Goal: Task Accomplishment & Management: Manage account settings

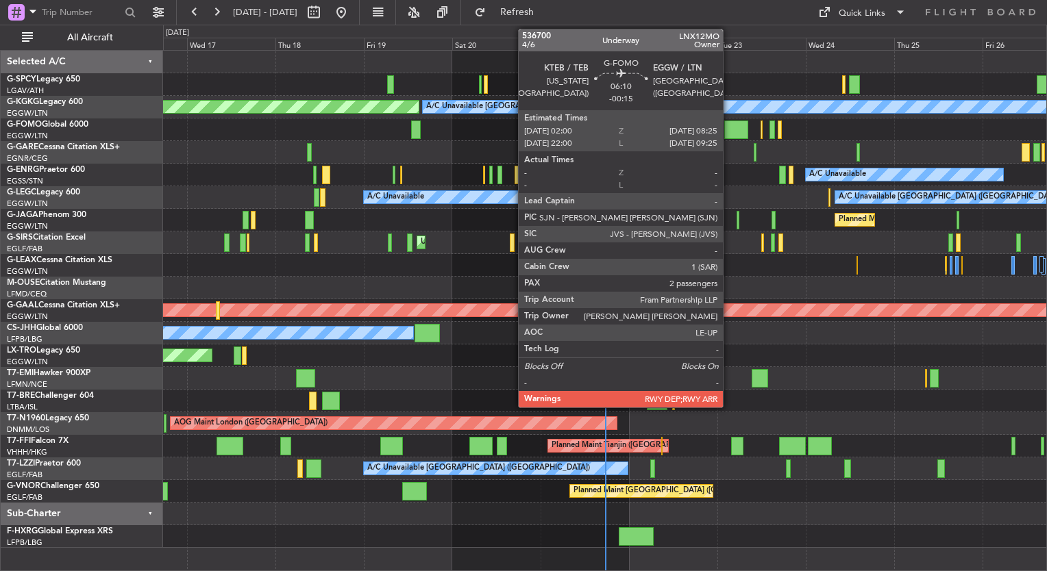
click at [731, 129] on div at bounding box center [736, 130] width 24 height 18
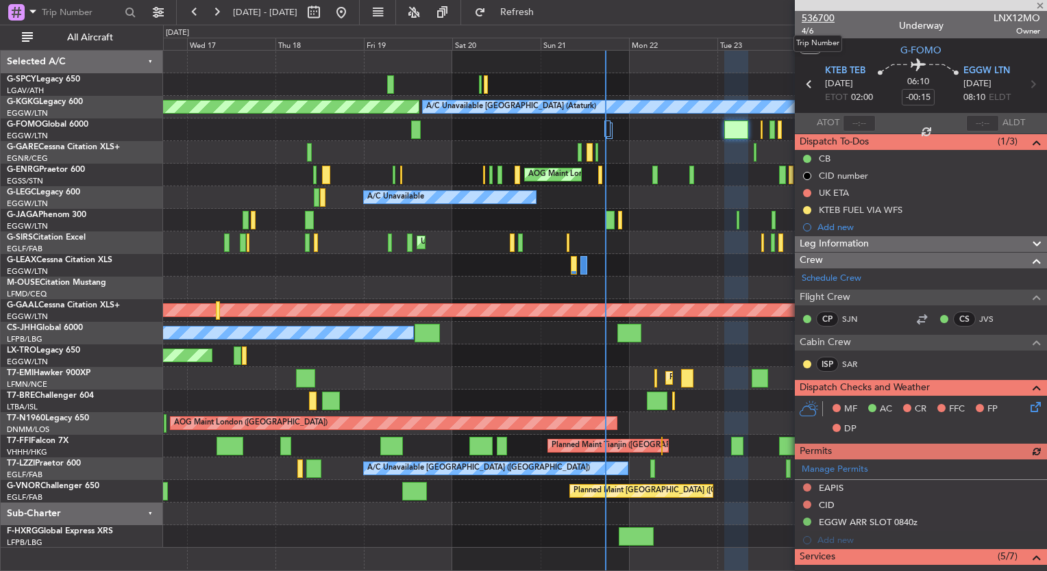
click at [822, 19] on span "536700" at bounding box center [817, 18] width 33 height 14
click at [1039, 3] on span at bounding box center [1040, 6] width 14 height 12
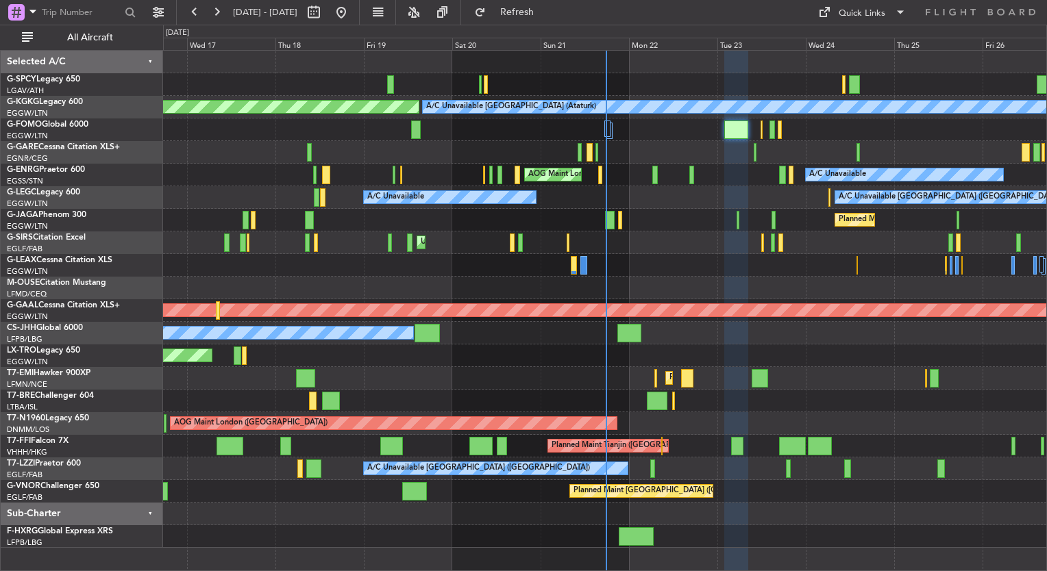
type input "0"
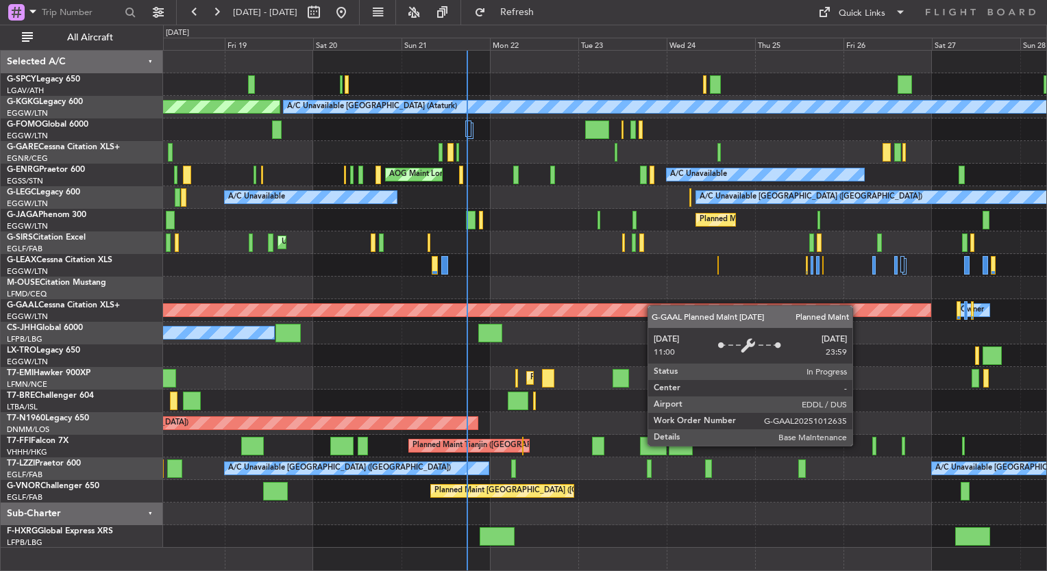
click at [638, 310] on div "AOG Maint [GEOGRAPHIC_DATA] (Ataturk) A/C Unavailable [GEOGRAPHIC_DATA] (Atatur…" at bounding box center [604, 299] width 883 height 497
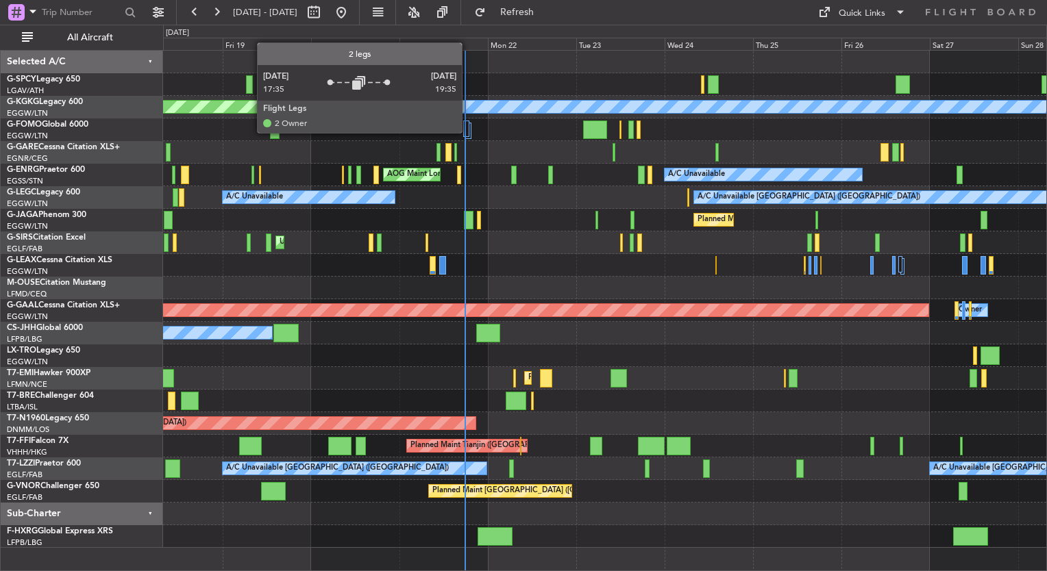
click at [468, 132] on div at bounding box center [465, 129] width 5 height 16
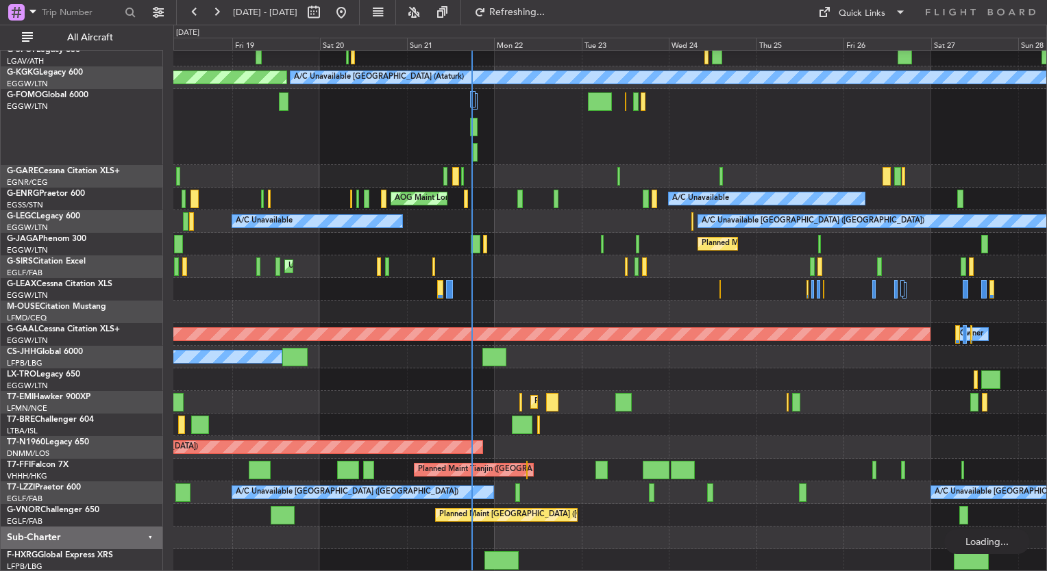
scroll to position [29, 0]
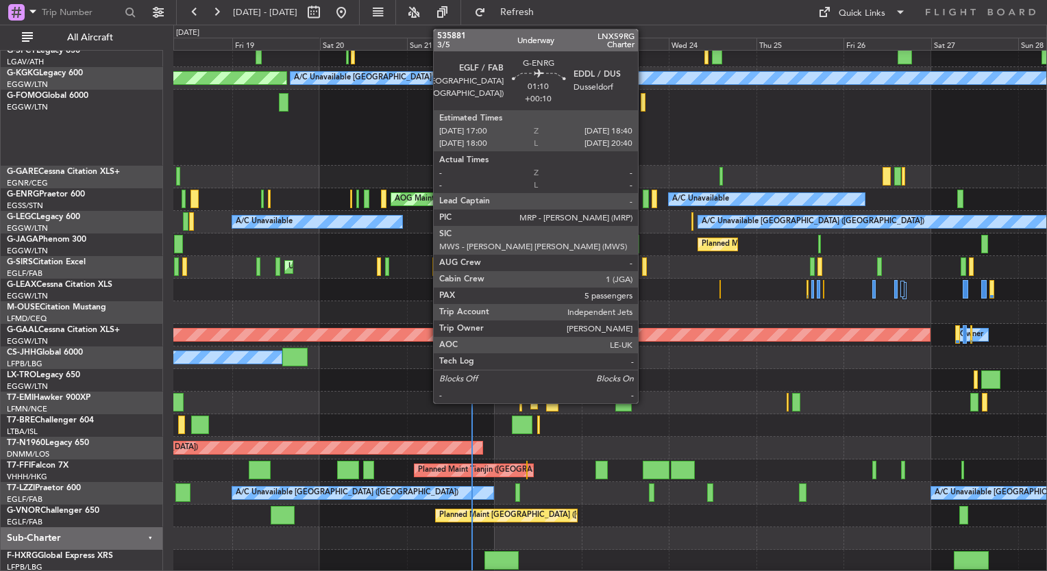
click at [644, 201] on div at bounding box center [645, 199] width 6 height 18
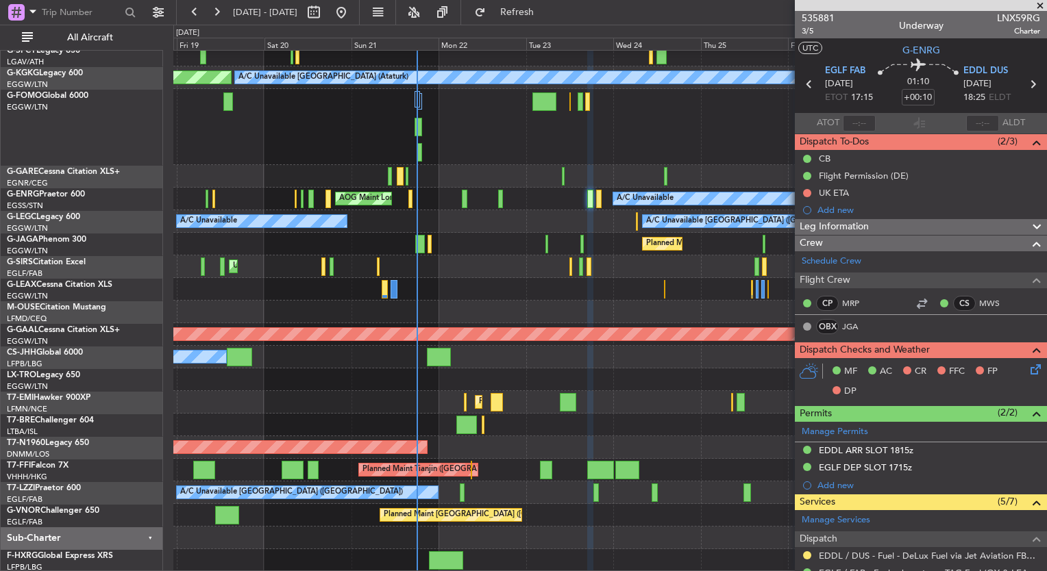
scroll to position [29, 0]
click at [527, 275] on div "AOG Maint Istanbul (Ataturk) A/C Unavailable Istanbul (Ataturk) A/C Unavailable…" at bounding box center [609, 296] width 873 height 551
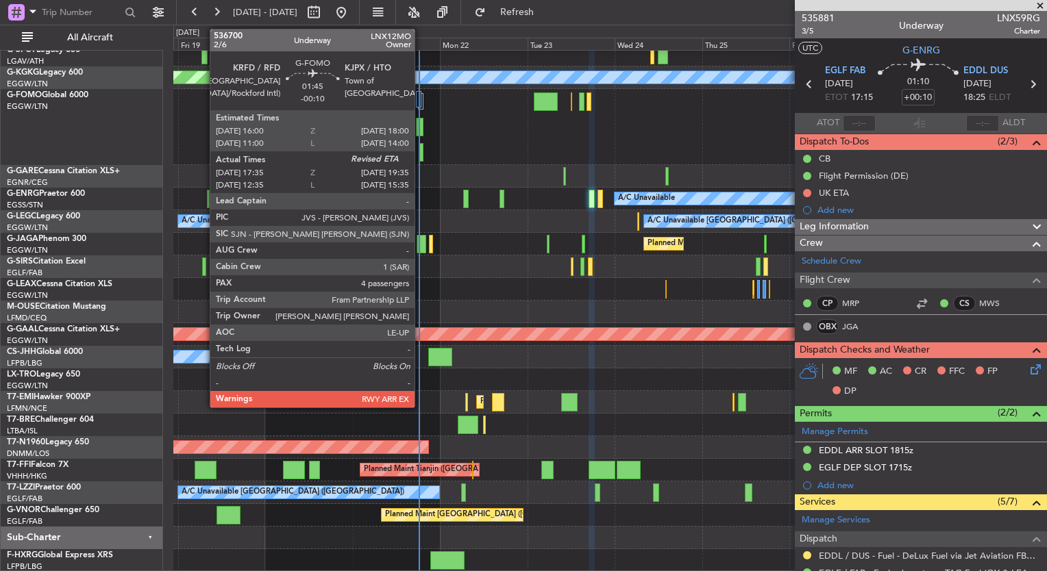
click at [421, 127] on div at bounding box center [420, 127] width 8 height 18
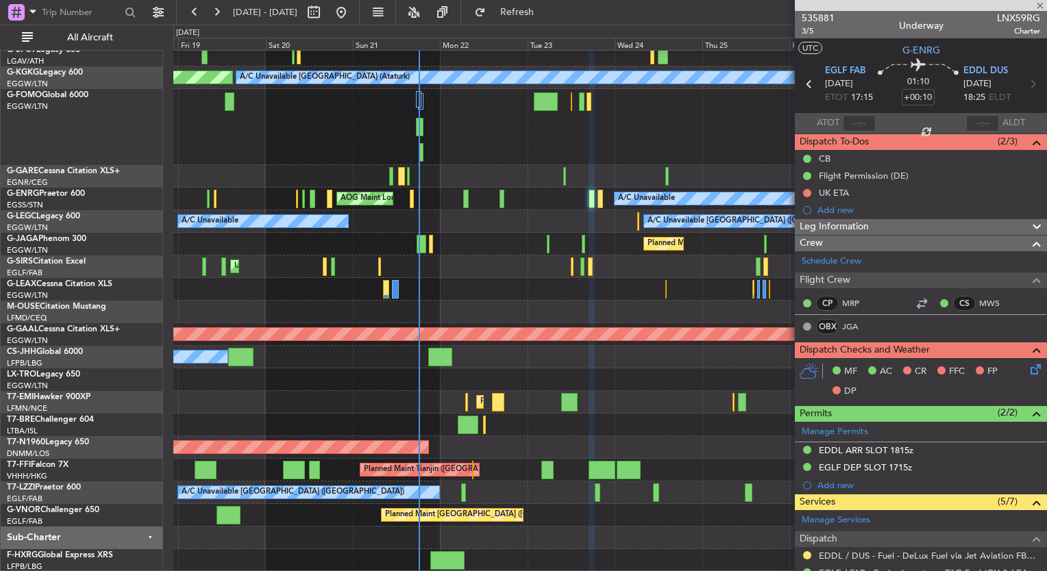
type input "-00:10"
type input "17:35"
type input "4"
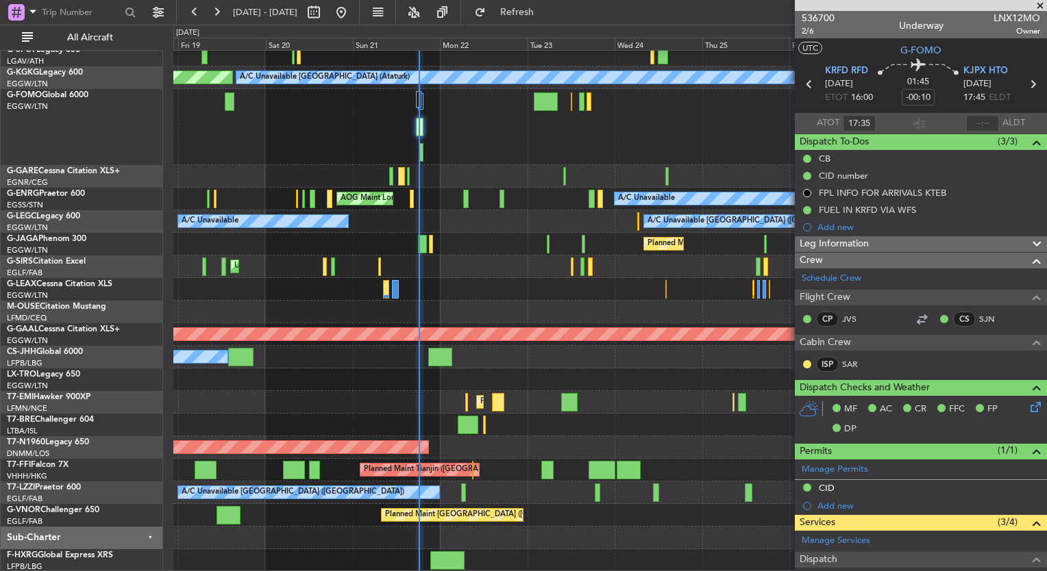
scroll to position [0, 0]
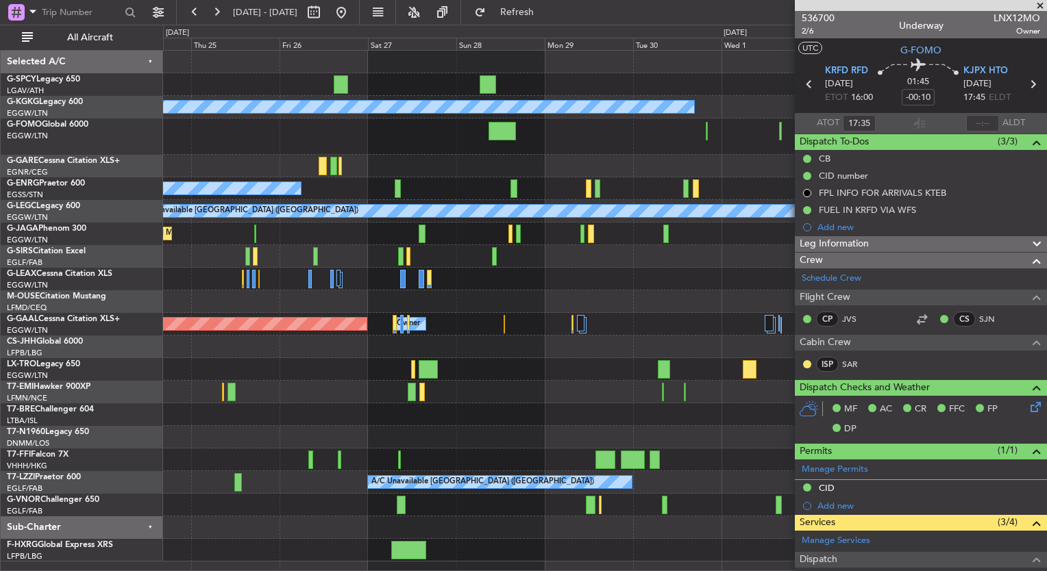
click at [186, 300] on div at bounding box center [604, 301] width 883 height 23
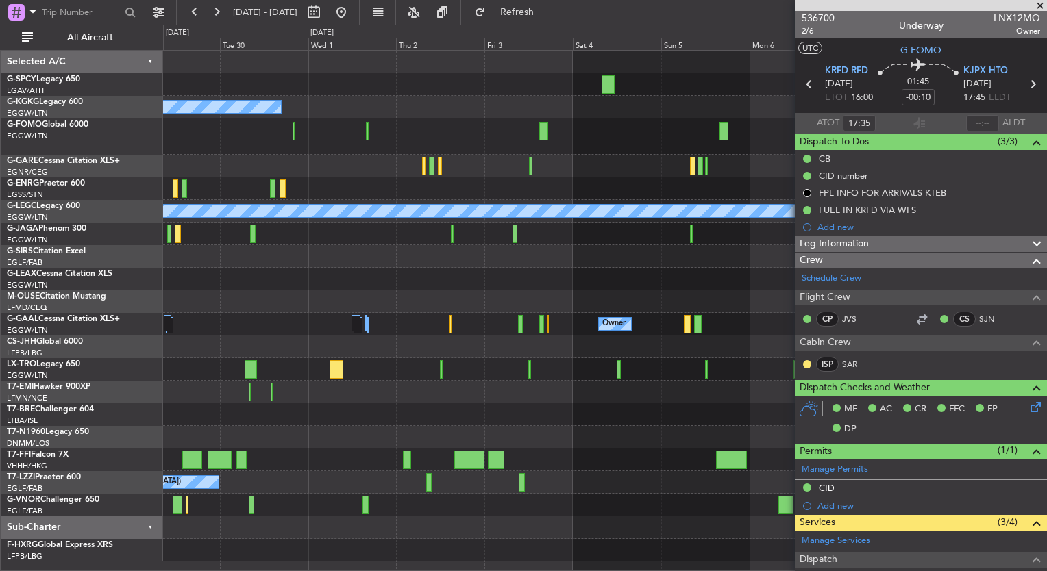
click at [236, 323] on div "A/C Unavailable Istanbul (Ataturk) A/C Unavailable London (Luton) Owner Owner P…" at bounding box center [604, 306] width 883 height 511
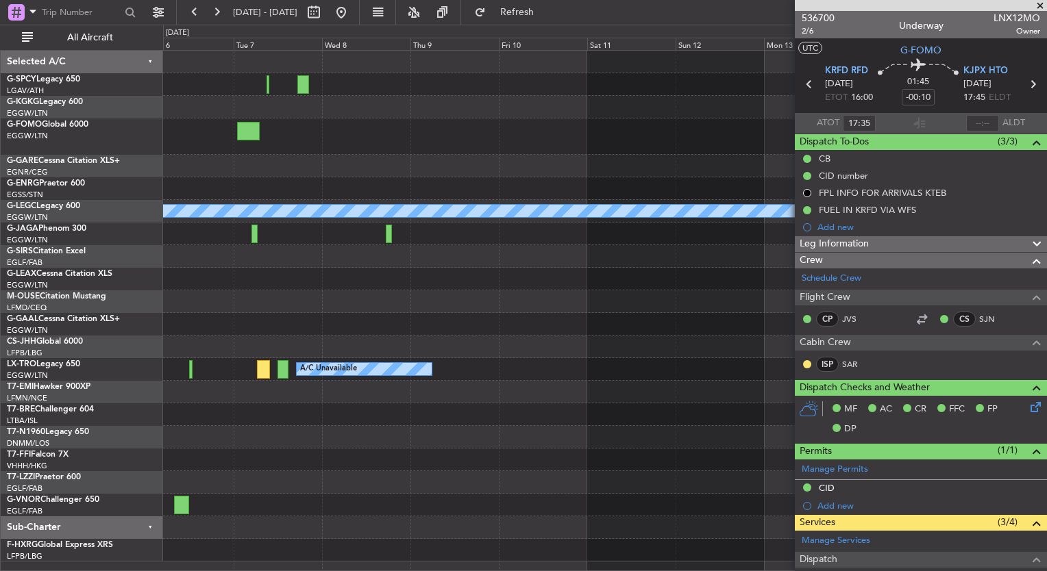
click at [447, 338] on div at bounding box center [604, 347] width 883 height 23
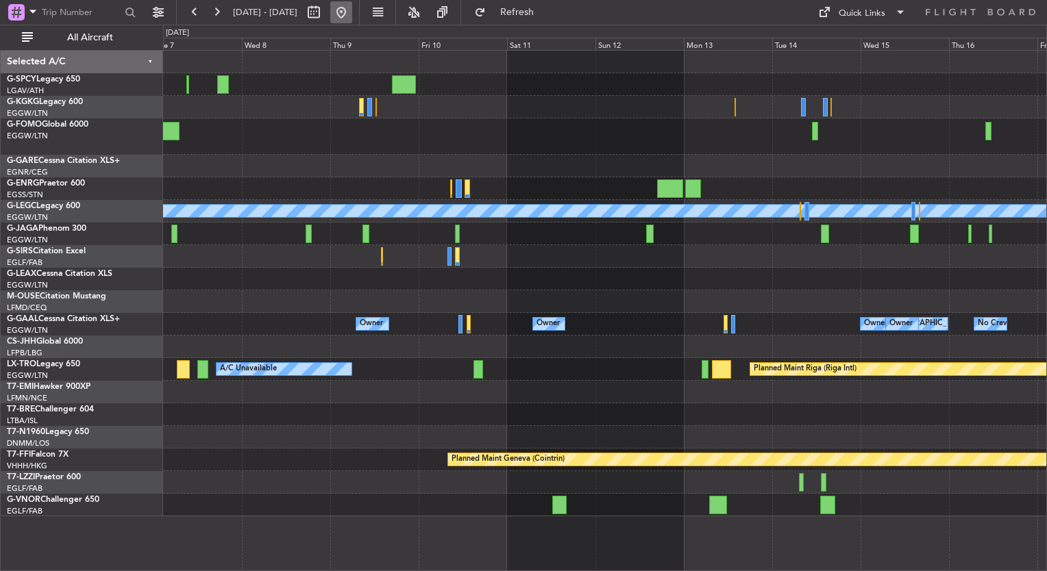
click at [352, 18] on button at bounding box center [341, 12] width 22 height 22
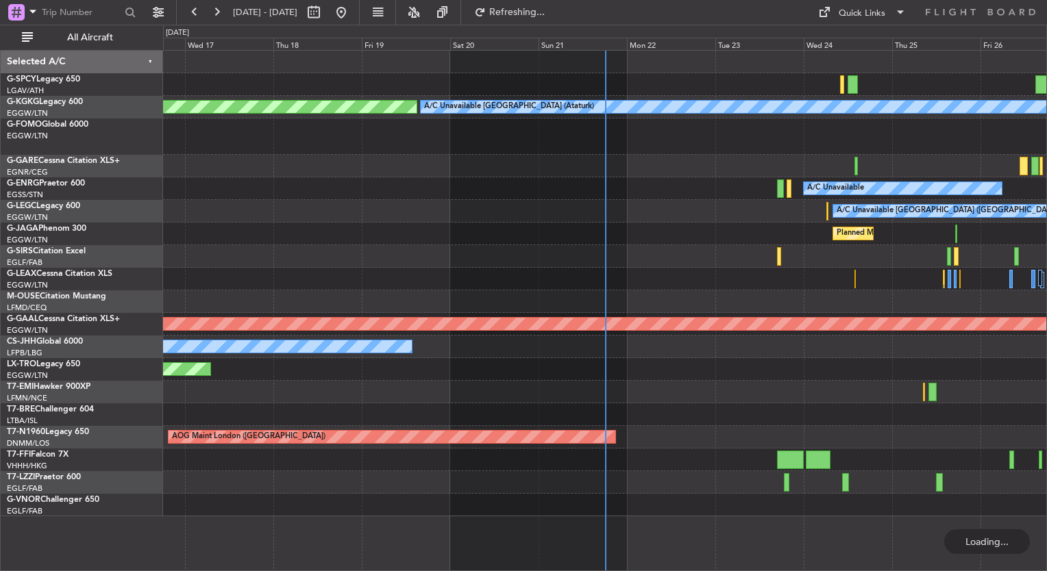
click at [99, 204] on div "A/C Unavailable Istanbul (Ataturk) AOG Maint Istanbul (Ataturk) A/C Unavailable…" at bounding box center [523, 298] width 1047 height 547
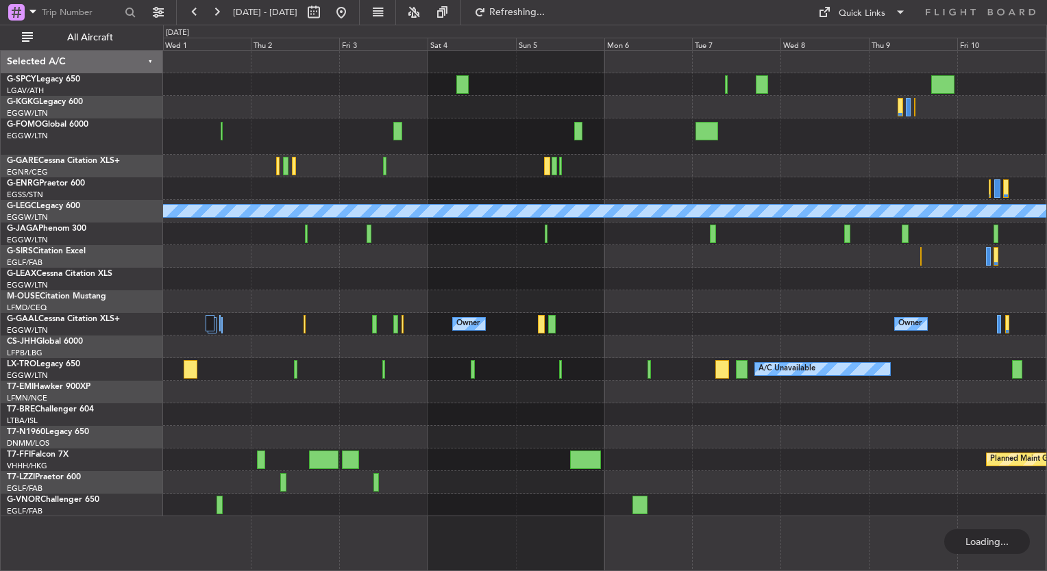
click at [71, 198] on div "A/C Unavailable Istanbul (Ataturk) A/C Unavailable London (Luton) Owner Owner O…" at bounding box center [523, 298] width 1047 height 547
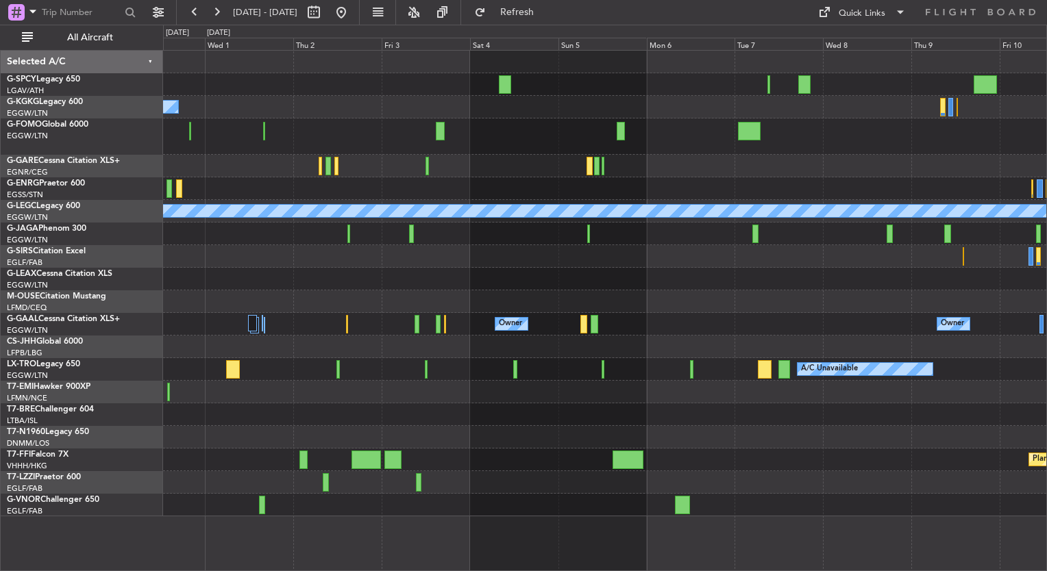
click at [416, 377] on div "A/C Unavailable" at bounding box center [604, 369] width 883 height 23
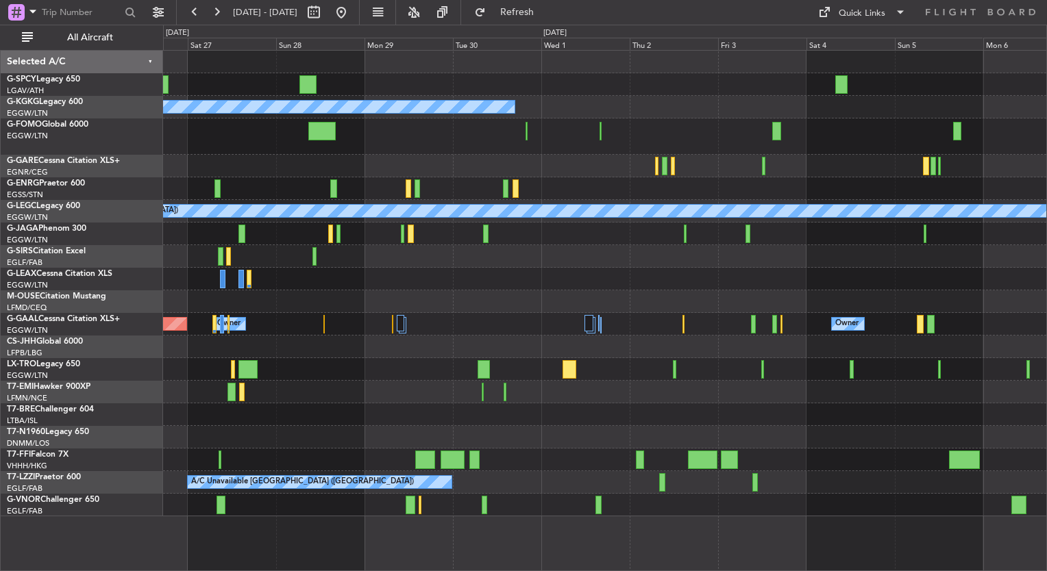
click at [642, 262] on div "A/C Unavailable Istanbul (Ataturk) A/C Unavailable A/C Unavailable London (Luto…" at bounding box center [604, 284] width 883 height 466
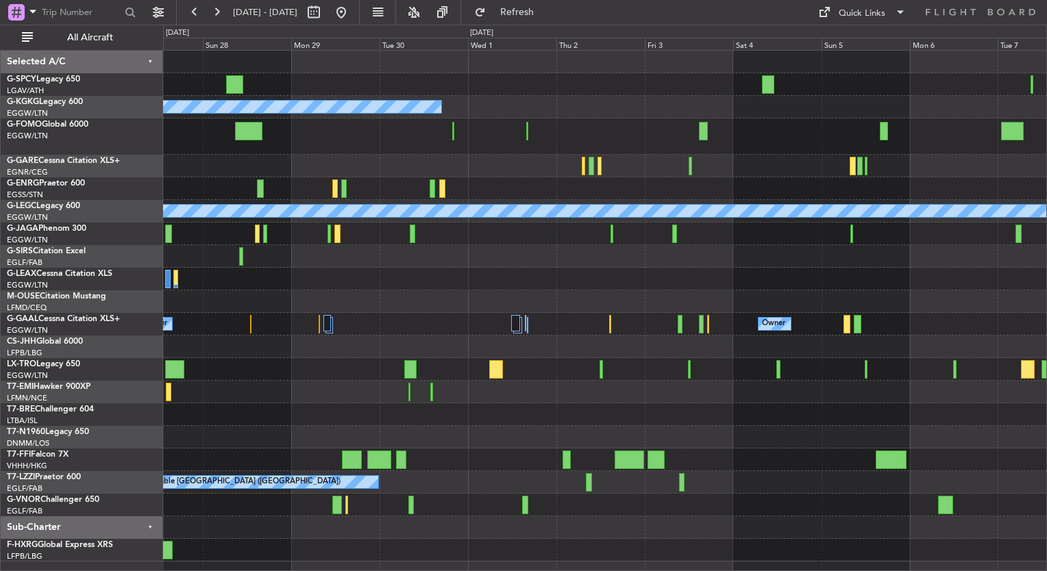
click at [688, 240] on div "A/C Unavailable Istanbul (Ataturk) A/C Unavailable A/C Unavailable London (Luto…" at bounding box center [604, 306] width 883 height 511
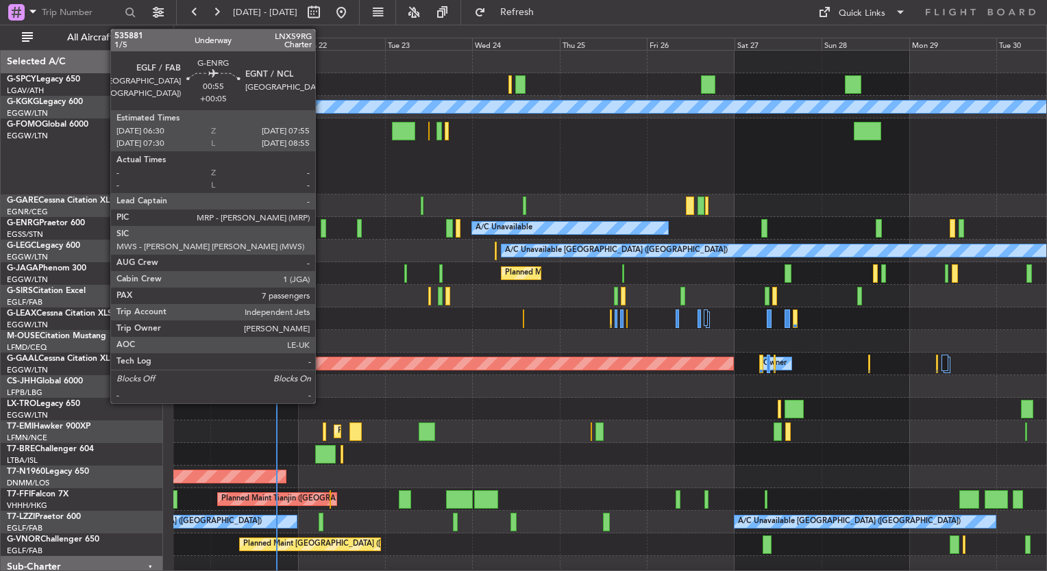
click at [321, 231] on div at bounding box center [323, 228] width 5 height 18
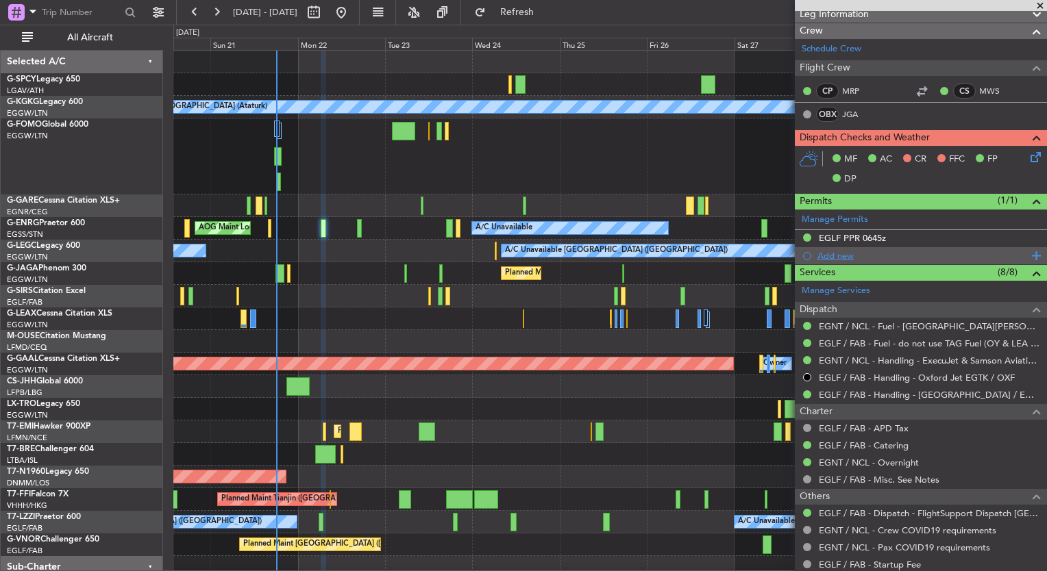
scroll to position [212, 0]
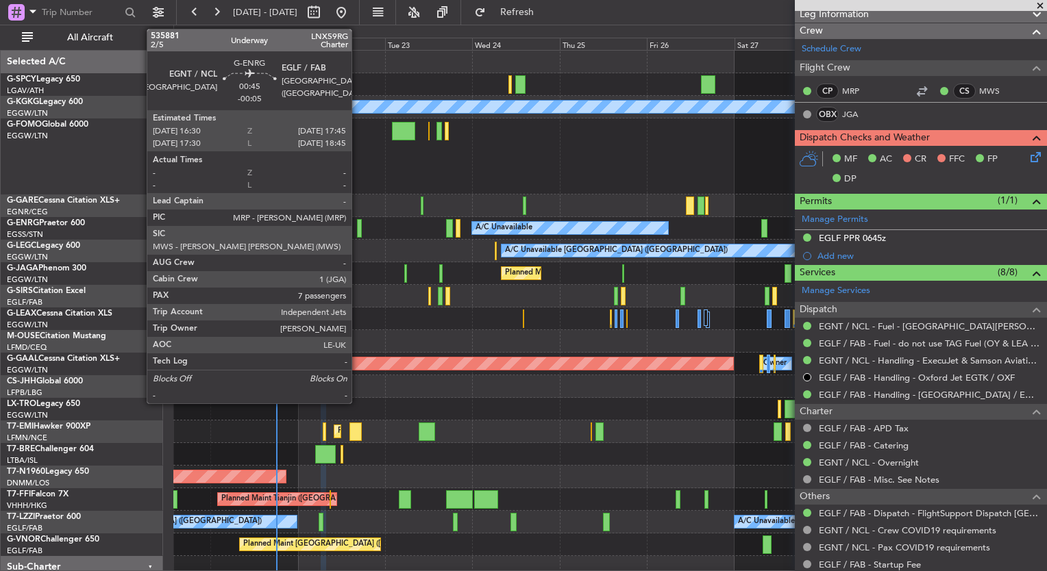
click at [358, 226] on div at bounding box center [359, 228] width 5 height 18
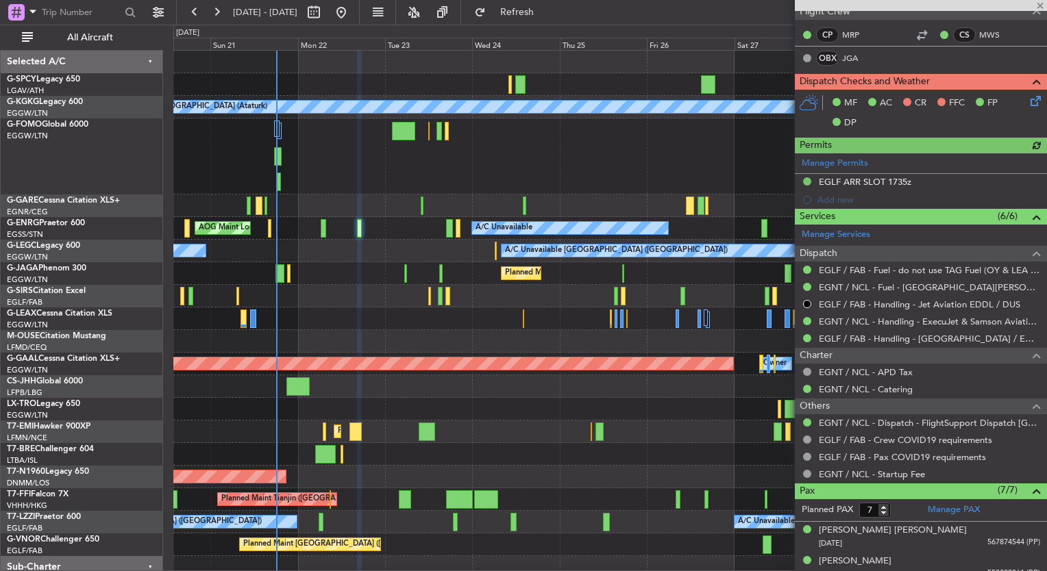
scroll to position [268, 0]
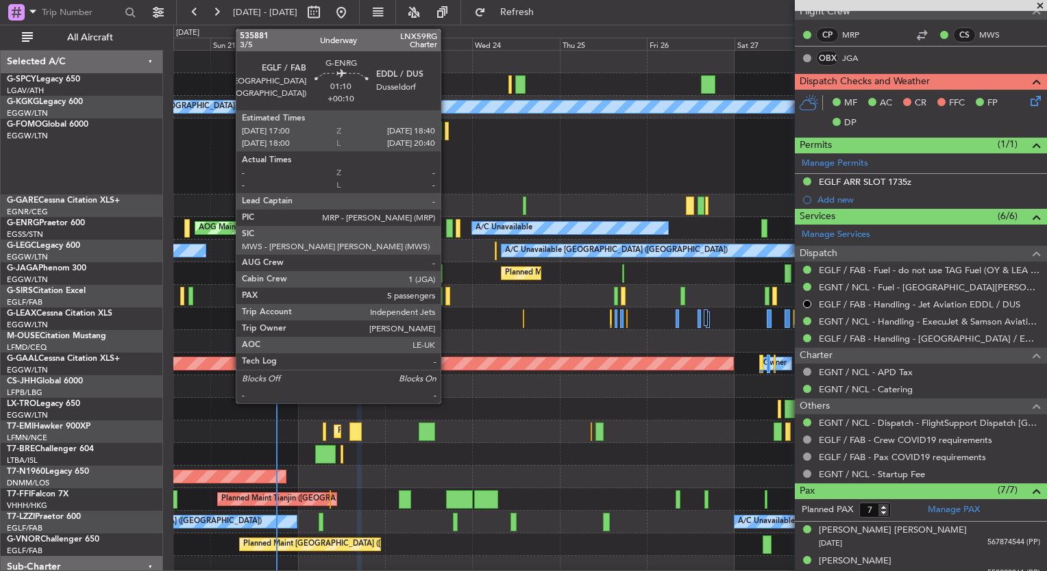
click at [447, 232] on div at bounding box center [449, 228] width 6 height 18
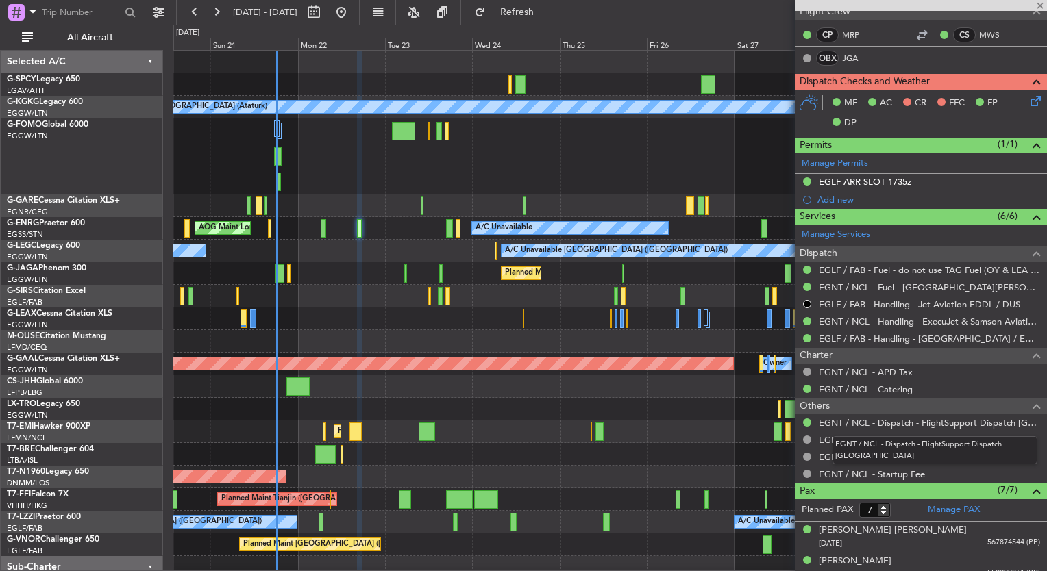
type input "+00:10"
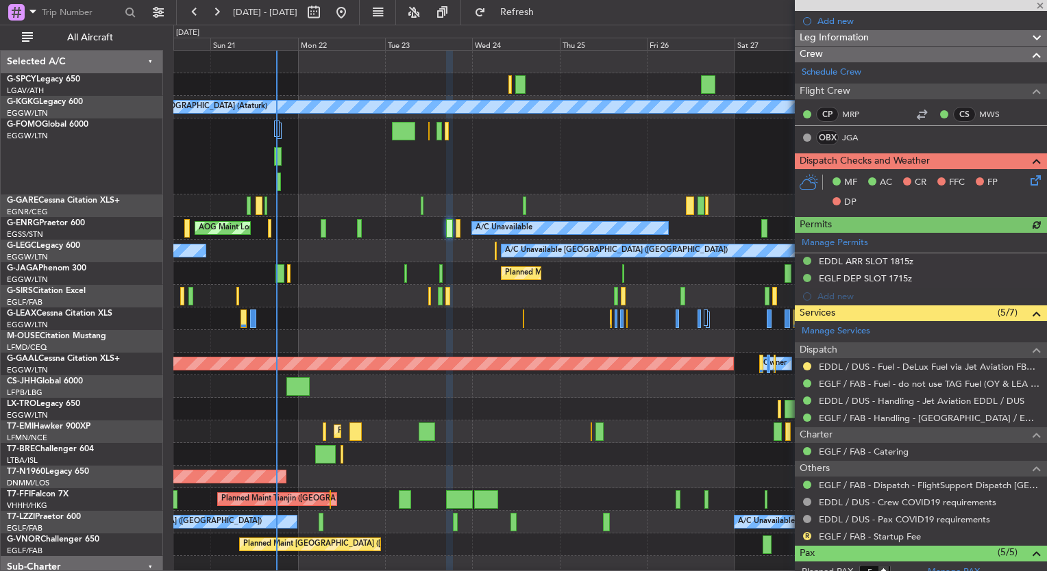
scroll to position [189, 0]
click at [1040, 5] on span at bounding box center [1040, 6] width 14 height 12
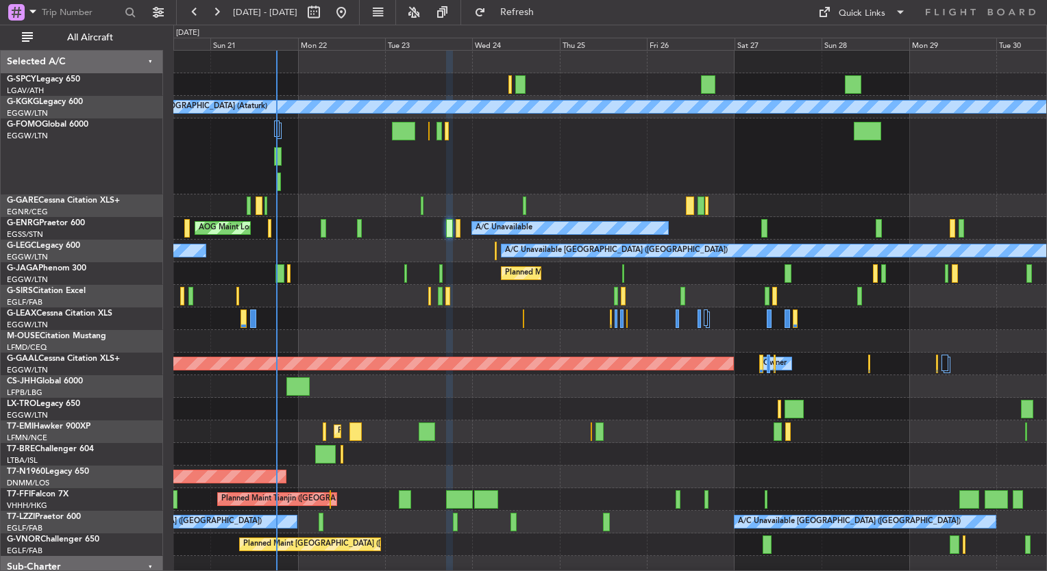
type input "0"
click at [975, 336] on div at bounding box center [609, 341] width 873 height 23
click at [326, 227] on div "AOG Maint London (Stansted) A/C Unavailable" at bounding box center [609, 228] width 873 height 23
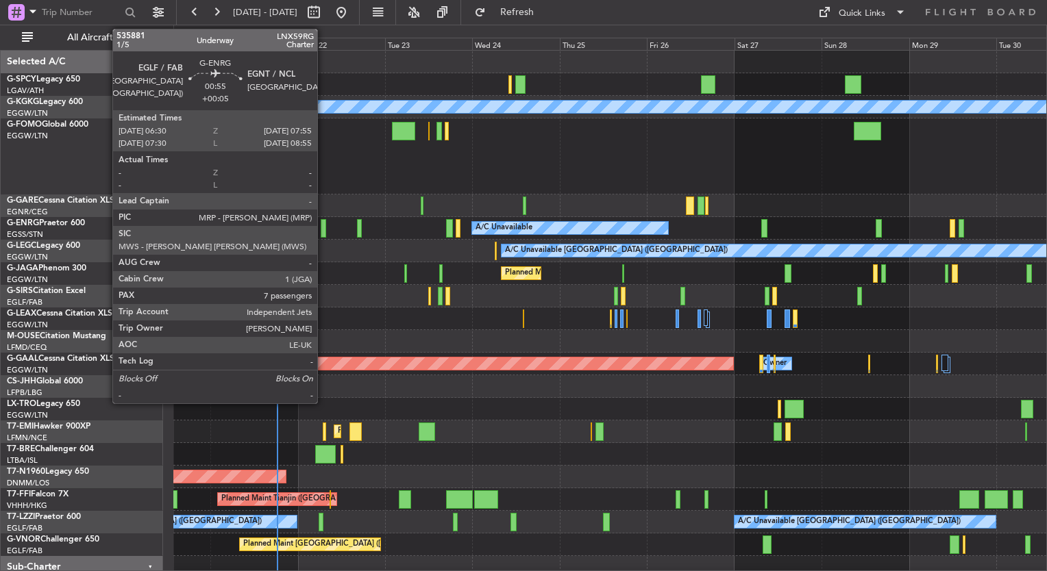
click at [323, 230] on div at bounding box center [323, 228] width 5 height 18
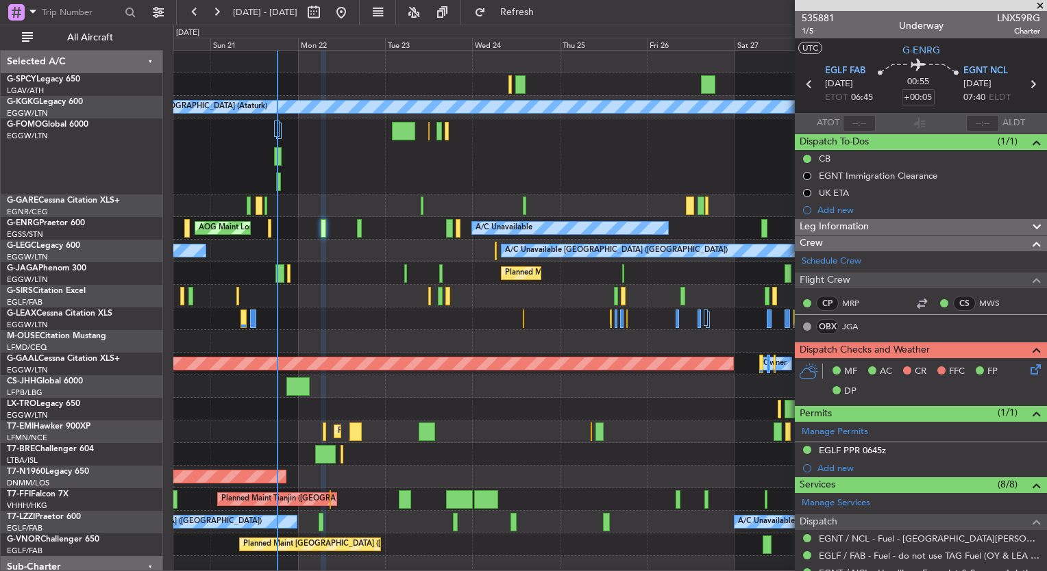
click at [1028, 365] on icon at bounding box center [1032, 367] width 11 height 11
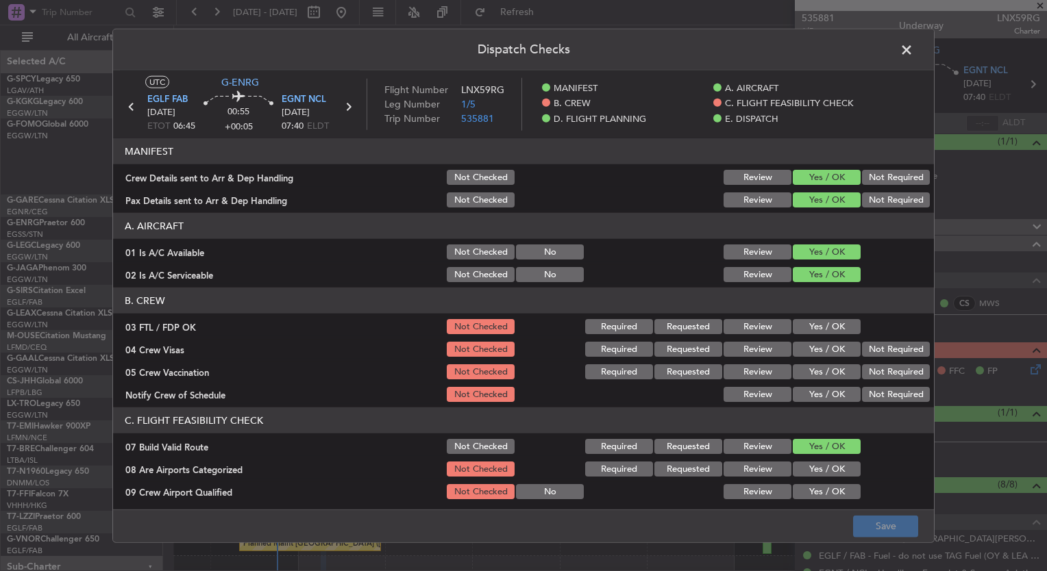
click at [812, 321] on button "Yes / OK" at bounding box center [826, 326] width 68 height 15
click at [812, 340] on div "Yes / OK" at bounding box center [824, 349] width 69 height 19
click at [815, 353] on button "Yes / OK" at bounding box center [826, 349] width 68 height 15
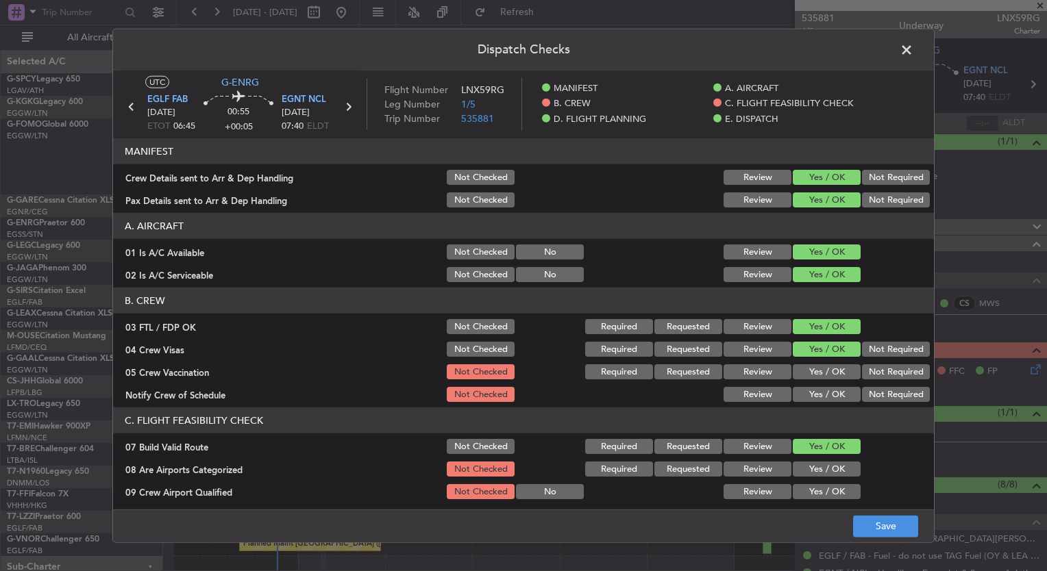
click at [814, 370] on button "Yes / OK" at bounding box center [826, 371] width 68 height 15
click at [816, 390] on button "Yes / OK" at bounding box center [826, 394] width 68 height 15
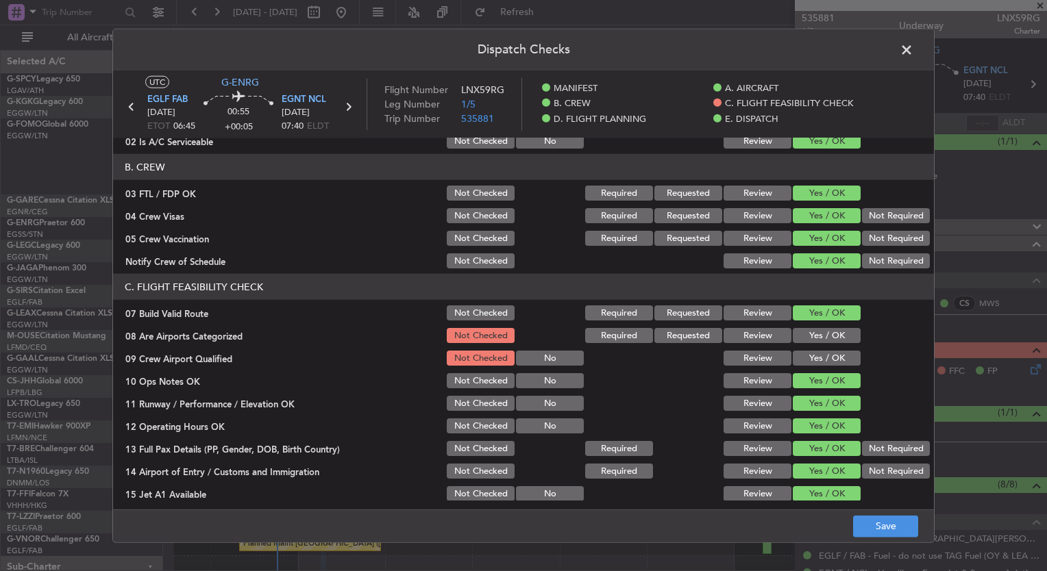
scroll to position [134, 0]
click at [803, 325] on div "Yes / OK" at bounding box center [824, 334] width 69 height 19
click at [806, 338] on button "Yes / OK" at bounding box center [826, 334] width 68 height 15
click at [808, 348] on div "Yes / OK" at bounding box center [824, 357] width 69 height 19
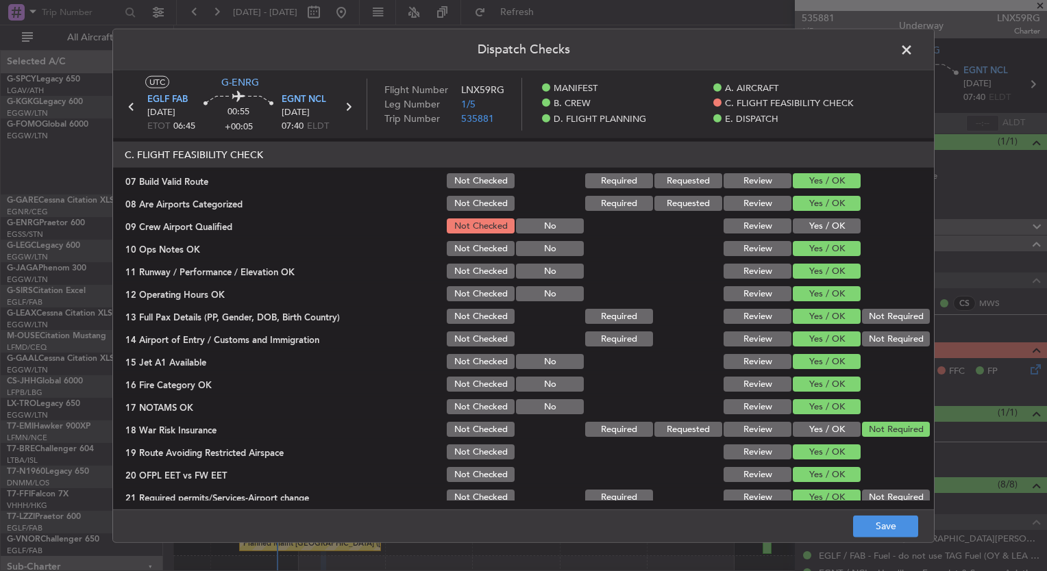
scroll to position [266, 0]
click at [803, 222] on button "Yes / OK" at bounding box center [826, 225] width 68 height 15
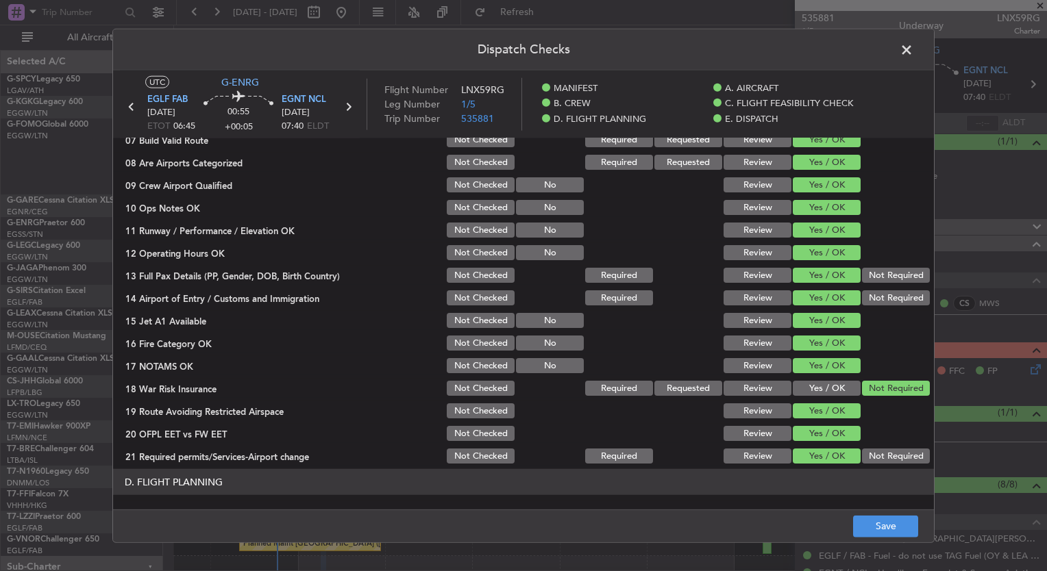
scroll to position [297, 0]
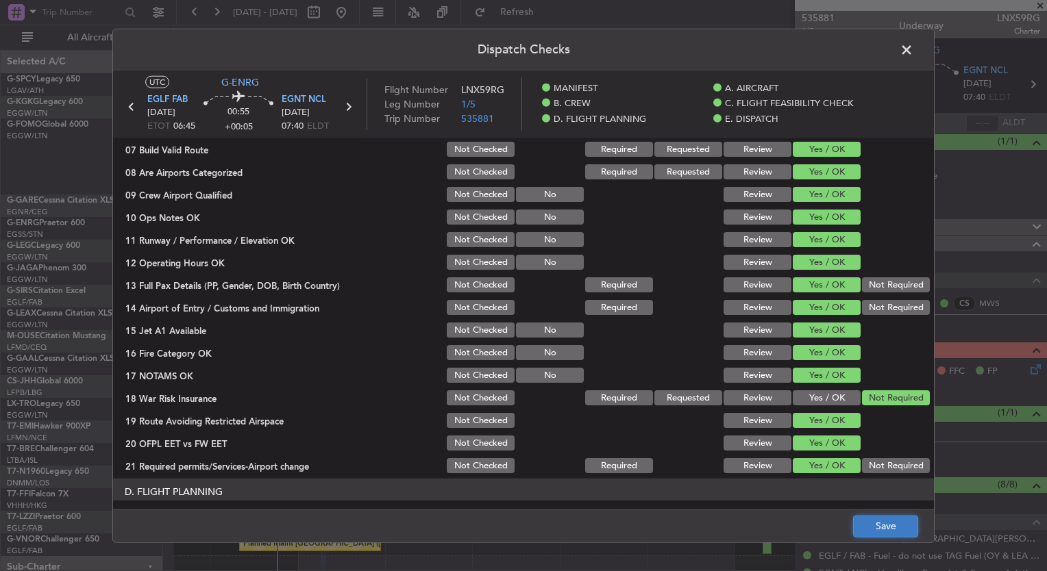
click at [865, 517] on button "Save" at bounding box center [885, 526] width 65 height 22
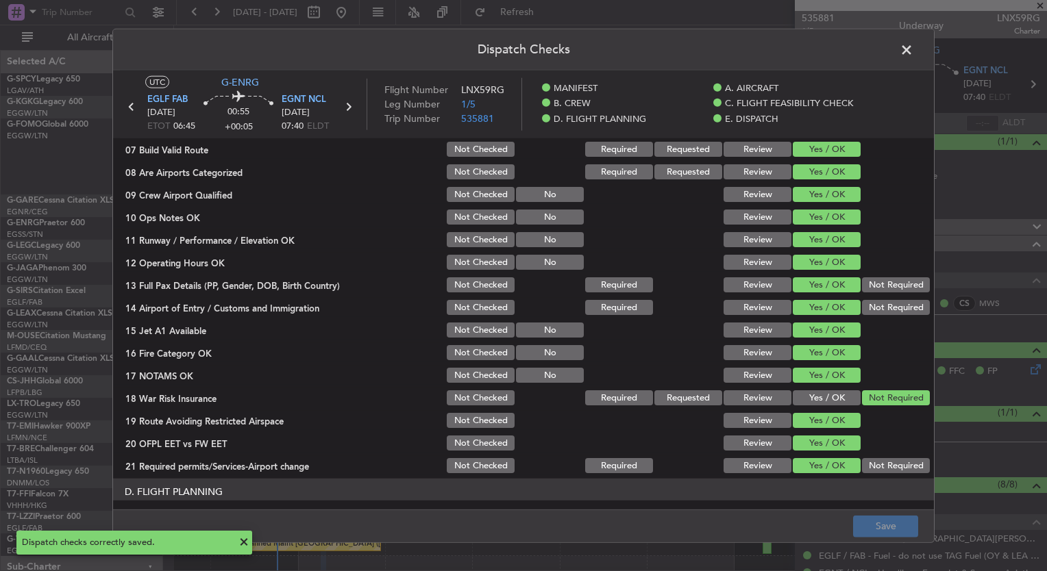
click at [913, 51] on span at bounding box center [913, 53] width 0 height 27
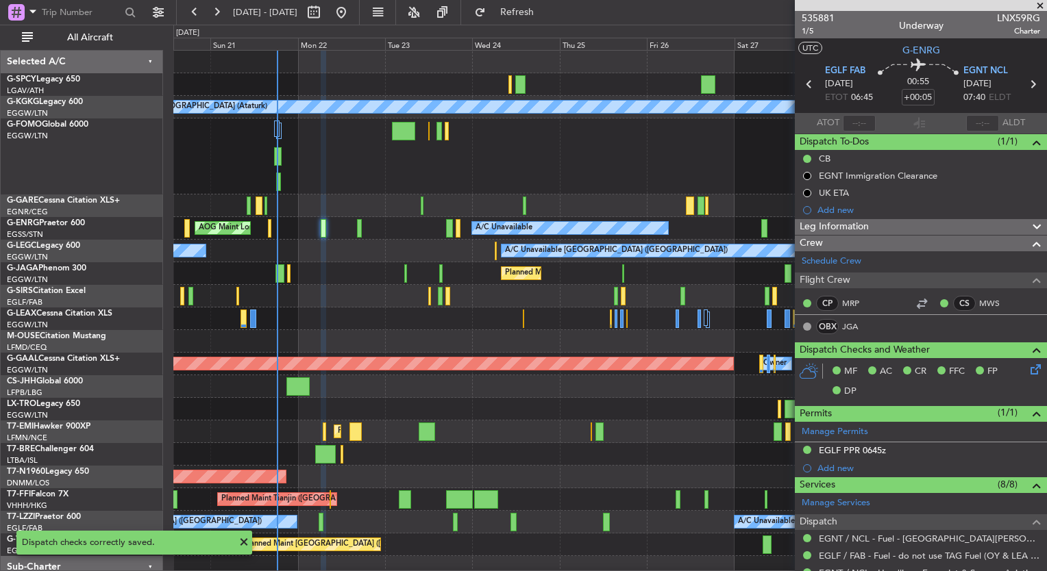
click at [1038, 7] on span at bounding box center [1040, 6] width 14 height 12
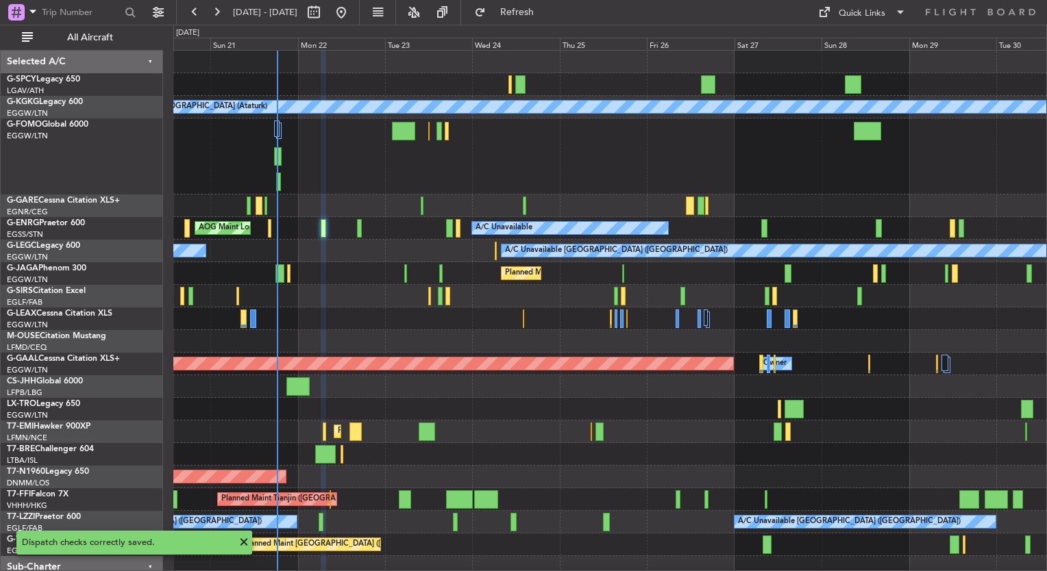
type input "0"
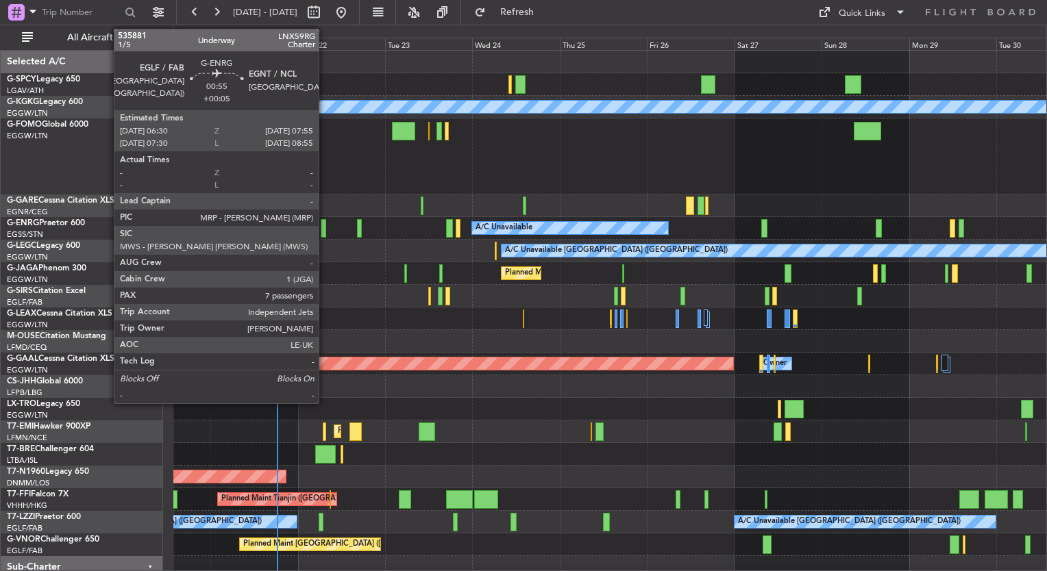
click at [325, 230] on div at bounding box center [323, 228] width 5 height 18
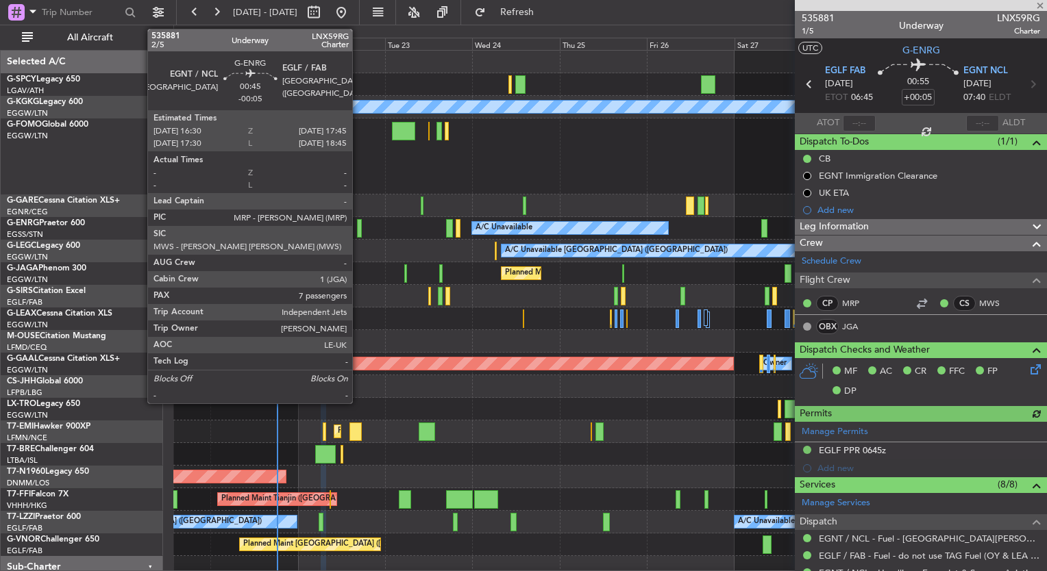
click at [358, 228] on div at bounding box center [359, 228] width 5 height 18
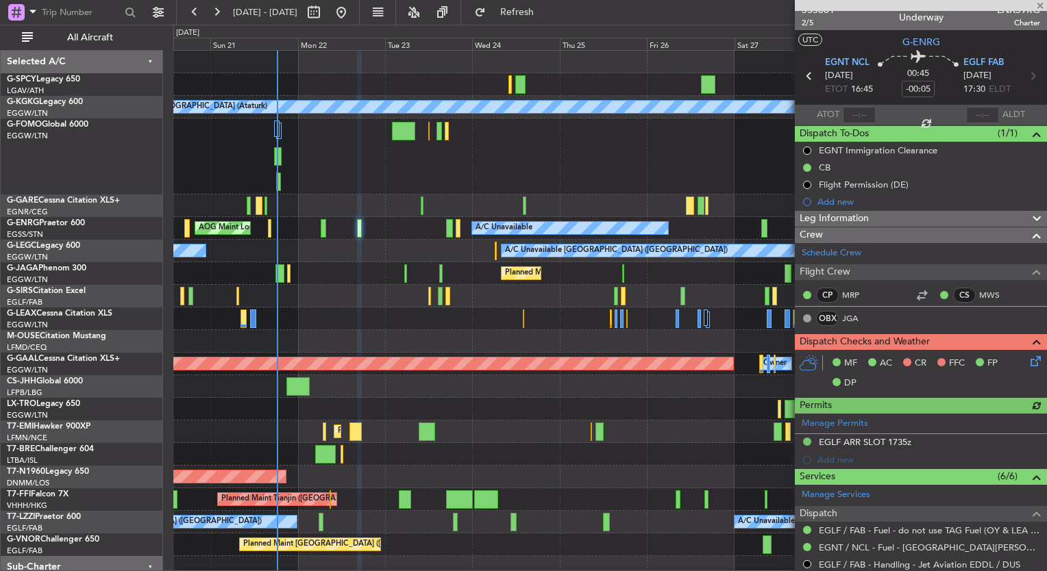
scroll to position [8, 0]
click at [1027, 360] on icon at bounding box center [1032, 358] width 11 height 11
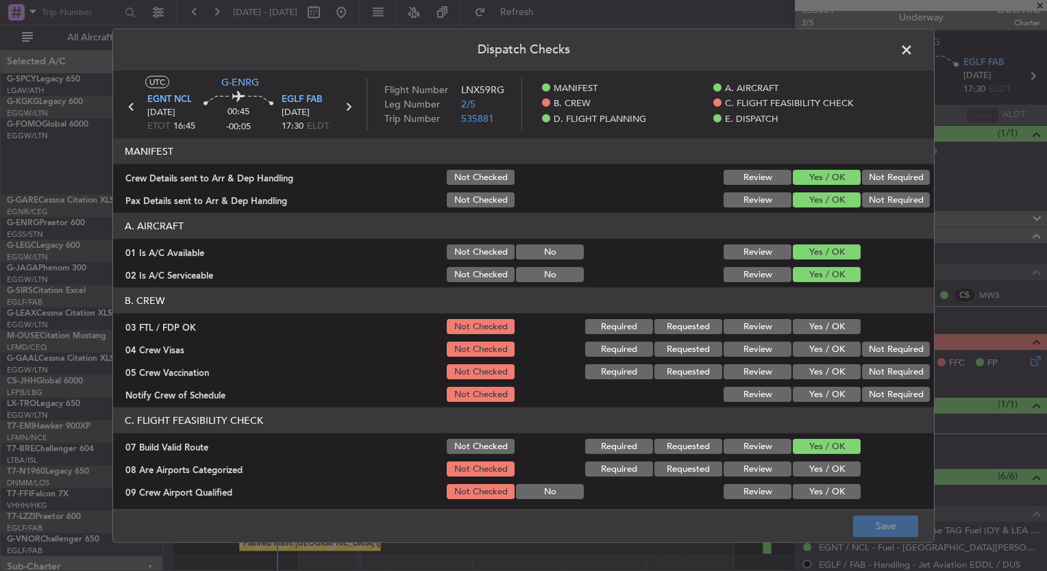
click at [804, 327] on button "Yes / OK" at bounding box center [826, 326] width 68 height 15
click at [806, 345] on button "Yes / OK" at bounding box center [826, 349] width 68 height 15
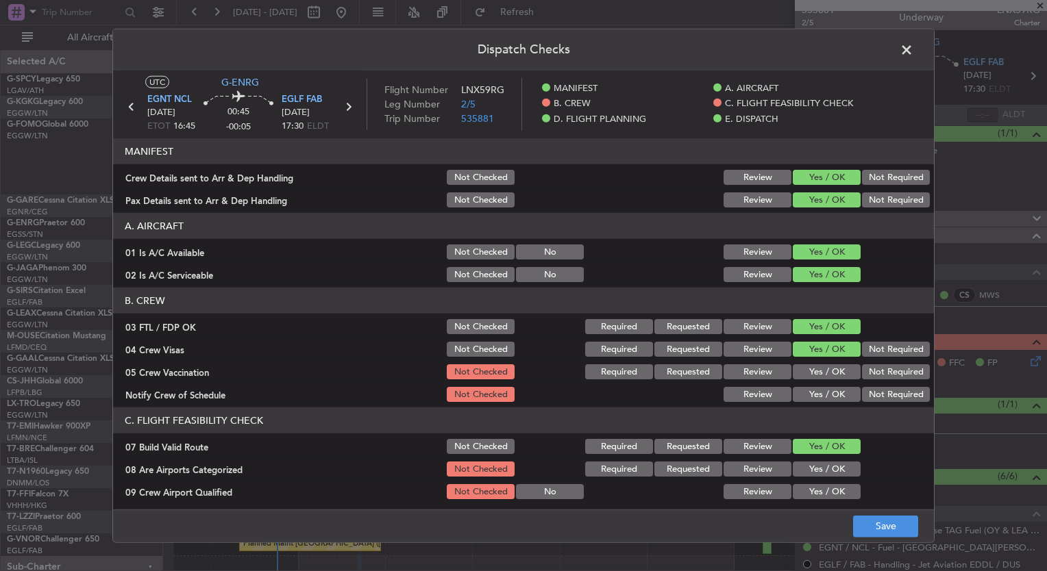
click at [811, 371] on button "Yes / OK" at bounding box center [826, 371] width 68 height 15
click at [814, 392] on button "Yes / OK" at bounding box center [826, 394] width 68 height 15
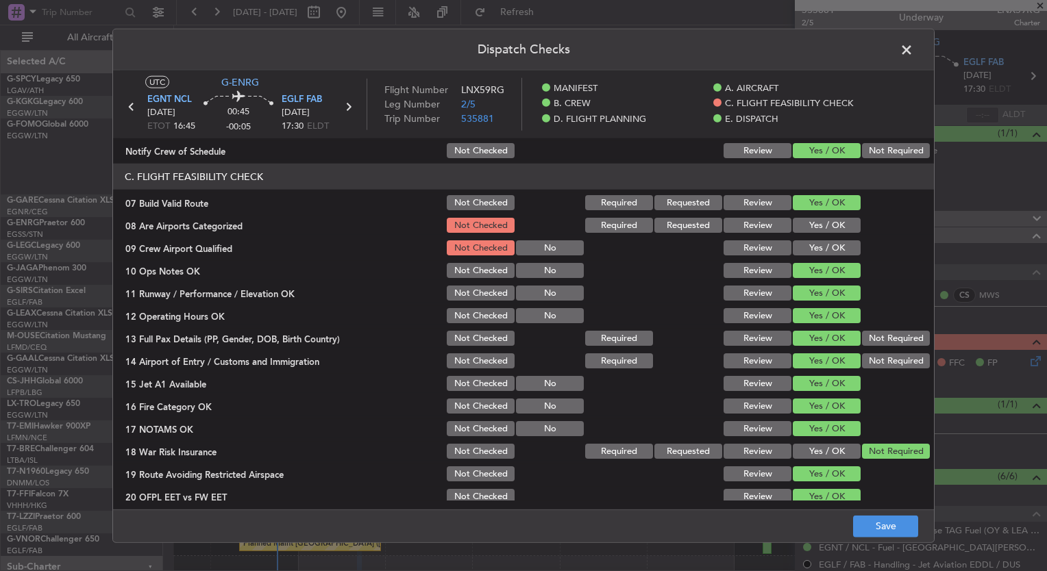
scroll to position [247, 0]
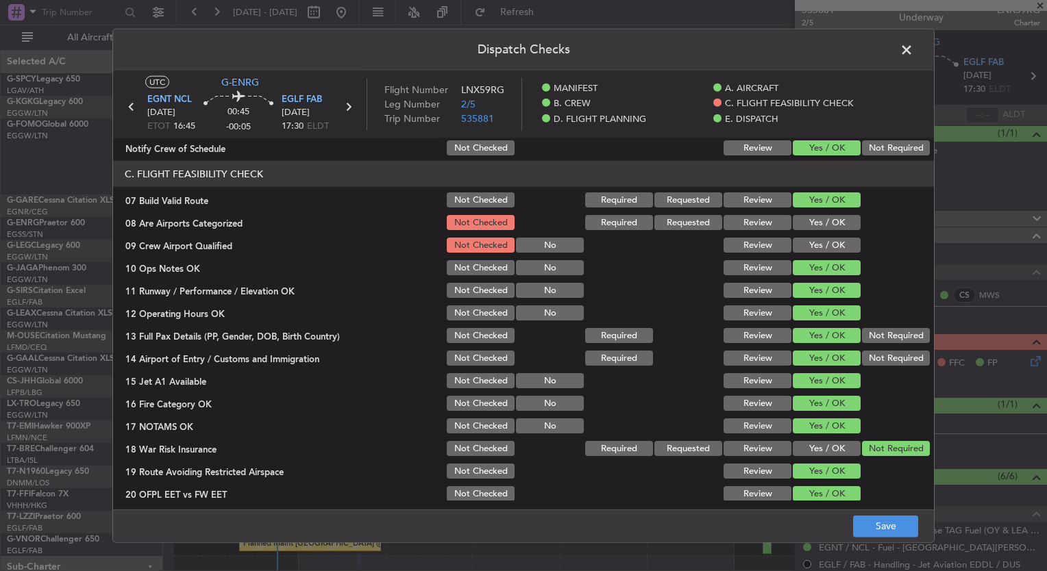
click at [802, 225] on button "Yes / OK" at bounding box center [826, 222] width 68 height 15
click at [806, 242] on button "Yes / OK" at bounding box center [826, 245] width 68 height 15
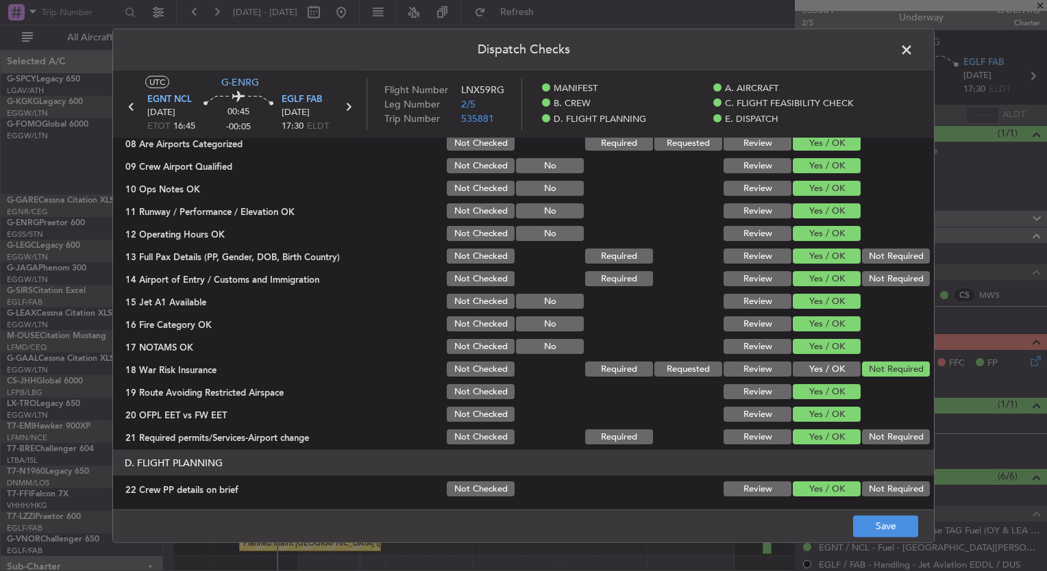
scroll to position [363, 0]
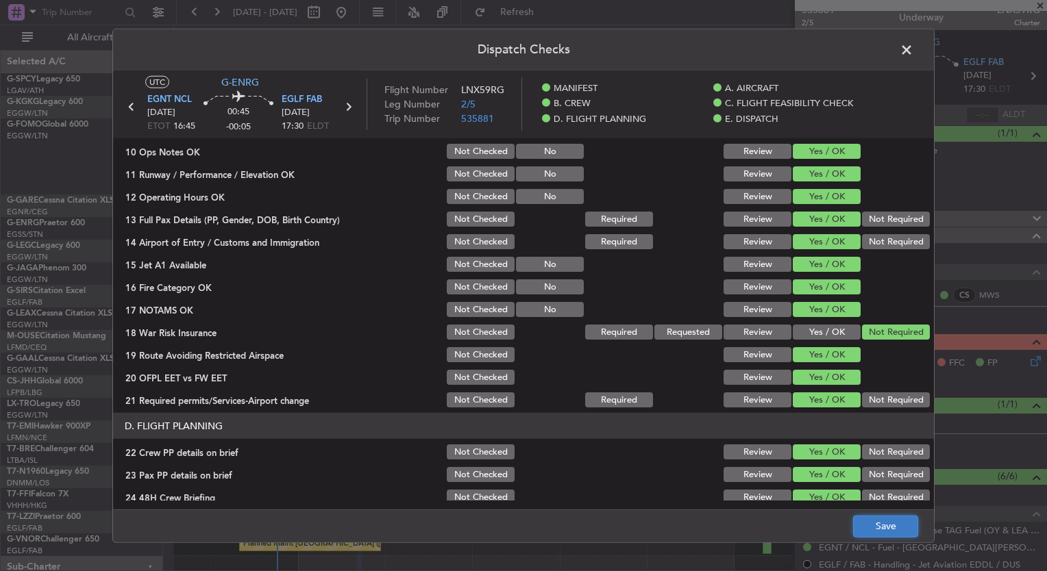
click at [897, 525] on button "Save" at bounding box center [885, 526] width 65 height 22
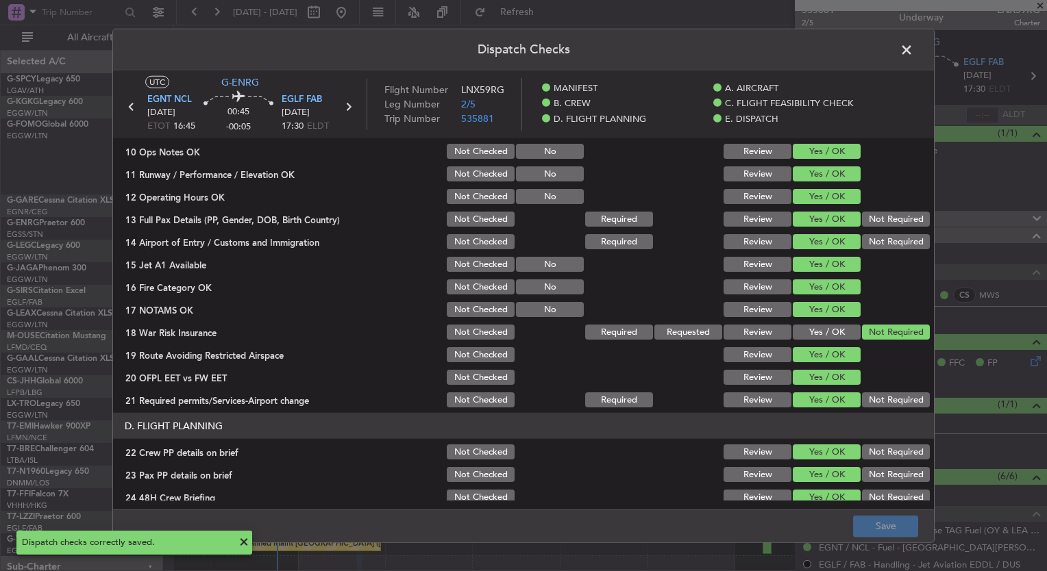
click at [913, 51] on span at bounding box center [913, 53] width 0 height 27
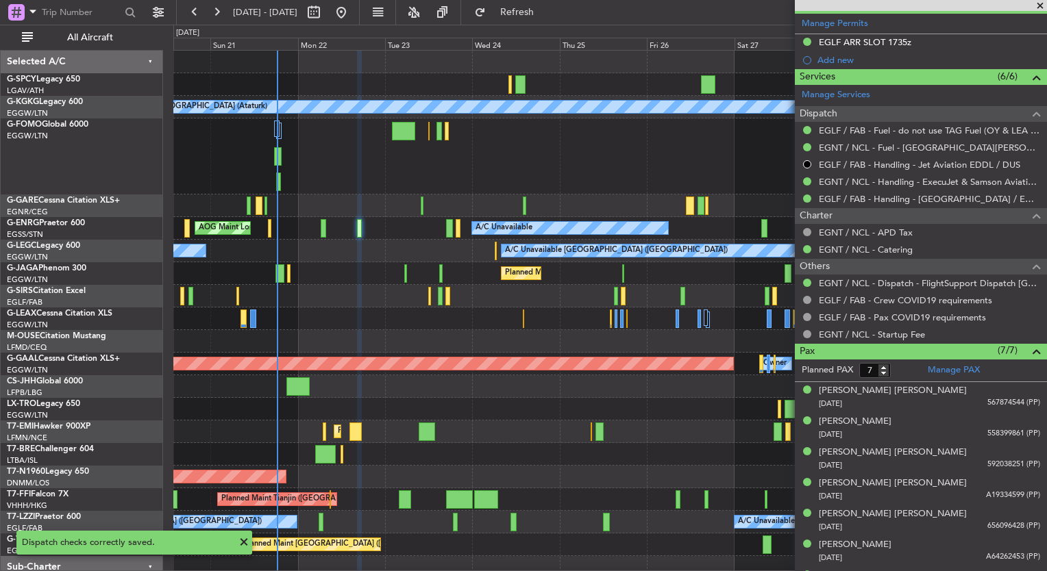
scroll to position [431, 0]
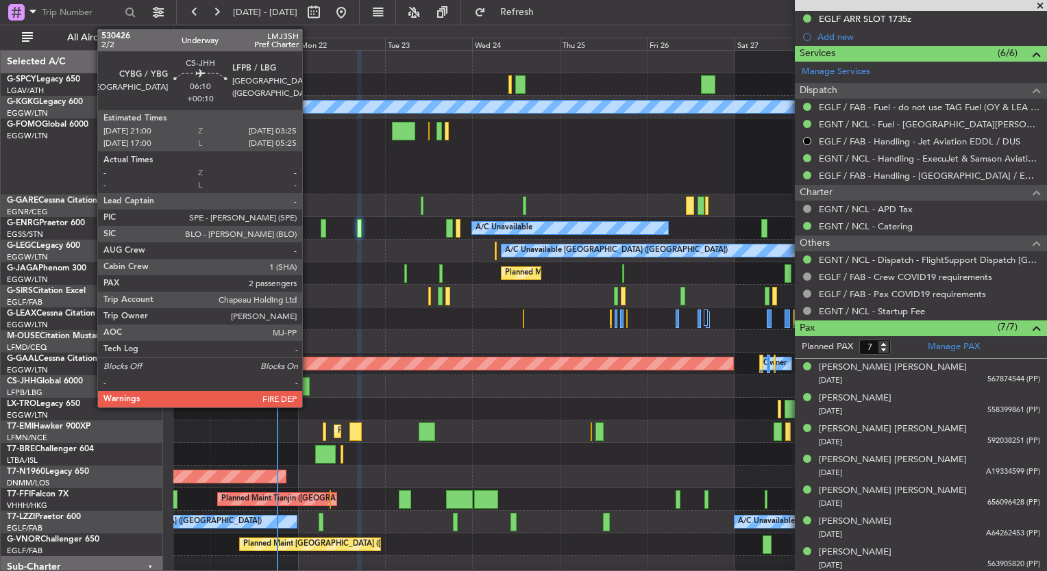
click at [308, 388] on div at bounding box center [298, 386] width 24 height 18
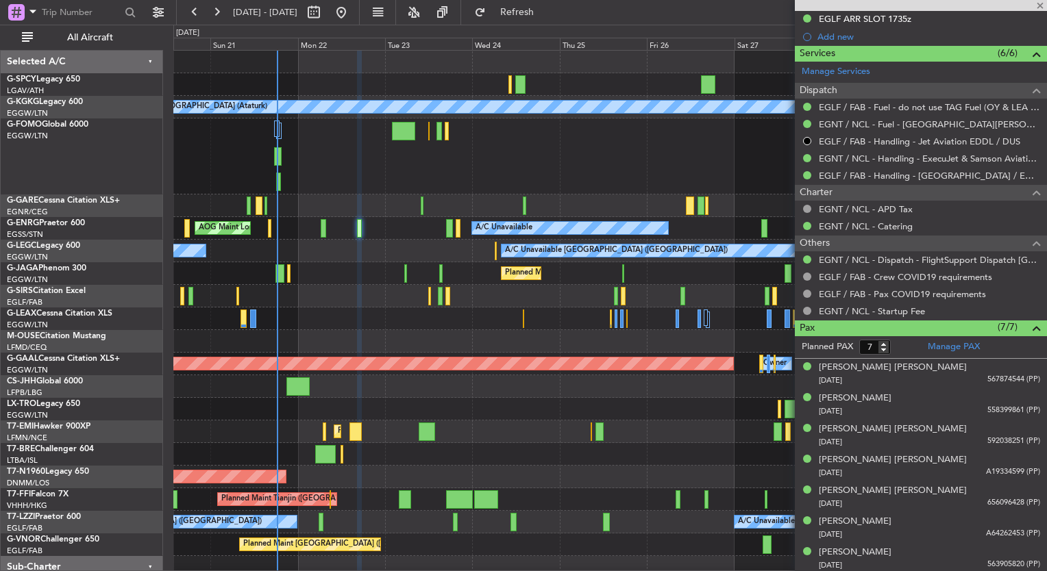
type input "+00:10"
type input "2"
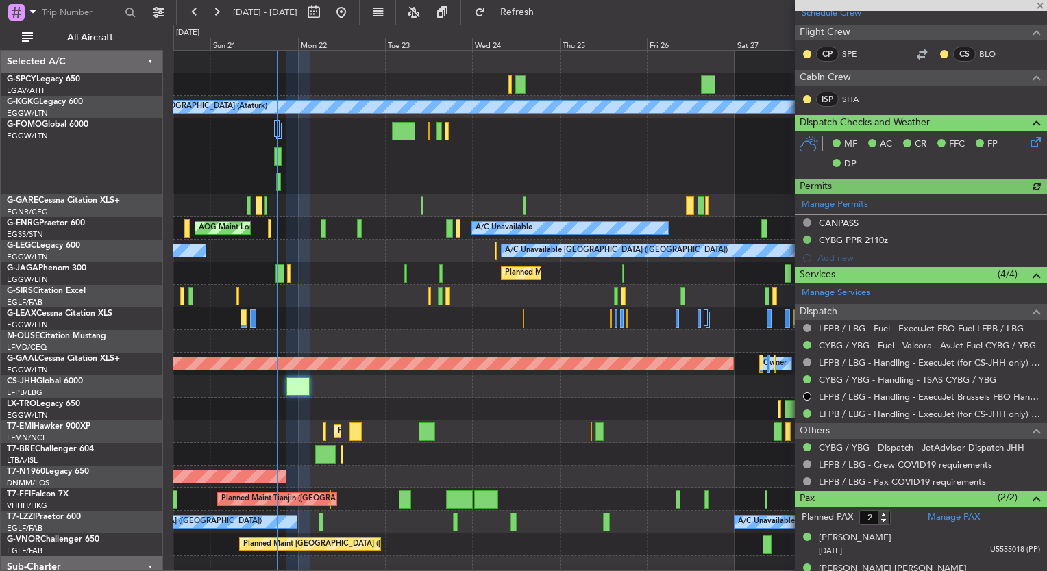
scroll to position [299, 0]
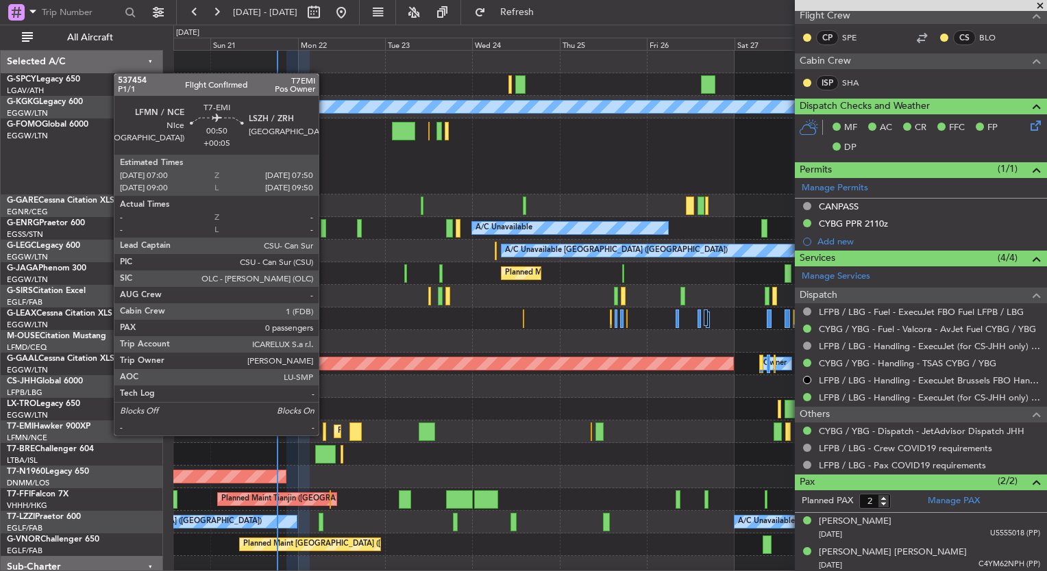
click at [324, 434] on div at bounding box center [324, 432] width 3 height 18
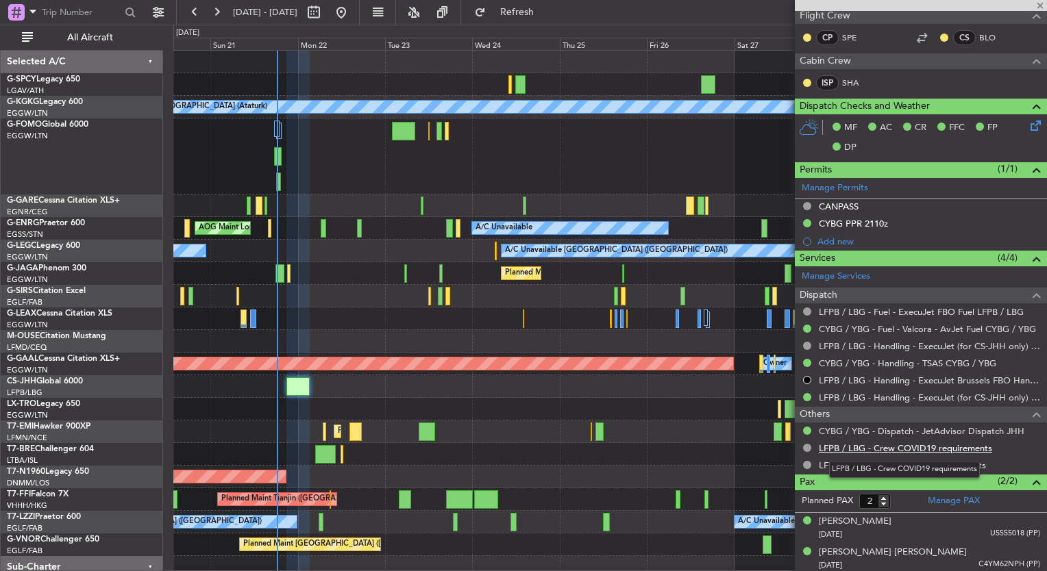
type input "+00:05"
type input "0"
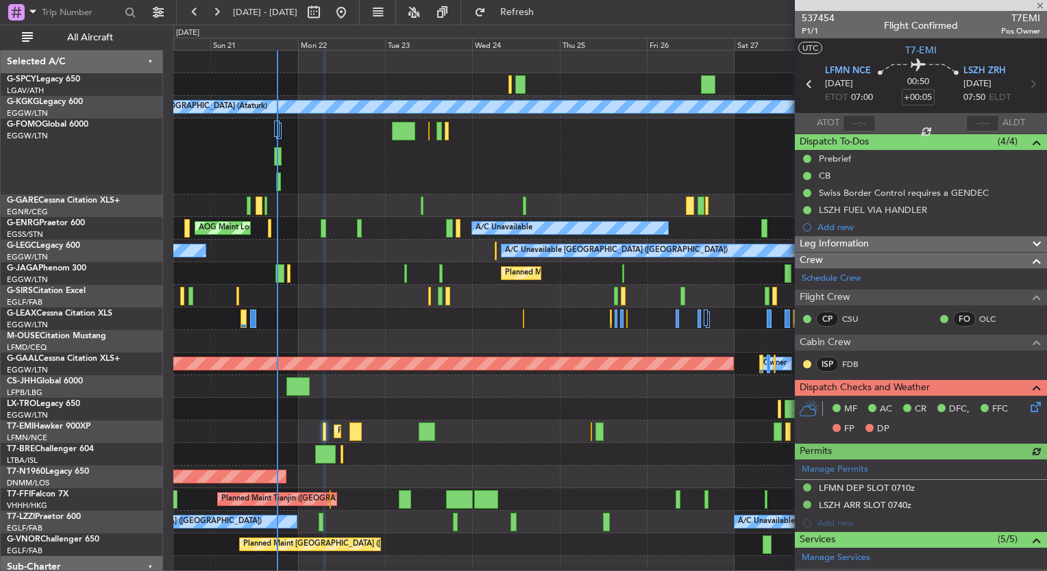
scroll to position [185, 0]
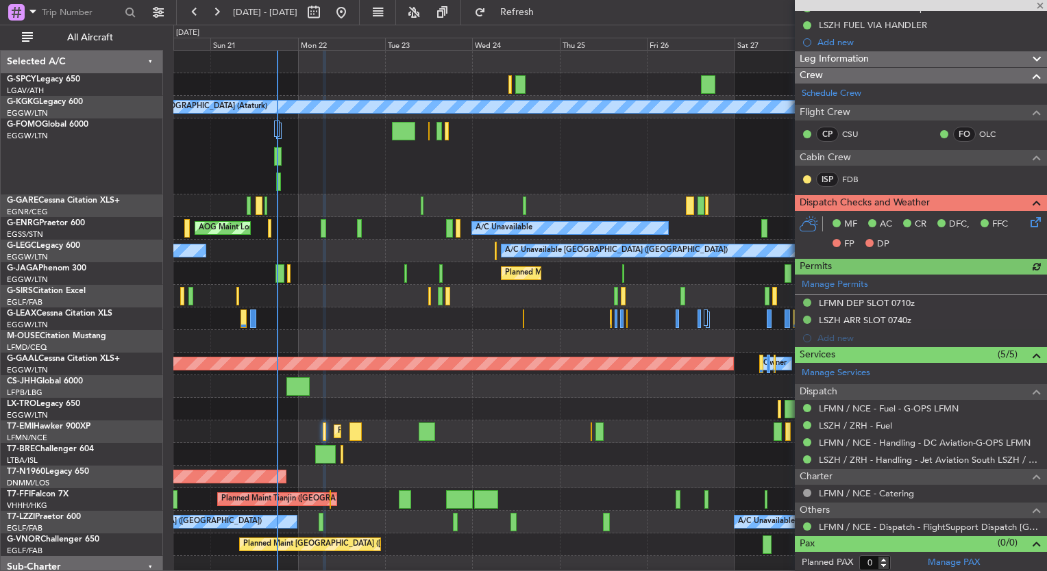
click at [1027, 220] on icon at bounding box center [1032, 219] width 11 height 11
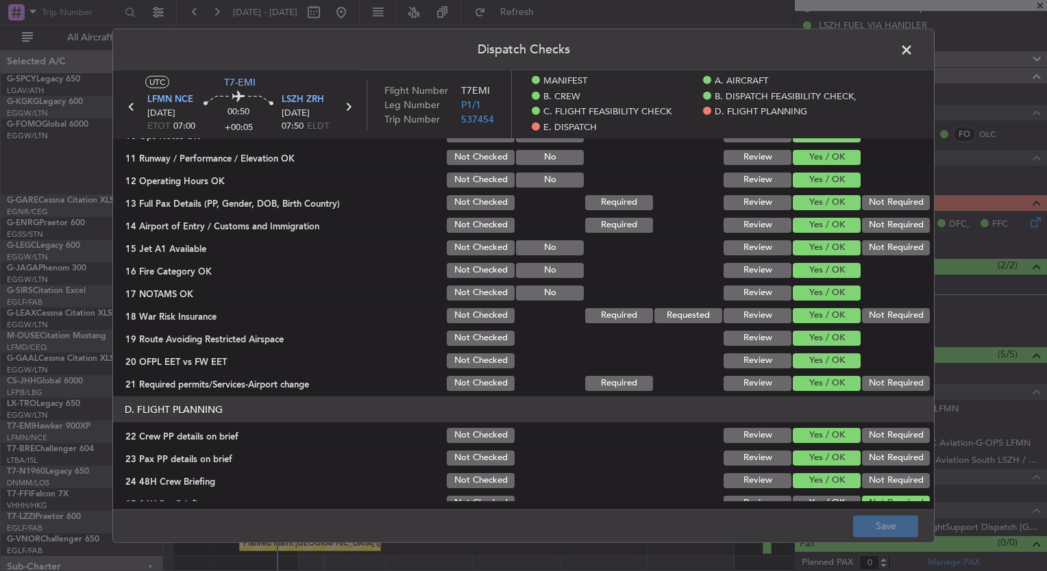
scroll to position [433, 0]
click at [913, 50] on span at bounding box center [913, 53] width 0 height 27
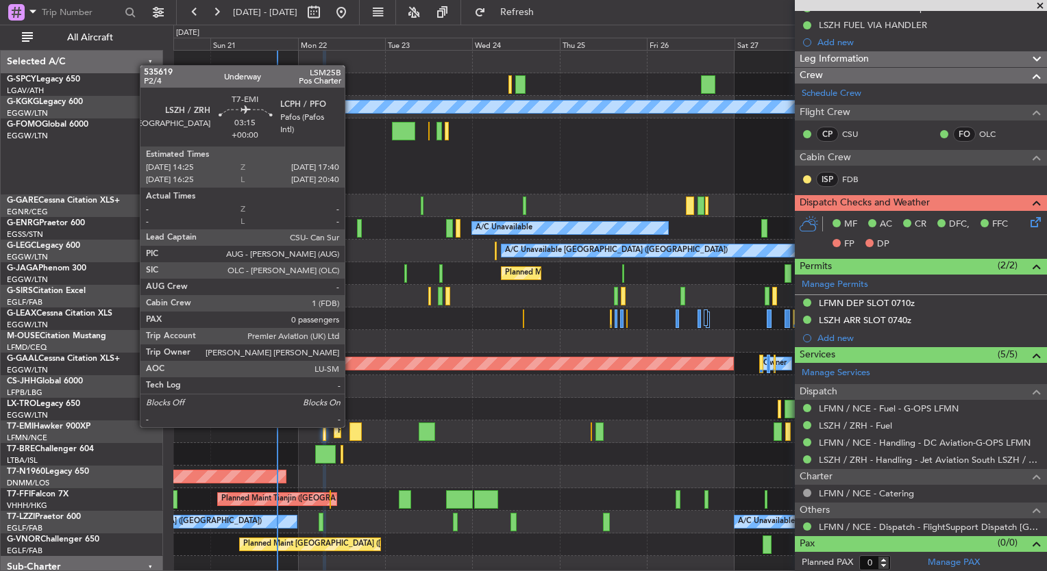
click at [351, 426] on div at bounding box center [355, 432] width 12 height 18
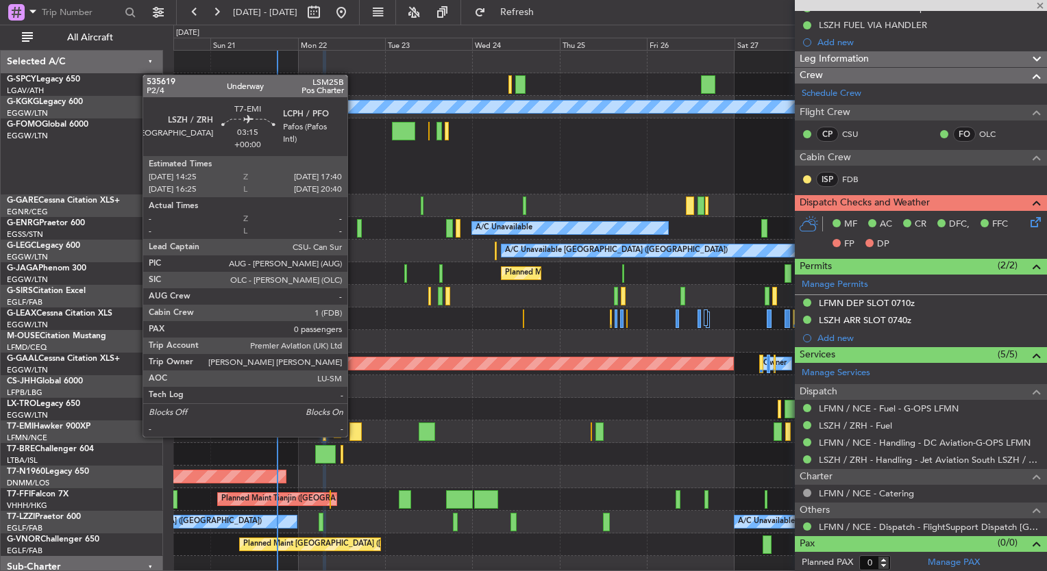
scroll to position [0, 0]
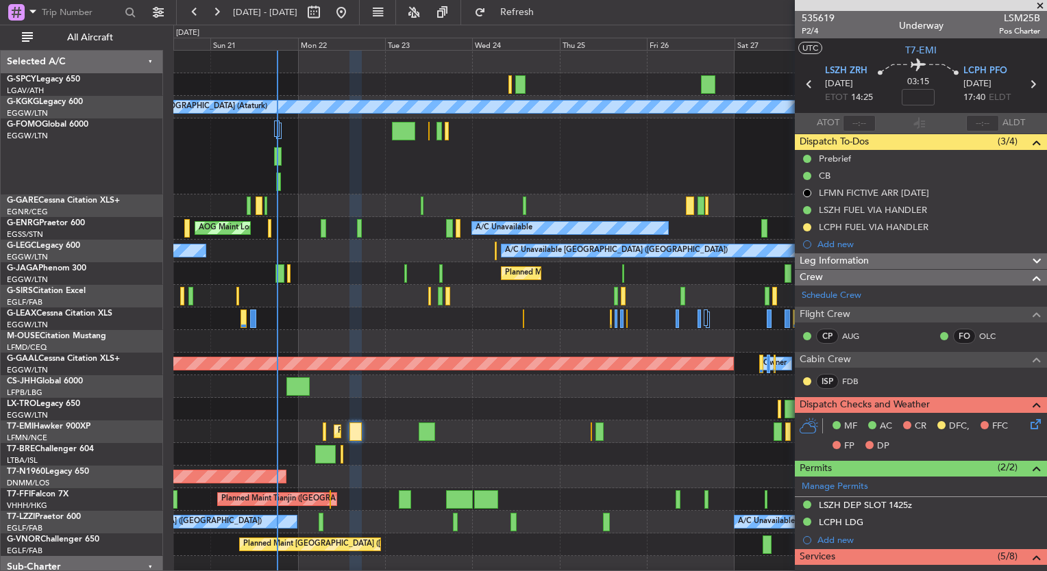
click at [1027, 423] on icon at bounding box center [1032, 421] width 11 height 11
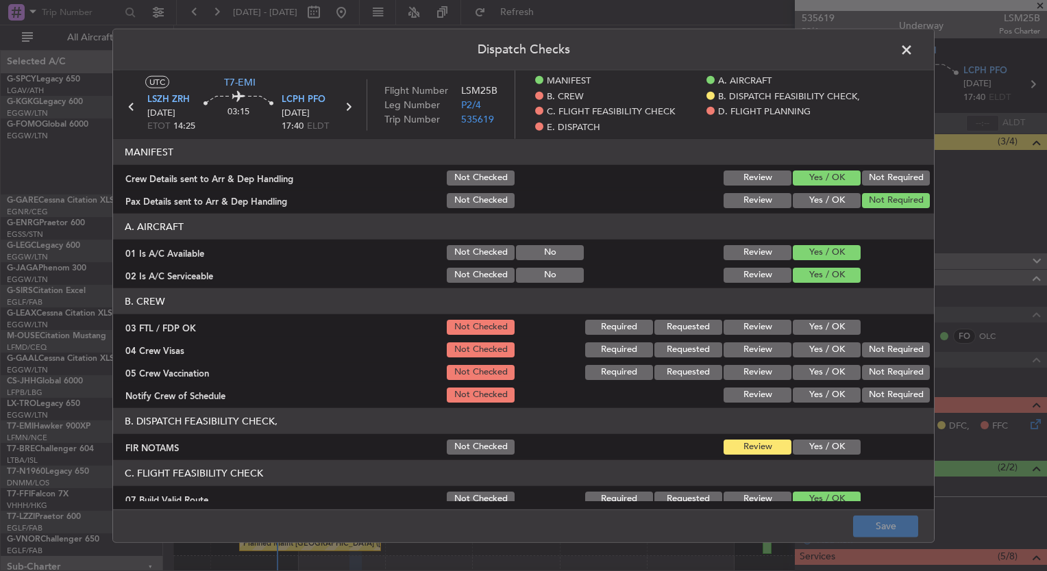
click at [827, 331] on button "Yes / OK" at bounding box center [826, 327] width 68 height 15
click at [825, 347] on button "Yes / OK" at bounding box center [826, 349] width 68 height 15
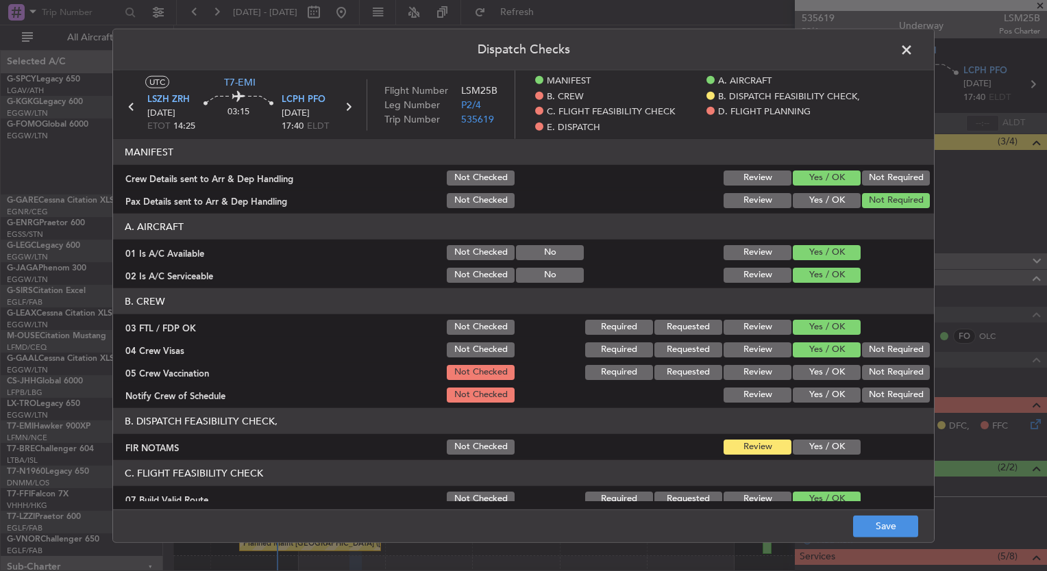
click at [825, 371] on button "Yes / OK" at bounding box center [826, 372] width 68 height 15
click at [827, 397] on button "Yes / OK" at bounding box center [826, 395] width 68 height 15
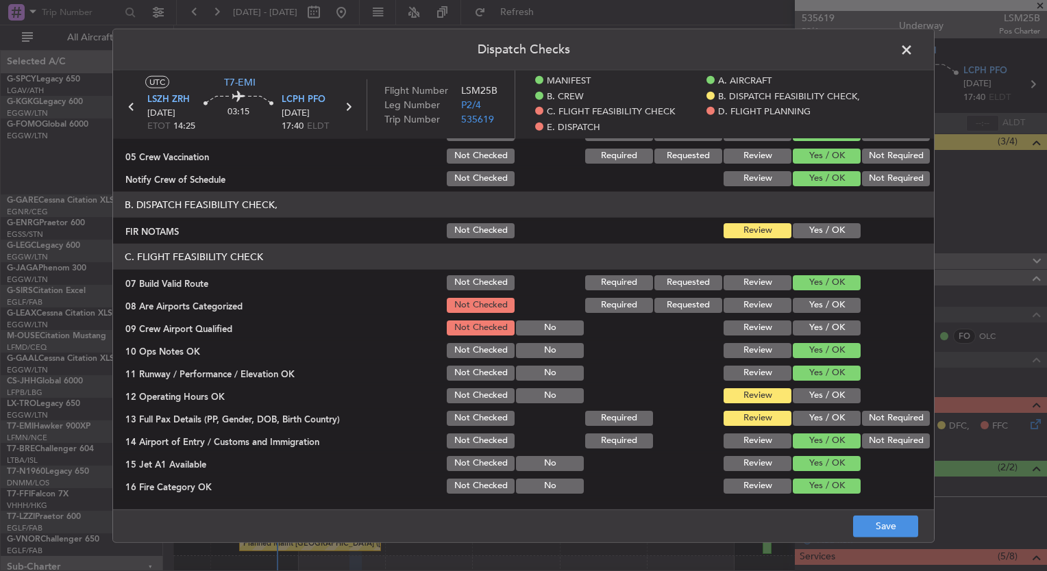
scroll to position [218, 0]
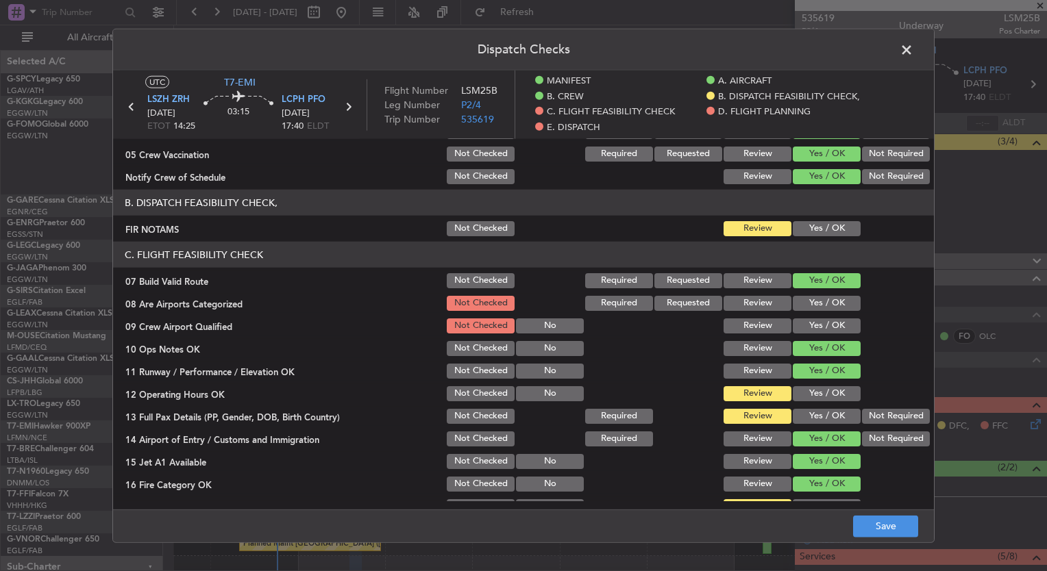
click at [800, 297] on button "Yes / OK" at bounding box center [826, 303] width 68 height 15
click at [808, 331] on button "Yes / OK" at bounding box center [826, 325] width 68 height 15
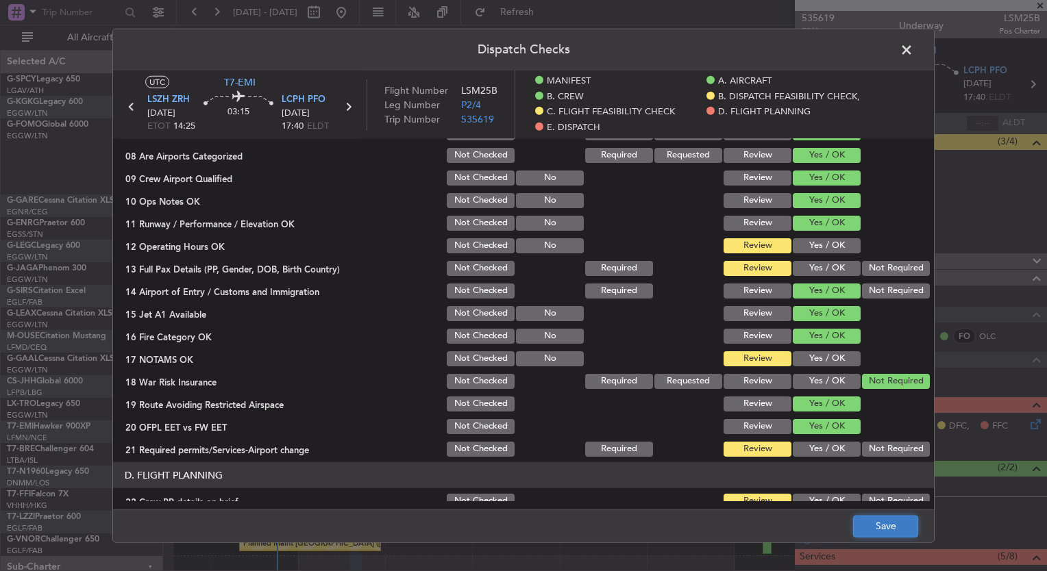
click at [911, 525] on button "Save" at bounding box center [885, 526] width 65 height 22
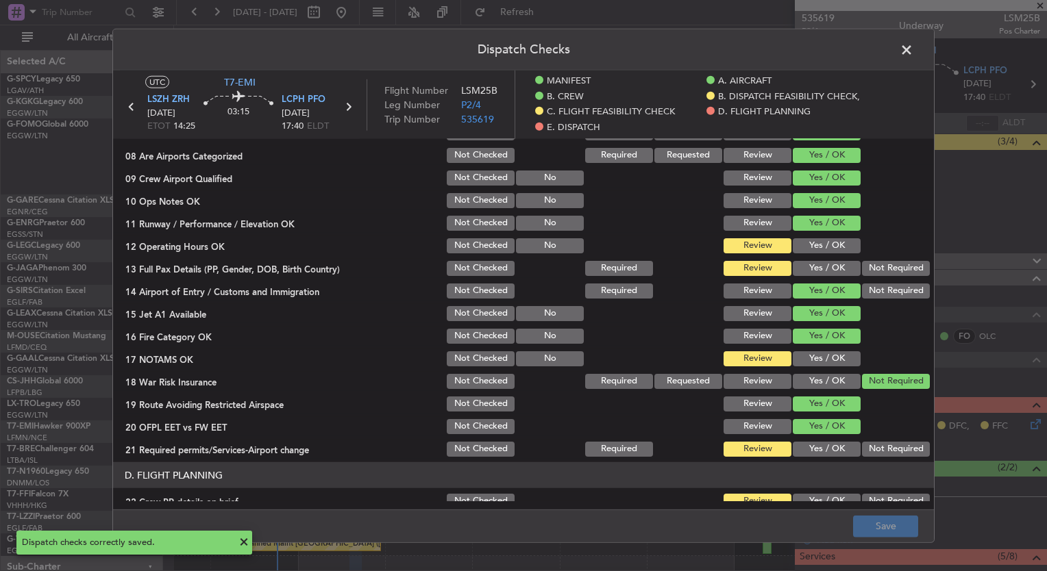
click at [913, 51] on span at bounding box center [913, 53] width 0 height 27
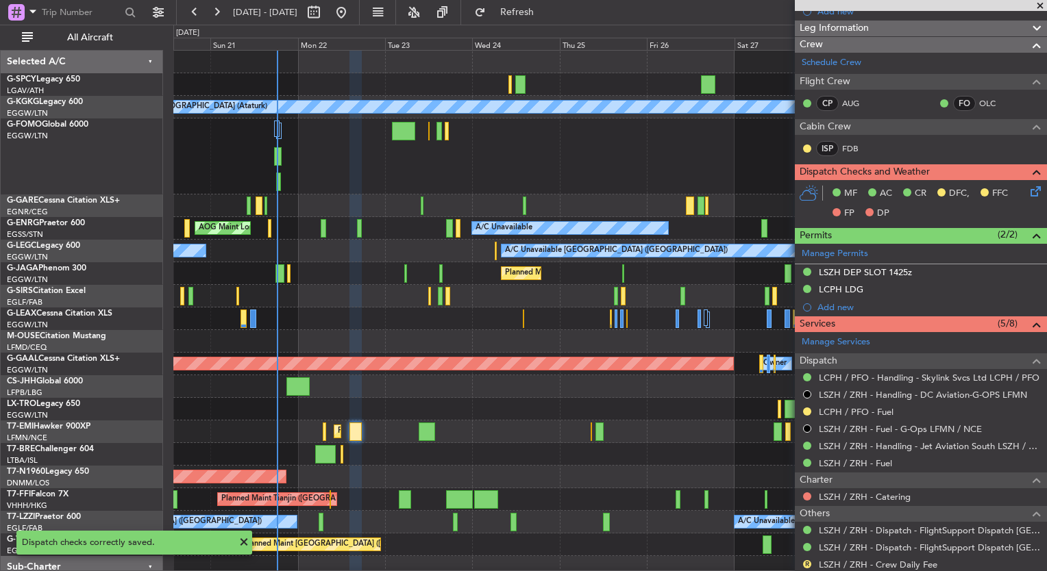
scroll to position [271, 0]
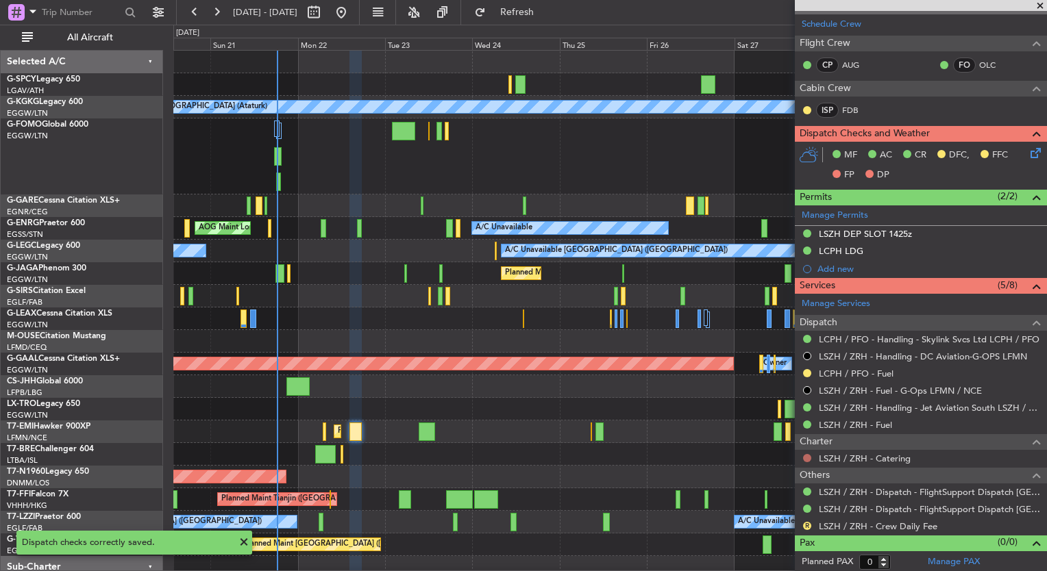
click at [803, 456] on button at bounding box center [807, 458] width 8 height 8
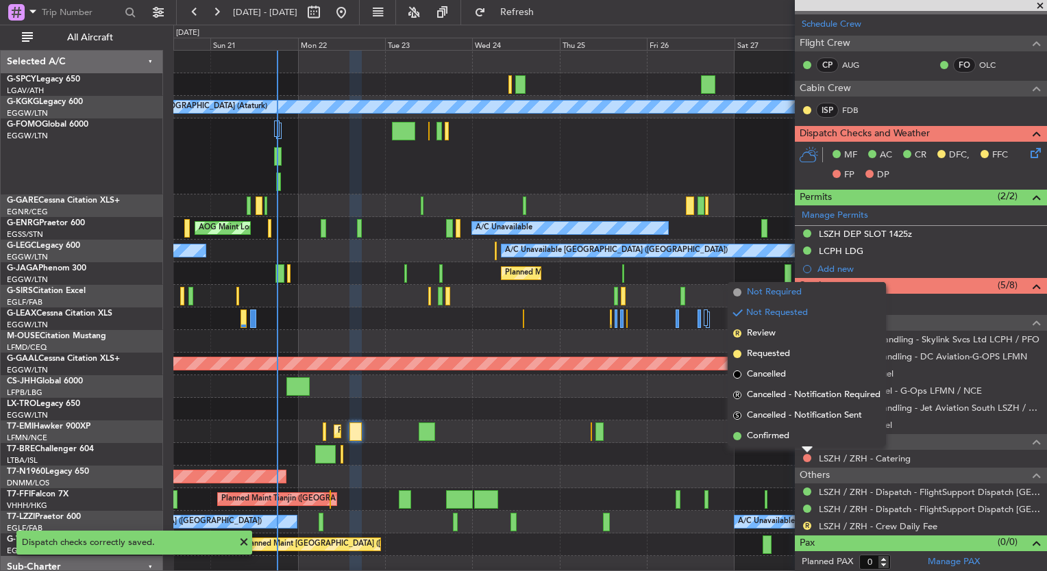
click at [765, 295] on span "Not Required" at bounding box center [774, 293] width 55 height 14
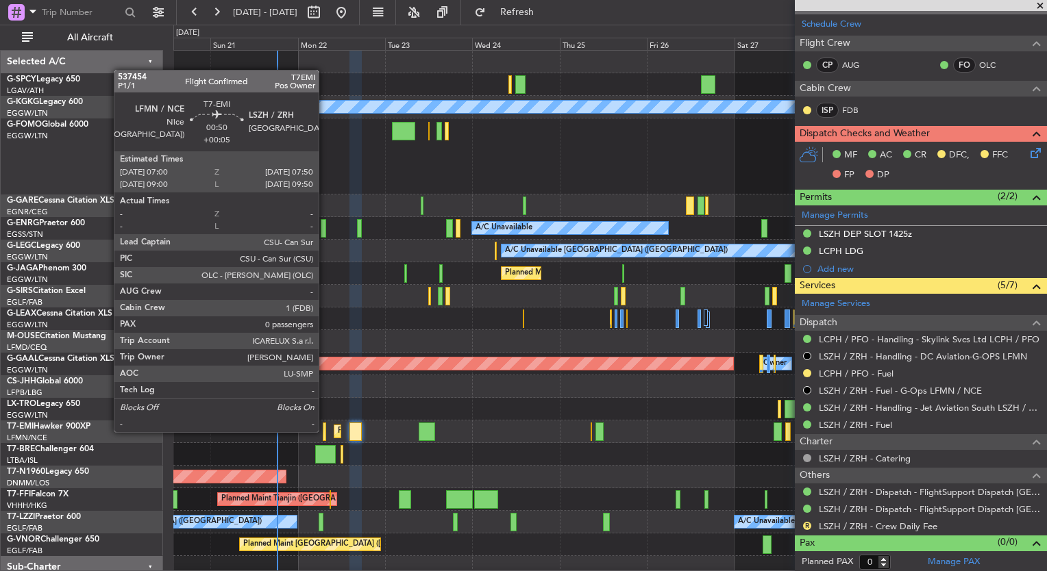
click at [325, 431] on div at bounding box center [324, 432] width 3 height 18
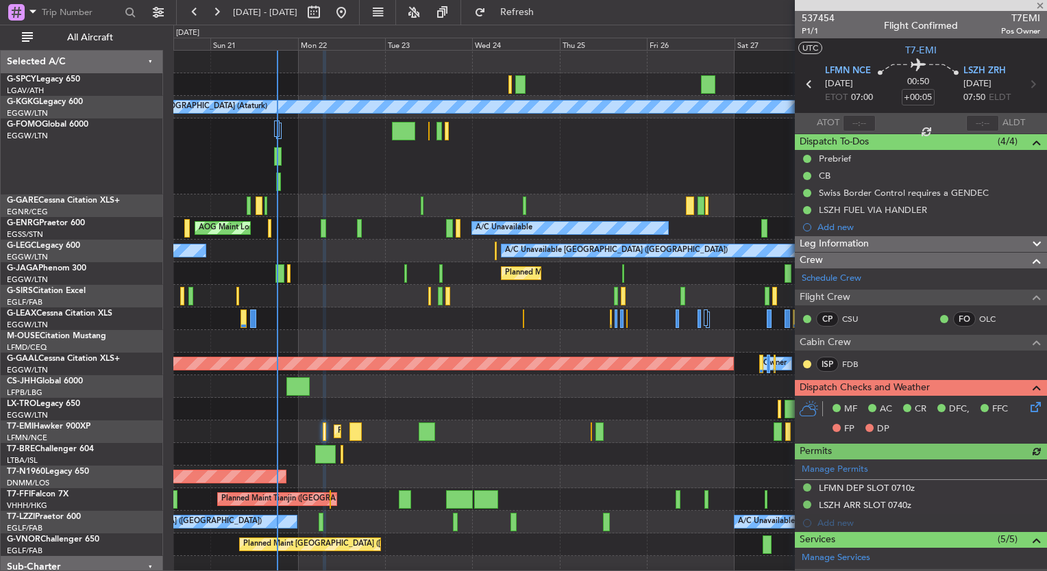
scroll to position [185, 0]
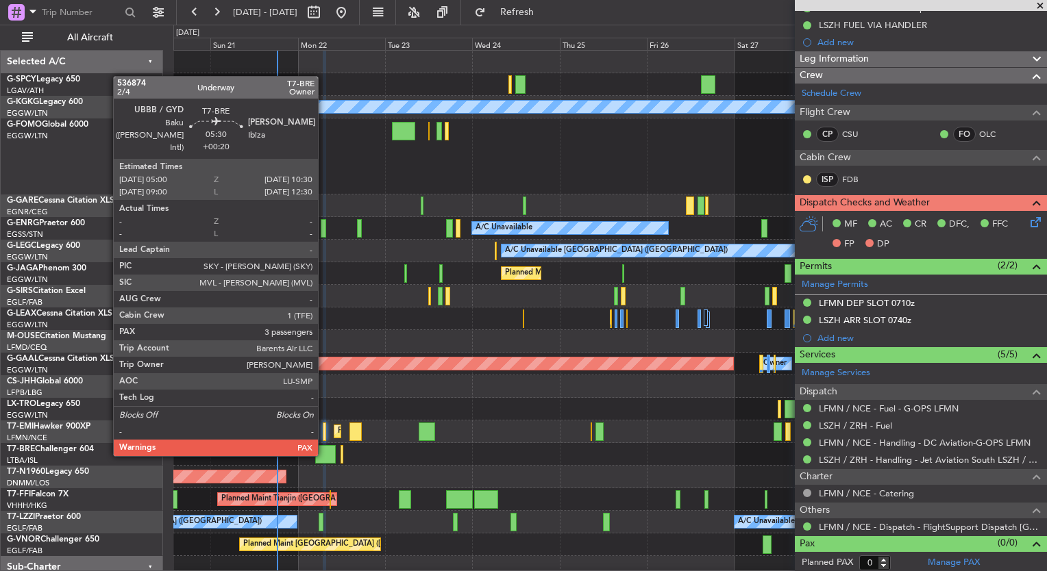
click at [326, 454] on div at bounding box center [325, 454] width 21 height 18
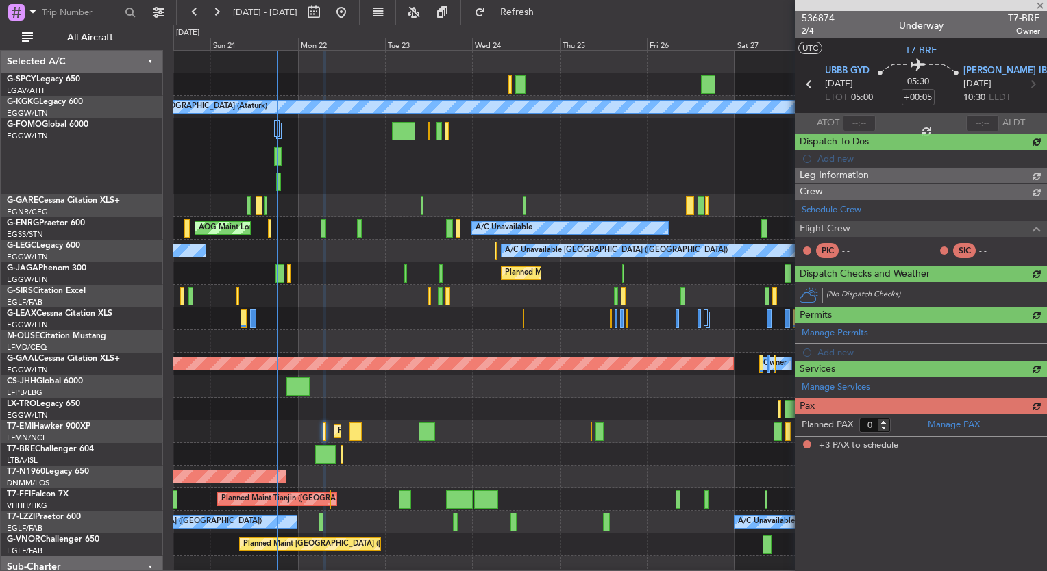
type input "+00:20"
type input "3"
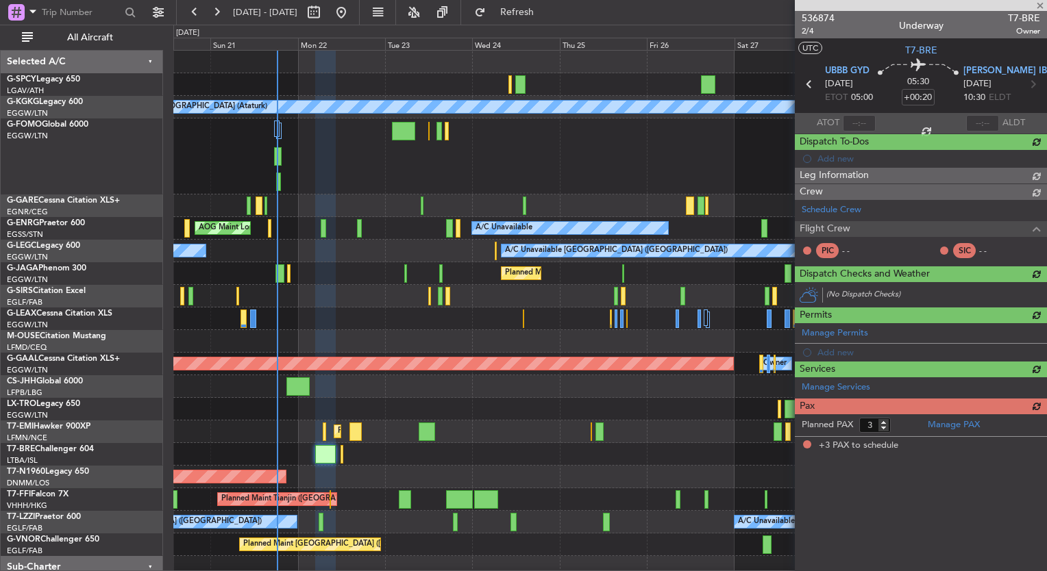
scroll to position [0, 0]
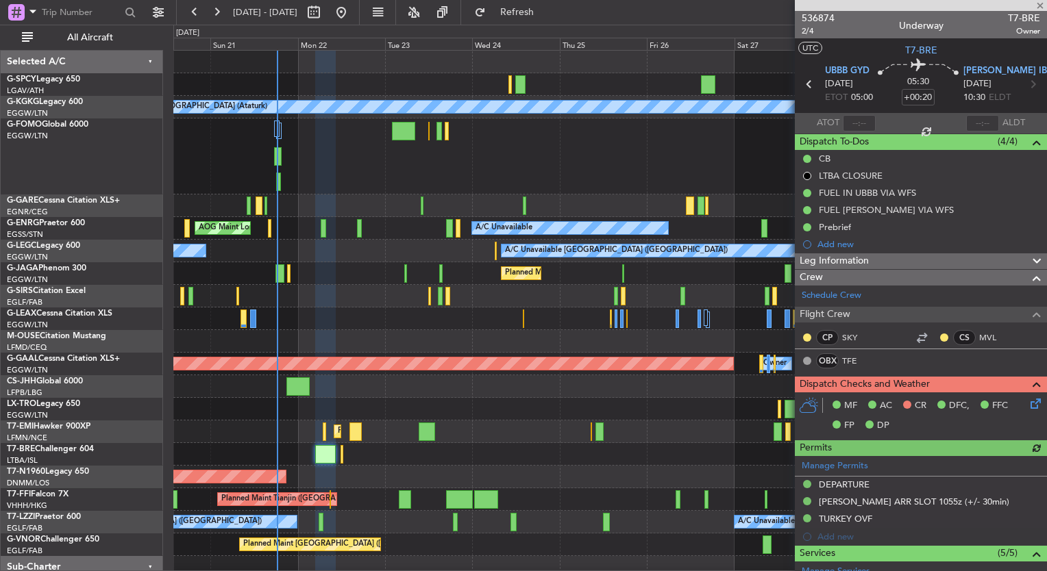
click at [1027, 401] on icon at bounding box center [1032, 401] width 11 height 11
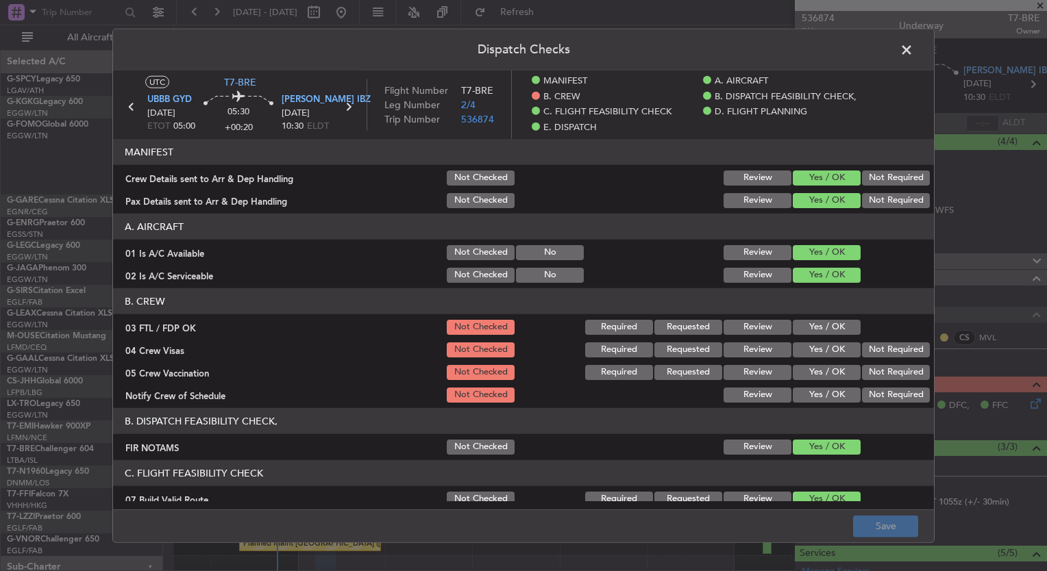
click at [795, 329] on button "Yes / OK" at bounding box center [826, 327] width 68 height 15
click at [798, 345] on button "Yes / OK" at bounding box center [826, 349] width 68 height 15
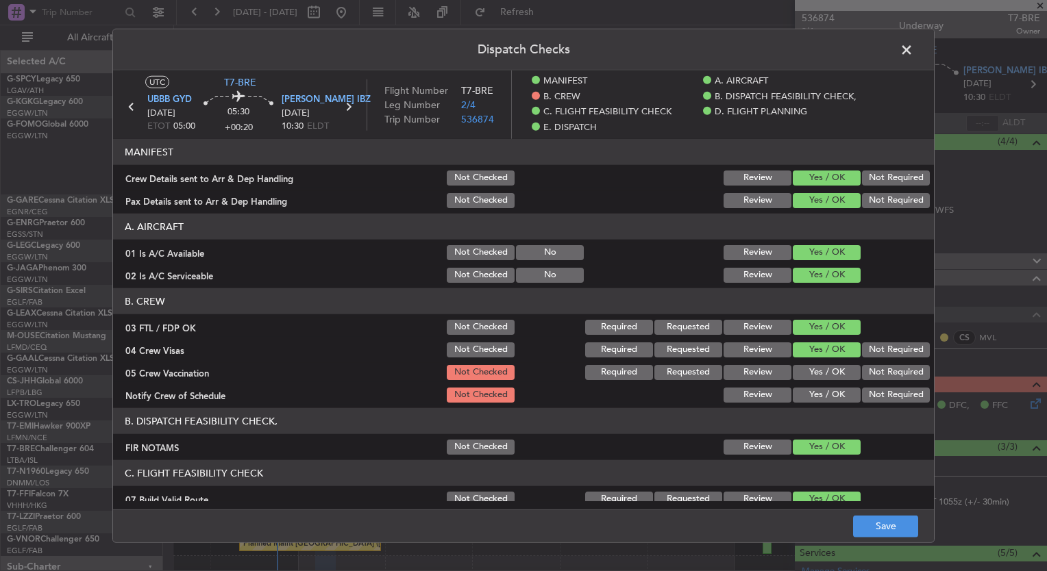
click at [803, 363] on div "Yes / OK" at bounding box center [824, 372] width 69 height 19
click at [808, 369] on button "Yes / OK" at bounding box center [826, 372] width 68 height 15
click at [814, 388] on button "Yes / OK" at bounding box center [826, 395] width 68 height 15
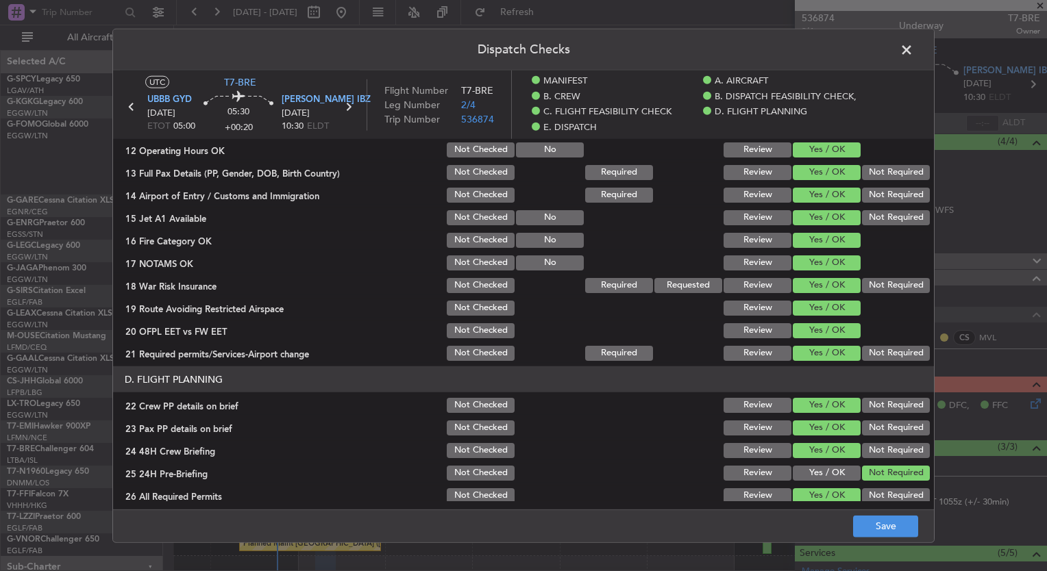
scroll to position [462, 0]
drag, startPoint x: 877, startPoint y: 289, endPoint x: 813, endPoint y: 288, distance: 63.7
click at [813, 288] on div "18 War Risk Insurance Not Checked Required Requested Review Yes / OK Not Requir…" at bounding box center [523, 286] width 821 height 19
click at [891, 527] on button "Save" at bounding box center [885, 526] width 65 height 22
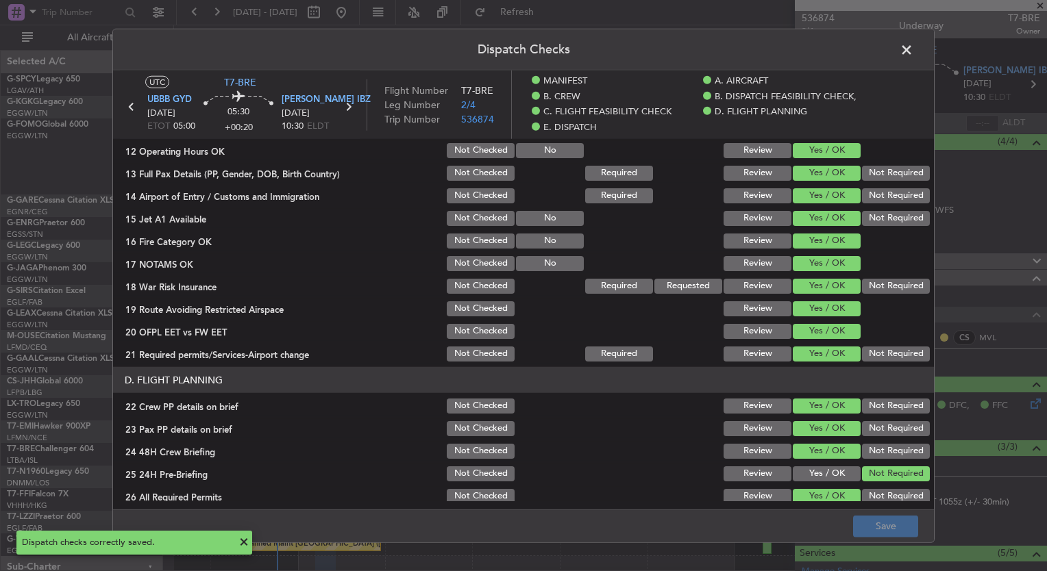
click at [913, 48] on span at bounding box center [913, 53] width 0 height 27
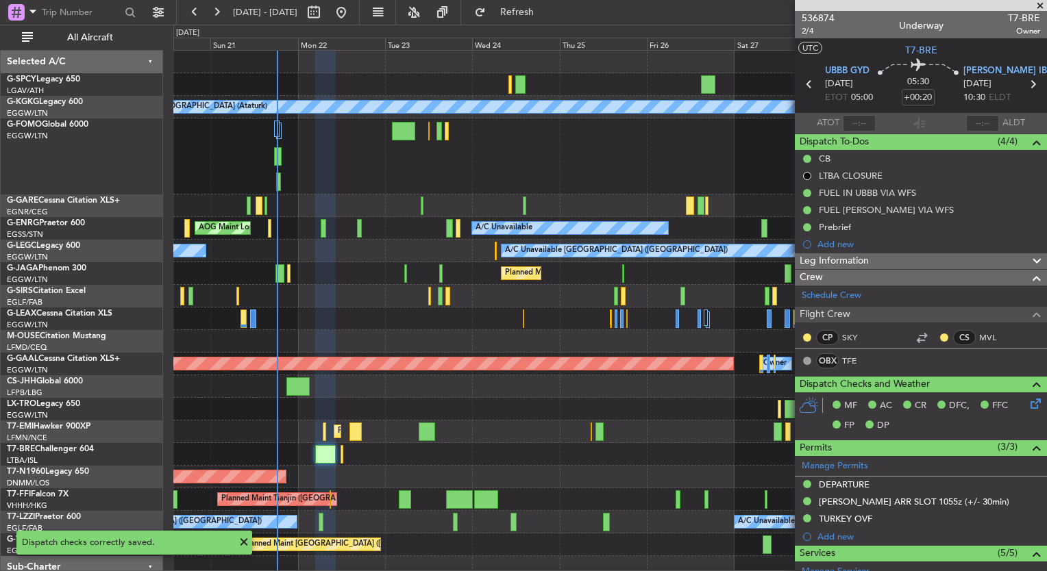
click at [339, 458] on div at bounding box center [609, 454] width 873 height 23
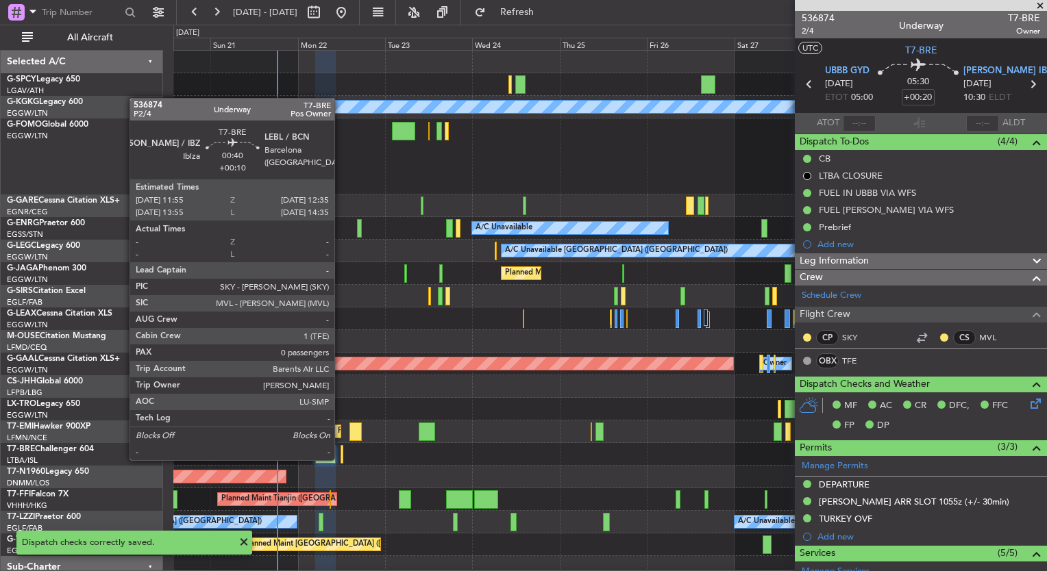
click at [340, 459] on div at bounding box center [341, 454] width 3 height 18
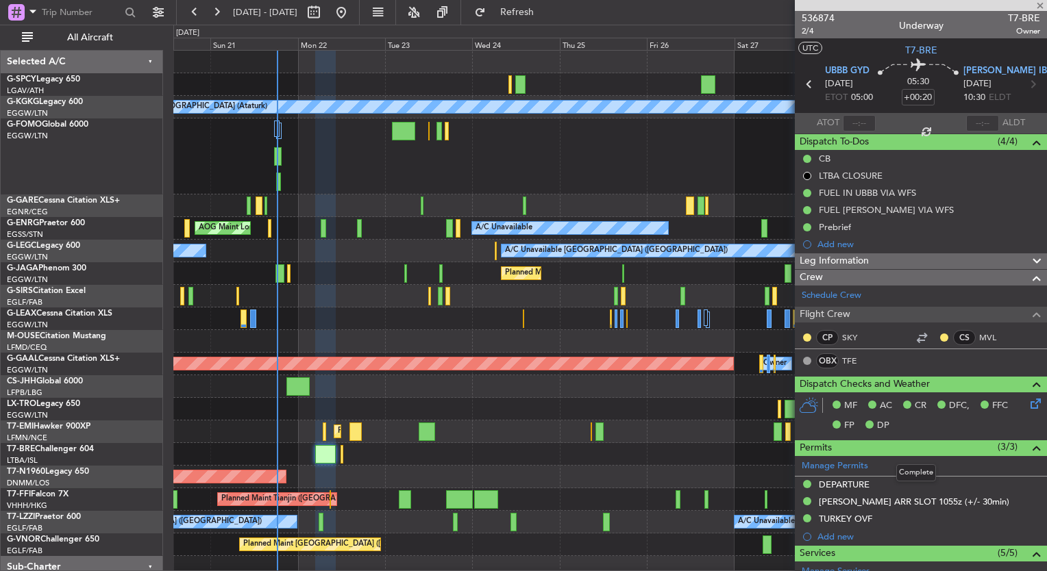
type input "+00:10"
type input "0"
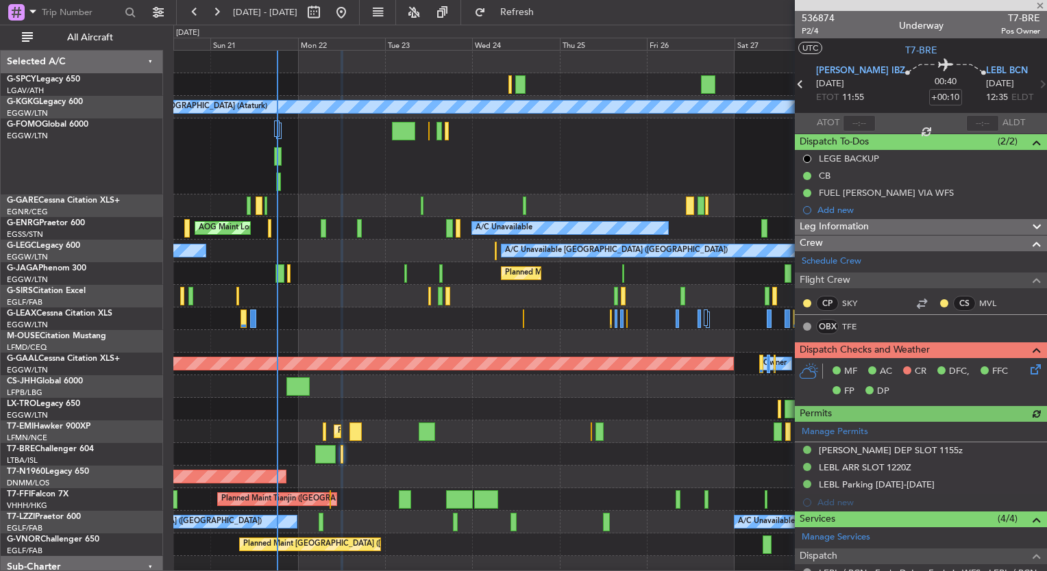
scroll to position [199, 0]
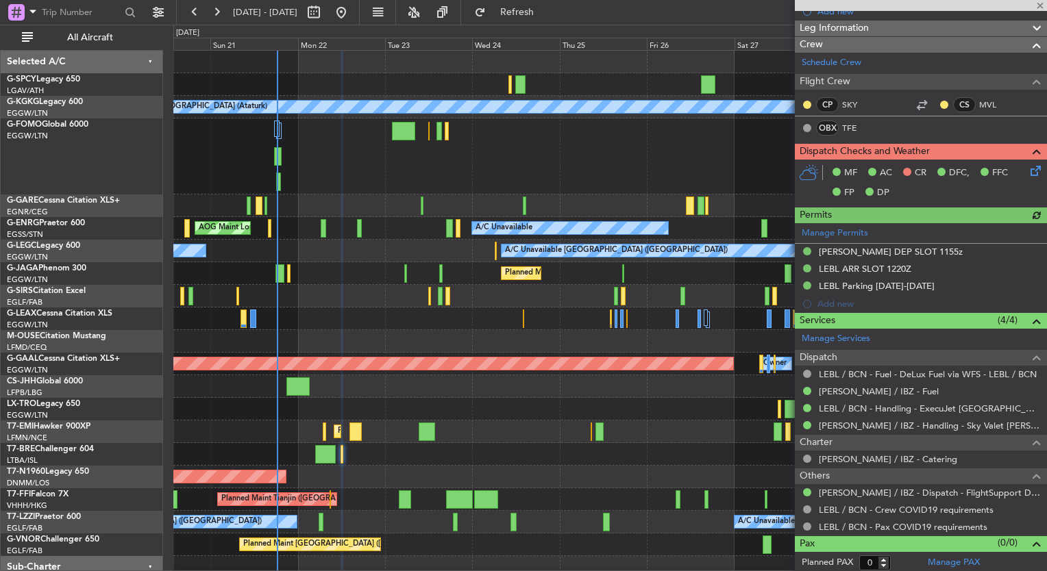
click at [1027, 166] on icon at bounding box center [1032, 168] width 11 height 11
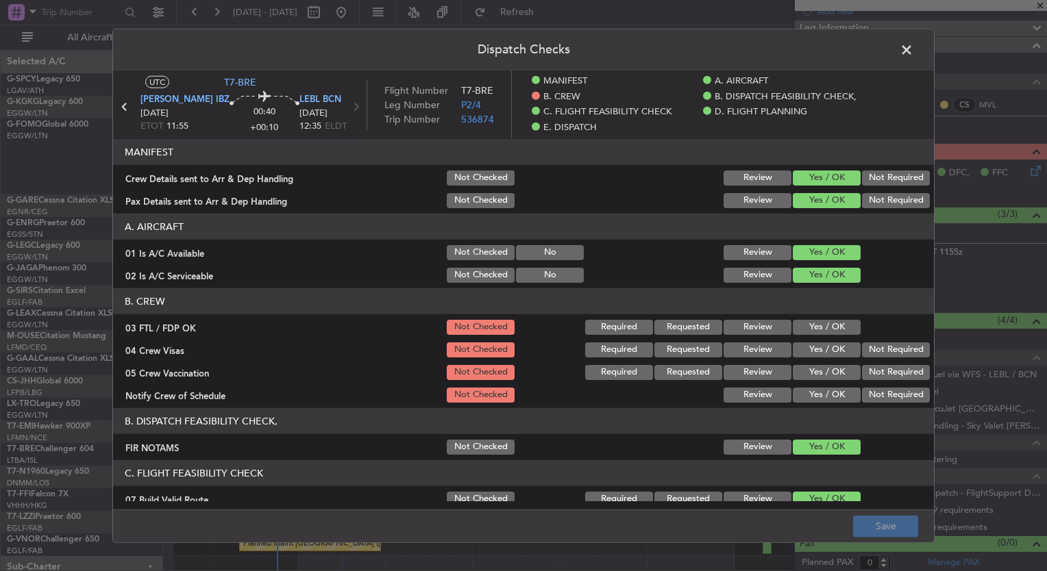
click at [835, 329] on button "Yes / OK" at bounding box center [826, 327] width 68 height 15
click at [827, 351] on button "Yes / OK" at bounding box center [826, 349] width 68 height 15
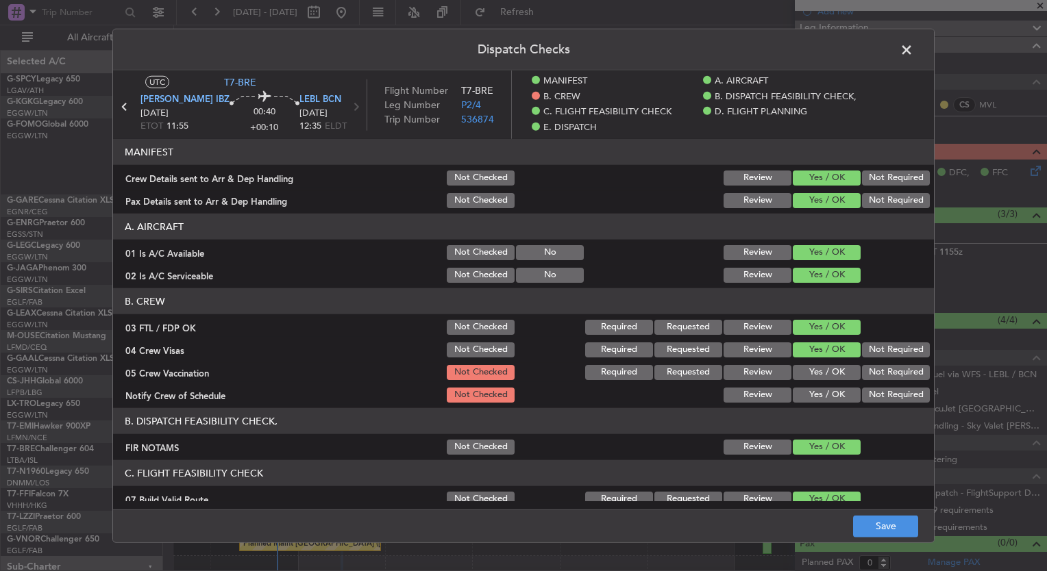
click at [821, 375] on button "Yes / OK" at bounding box center [826, 372] width 68 height 15
click at [822, 399] on button "Yes / OK" at bounding box center [826, 395] width 68 height 15
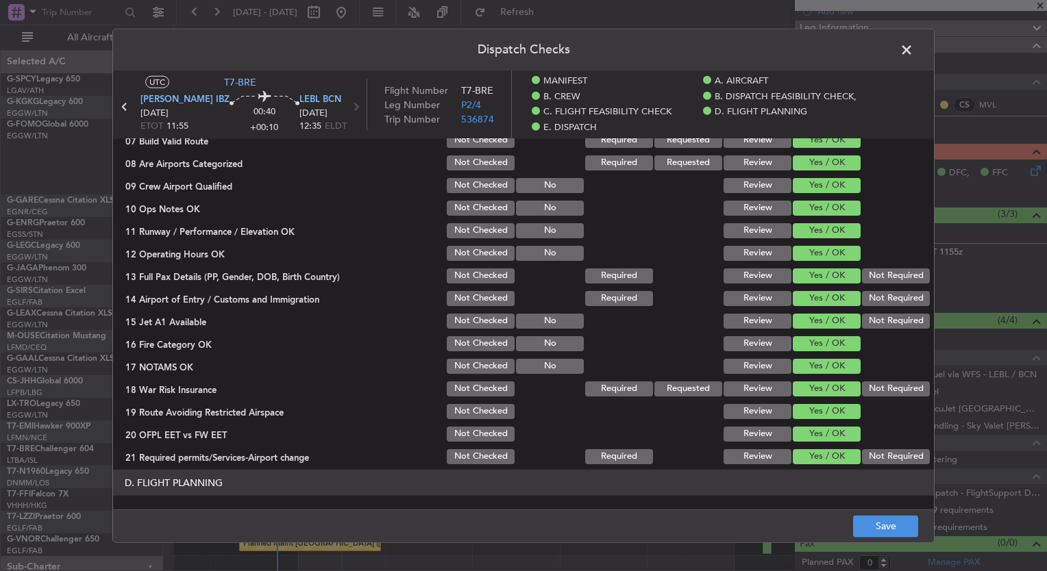
scroll to position [359, 0]
click at [879, 386] on button "Not Required" at bounding box center [896, 388] width 68 height 15
click at [812, 394] on button "Yes / OK" at bounding box center [826, 388] width 68 height 15
click at [890, 526] on button "Save" at bounding box center [885, 526] width 65 height 22
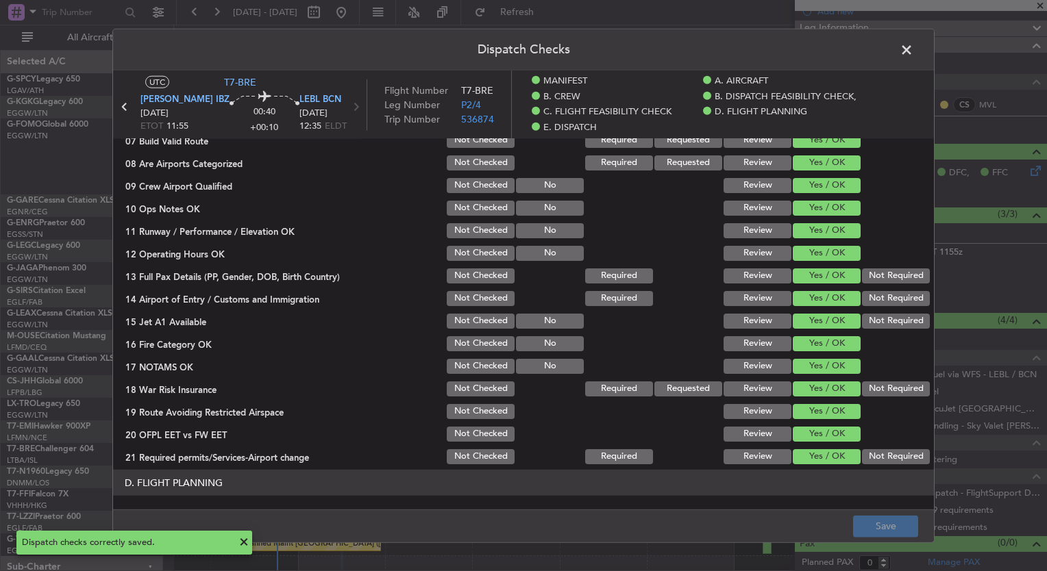
click at [913, 49] on span at bounding box center [913, 53] width 0 height 27
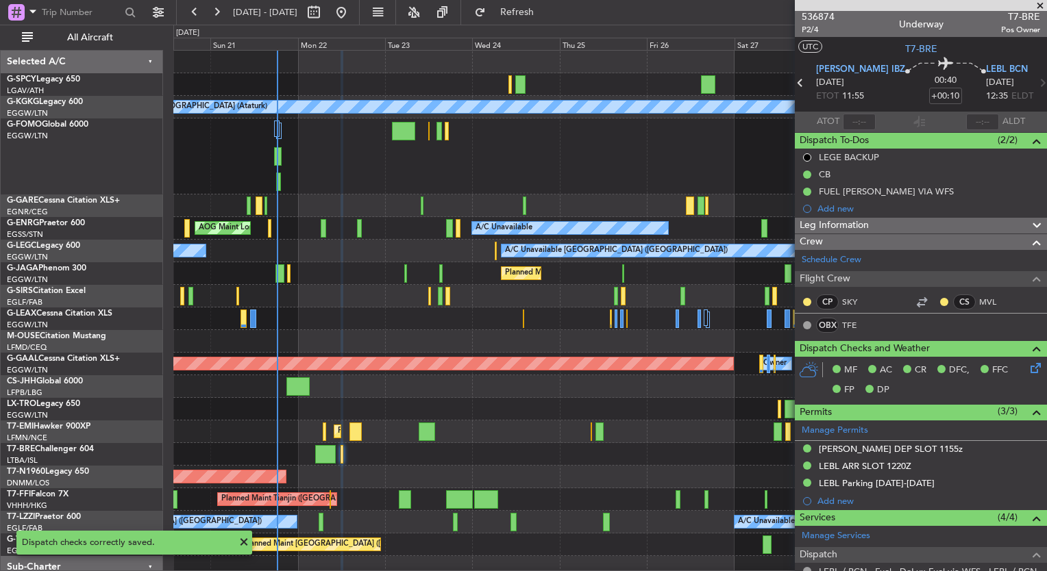
scroll to position [0, 0]
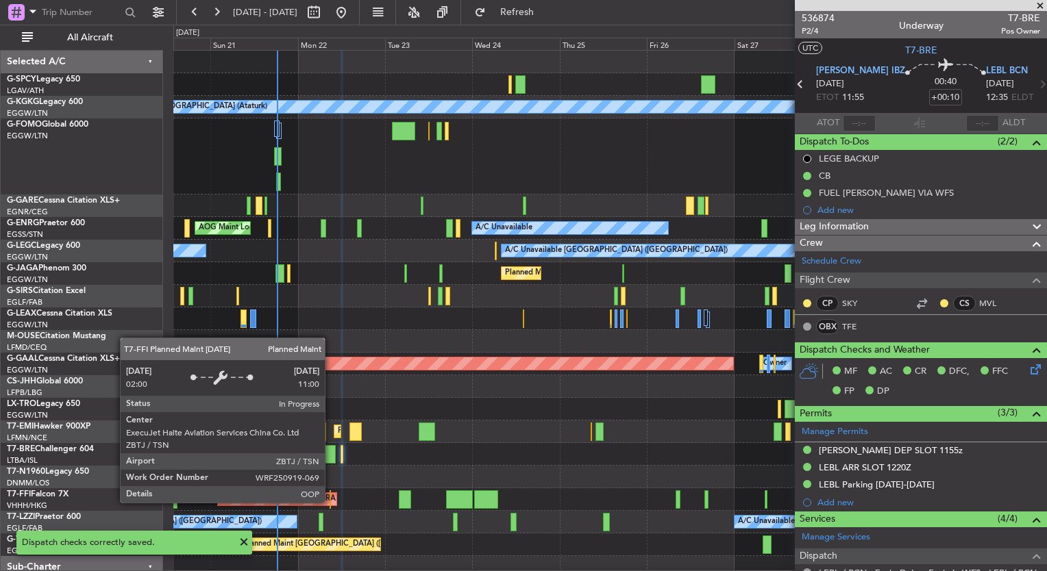
click at [331, 502] on div "Planned Maint Tianjin ([GEOGRAPHIC_DATA])" at bounding box center [277, 499] width 119 height 12
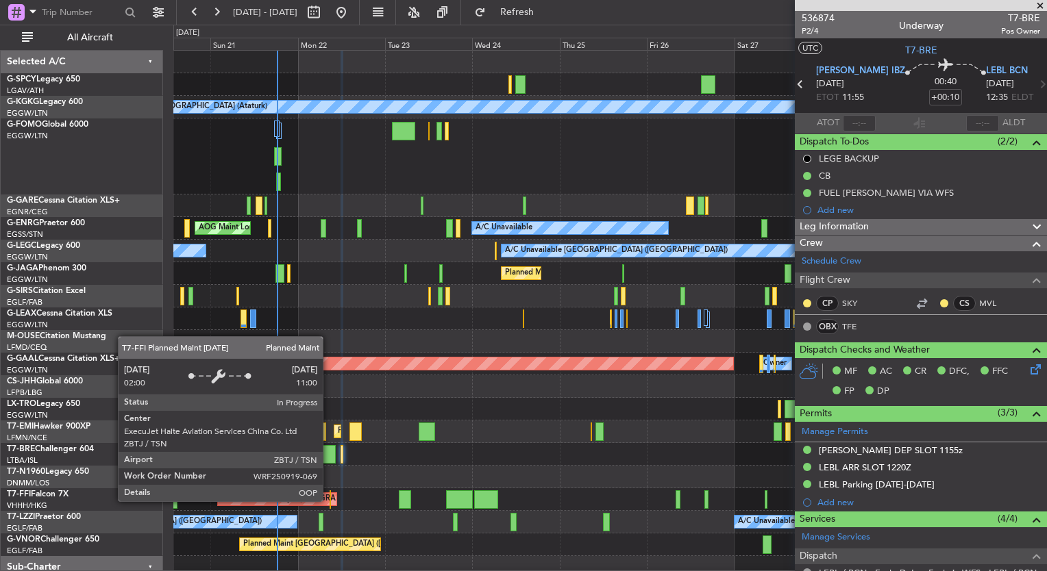
click at [329, 501] on div at bounding box center [329, 499] width 1 height 18
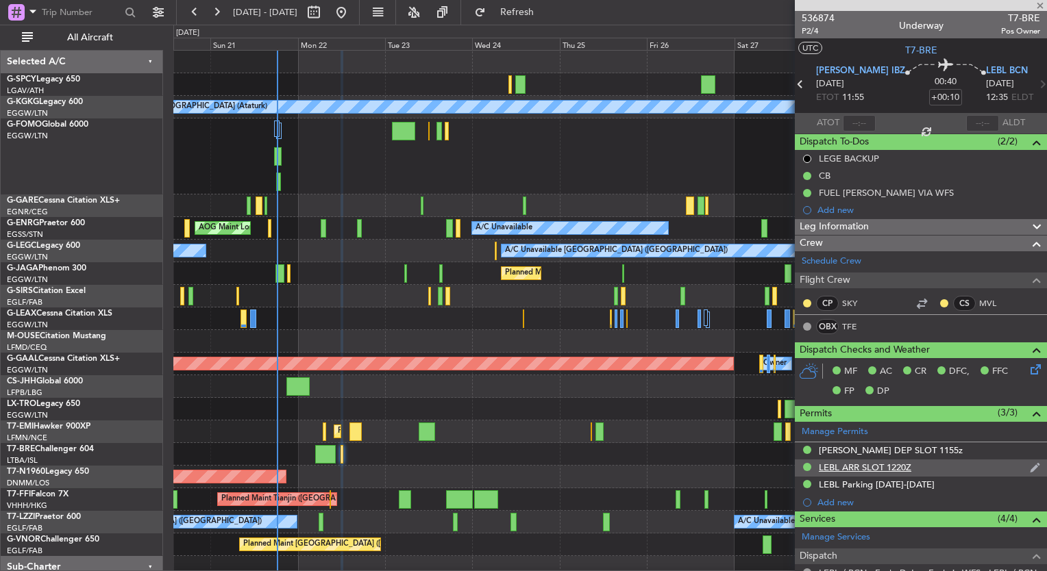
type input "-00:15"
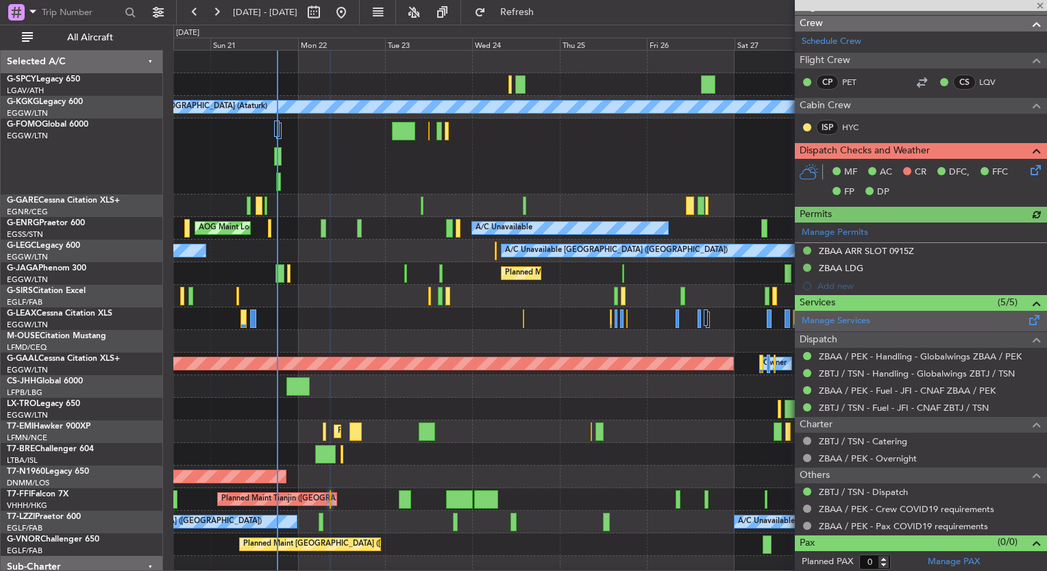
scroll to position [202, 0]
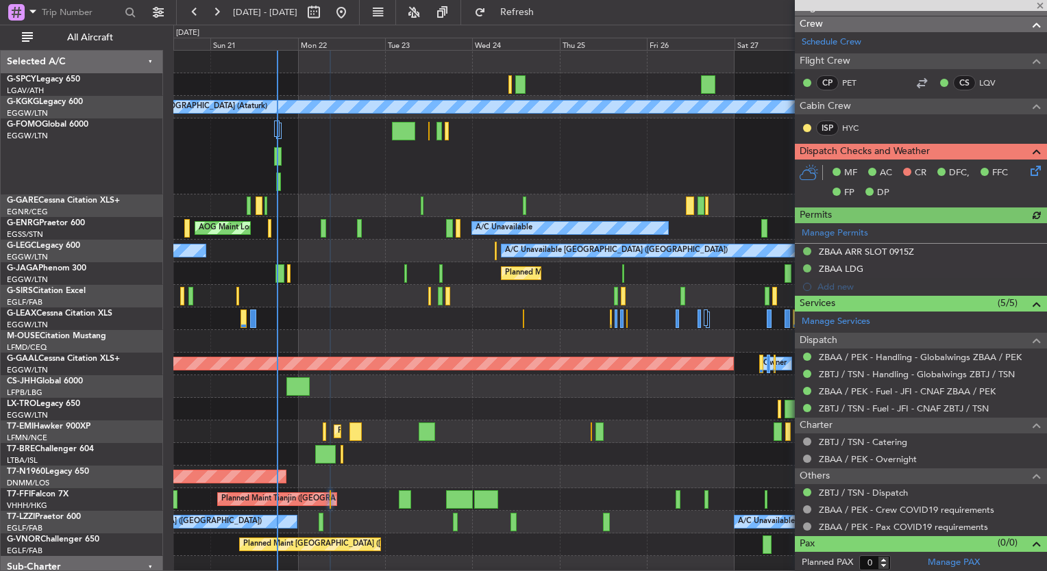
click at [1027, 171] on icon at bounding box center [1032, 168] width 11 height 11
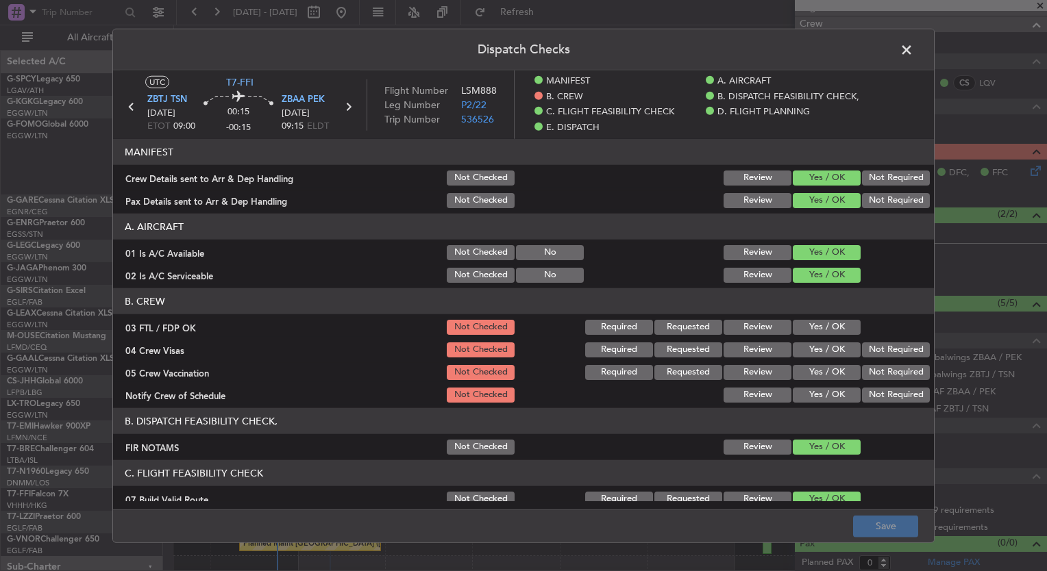
click at [808, 322] on button "Yes / OK" at bounding box center [826, 327] width 68 height 15
click at [816, 347] on button "Yes / OK" at bounding box center [826, 349] width 68 height 15
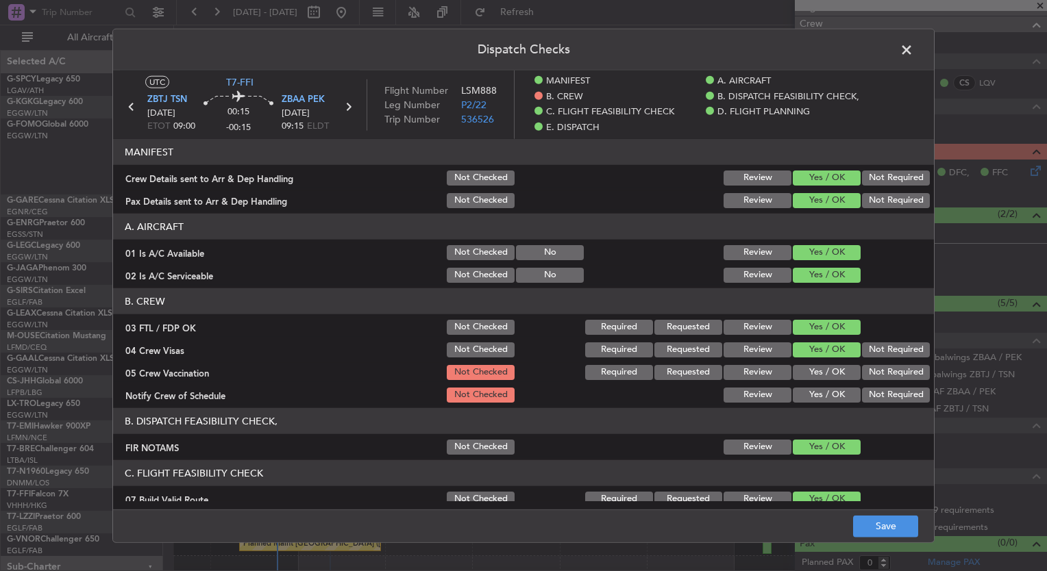
click at [822, 375] on button "Yes / OK" at bounding box center [826, 372] width 68 height 15
click at [822, 388] on button "Yes / OK" at bounding box center [826, 395] width 68 height 15
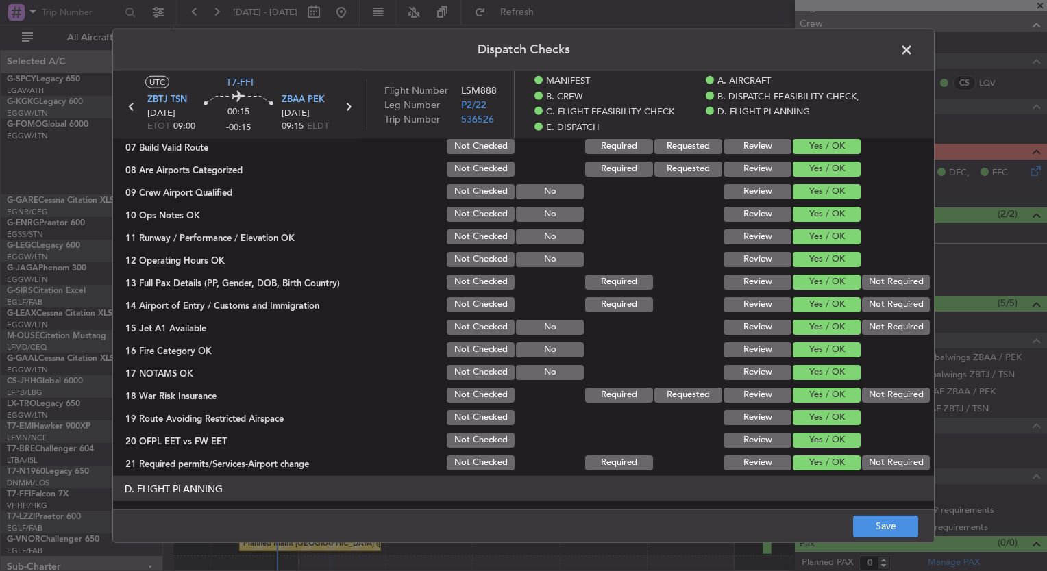
scroll to position [352, 0]
click at [877, 540] on footer "Save" at bounding box center [523, 525] width 821 height 33
click at [877, 531] on button "Save" at bounding box center [885, 526] width 65 height 22
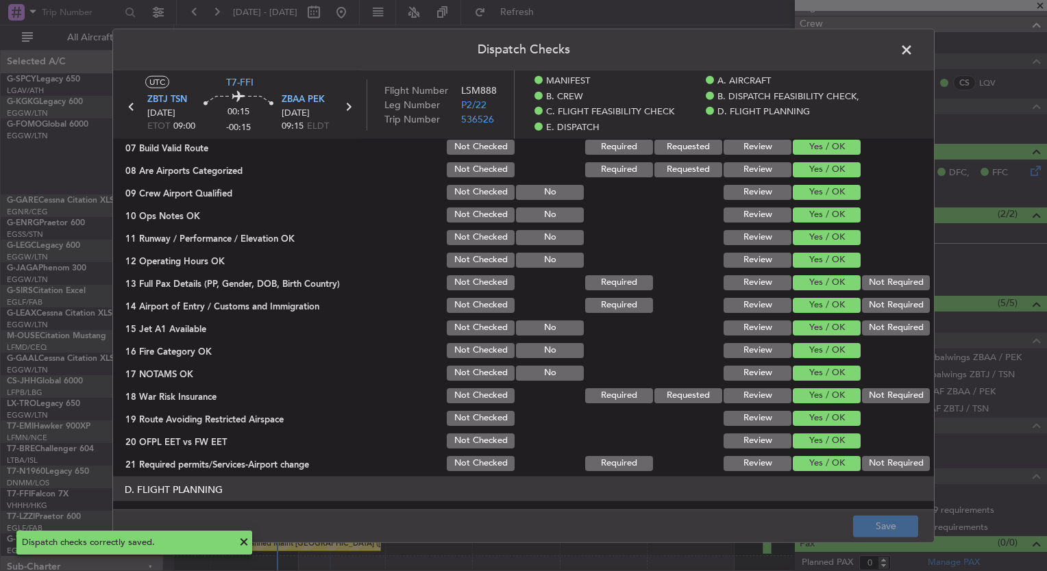
click at [913, 49] on span at bounding box center [913, 53] width 0 height 27
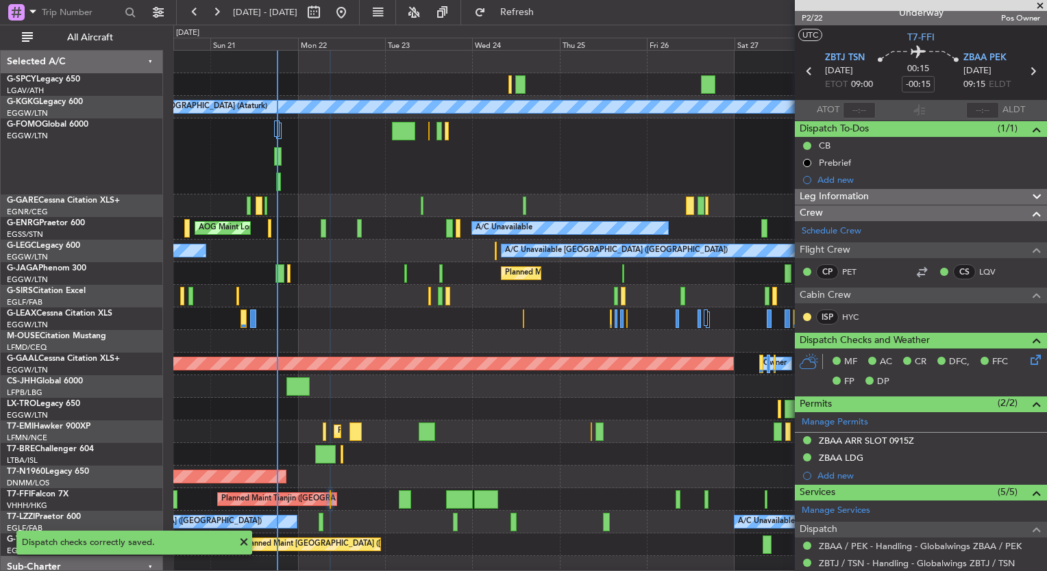
scroll to position [0, 0]
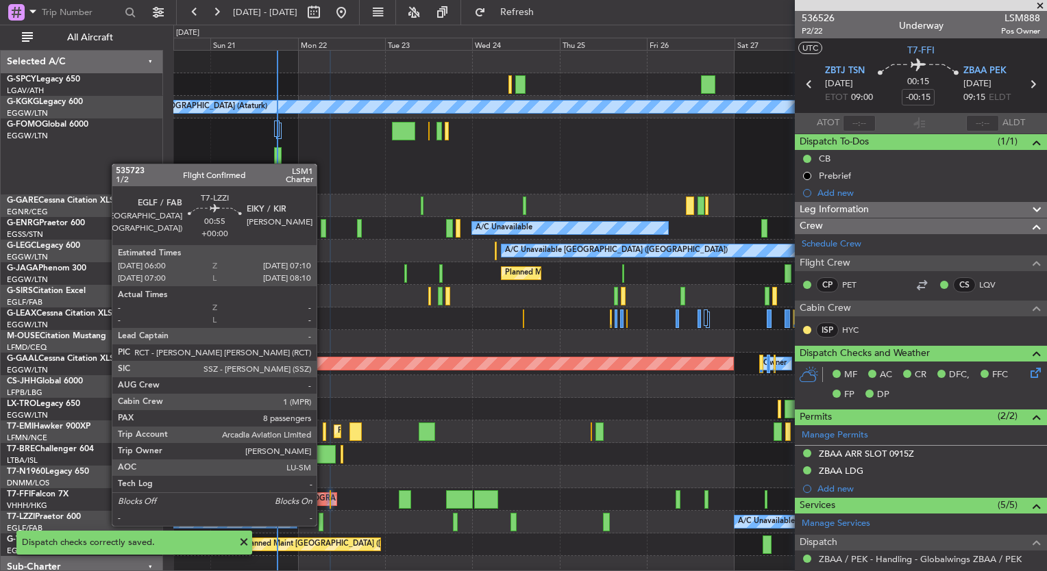
click at [323, 525] on div at bounding box center [320, 522] width 5 height 18
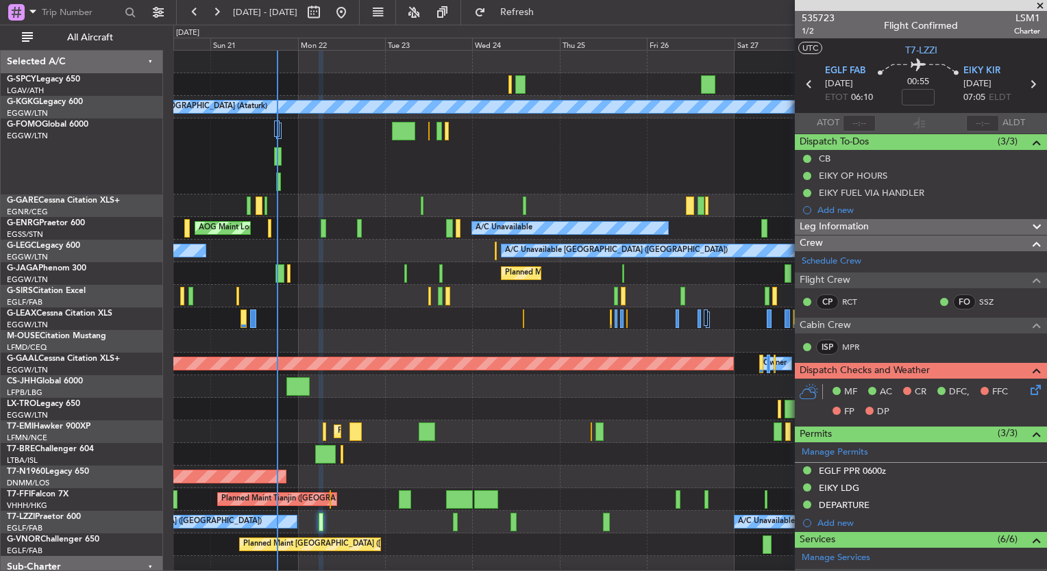
click at [1027, 387] on icon at bounding box center [1032, 387] width 11 height 11
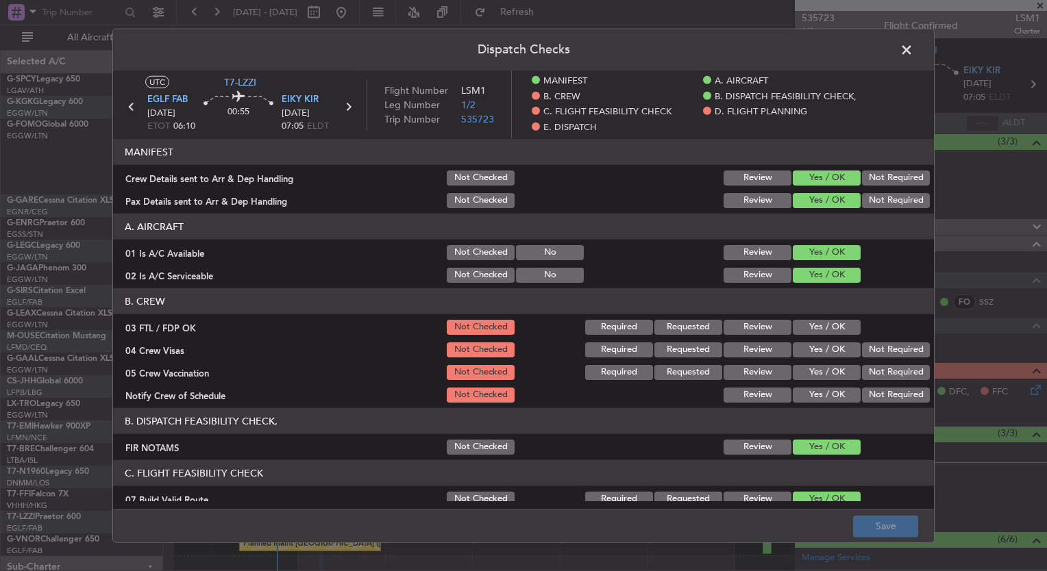
click at [814, 325] on button "Yes / OK" at bounding box center [826, 327] width 68 height 15
click at [814, 338] on section "B. CREW 03 FTL / FDP OK Not Checked Required Requested Review Yes / OK 04 Crew …" at bounding box center [523, 346] width 821 height 116
click at [816, 349] on button "Yes / OK" at bounding box center [826, 349] width 68 height 15
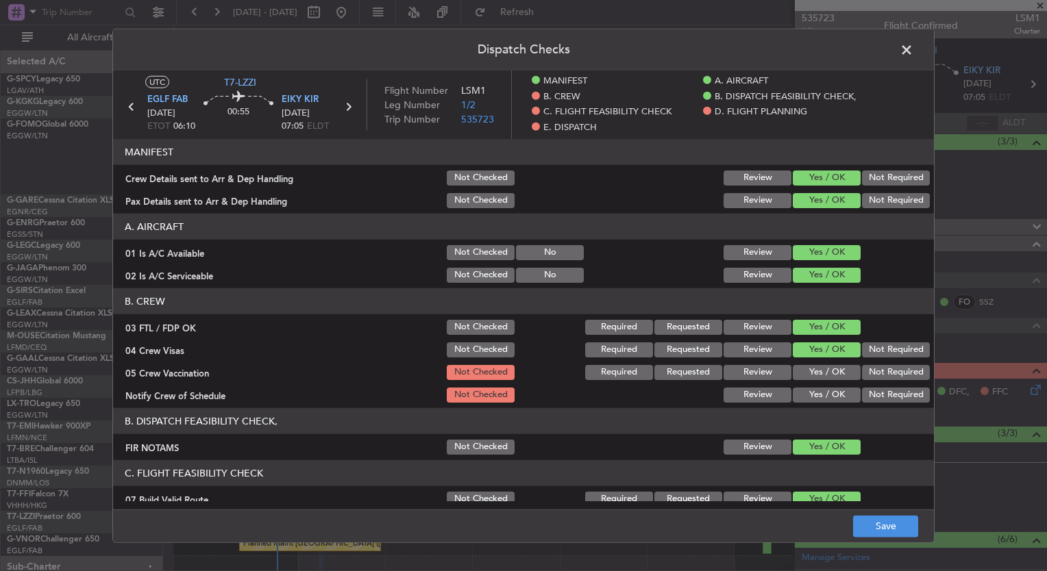
click at [818, 368] on button "Yes / OK" at bounding box center [826, 372] width 68 height 15
click at [820, 389] on button "Yes / OK" at bounding box center [826, 395] width 68 height 15
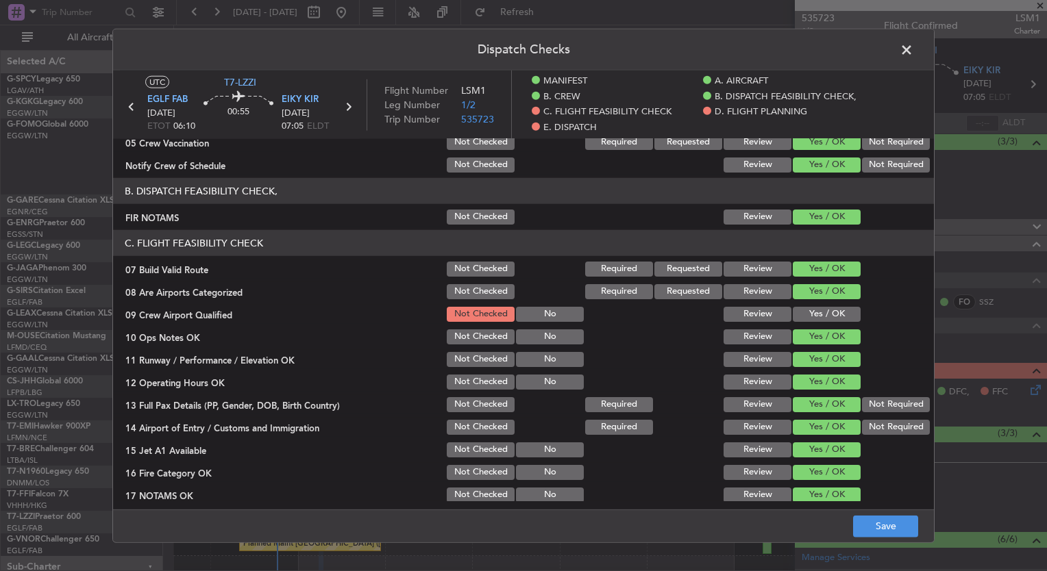
scroll to position [257, 0]
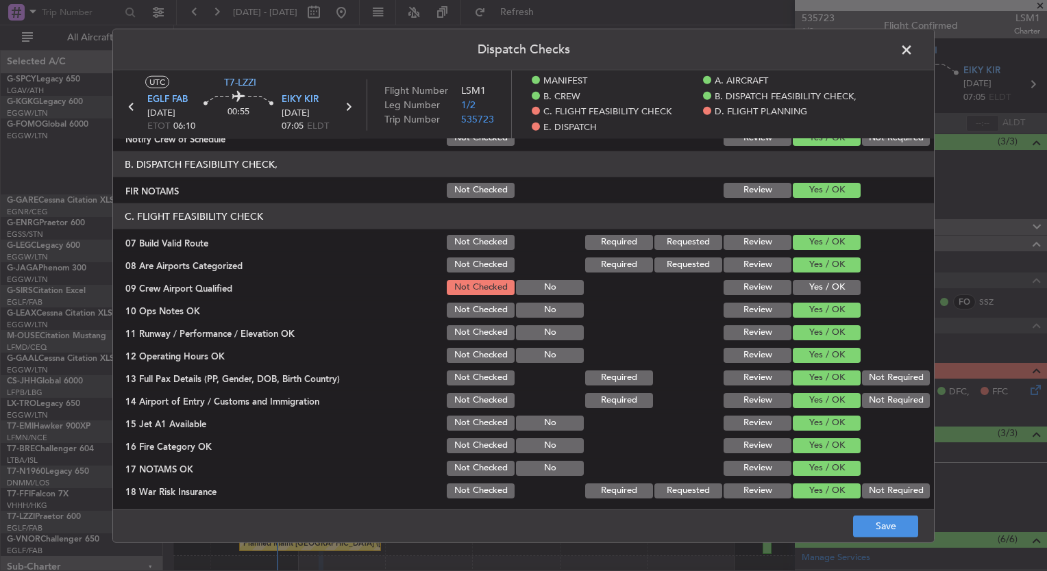
click at [793, 283] on button "Yes / OK" at bounding box center [826, 287] width 68 height 15
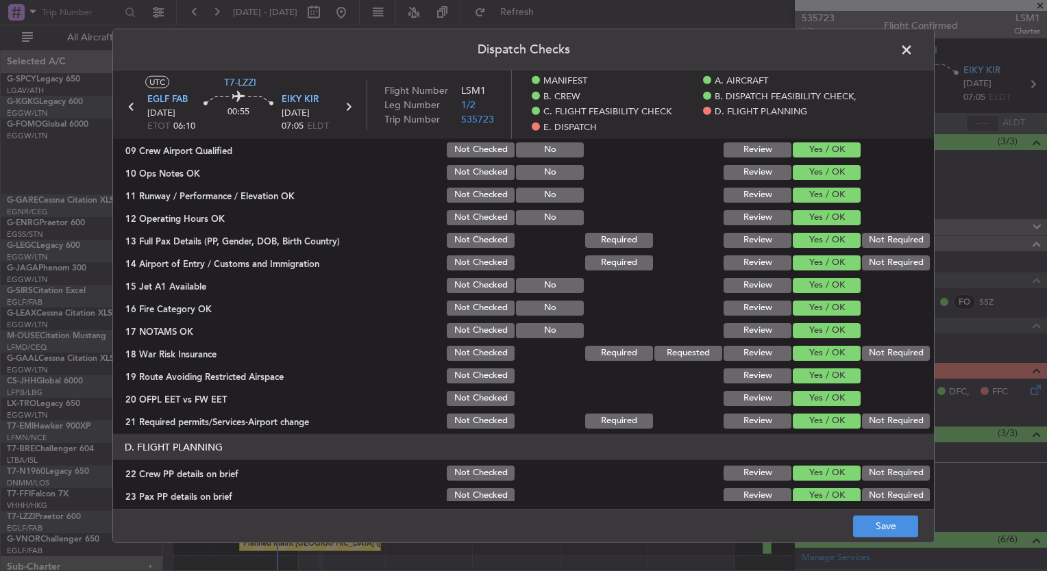
click at [575, 527] on footer "Save" at bounding box center [523, 525] width 821 height 33
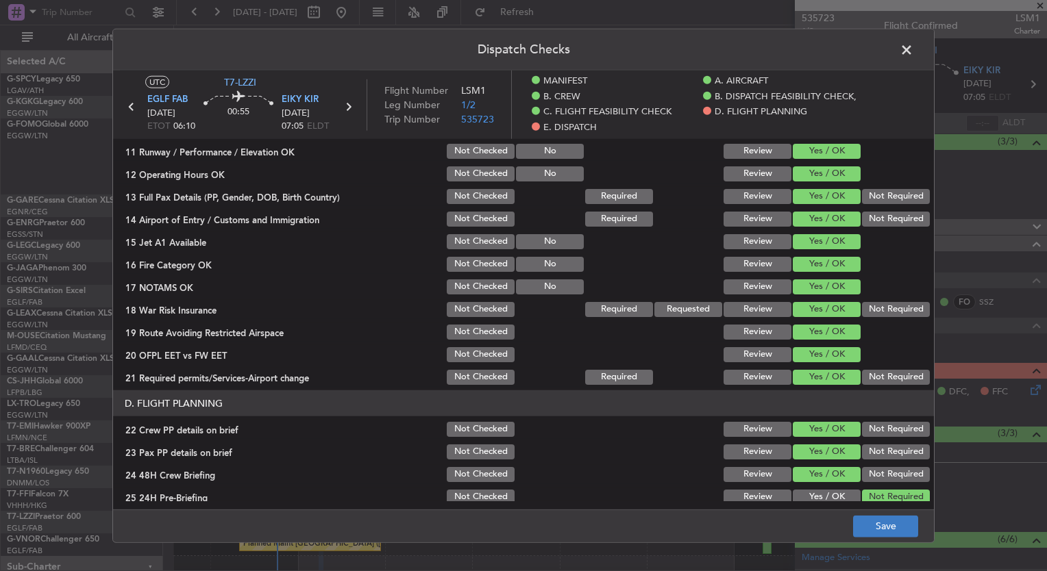
scroll to position [389, 0]
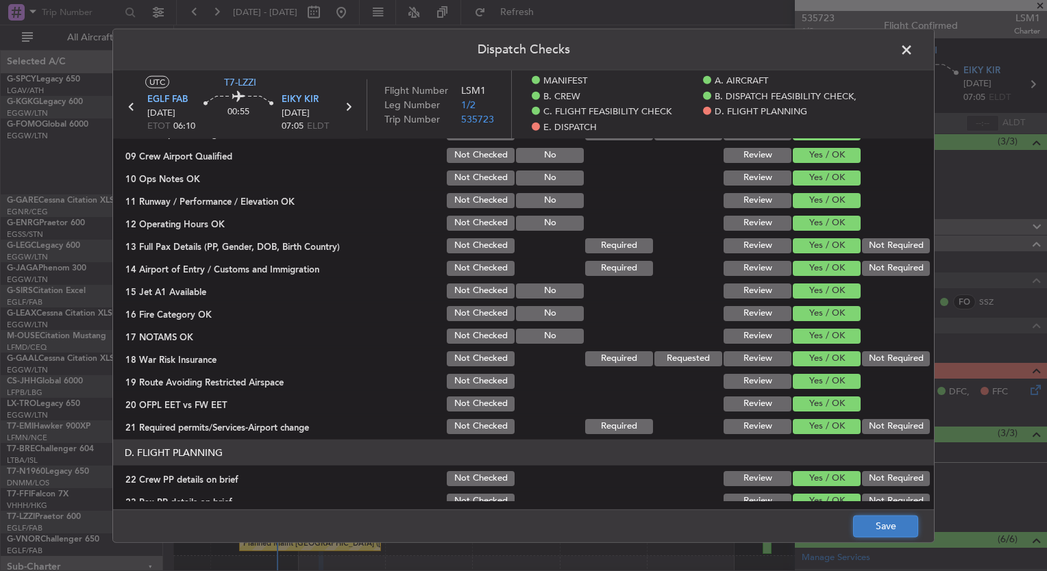
click at [868, 529] on button "Save" at bounding box center [885, 526] width 65 height 22
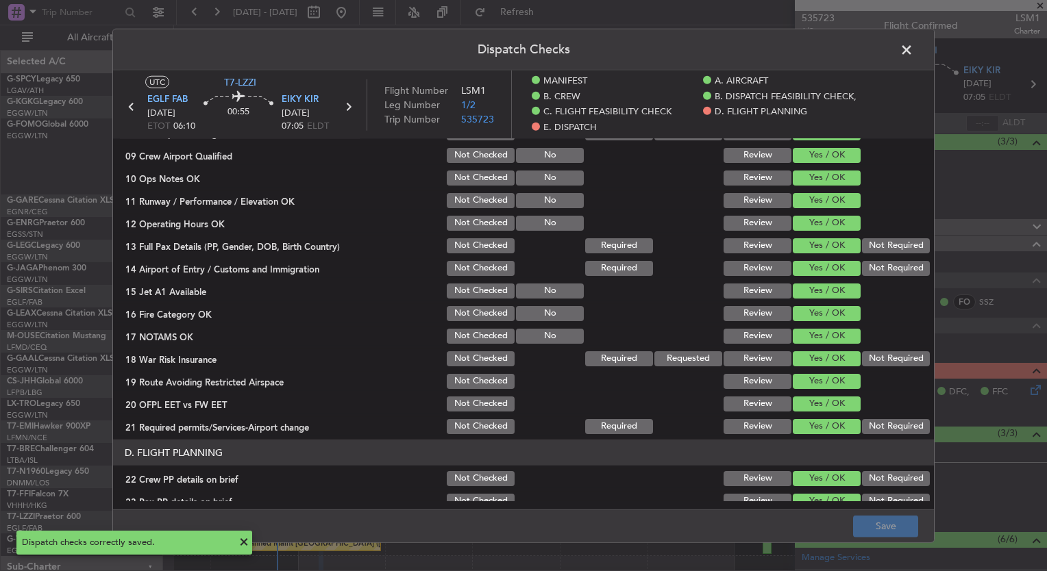
click at [913, 49] on span at bounding box center [913, 53] width 0 height 27
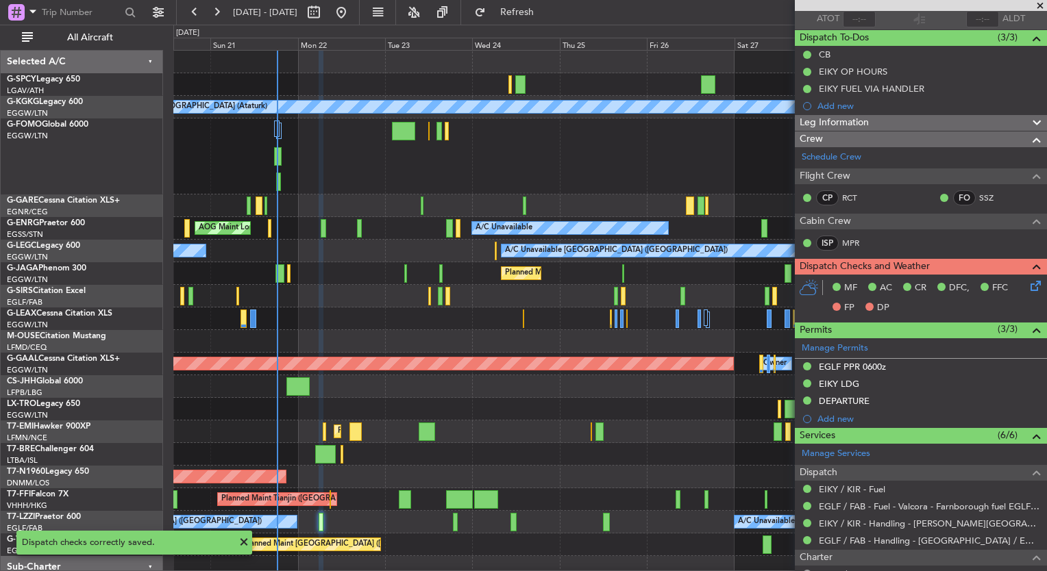
scroll to position [0, 0]
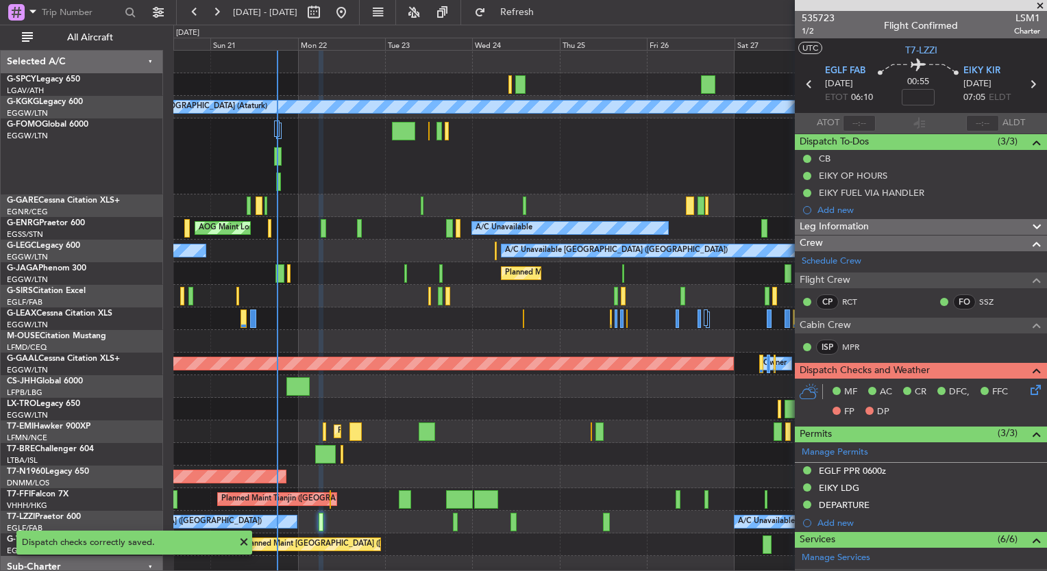
click at [1039, 6] on span at bounding box center [1040, 6] width 14 height 12
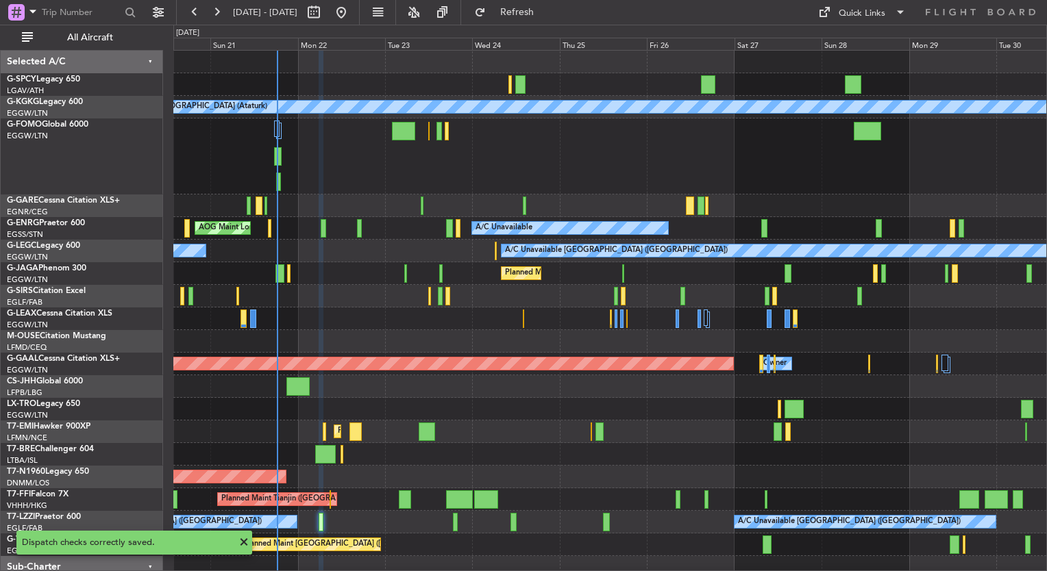
type input "0"
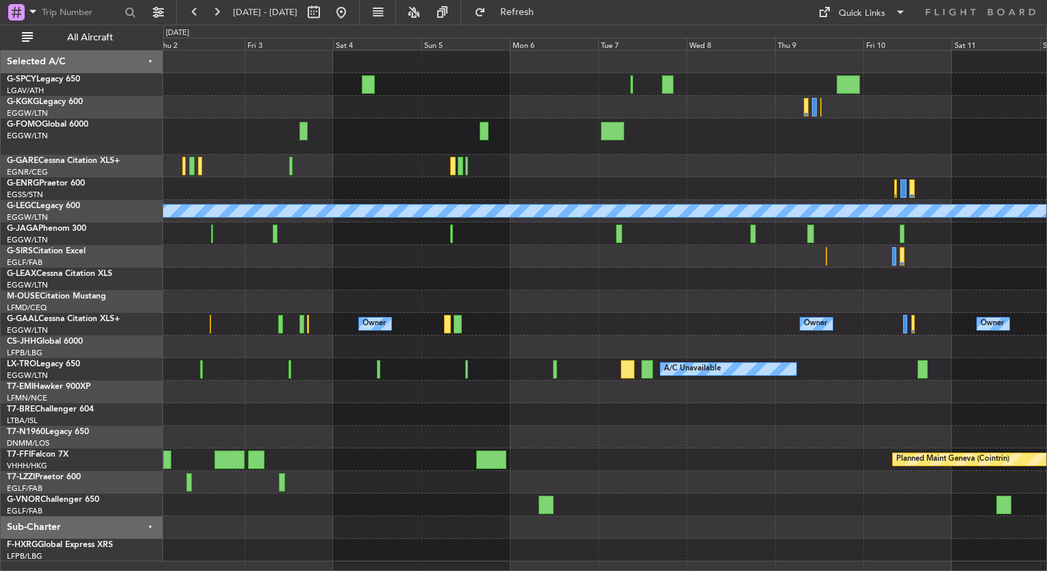
click at [168, 383] on div "A/C Unavailable Istanbul (Ataturk) A/C Unavailable London (Luton) Owner Owner O…" at bounding box center [604, 306] width 883 height 511
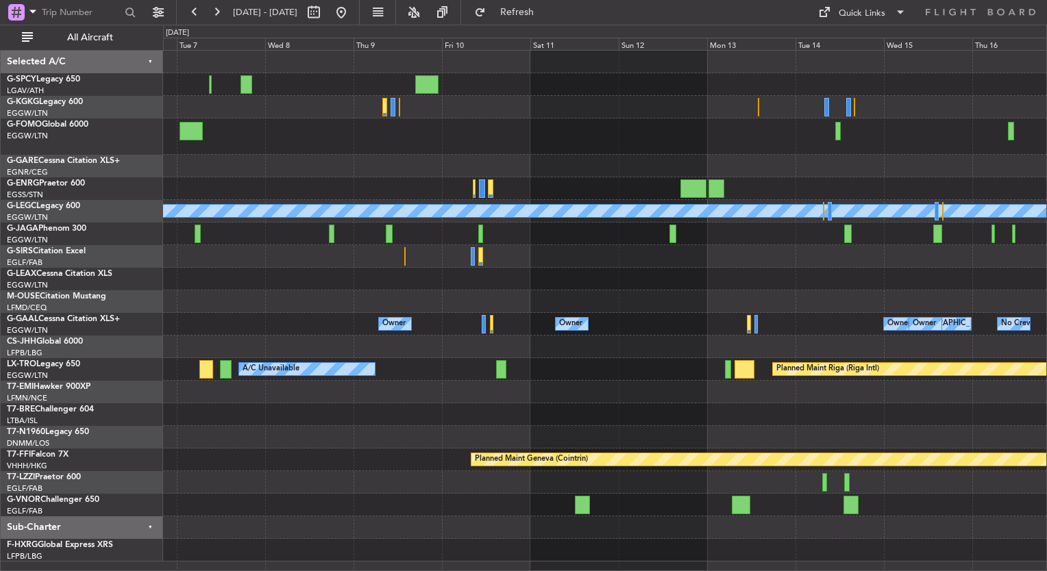
click at [203, 366] on div "A/C Unavailable London (Luton) Owner Owner Owner London (Luton) Owner Owner No …" at bounding box center [604, 306] width 883 height 511
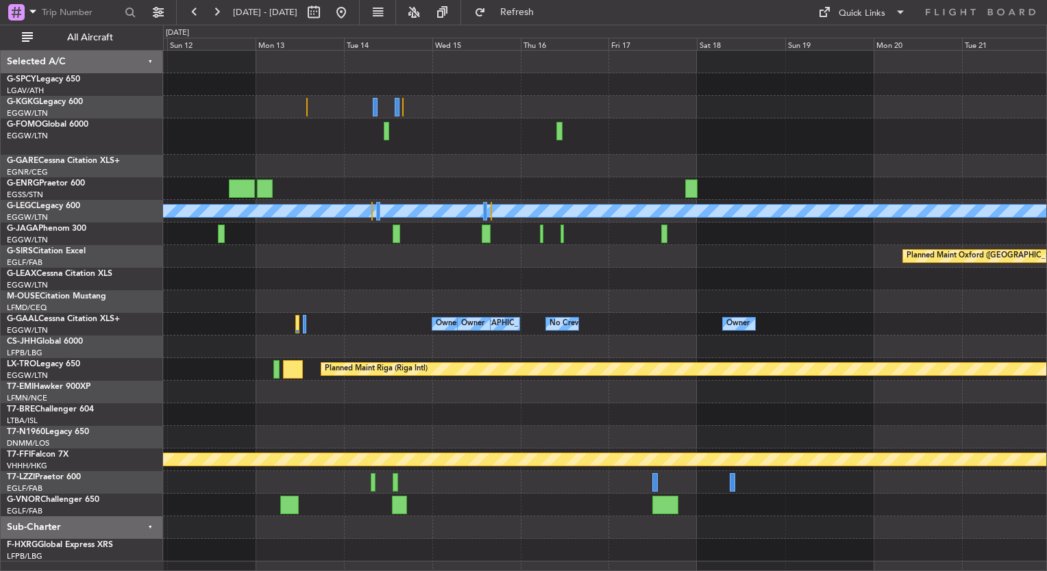
click at [210, 358] on div "Planned Maint Riga (Riga Intl)" at bounding box center [604, 369] width 883 height 23
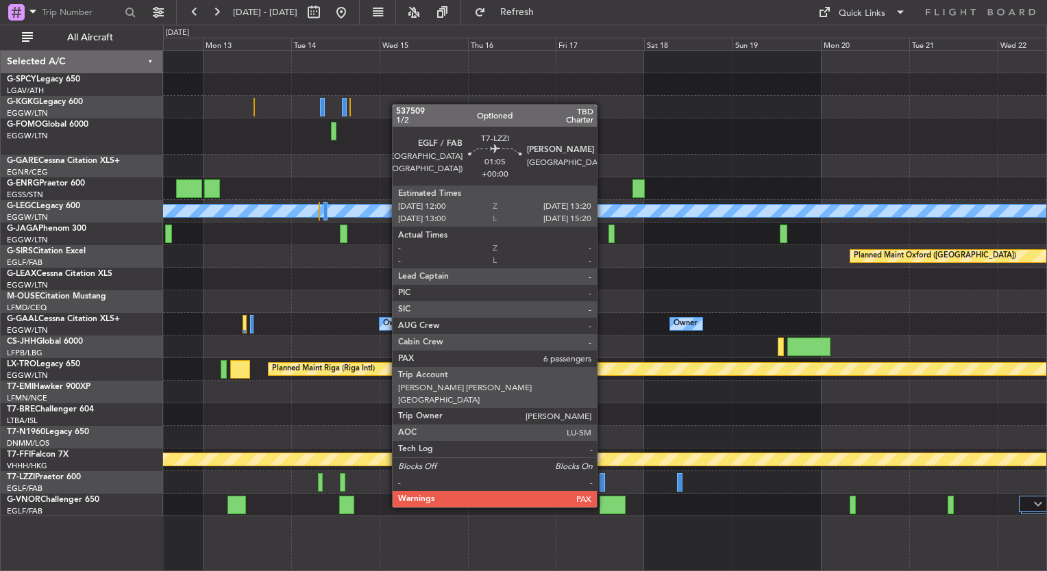
click at [603, 481] on div at bounding box center [601, 482] width 5 height 18
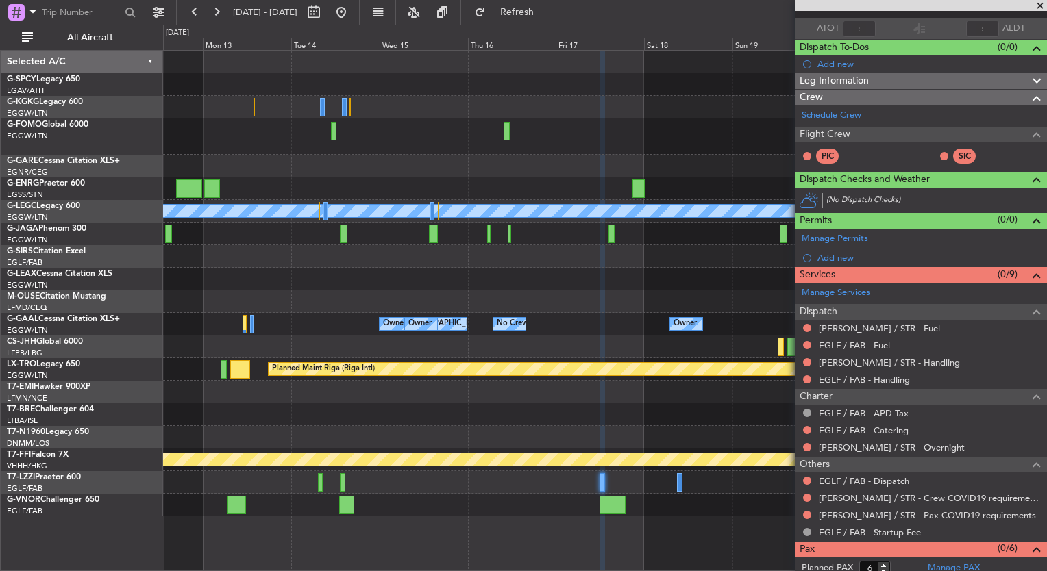
scroll to position [108, 0]
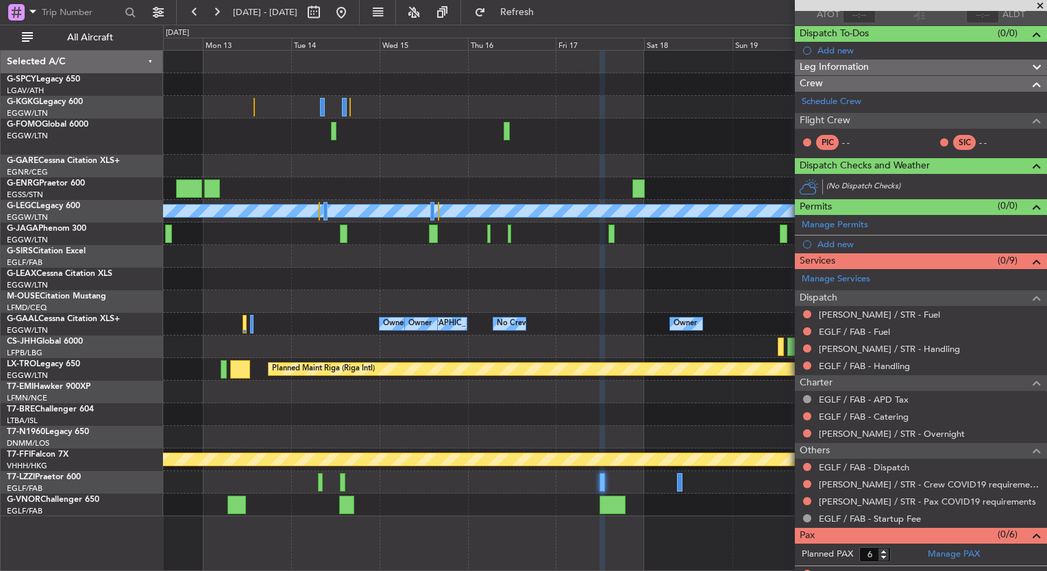
click at [865, 367] on mat-tooltip-component "EDDS / STR - Handling" at bounding box center [885, 371] width 145 height 36
click at [882, 360] on link "EGLF / FAB - Handling" at bounding box center [863, 366] width 91 height 12
click at [545, 15] on span "Refresh" at bounding box center [517, 13] width 58 height 10
click at [899, 349] on link "EDDS / STR - Handling" at bounding box center [888, 349] width 141 height 12
click at [543, 17] on span "Refresh" at bounding box center [517, 13] width 58 height 10
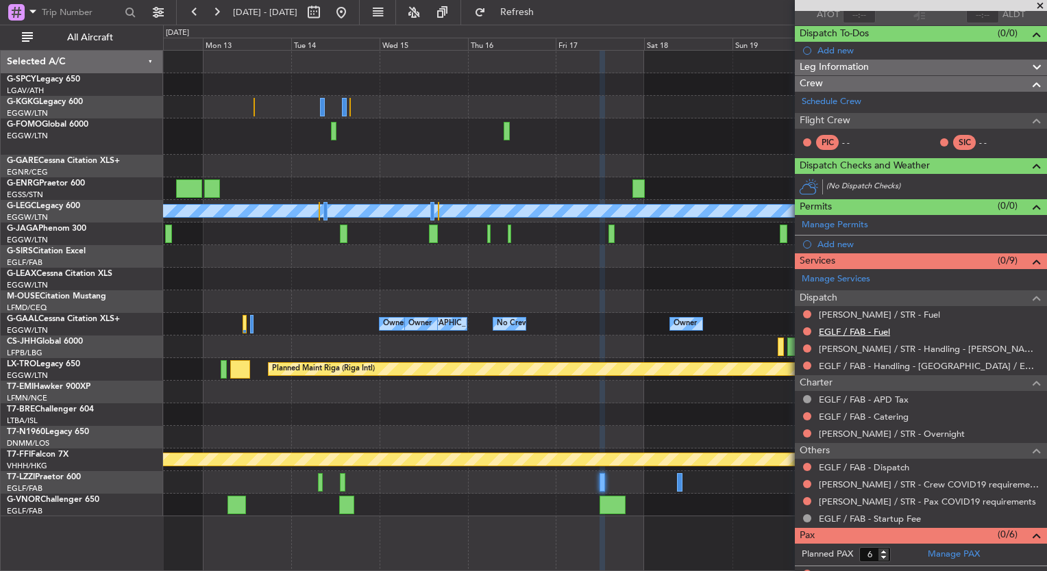
click at [862, 329] on link "EGLF / FAB - Fuel" at bounding box center [853, 332] width 71 height 12
click at [526, 14] on button "Refresh" at bounding box center [509, 12] width 82 height 22
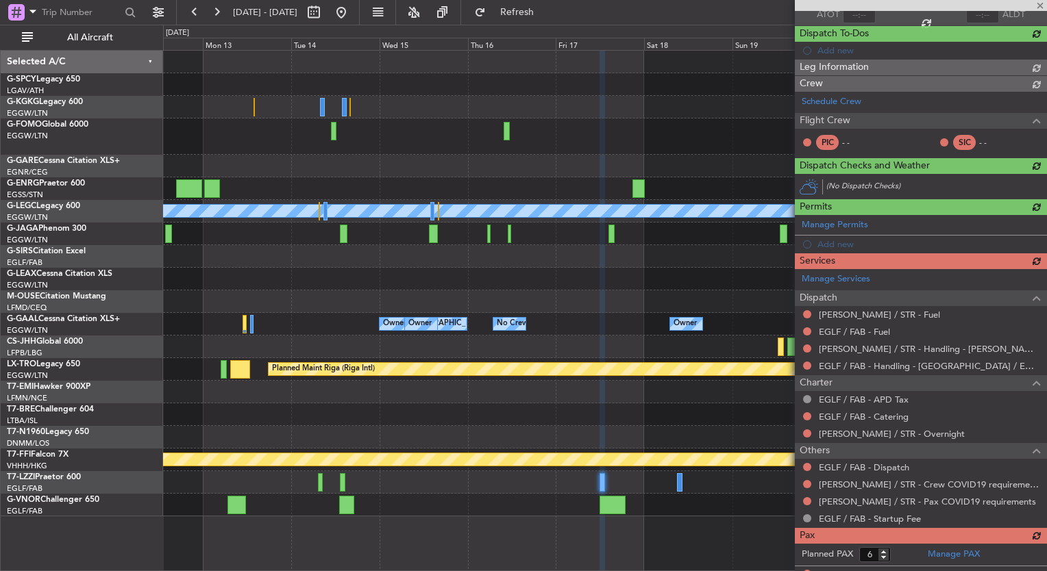
click at [885, 314] on div "Manage Services Dispatch EDDS / STR - Fuel EGLF / FAB - Fuel EDDS / STR - Handl…" at bounding box center [921, 398] width 252 height 258
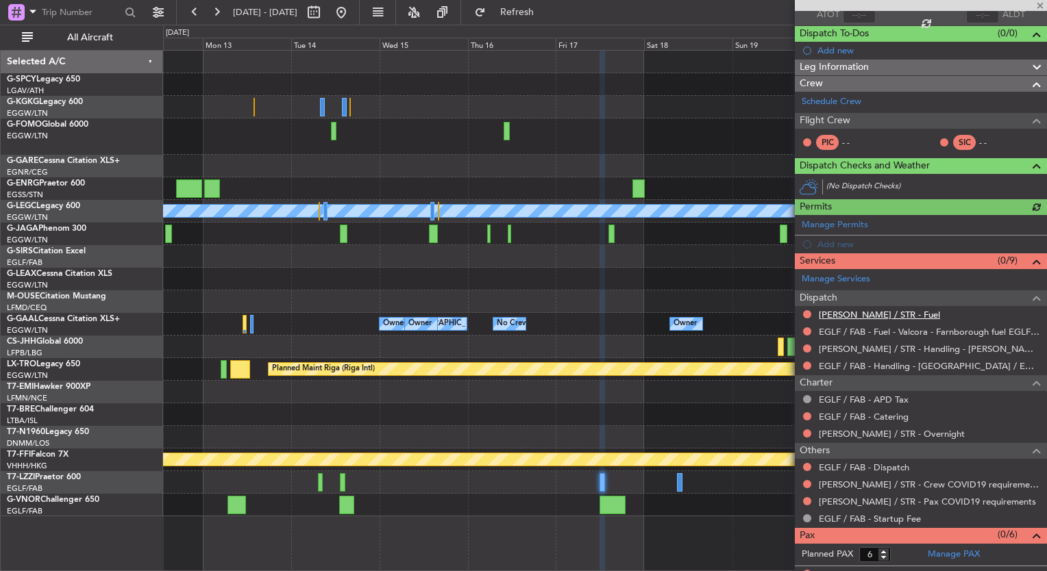
click at [884, 314] on link "EDDS / STR - Fuel" at bounding box center [878, 315] width 121 height 12
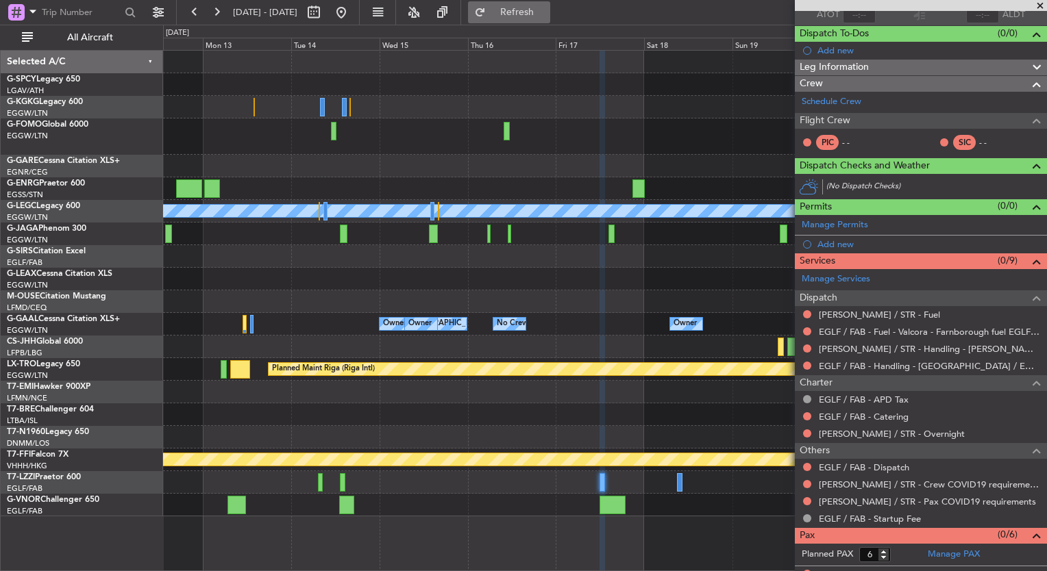
click at [546, 14] on span "Refresh" at bounding box center [517, 13] width 58 height 10
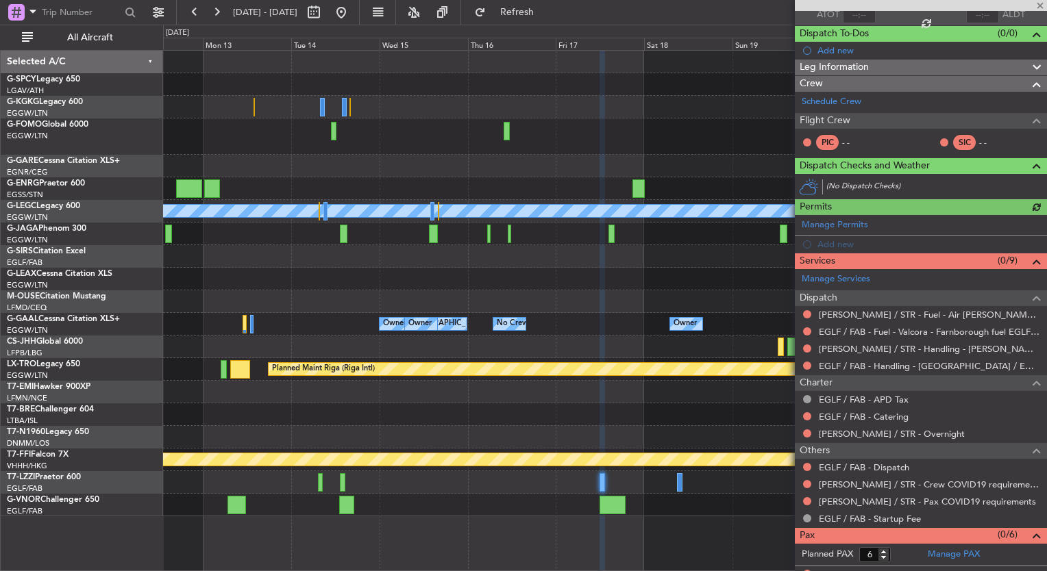
click at [516, 512] on div "A/C Unavailable London (Luton) Planned Maint Oxford (Kidlington) Owner London (…" at bounding box center [605, 310] width 884 height 521
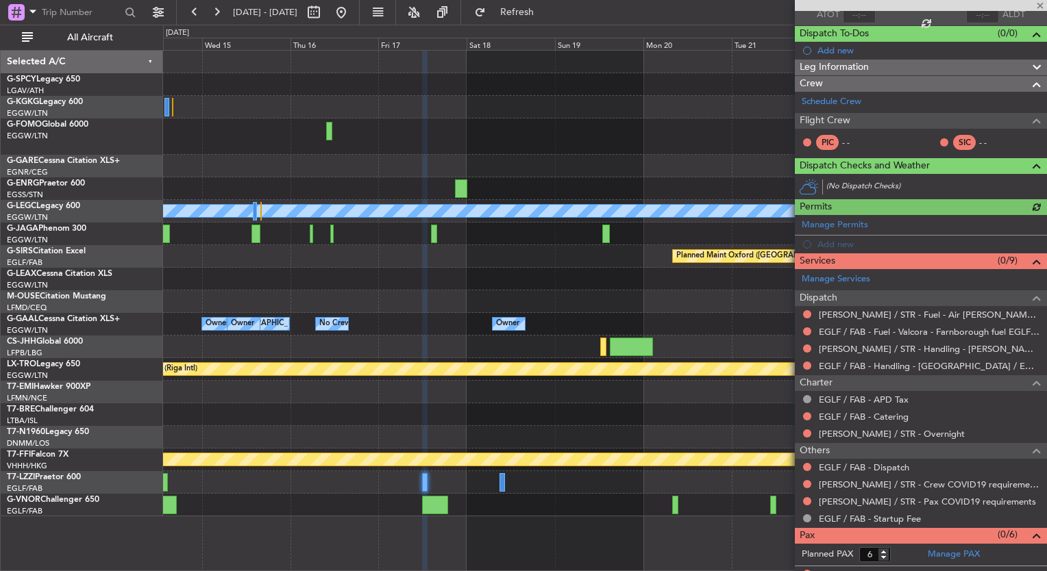
click at [498, 477] on div "A/C Unavailable [GEOGRAPHIC_DATA] ([GEOGRAPHIC_DATA])" at bounding box center [604, 482] width 883 height 23
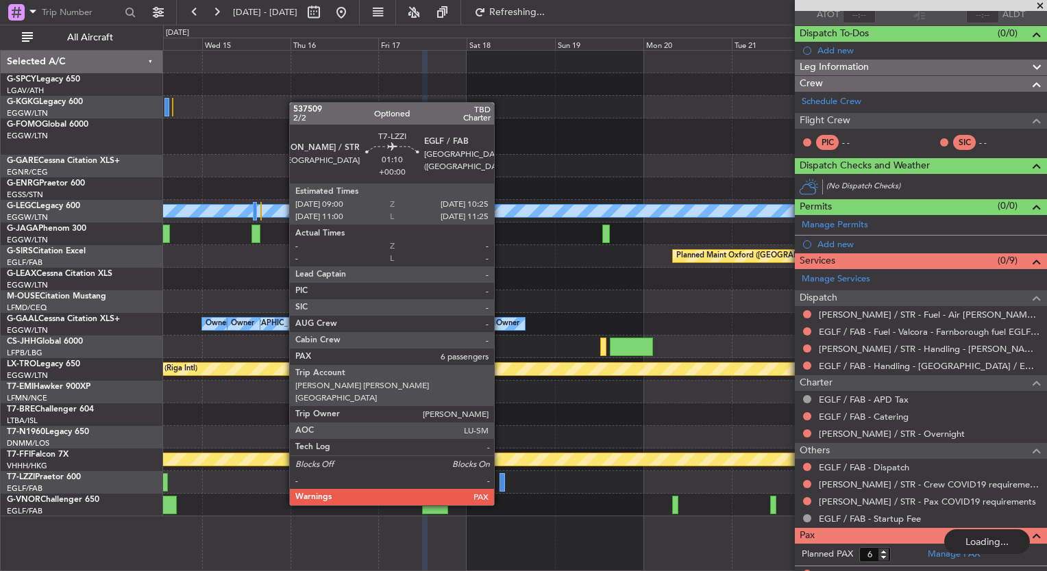
click at [504, 483] on div at bounding box center [501, 482] width 5 height 18
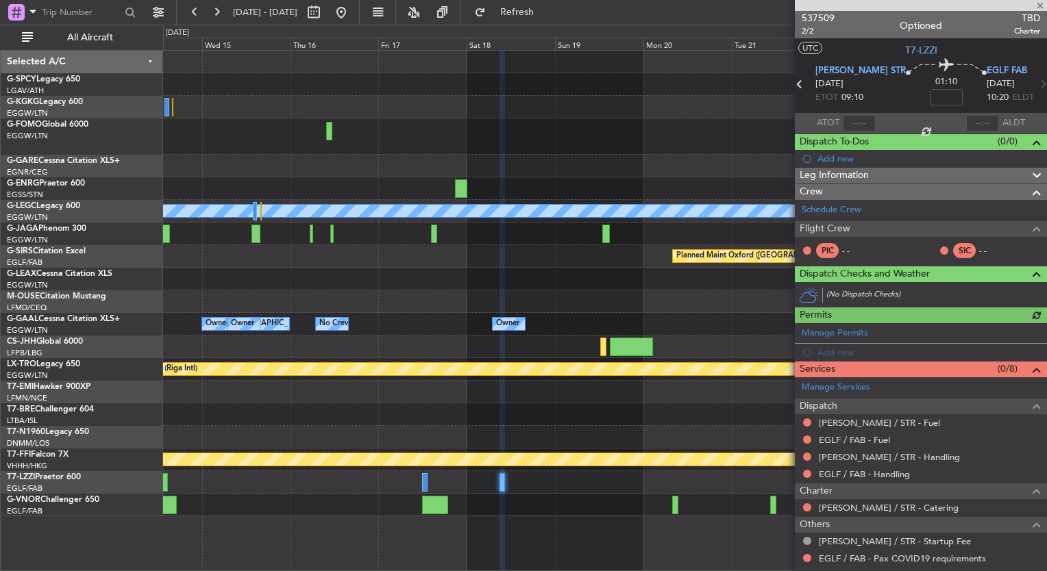
scroll to position [84, 0]
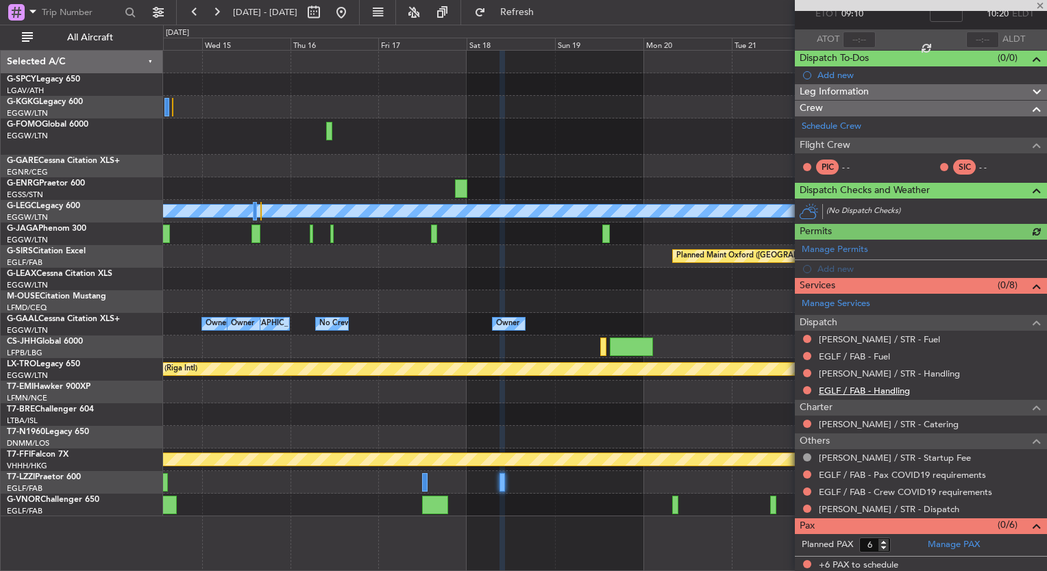
click at [877, 385] on link "EGLF / FAB - Handling" at bounding box center [863, 391] width 91 height 12
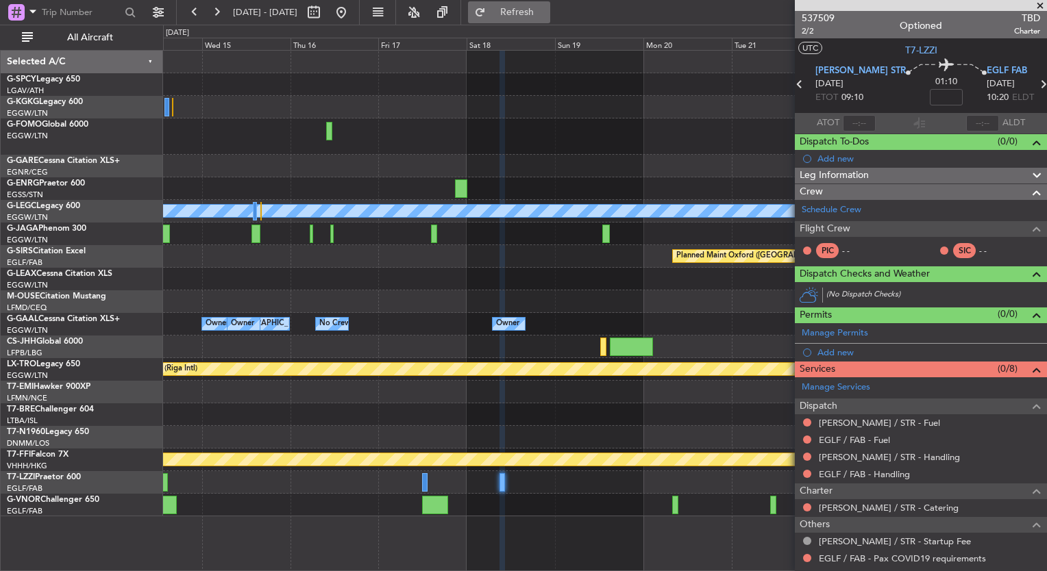
scroll to position [84, 0]
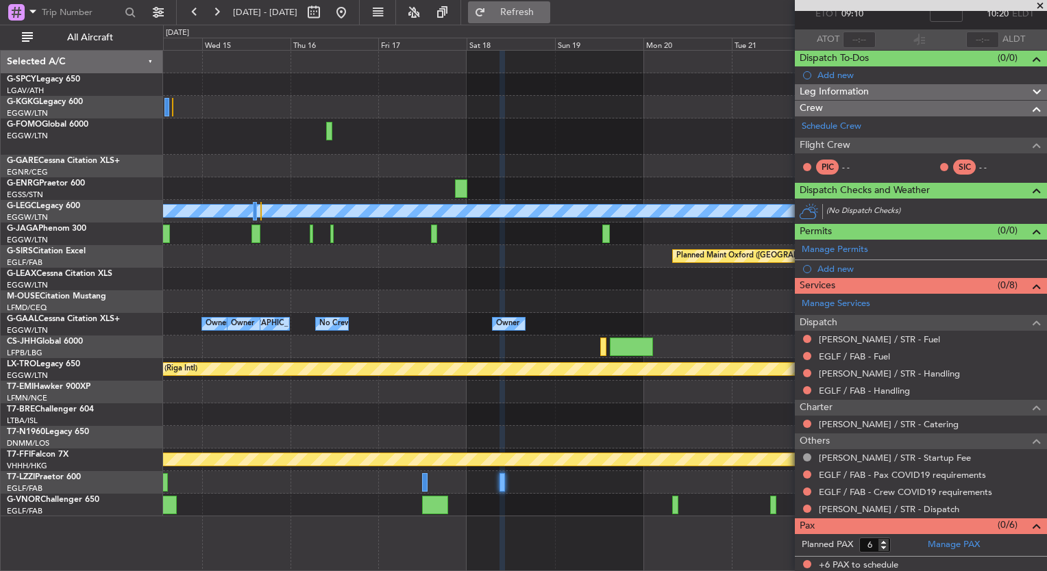
click at [550, 21] on button "Refresh" at bounding box center [509, 12] width 82 height 22
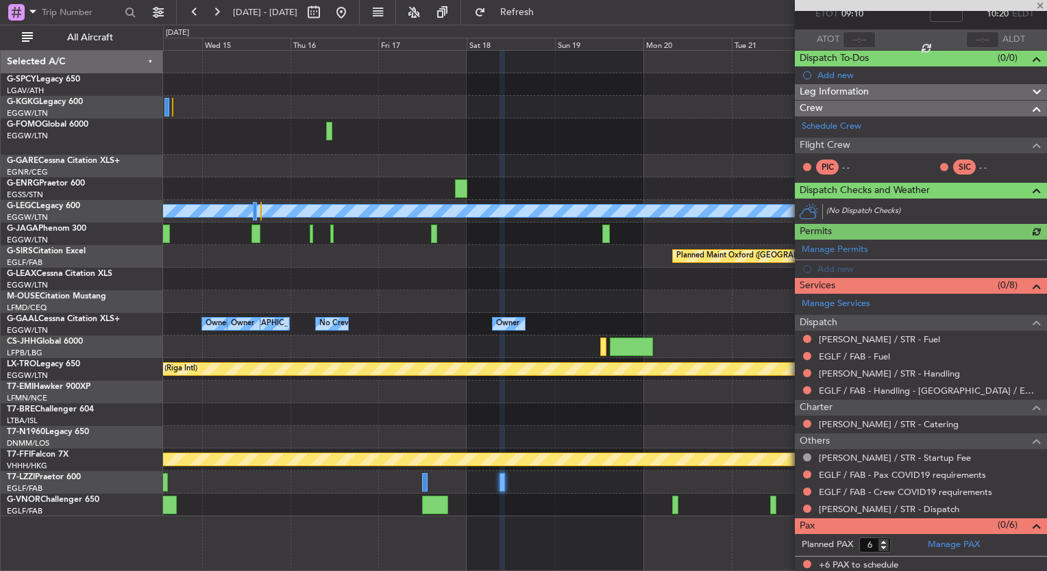
click at [901, 377] on div "[PERSON_NAME] / STR - Handling" at bounding box center [921, 373] width 252 height 17
click at [898, 373] on link "[PERSON_NAME] / STR - Handling" at bounding box center [888, 374] width 141 height 12
click at [545, 8] on span "Refresh" at bounding box center [517, 13] width 58 height 10
click at [881, 357] on div "Manage Services Dispatch EDDS / STR - Fuel EGLF / FAB - Fuel EDDS / STR - Handl…" at bounding box center [921, 406] width 252 height 224
click at [882, 357] on link "EGLF / FAB - Fuel" at bounding box center [853, 357] width 71 height 12
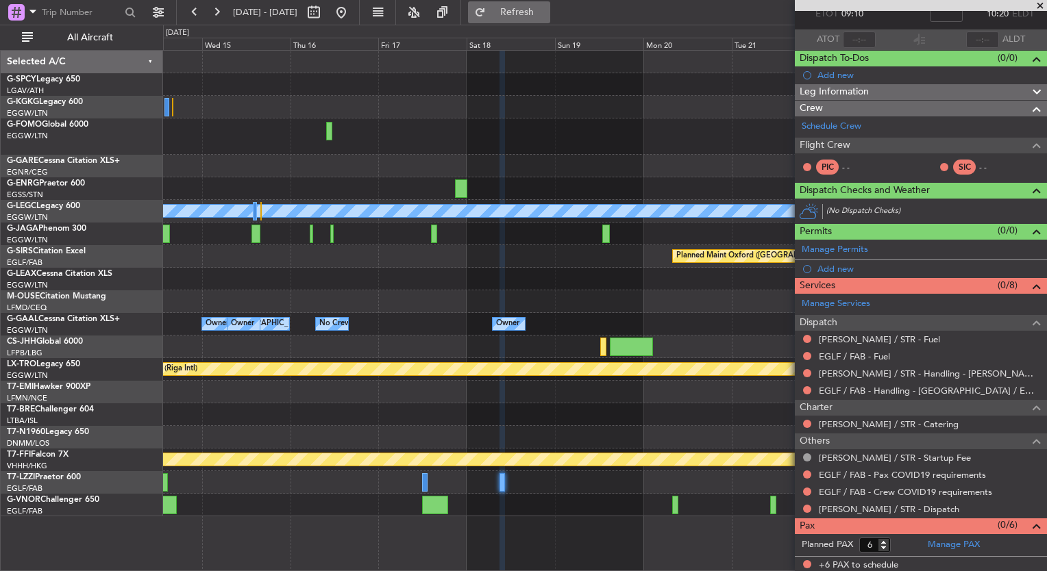
click at [524, 13] on button "Refresh" at bounding box center [509, 12] width 82 height 22
click at [849, 336] on link "EDDS / STR - Fuel" at bounding box center [878, 340] width 121 height 12
click at [533, 7] on button "Refresh" at bounding box center [509, 12] width 82 height 22
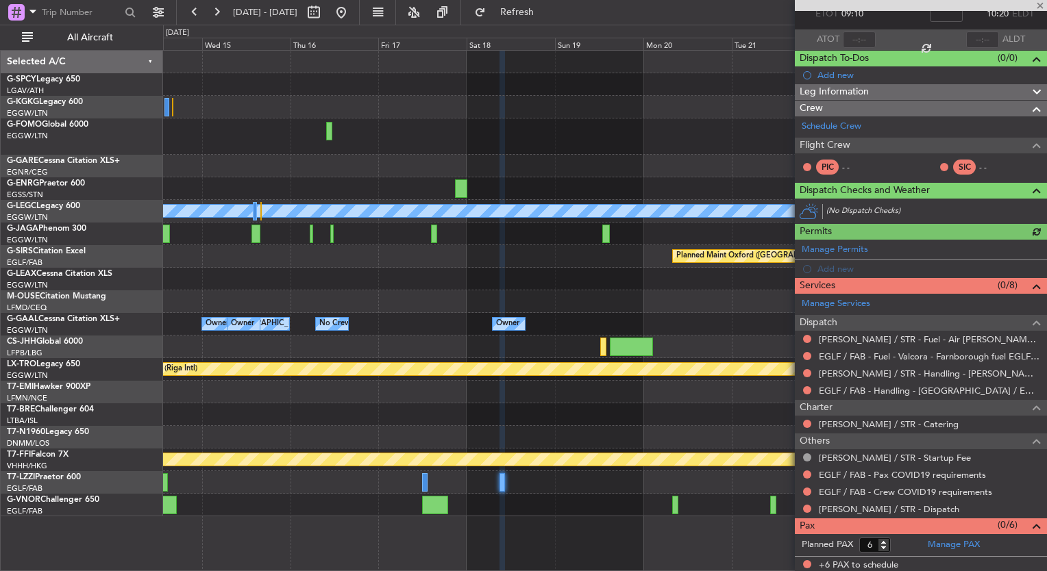
scroll to position [0, 0]
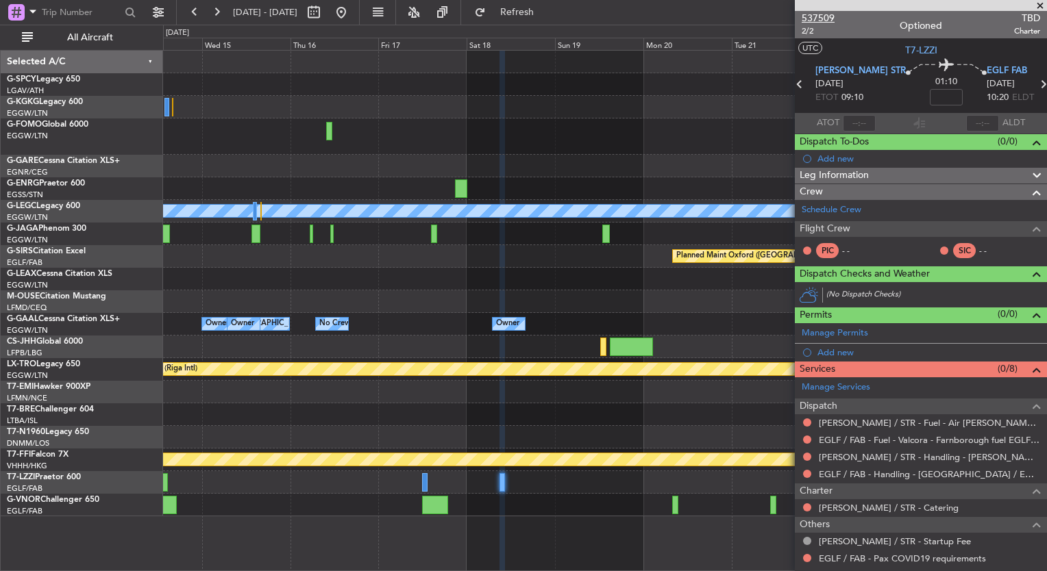
click at [825, 16] on span "537509" at bounding box center [817, 18] width 33 height 14
click at [827, 210] on link "Schedule Crew" at bounding box center [831, 210] width 60 height 14
click at [830, 210] on link "Schedule Crew" at bounding box center [831, 210] width 60 height 14
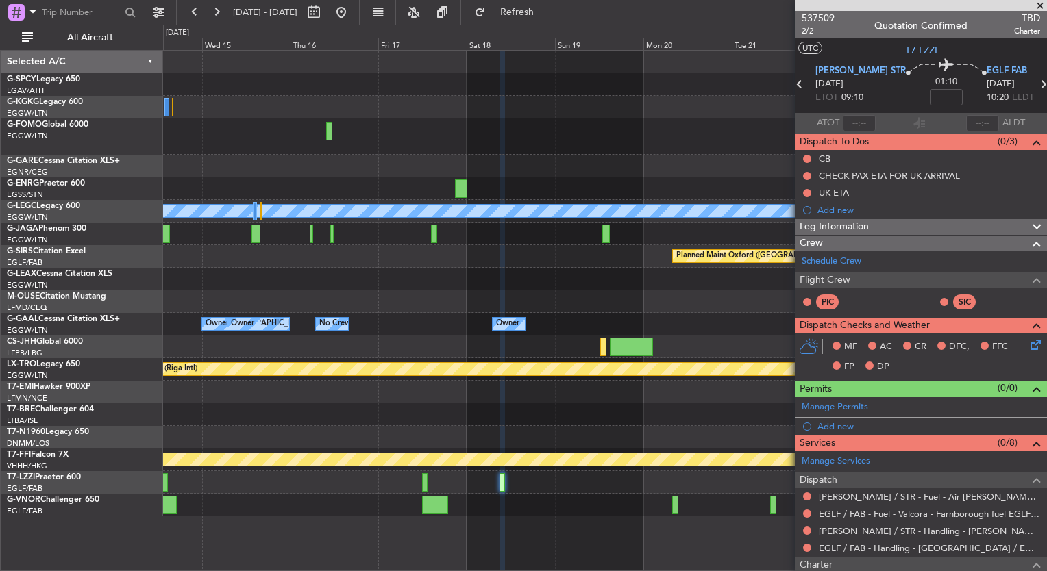
scroll to position [158, 0]
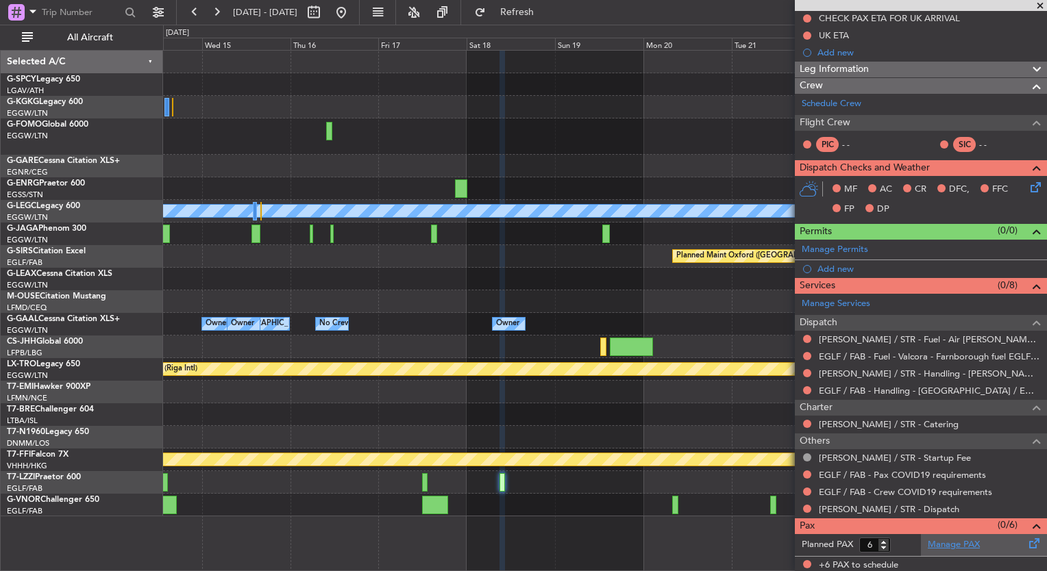
click at [942, 542] on link "Manage PAX" at bounding box center [953, 545] width 52 height 14
click at [546, 10] on span "Refresh" at bounding box center [517, 13] width 58 height 10
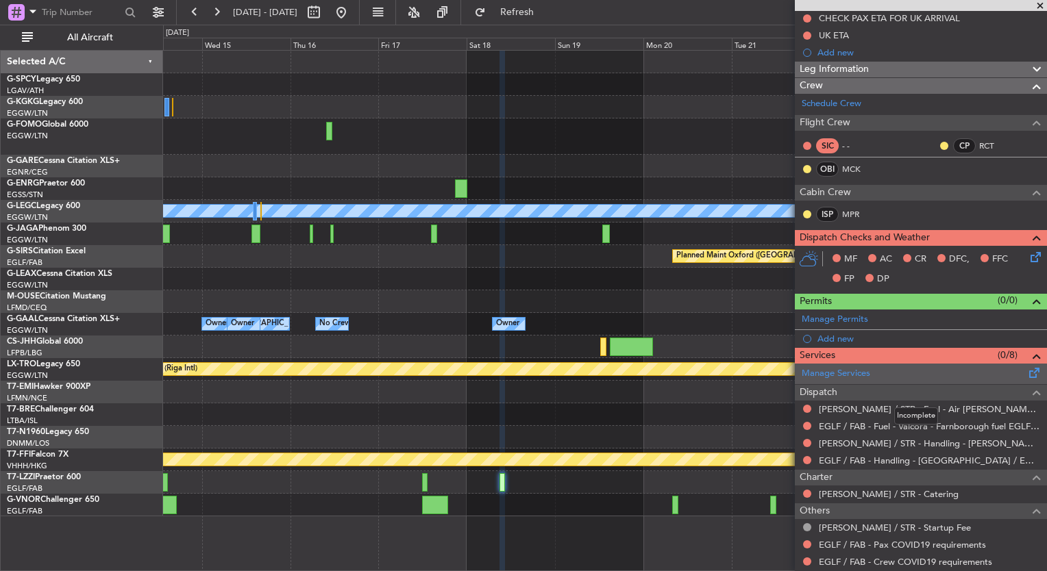
scroll to position [0, 0]
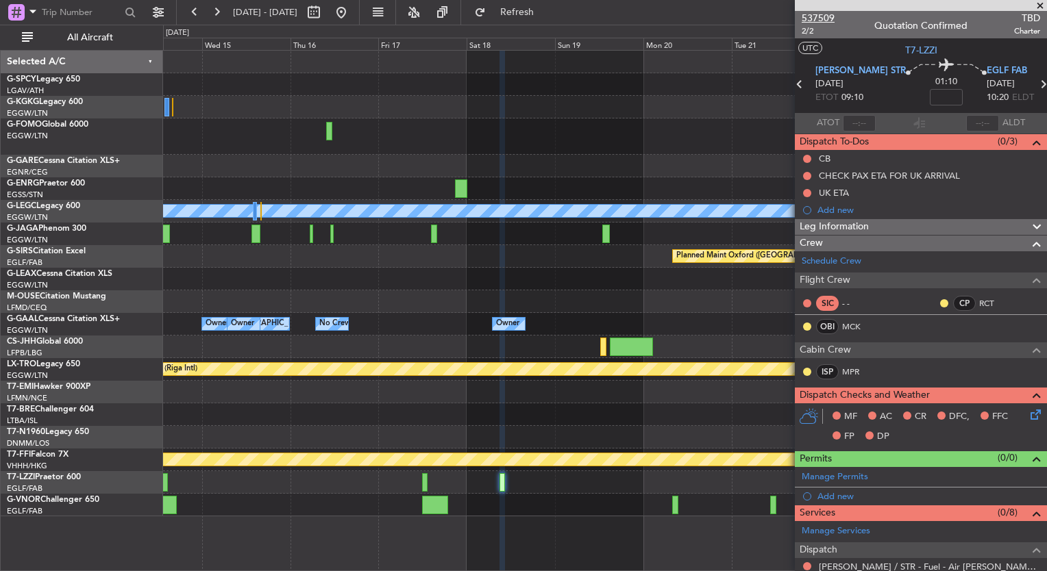
click at [817, 20] on span "537509" at bounding box center [817, 18] width 33 height 14
click at [825, 15] on span "537509" at bounding box center [817, 18] width 33 height 14
click at [352, 4] on button at bounding box center [341, 12] width 22 height 22
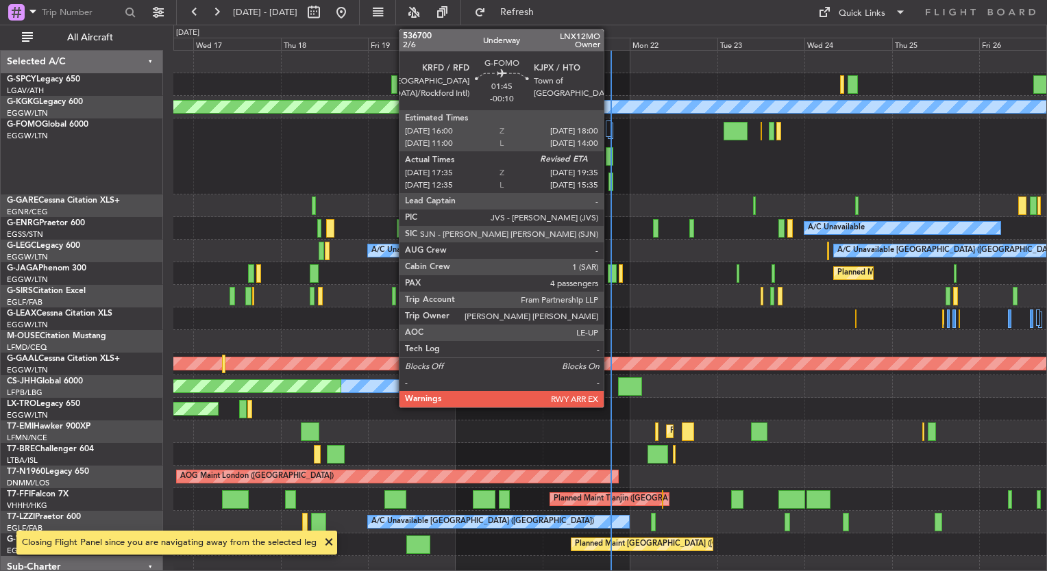
click at [610, 154] on div at bounding box center [609, 156] width 8 height 18
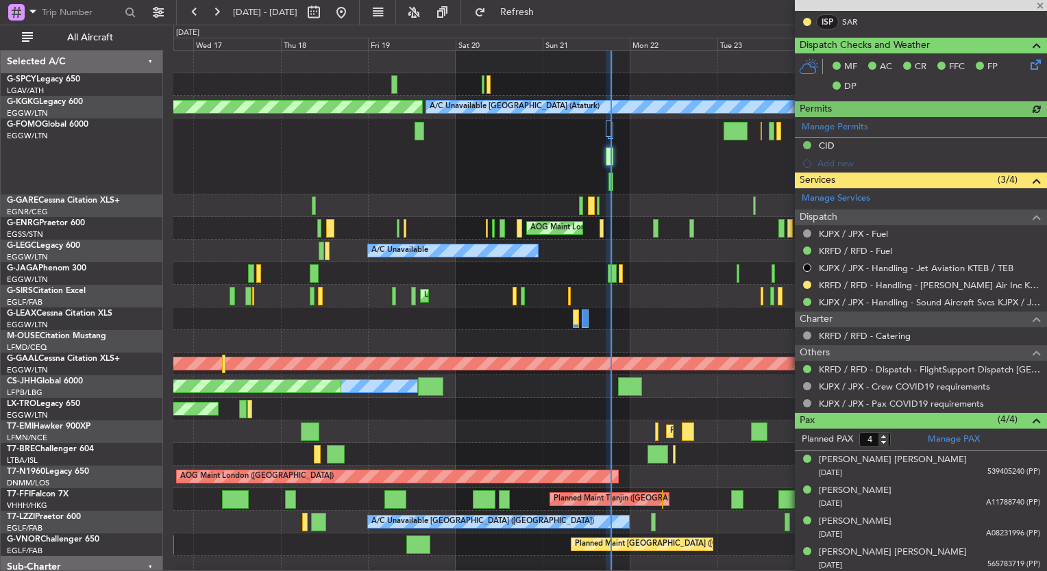
scroll to position [342, 0]
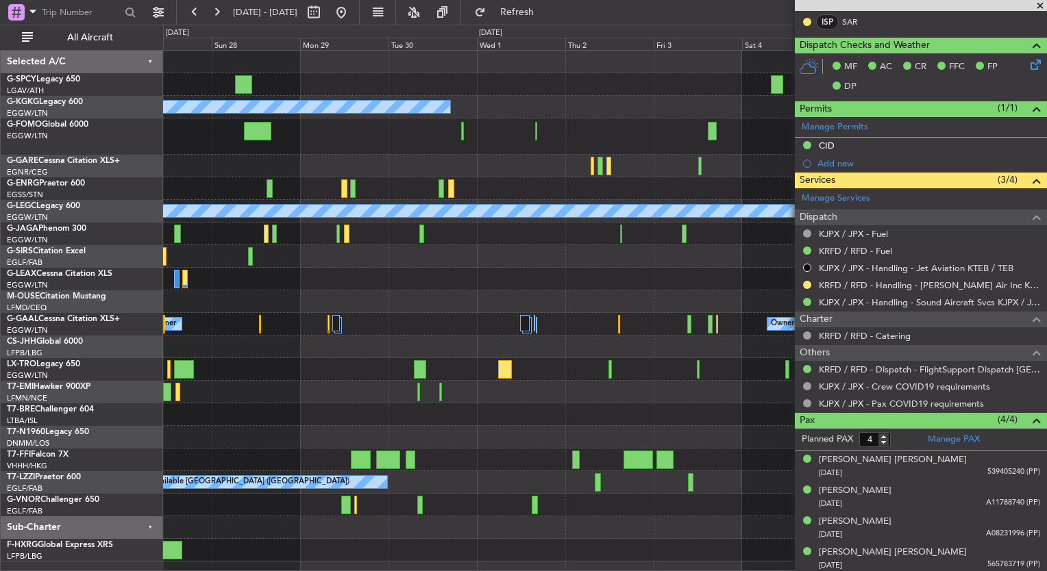
click at [33, 282] on div "A/C Unavailable Istanbul (Ataturk) A/C Unavailable A/C Unavailable London (Luto…" at bounding box center [523, 298] width 1047 height 547
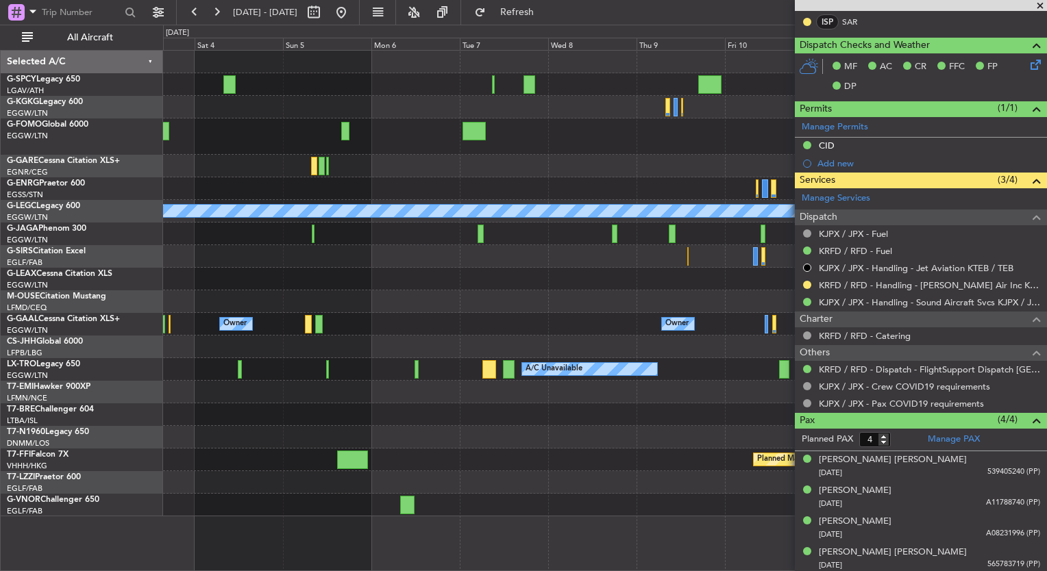
click at [893, 279] on fb-app "03 Oct 2025 - 13 Oct 2025 Refresh Quick Links All Aircraft A/C Unavailable Lond…" at bounding box center [523, 290] width 1047 height 561
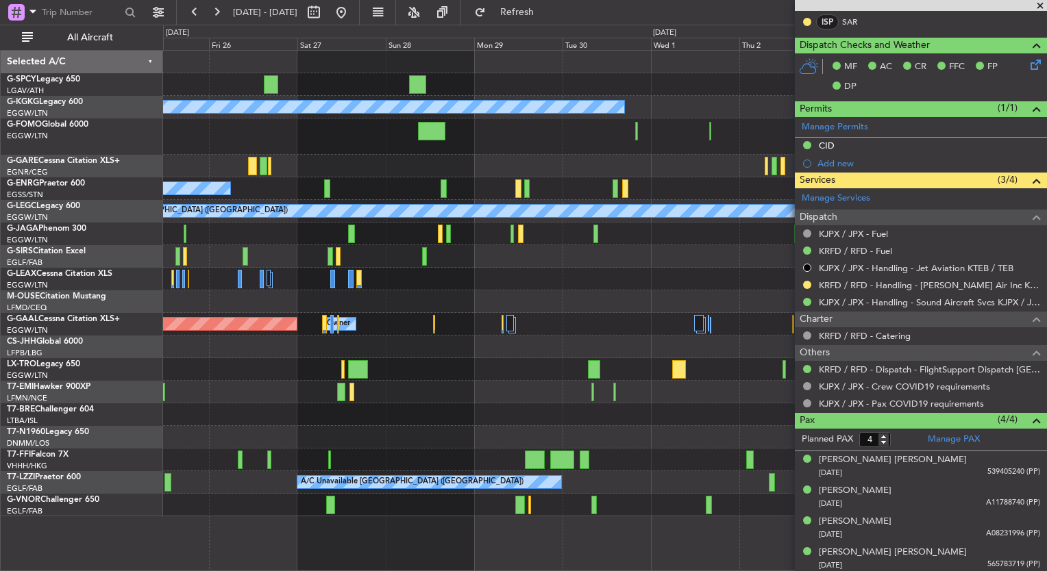
click at [888, 303] on body "03 Oct 2025 - 13 Oct 2025 Refresh Quick Links All Aircraft A/C Unavailable Ista…" at bounding box center [523, 285] width 1047 height 571
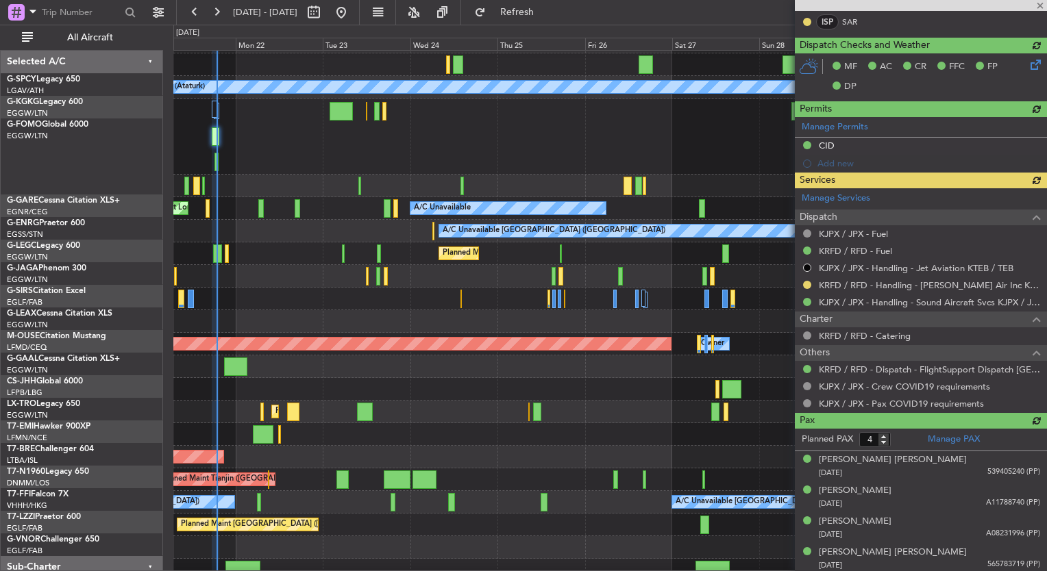
scroll to position [22, 0]
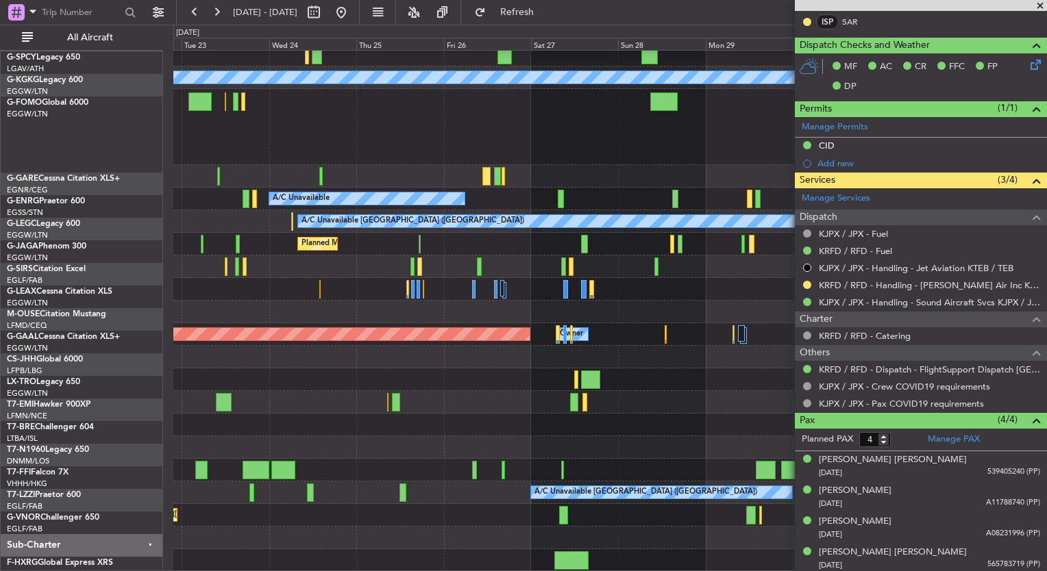
click at [421, 436] on div "AOG Maint London ([GEOGRAPHIC_DATA])" at bounding box center [609, 447] width 873 height 23
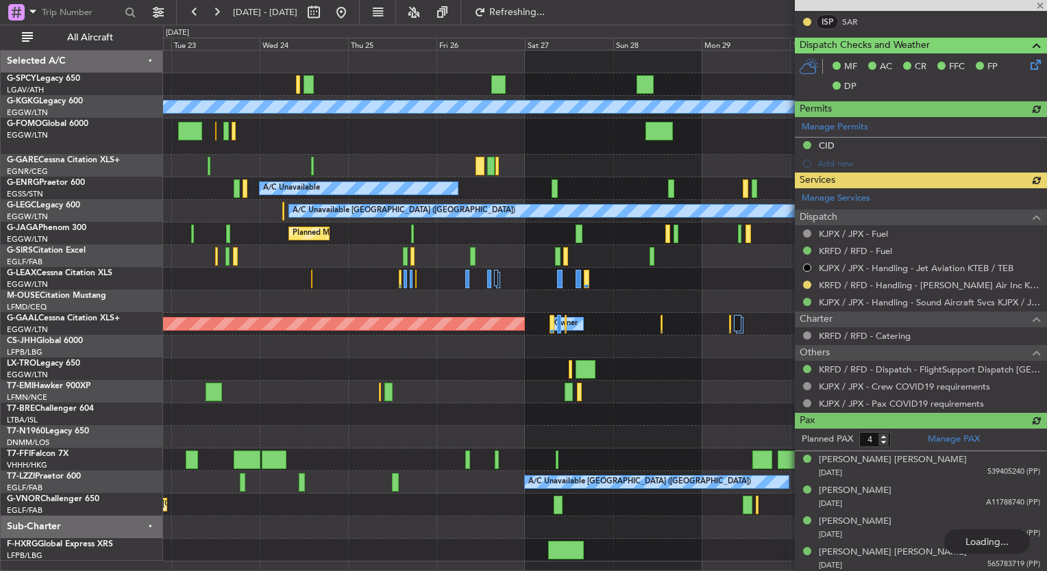
scroll to position [0, 0]
click at [352, 3] on button at bounding box center [341, 12] width 22 height 22
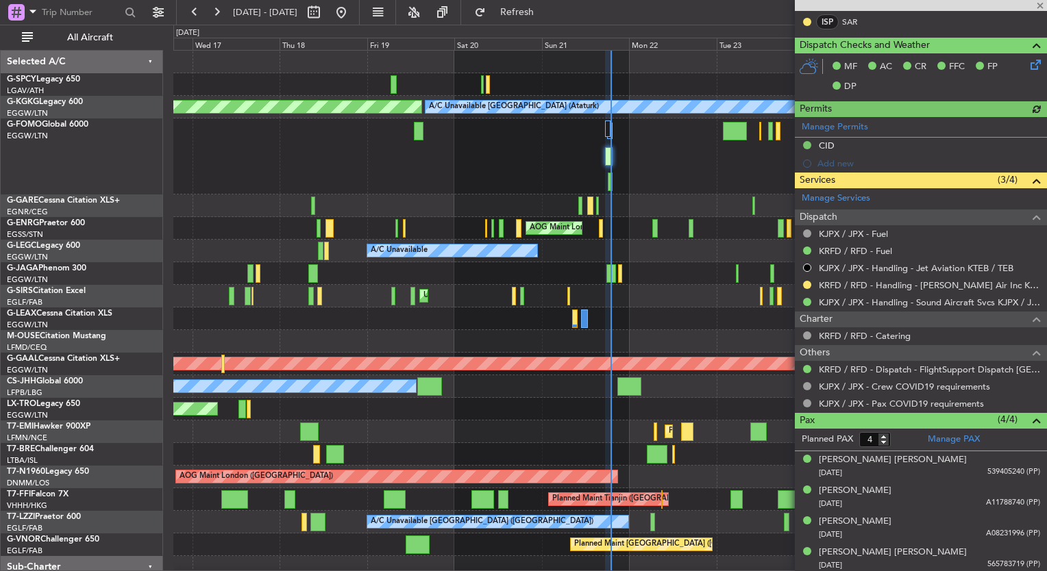
click at [1036, 10] on div at bounding box center [921, 5] width 252 height 11
click at [1039, 7] on span at bounding box center [1040, 6] width 14 height 12
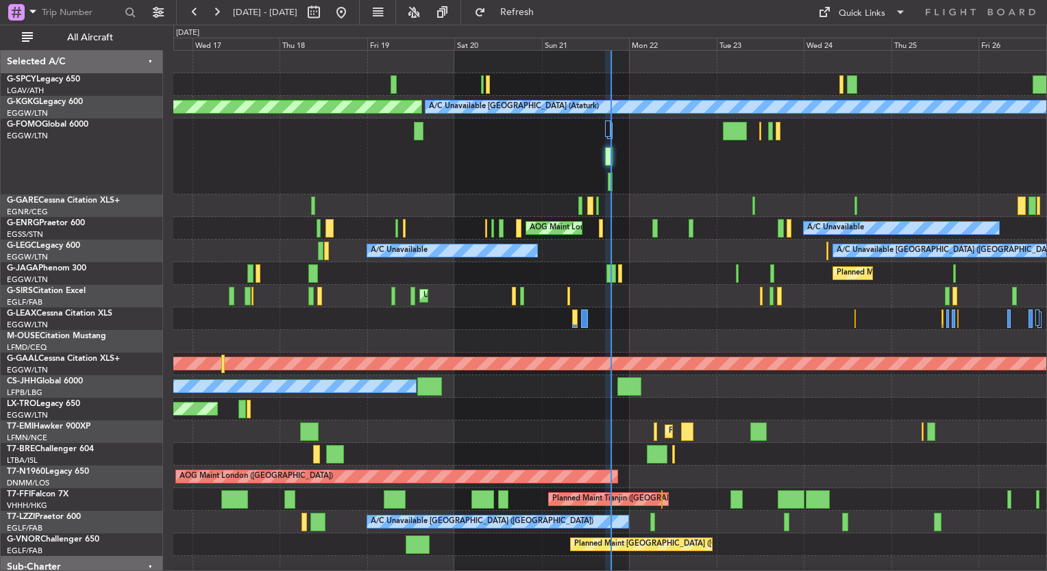
type input "0"
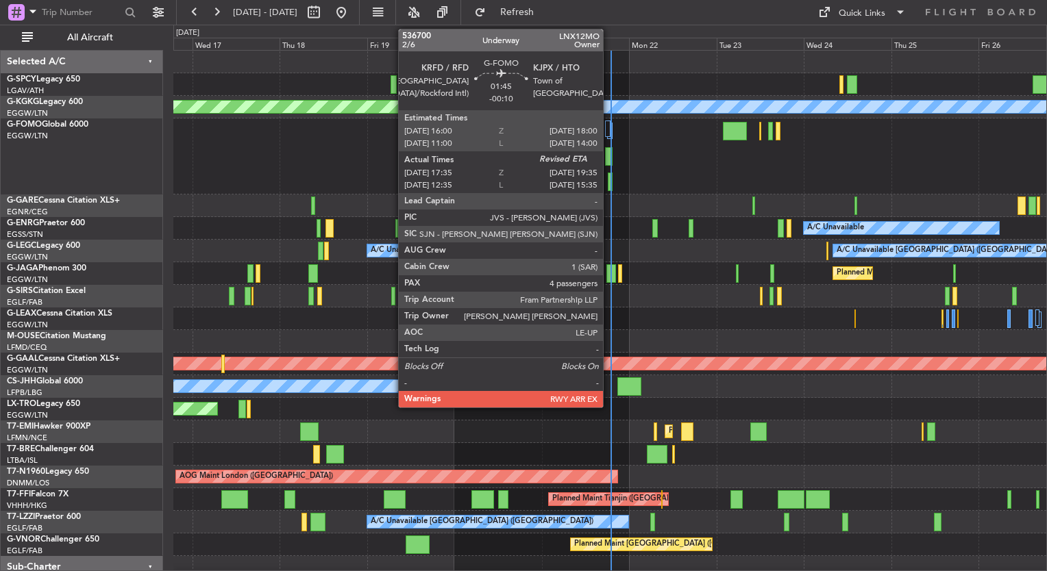
click at [609, 155] on div at bounding box center [609, 156] width 8 height 18
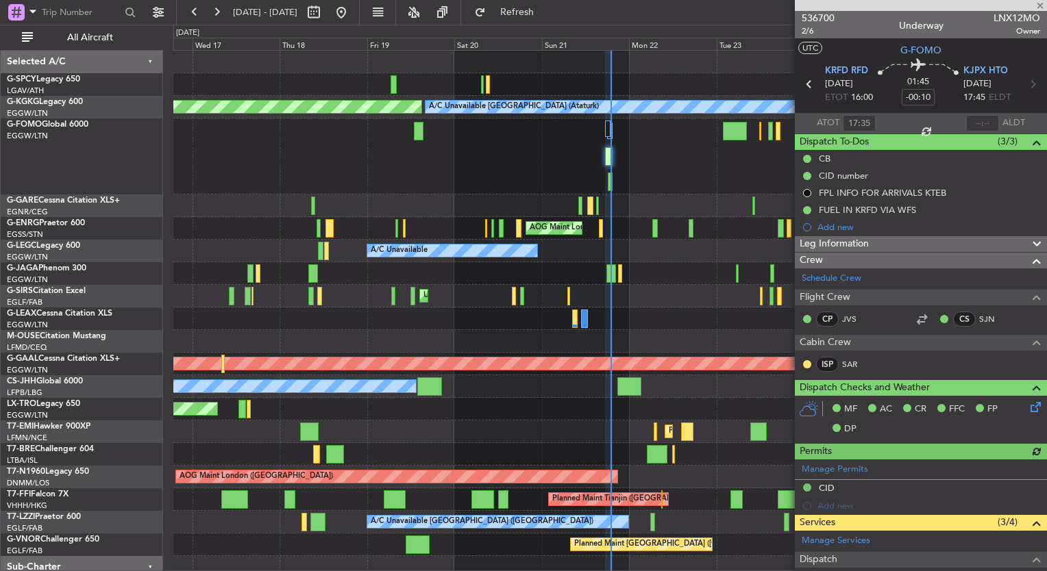
scroll to position [342, 0]
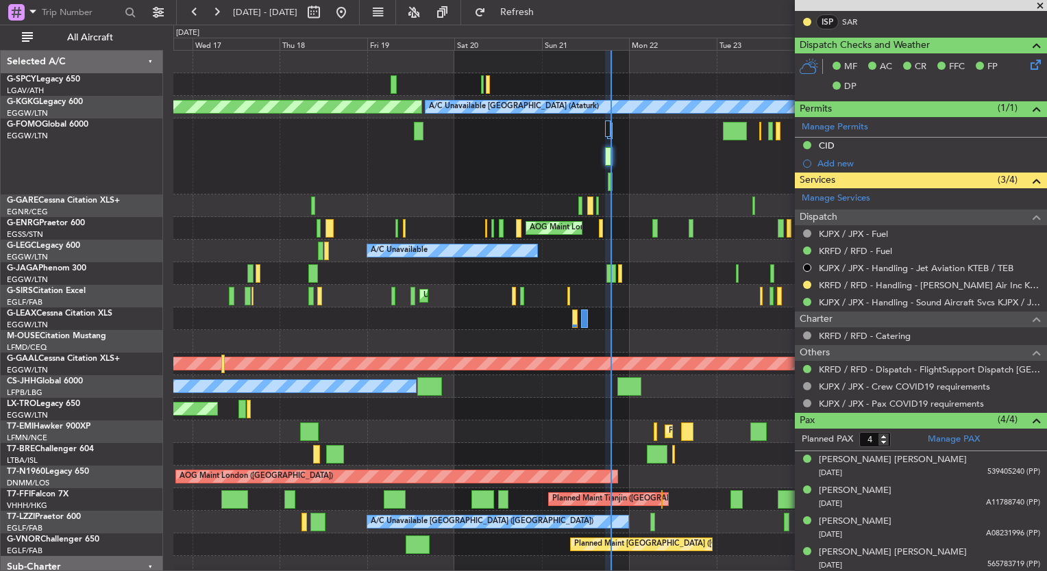
click at [1034, 1] on span at bounding box center [1040, 6] width 14 height 12
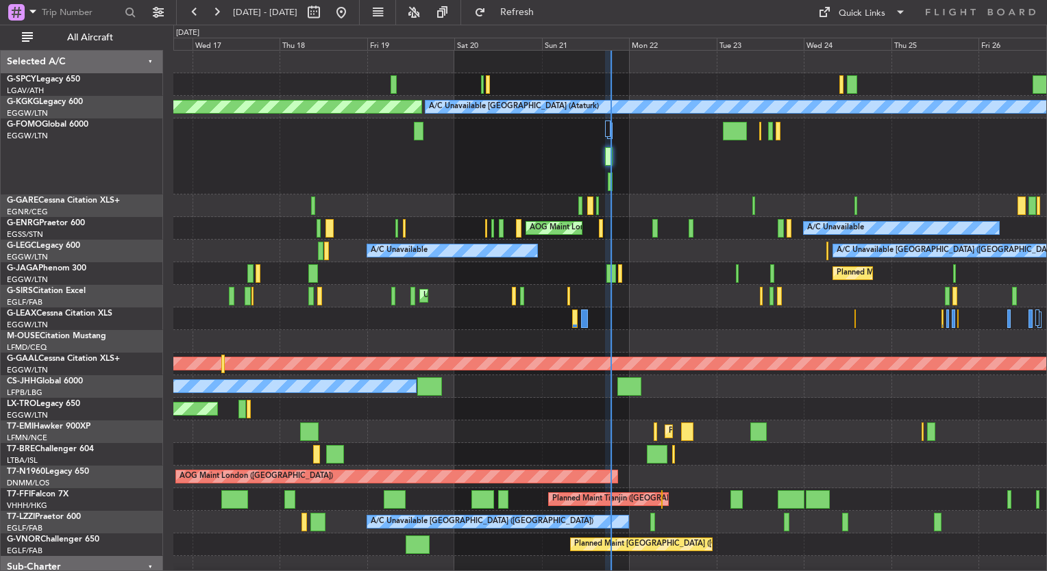
type input "0"
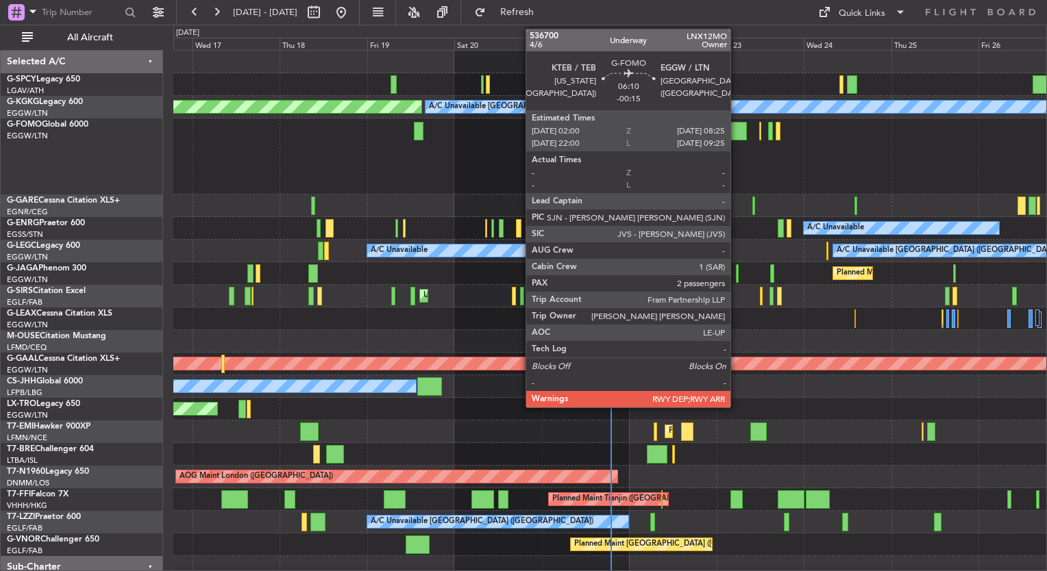
click at [736, 132] on div at bounding box center [735, 131] width 24 height 18
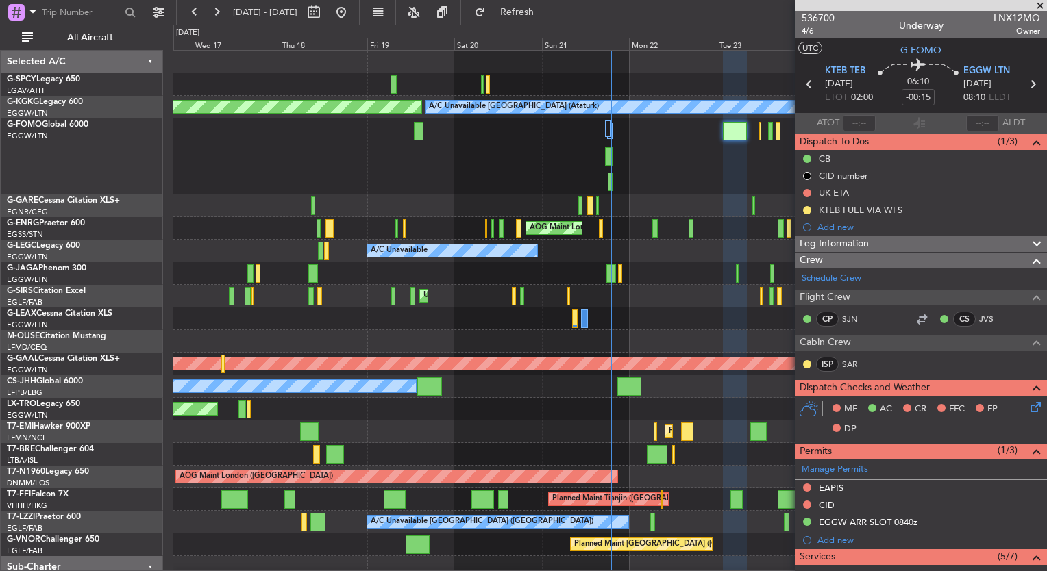
click at [1042, 5] on span at bounding box center [1040, 6] width 14 height 12
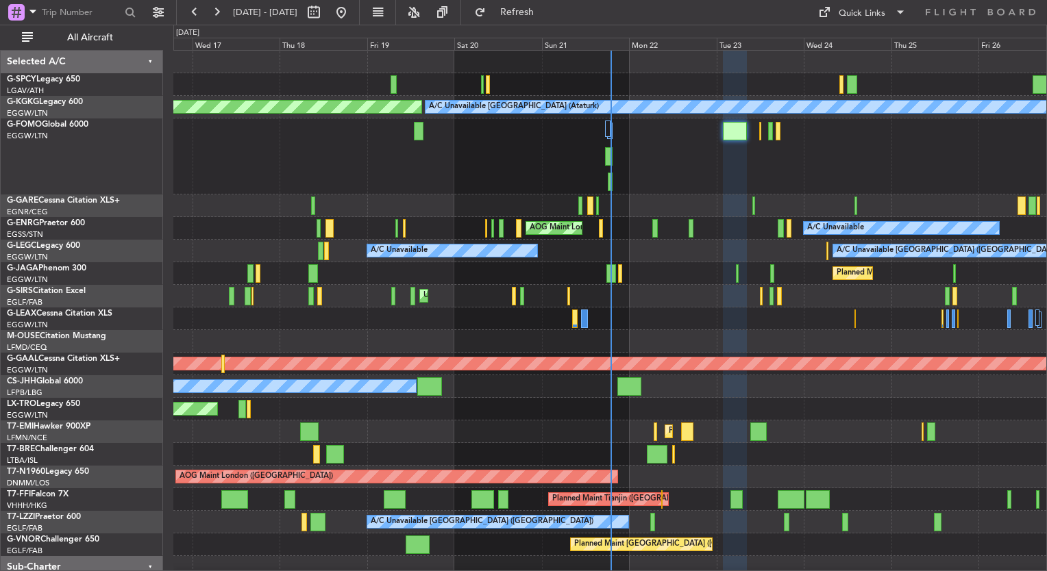
type input "0"
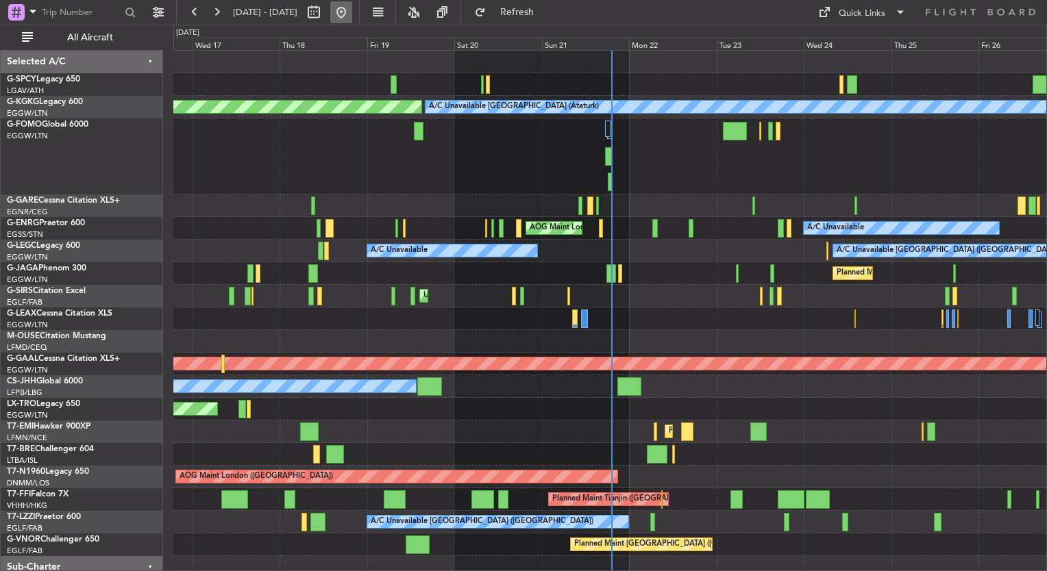
click at [352, 18] on button at bounding box center [341, 12] width 22 height 22
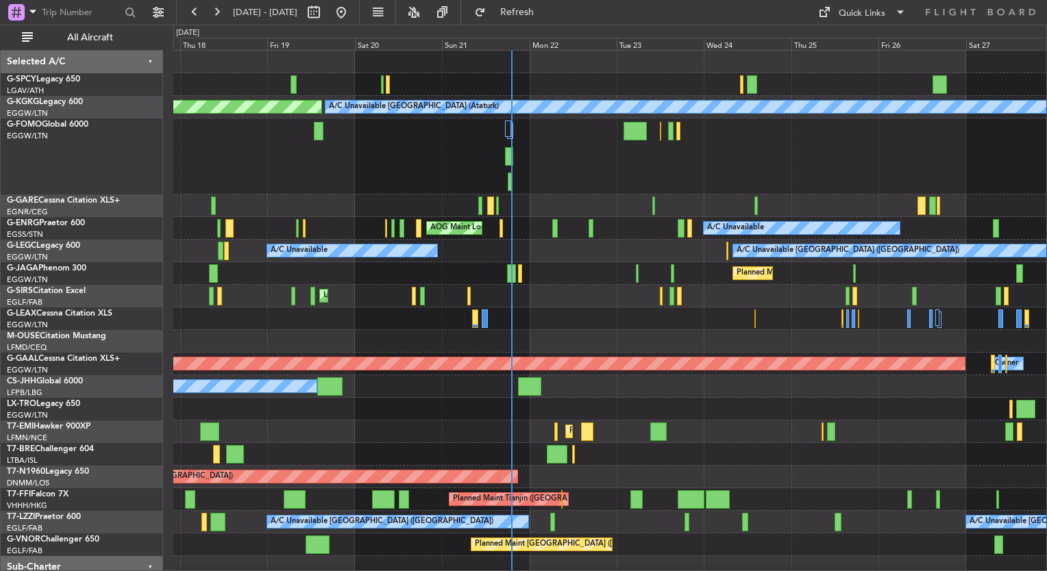
click at [549, 284] on div "Planned Maint [GEOGRAPHIC_DATA] ([GEOGRAPHIC_DATA])" at bounding box center [609, 273] width 873 height 23
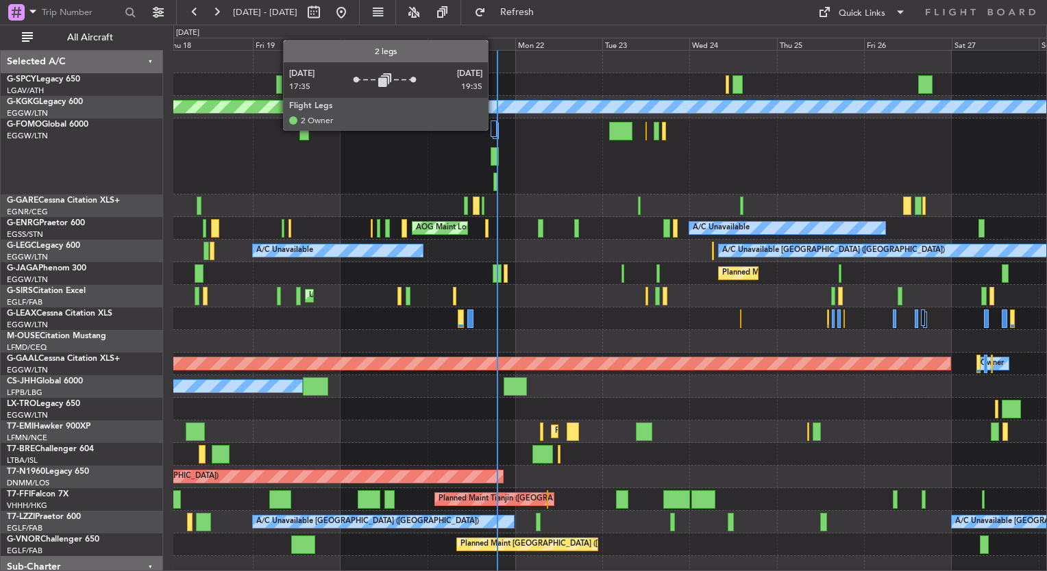
click at [494, 129] on div at bounding box center [492, 129] width 5 height 16
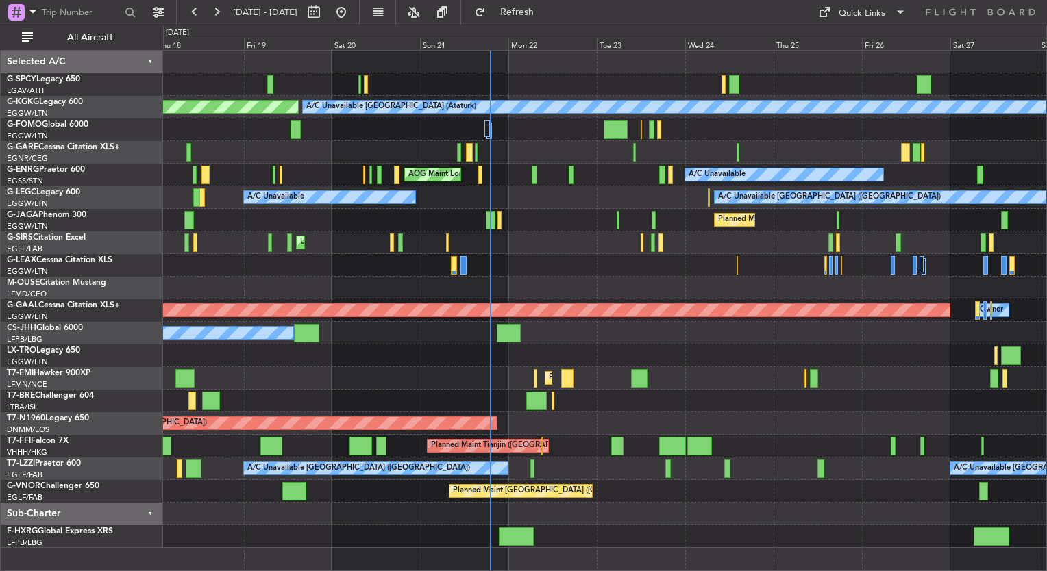
click at [490, 130] on div at bounding box center [488, 131] width 5 height 16
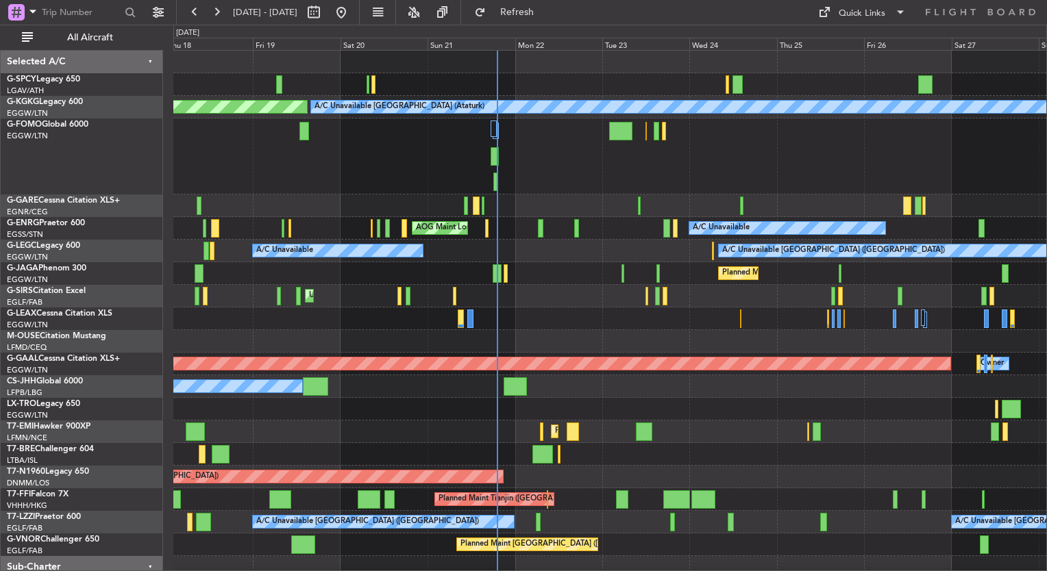
click at [988, 152] on div at bounding box center [609, 156] width 873 height 76
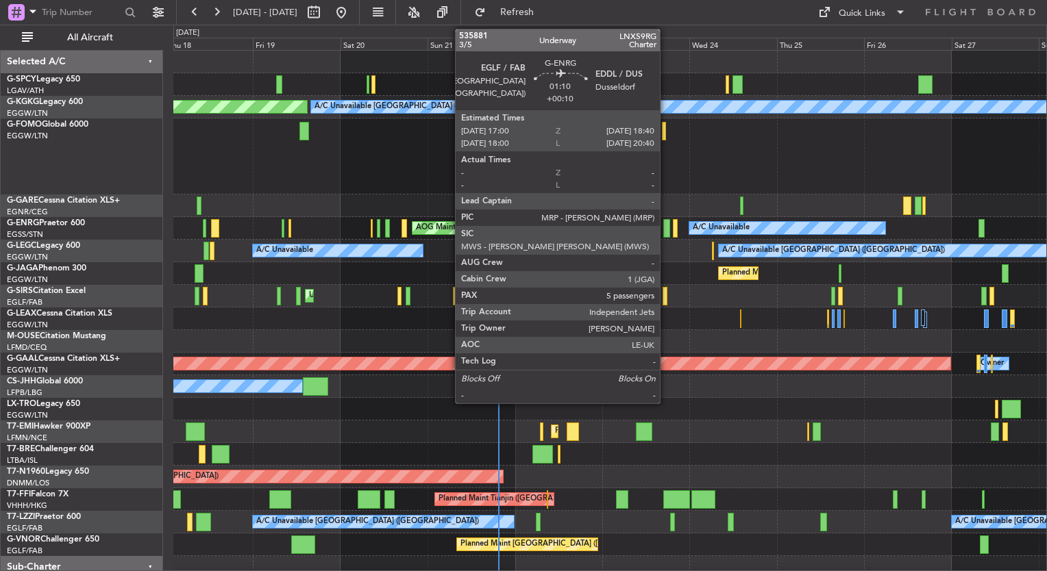
click at [666, 234] on div at bounding box center [666, 228] width 6 height 18
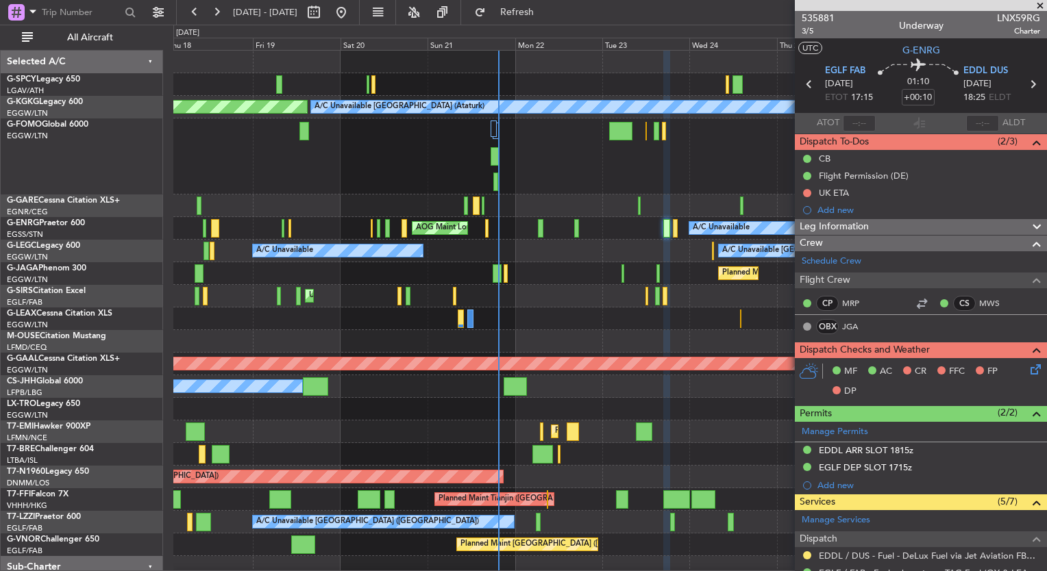
click at [672, 226] on div "A/C Unavailable AOG Maint London (Stansted)" at bounding box center [609, 228] width 873 height 23
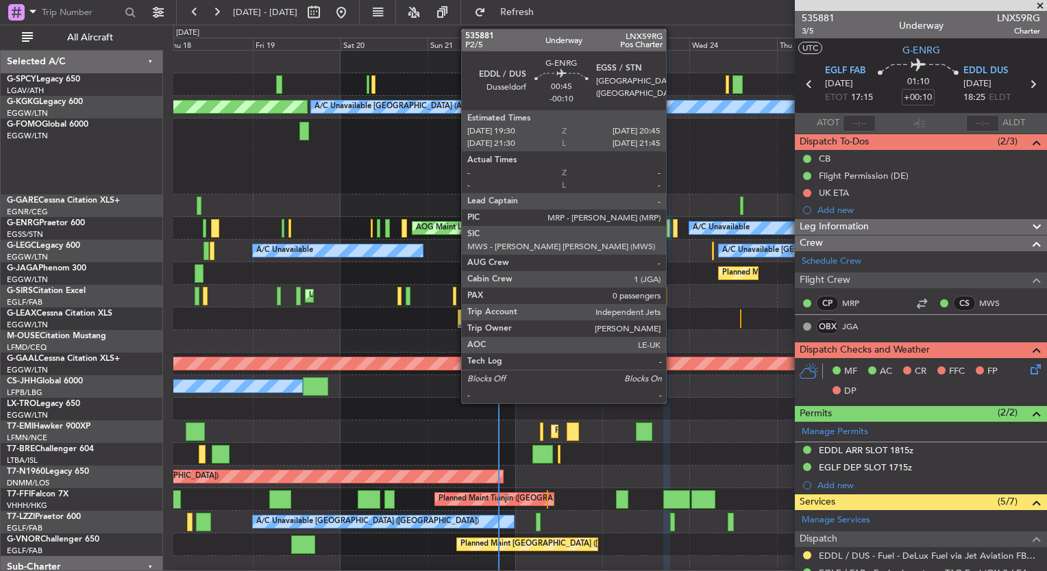
click at [673, 226] on div at bounding box center [675, 228] width 5 height 18
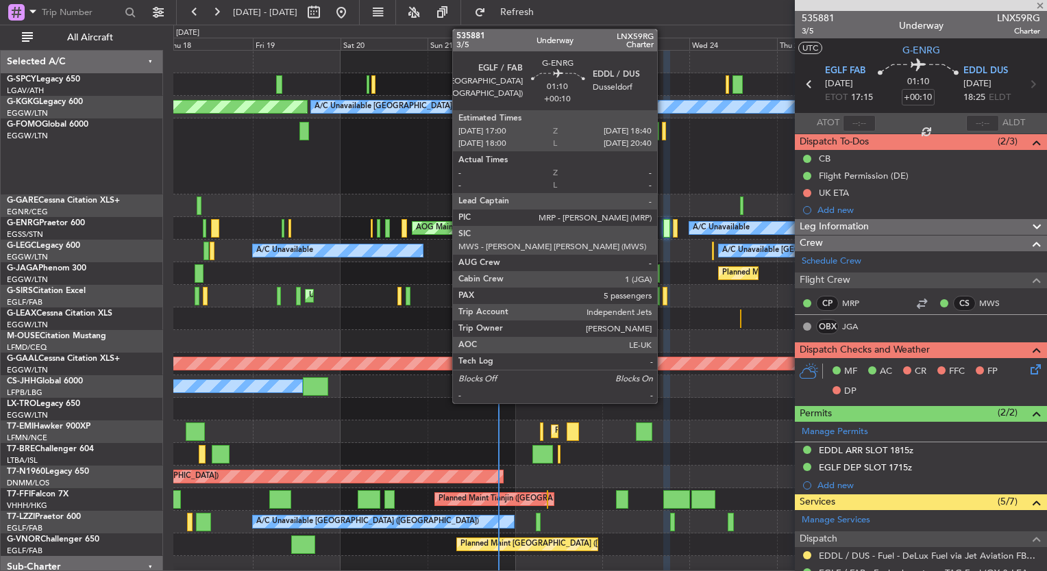
type input "-00:10"
type input "0"
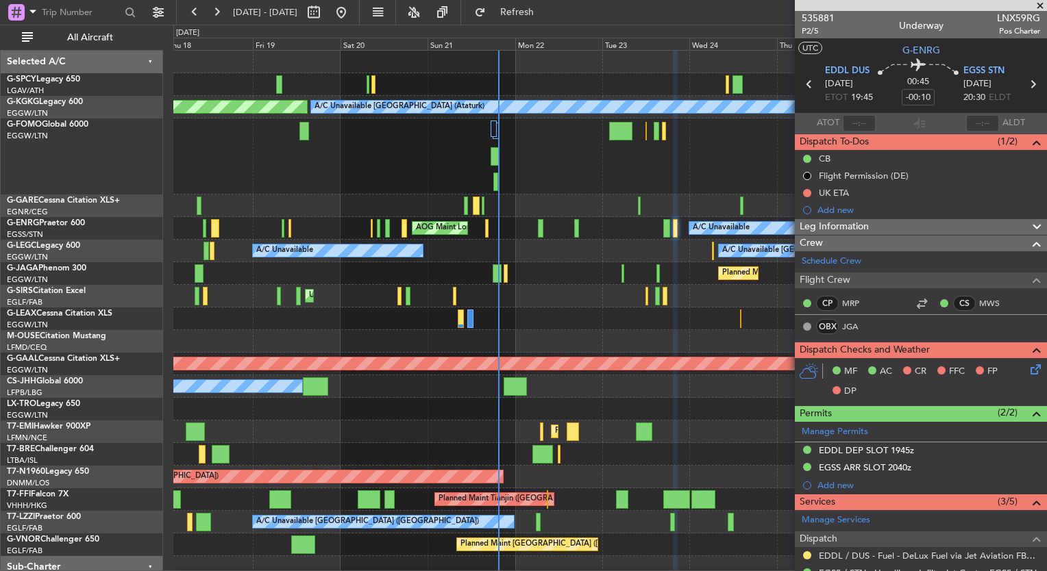
click at [1038, 7] on span at bounding box center [1040, 6] width 14 height 12
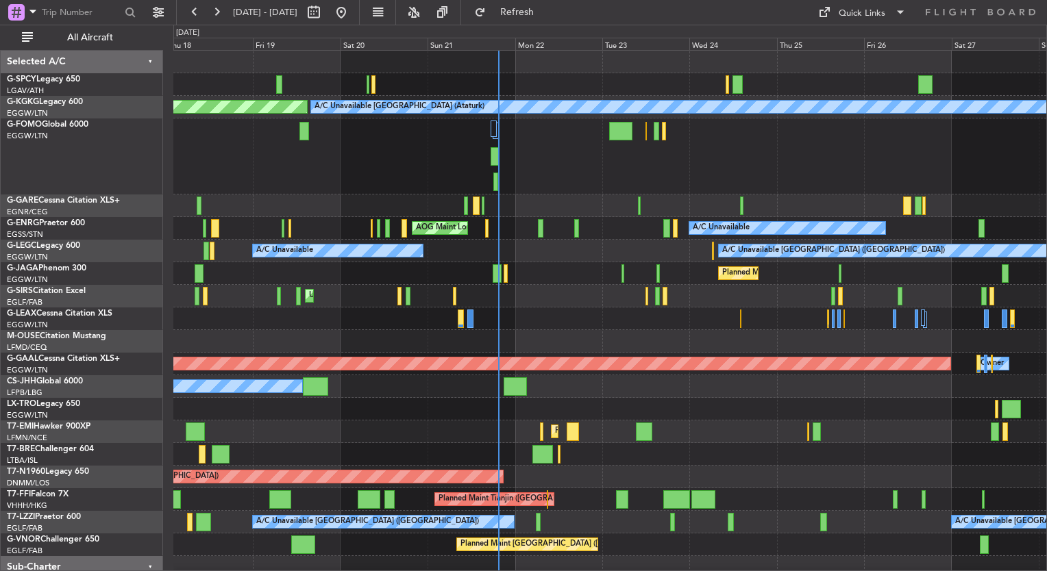
click at [678, 227] on div "A/C Unavailable AOG Maint London (Stansted)" at bounding box center [609, 228] width 873 height 23
click at [673, 221] on div at bounding box center [675, 228] width 5 height 18
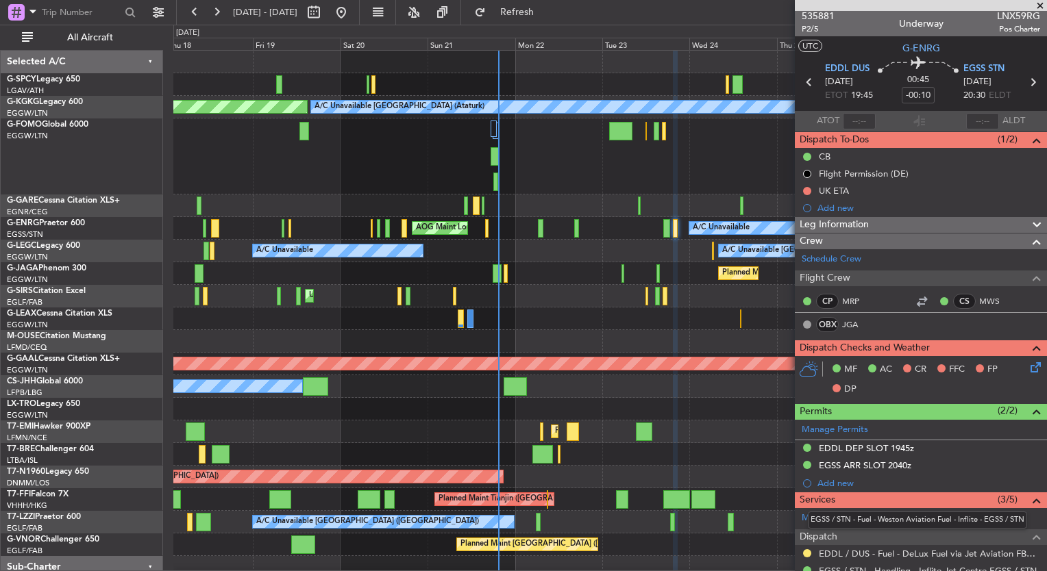
scroll to position [1, 0]
click at [1039, 6] on span at bounding box center [1040, 6] width 14 height 12
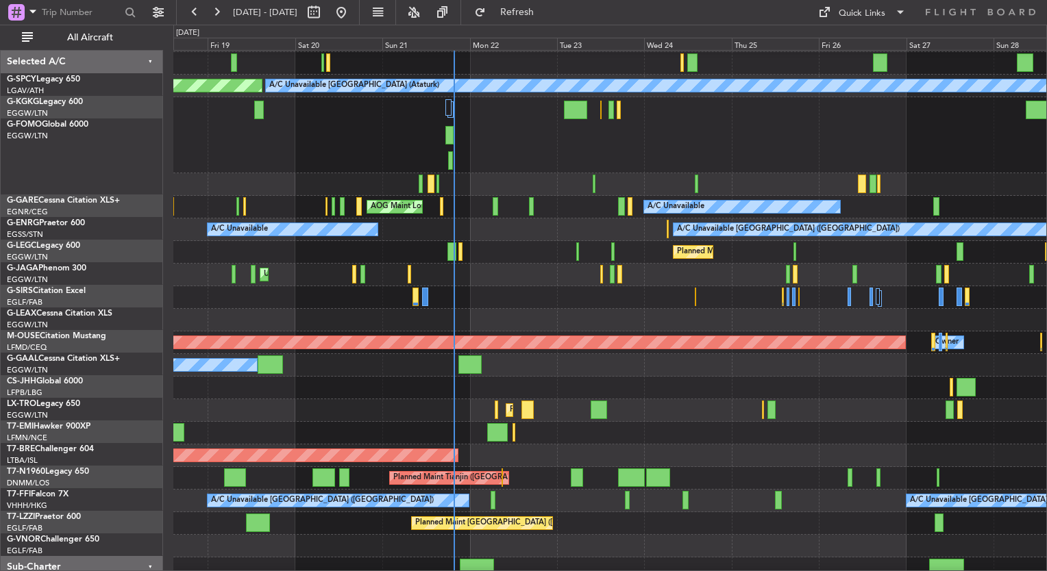
scroll to position [21, 0]
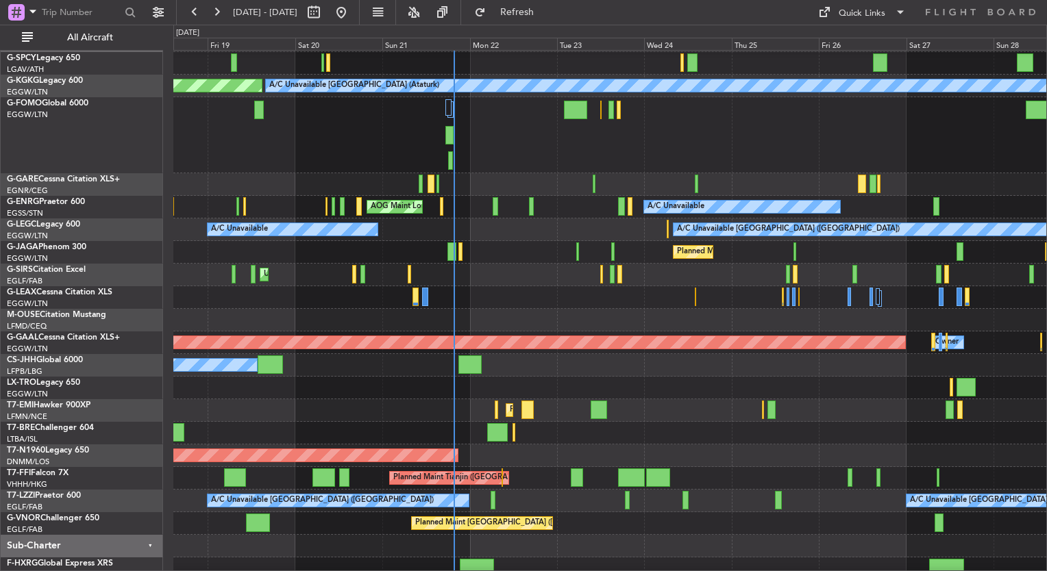
click at [525, 254] on div "Planned Maint [GEOGRAPHIC_DATA] ([GEOGRAPHIC_DATA])" at bounding box center [609, 252] width 873 height 23
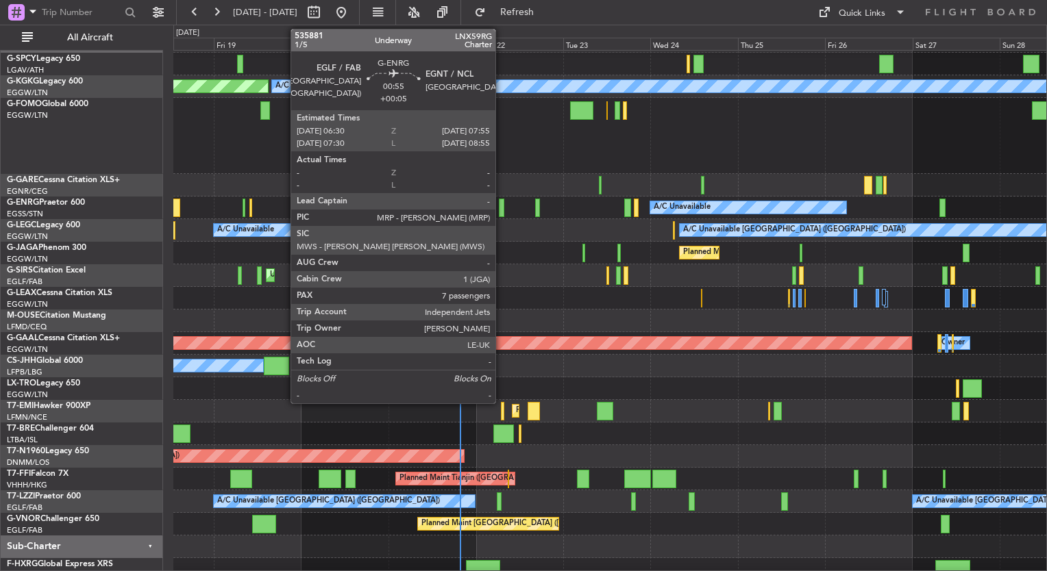
click at [501, 207] on div at bounding box center [501, 208] width 5 height 18
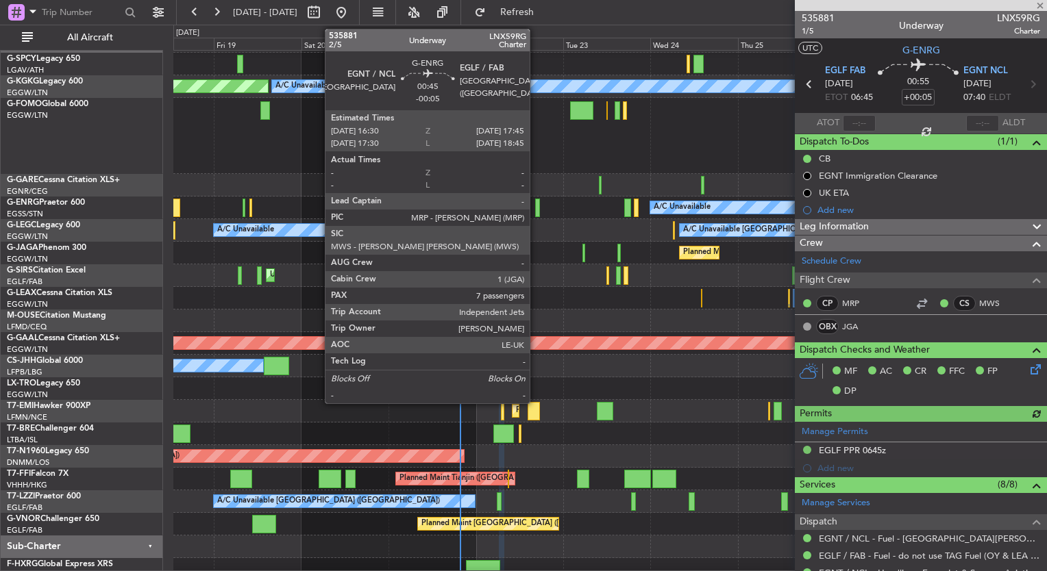
click at [536, 209] on div at bounding box center [537, 208] width 5 height 18
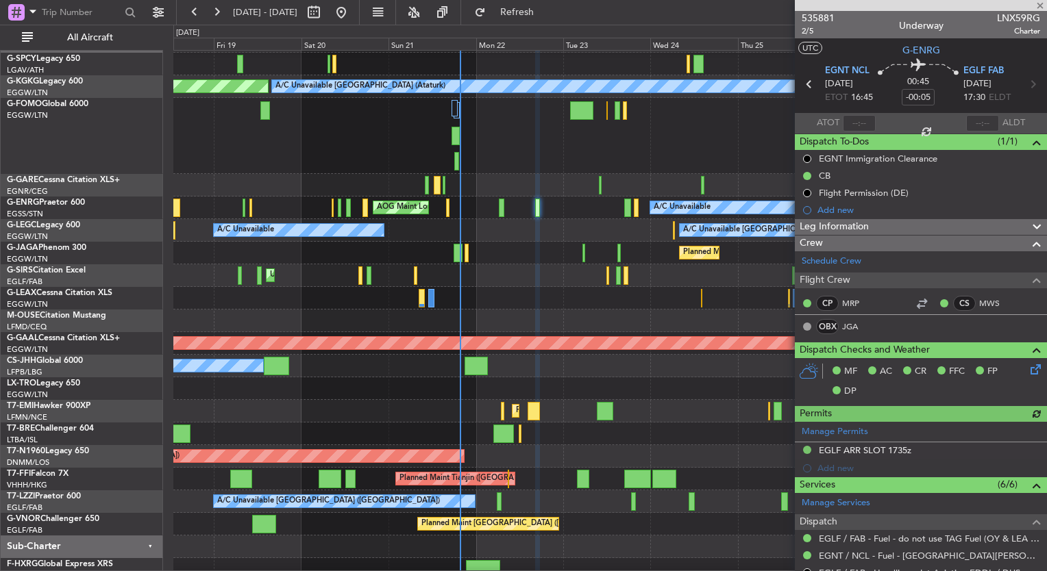
click at [503, 410] on div at bounding box center [502, 411] width 3 height 18
type input "+00:05"
type input "0"
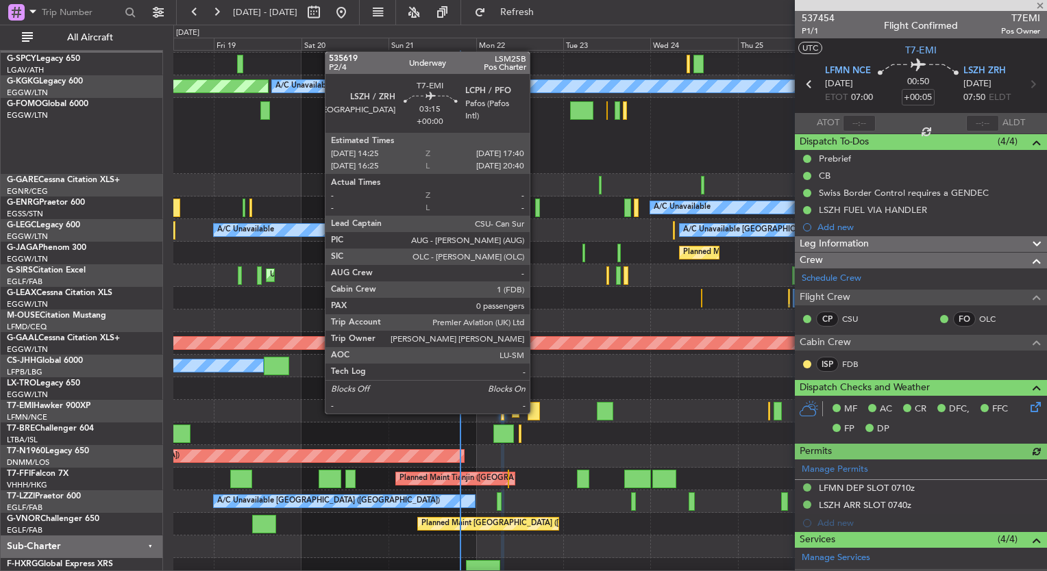
click at [536, 412] on div at bounding box center [533, 411] width 12 height 18
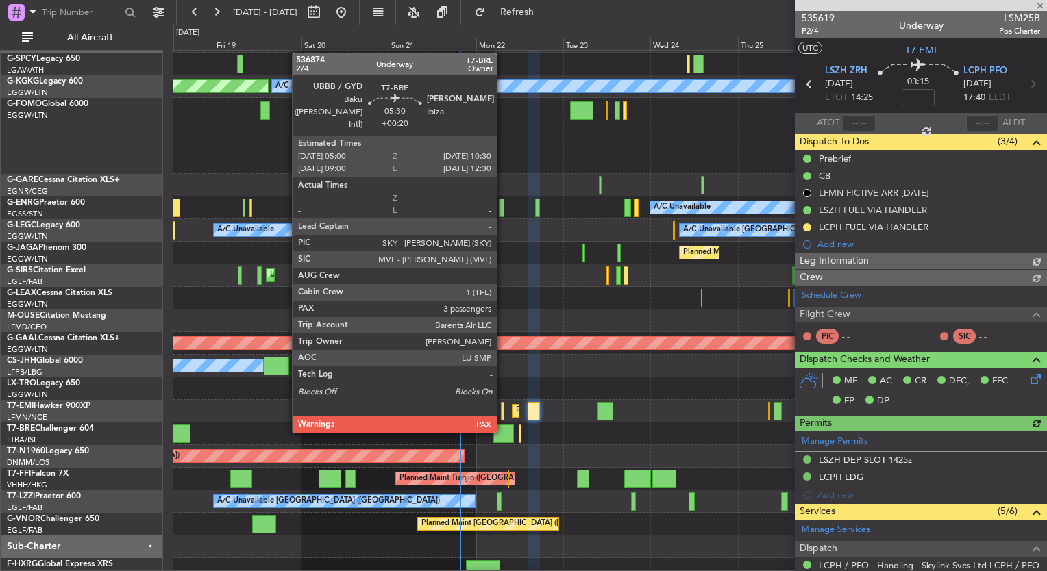
click at [503, 430] on div at bounding box center [503, 434] width 21 height 18
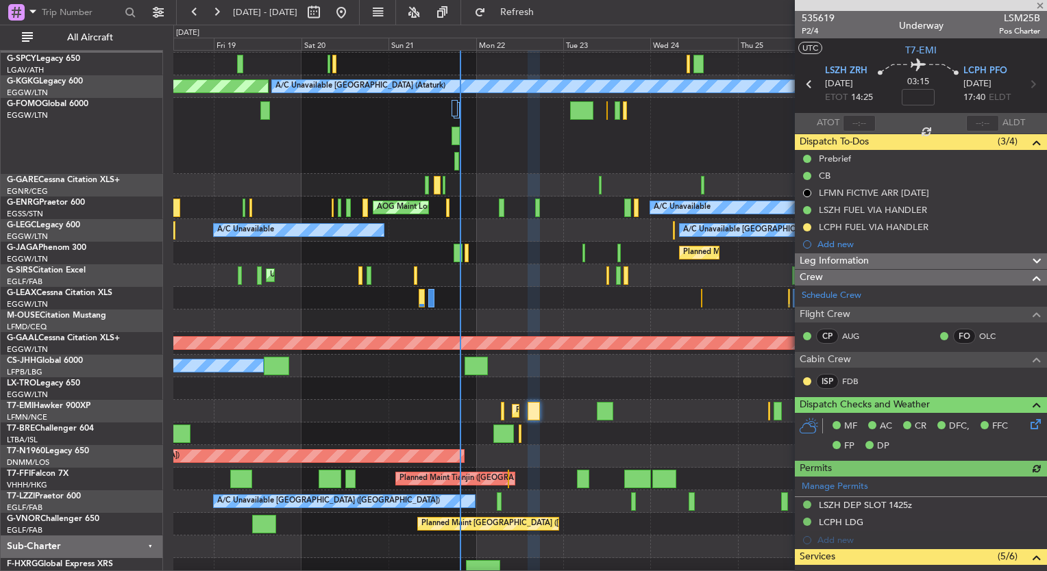
type input "+00:20"
type input "3"
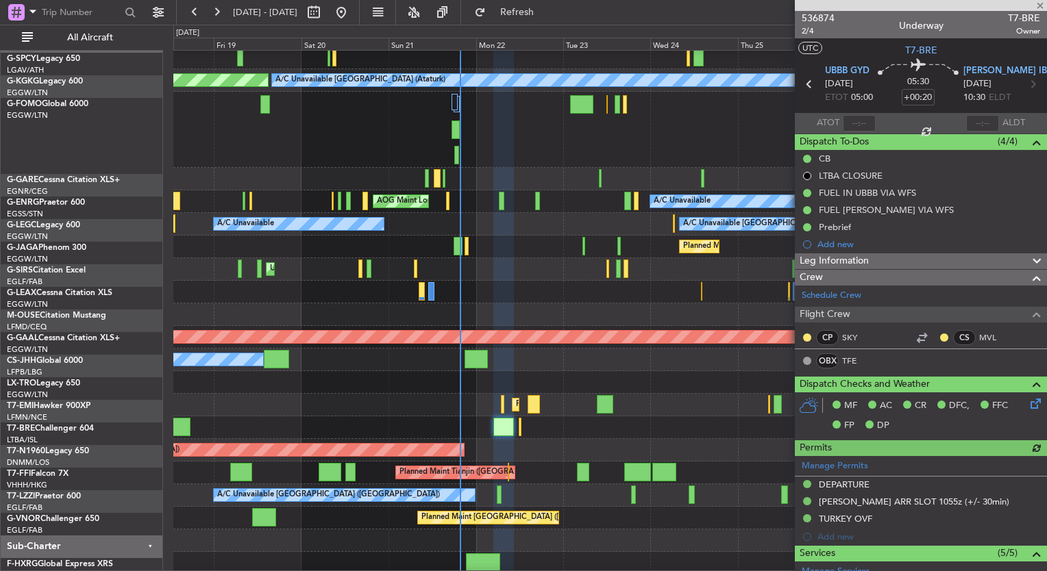
scroll to position [29, 0]
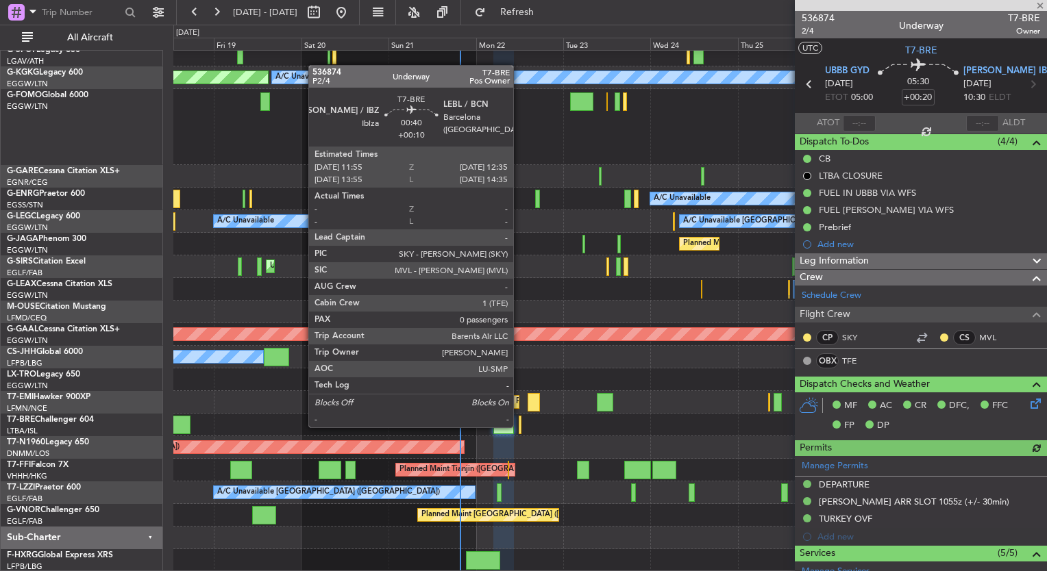
click at [518, 426] on div at bounding box center [519, 425] width 3 height 18
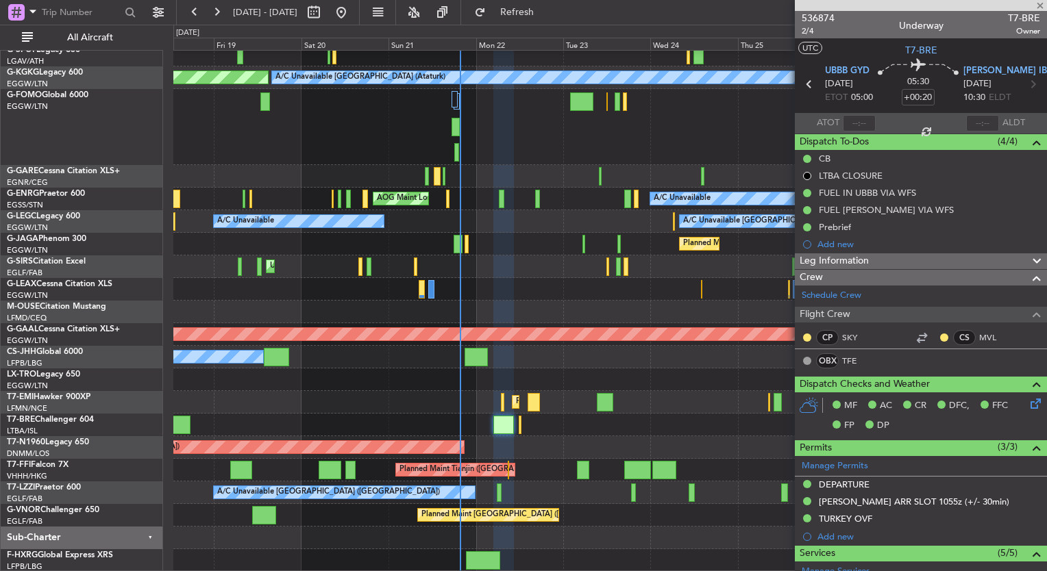
type input "+00:10"
type input "0"
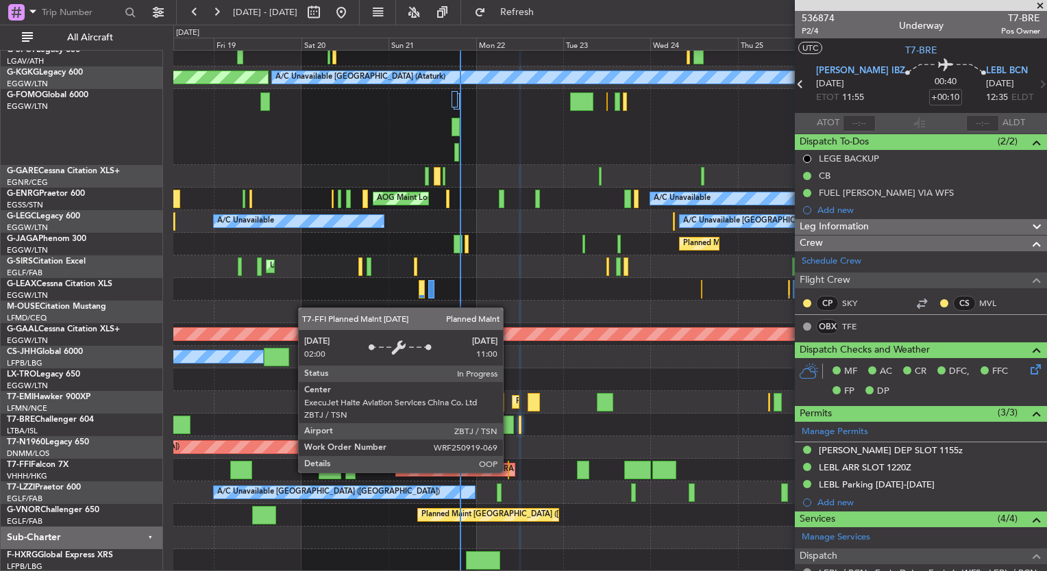
click at [509, 472] on div "Planned Maint Tianjin ([GEOGRAPHIC_DATA])" at bounding box center [455, 470] width 119 height 12
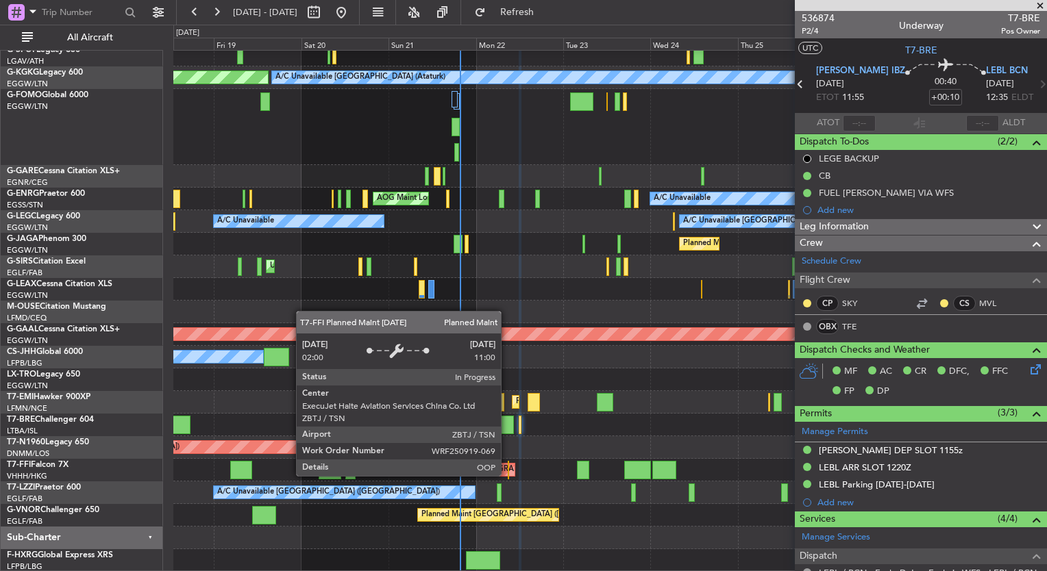
click at [508, 475] on div at bounding box center [508, 470] width 1 height 18
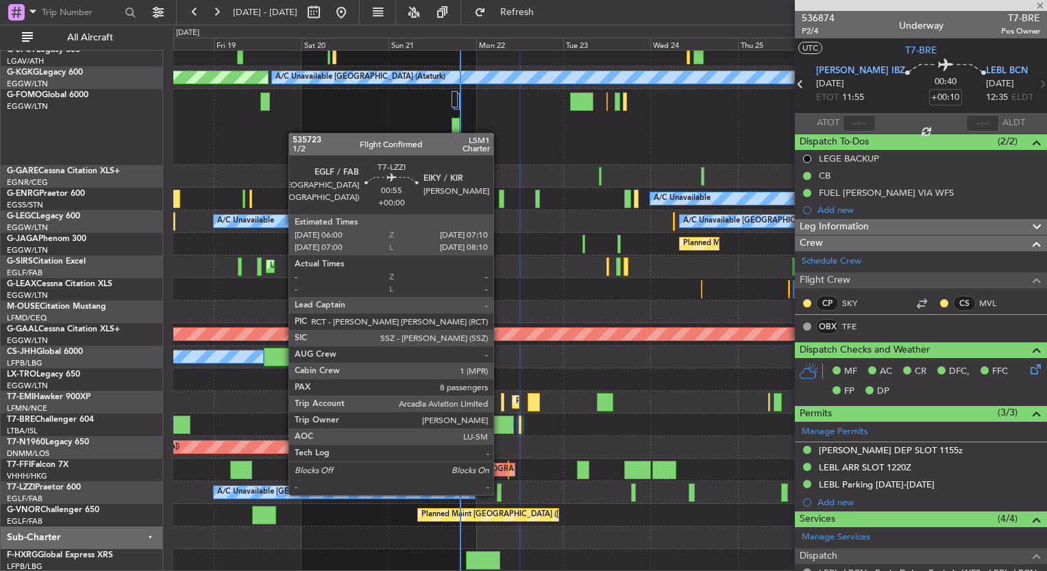
type input "-00:15"
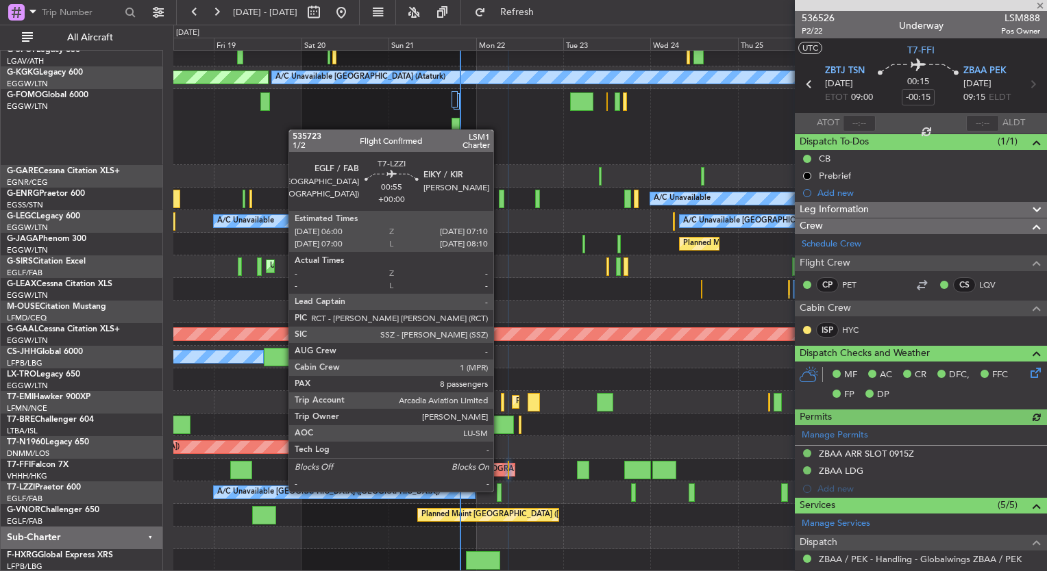
click at [499, 492] on div at bounding box center [499, 493] width 5 height 18
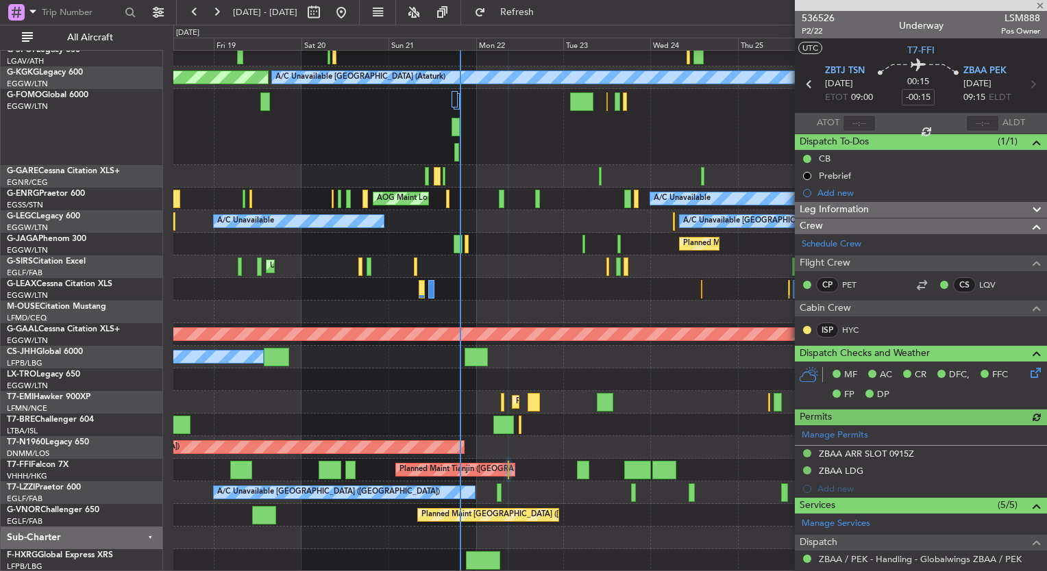
type input "8"
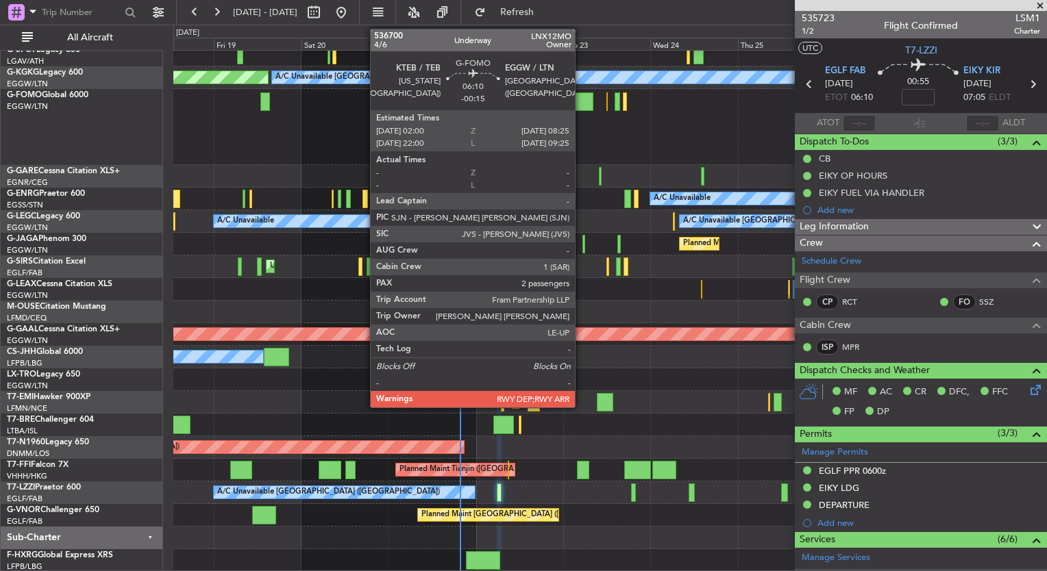
click at [581, 99] on div at bounding box center [582, 101] width 24 height 18
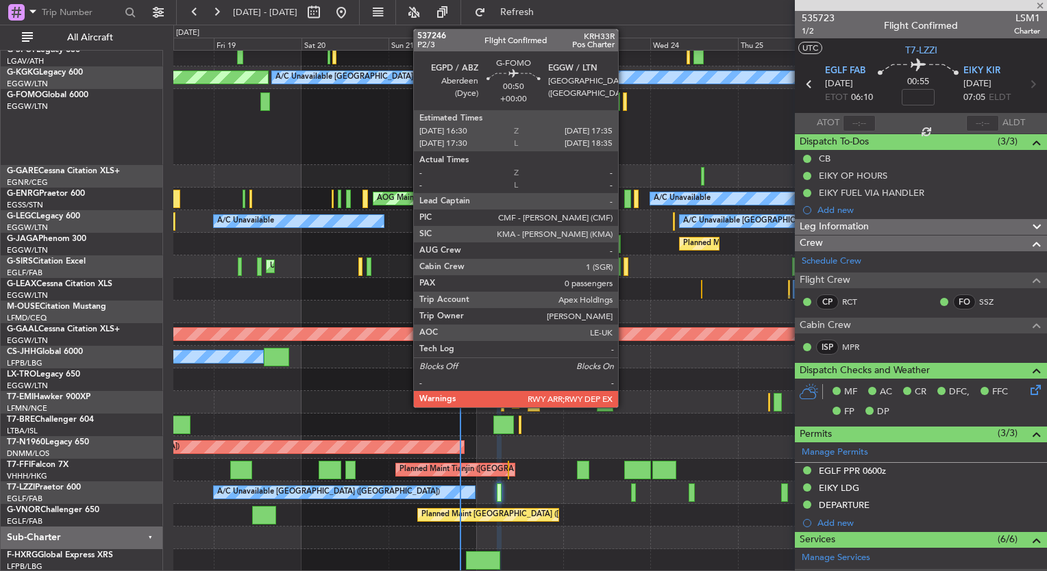
type input "-00:15"
type input "2"
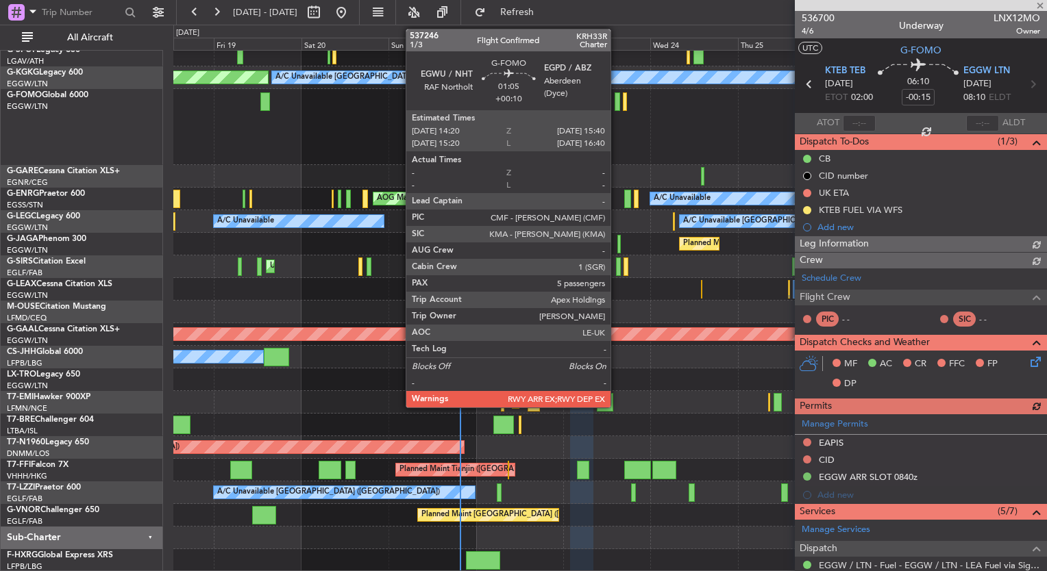
click at [616, 107] on div at bounding box center [616, 101] width 5 height 18
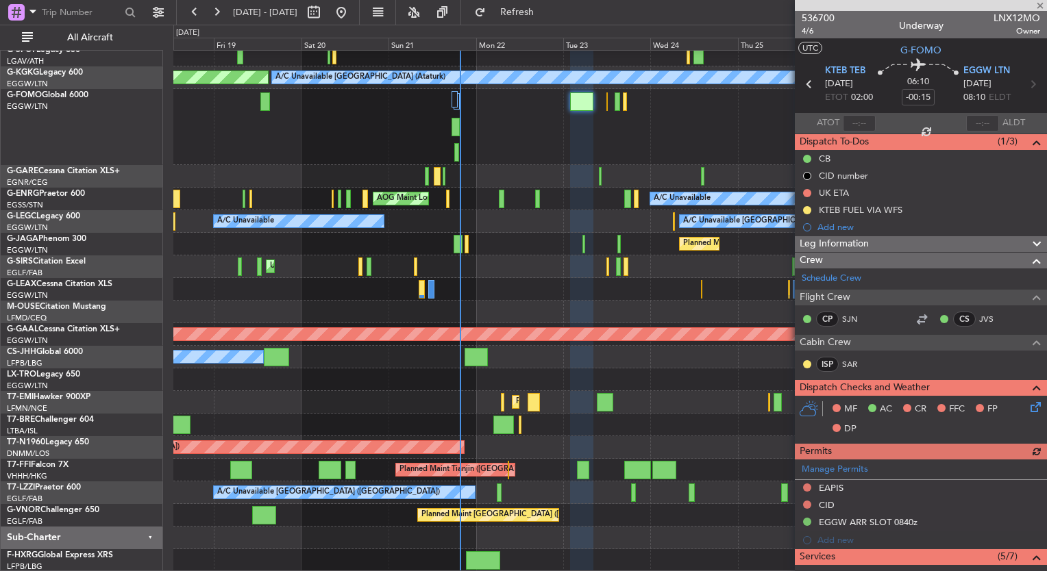
type input "+00:10"
type input "5"
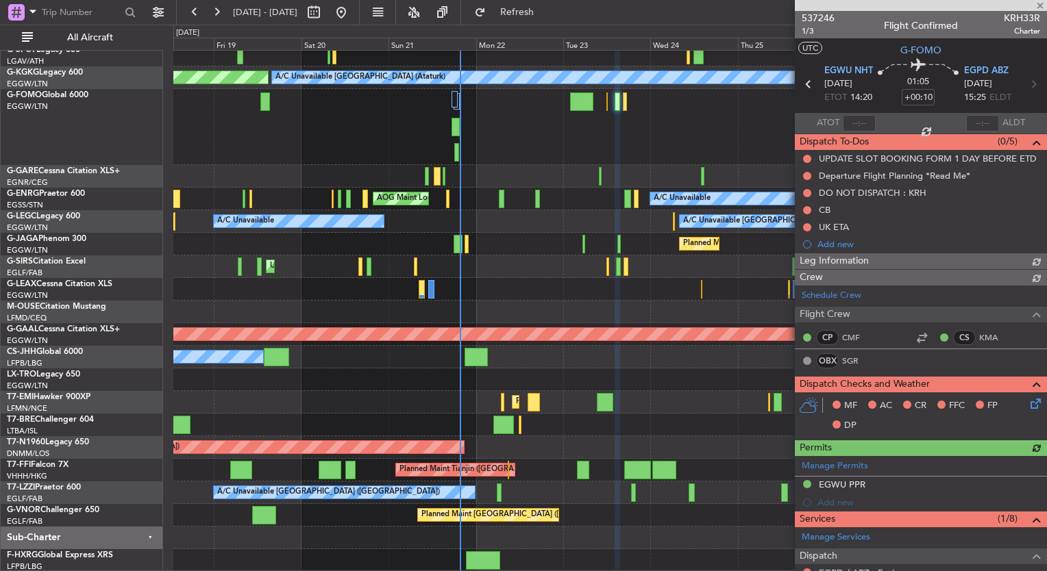
click at [624, 279] on div at bounding box center [609, 289] width 873 height 23
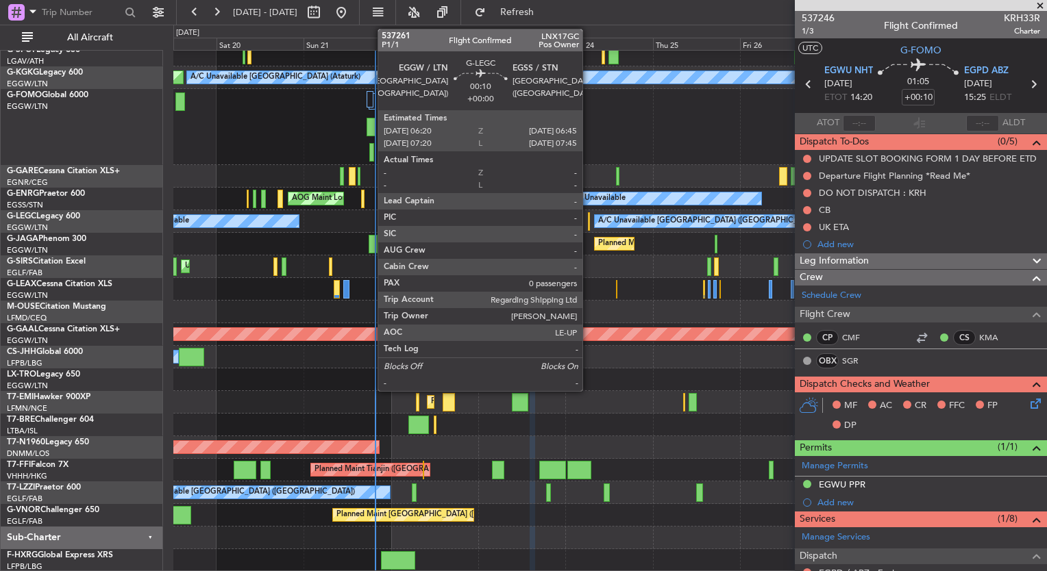
click at [588, 222] on div at bounding box center [589, 221] width 2 height 18
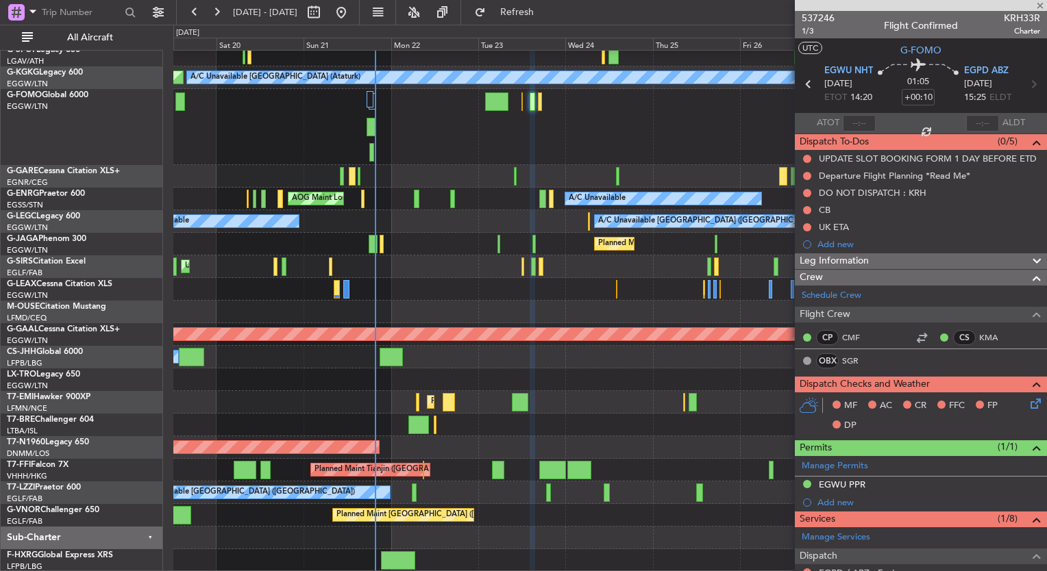
type input "0"
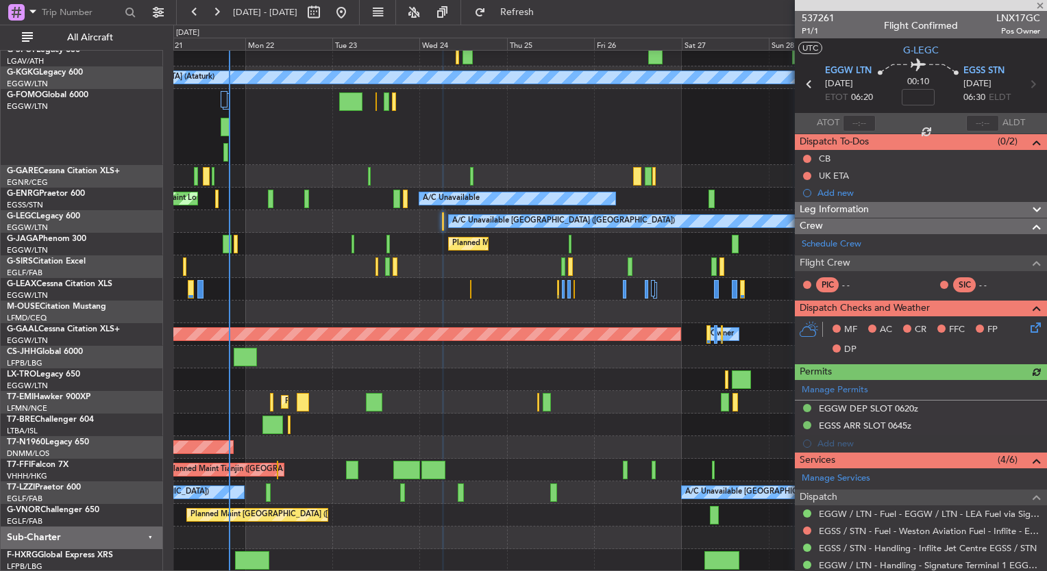
click at [510, 264] on div "Unplanned Maint [GEOGRAPHIC_DATA] ([GEOGRAPHIC_DATA])" at bounding box center [609, 266] width 873 height 23
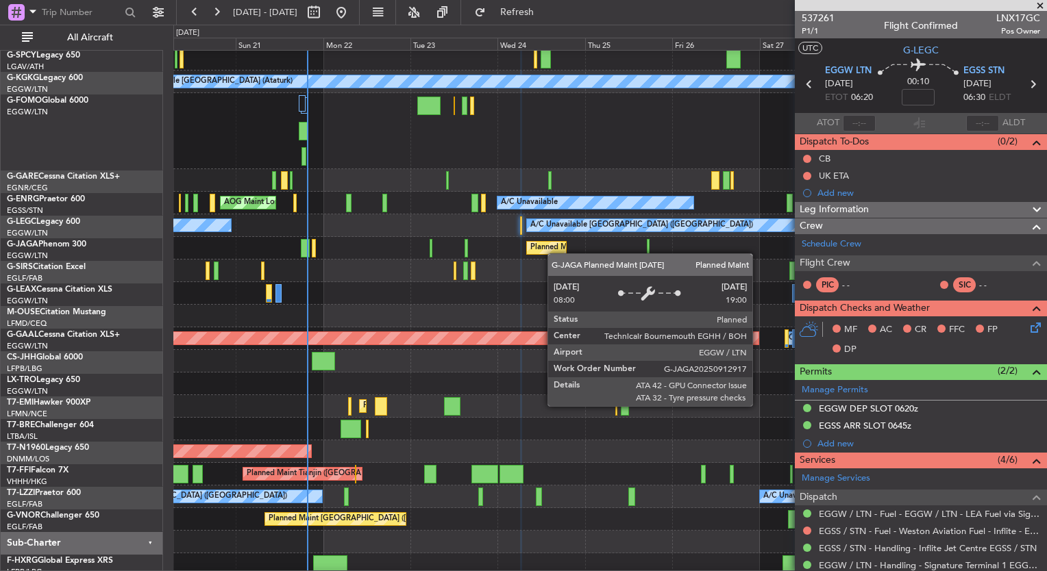
scroll to position [27, 0]
click at [559, 251] on div "Planned Maint [GEOGRAPHIC_DATA] ([GEOGRAPHIC_DATA])" at bounding box center [638, 248] width 216 height 21
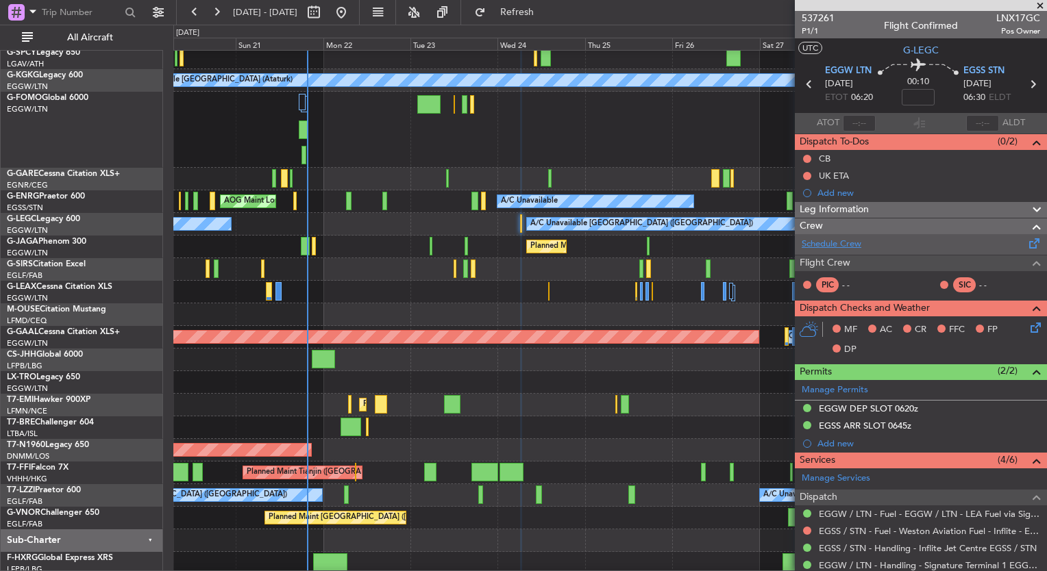
click at [850, 244] on link "Schedule Crew" at bounding box center [831, 245] width 60 height 14
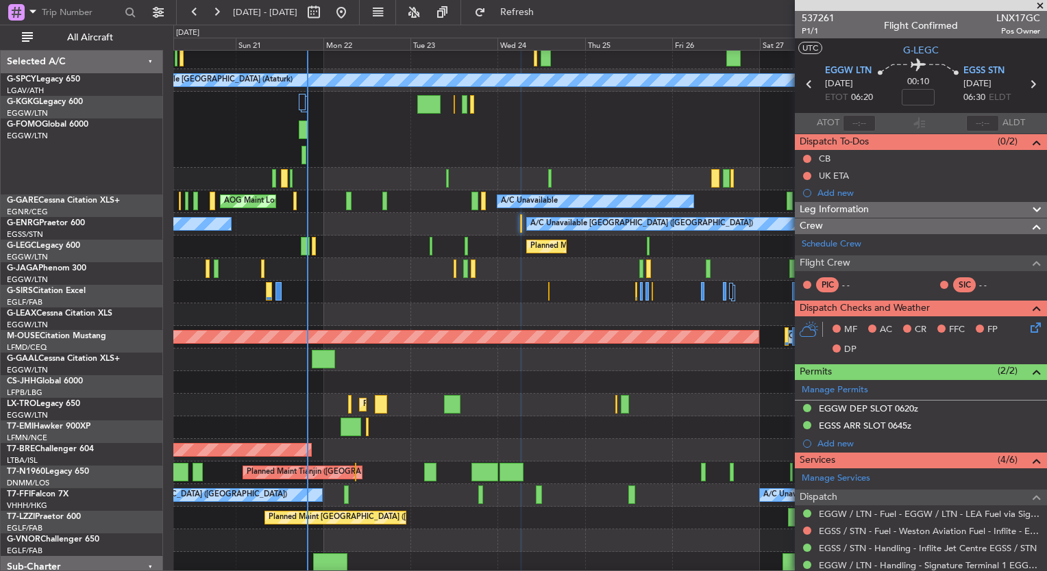
scroll to position [27, 0]
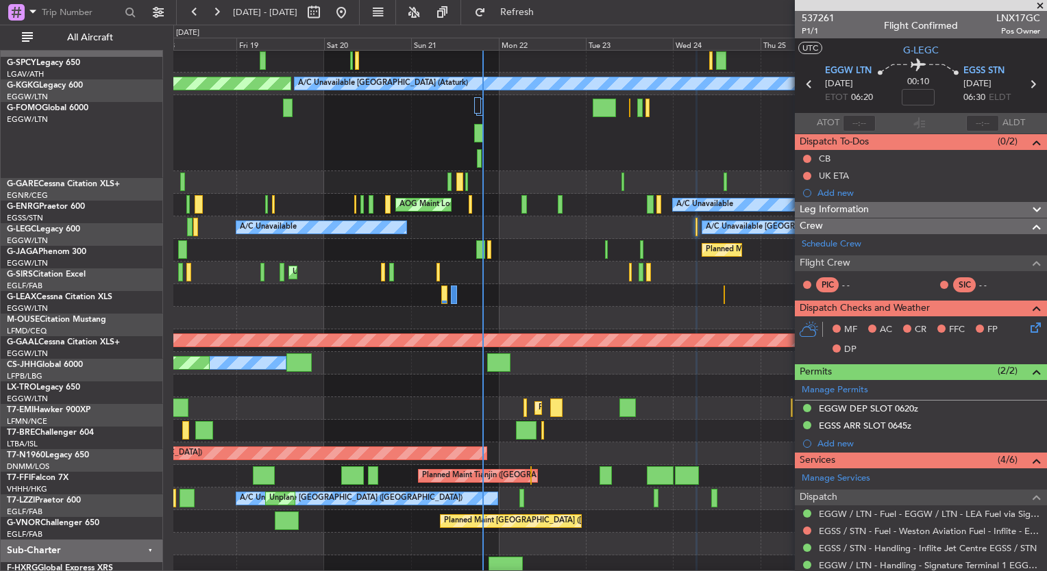
click at [762, 250] on div "Planned Maint [GEOGRAPHIC_DATA] ([GEOGRAPHIC_DATA])" at bounding box center [609, 250] width 873 height 23
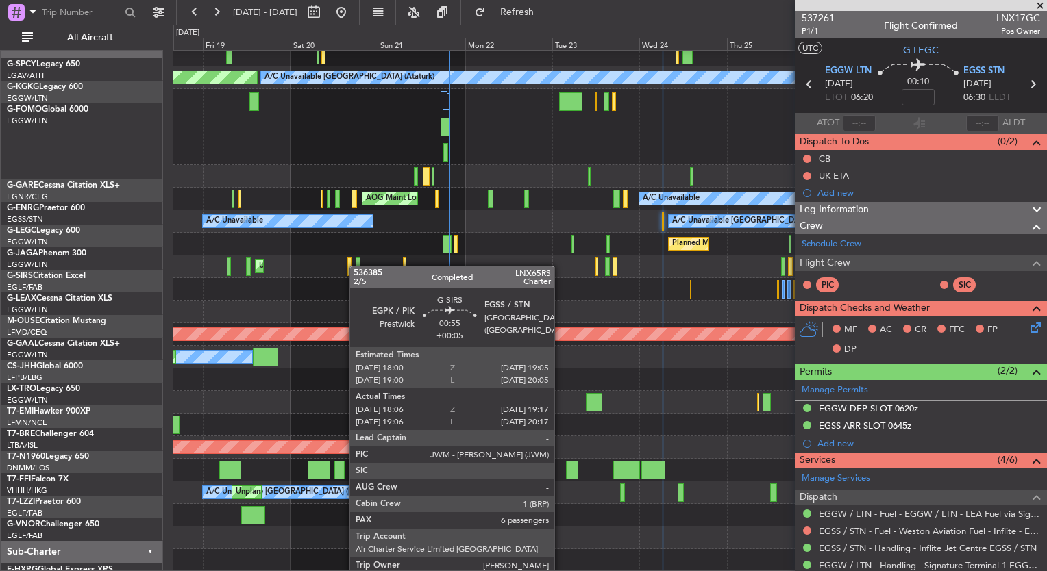
scroll to position [29, 0]
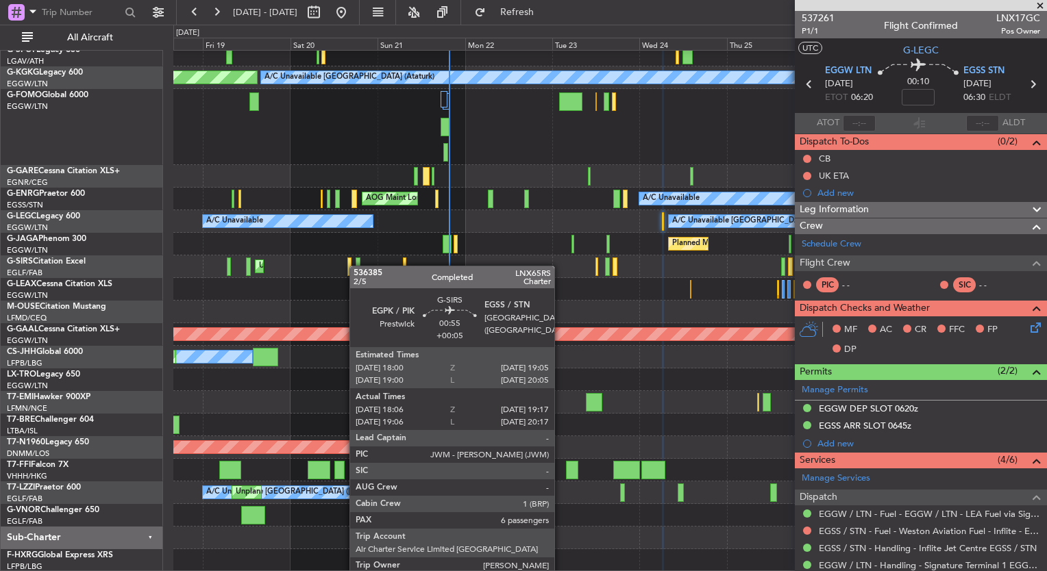
click at [360, 266] on div at bounding box center [357, 267] width 5 height 18
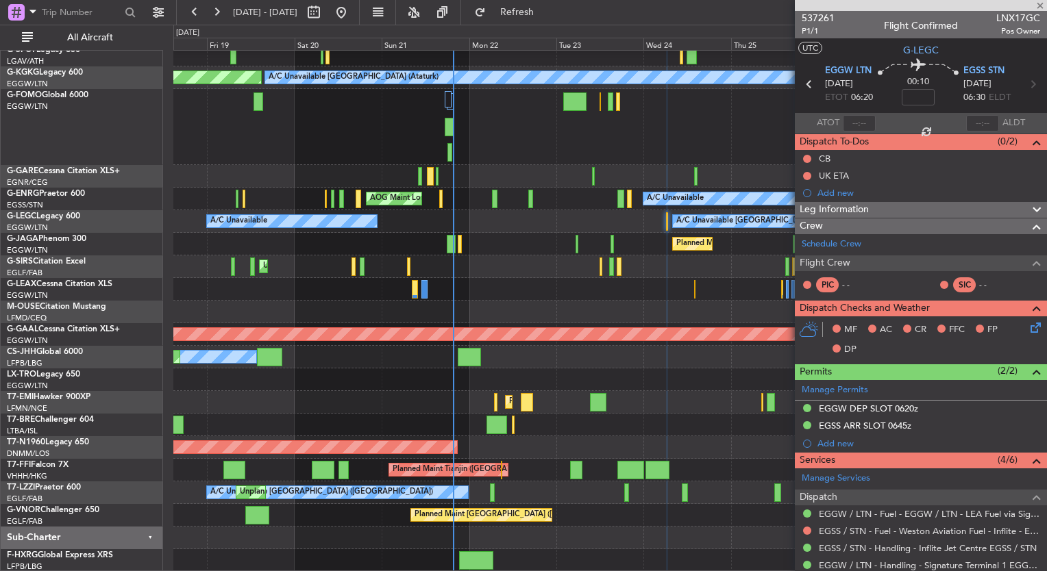
type input "+00:05"
type input "18:06"
type input "19:07"
type input "6"
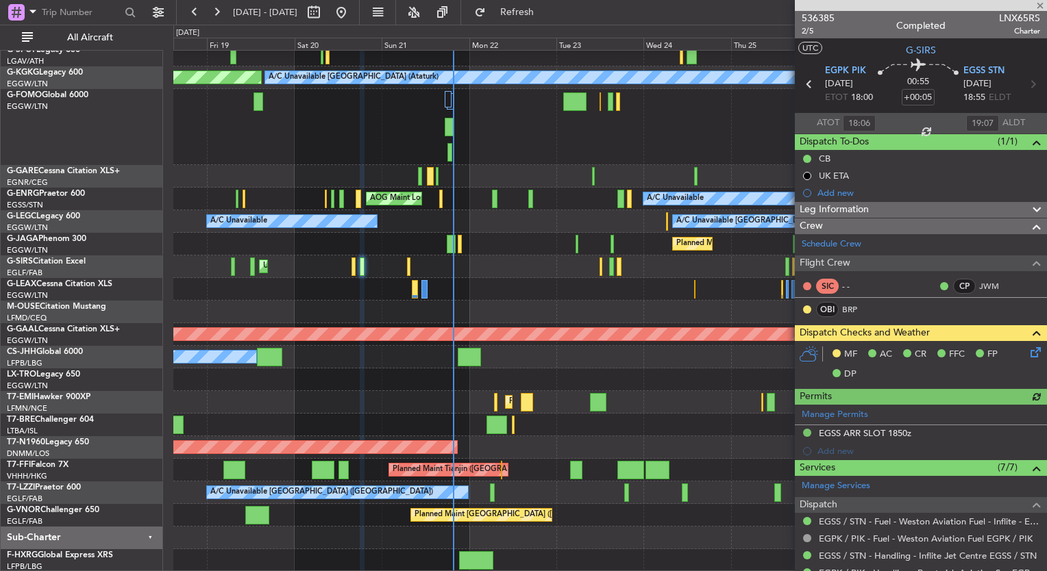
click at [434, 117] on div at bounding box center [609, 127] width 873 height 76
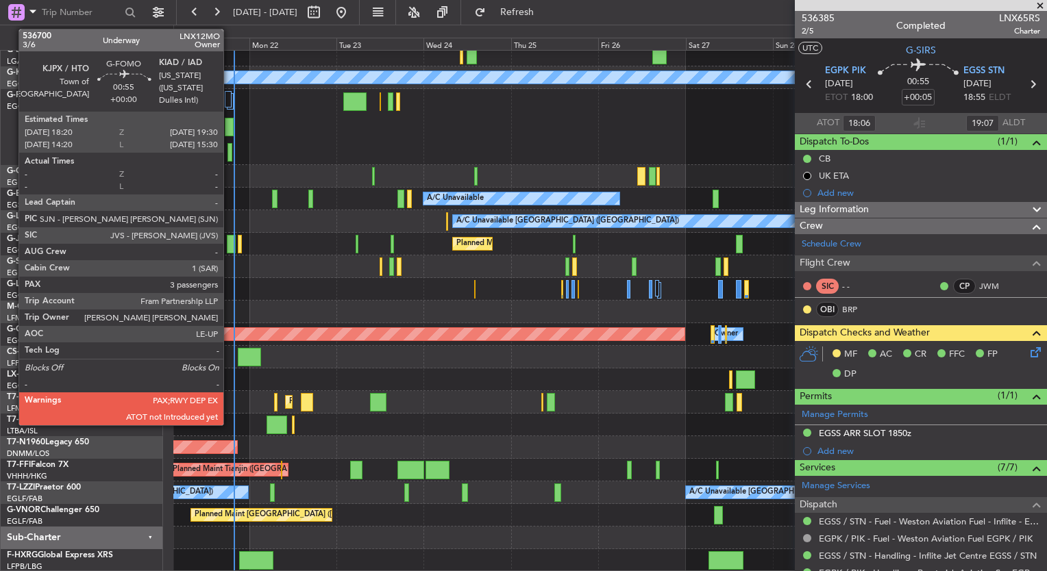
click at [229, 158] on div at bounding box center [229, 152] width 5 height 18
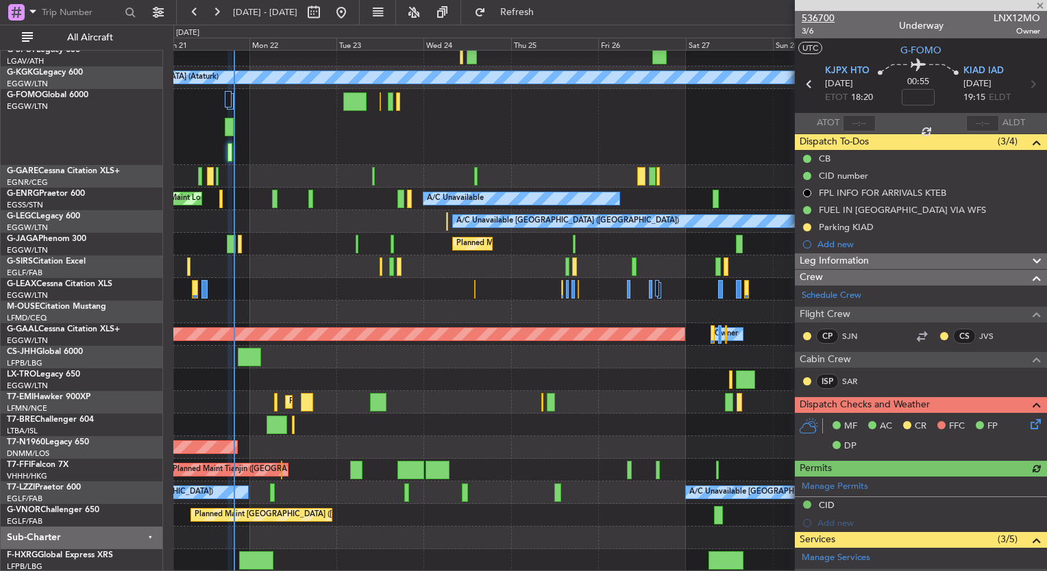
click at [829, 18] on span "536700" at bounding box center [817, 18] width 33 height 14
click at [546, 16] on span "Refresh" at bounding box center [517, 13] width 58 height 10
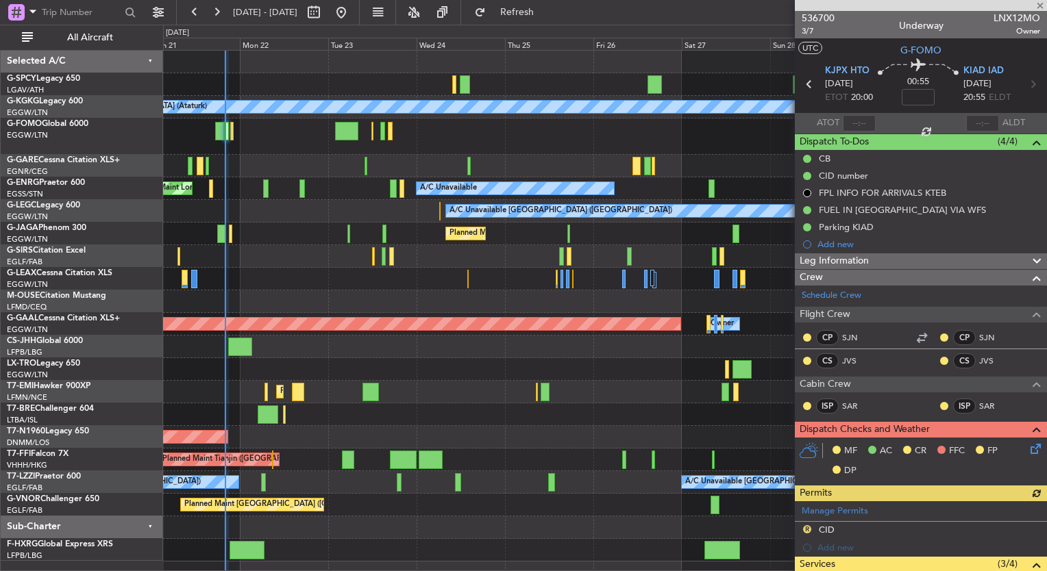
scroll to position [0, 0]
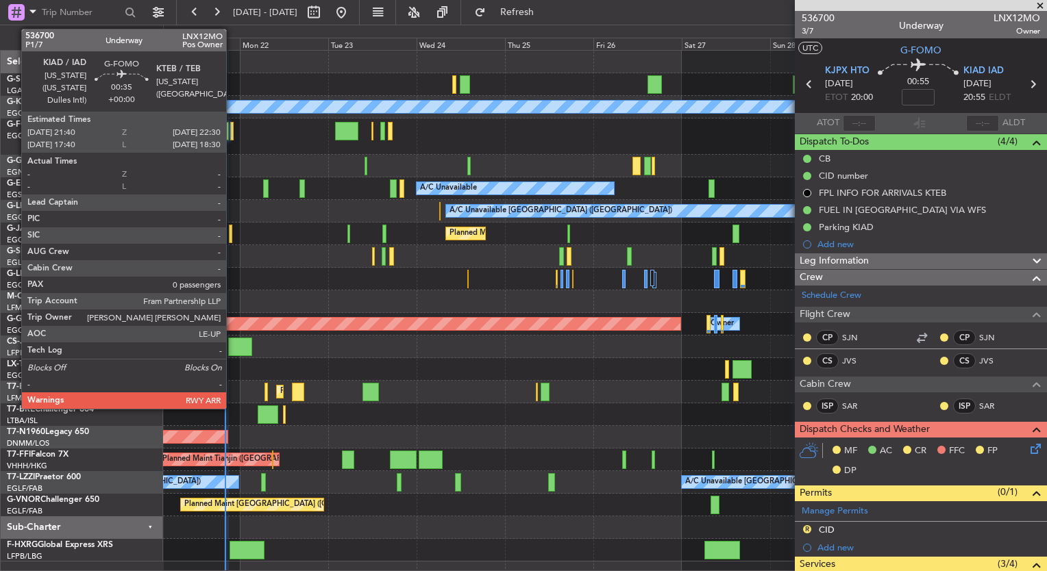
click at [232, 139] on div at bounding box center [231, 131] width 3 height 18
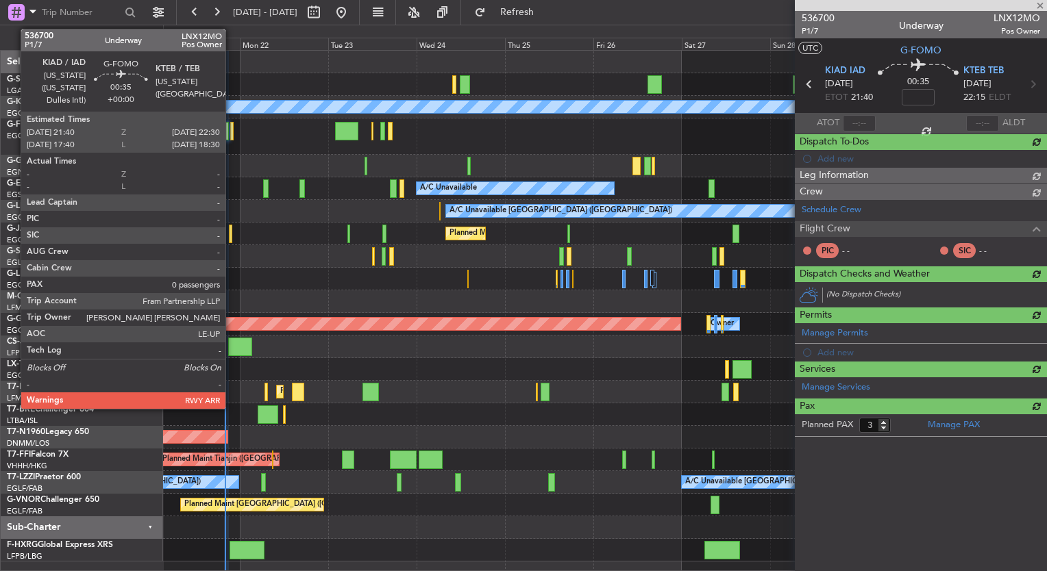
type input "0"
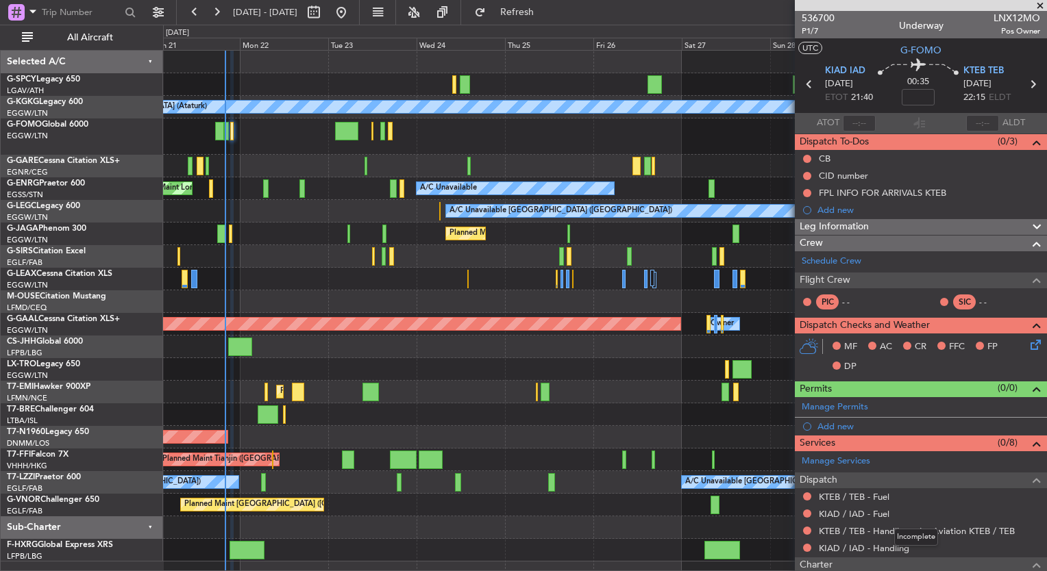
click at [892, 549] on mat-tooltip-component "Incomplete" at bounding box center [915, 537] width 63 height 36
click at [869, 551] on link "KIAD / IAD - Handling" at bounding box center [863, 548] width 90 height 12
click at [550, 23] on button "Refresh" at bounding box center [509, 12] width 82 height 22
click at [882, 514] on link "KIAD / IAD - Fuel" at bounding box center [853, 514] width 71 height 12
click at [546, 16] on span "Refresh" at bounding box center [517, 13] width 58 height 10
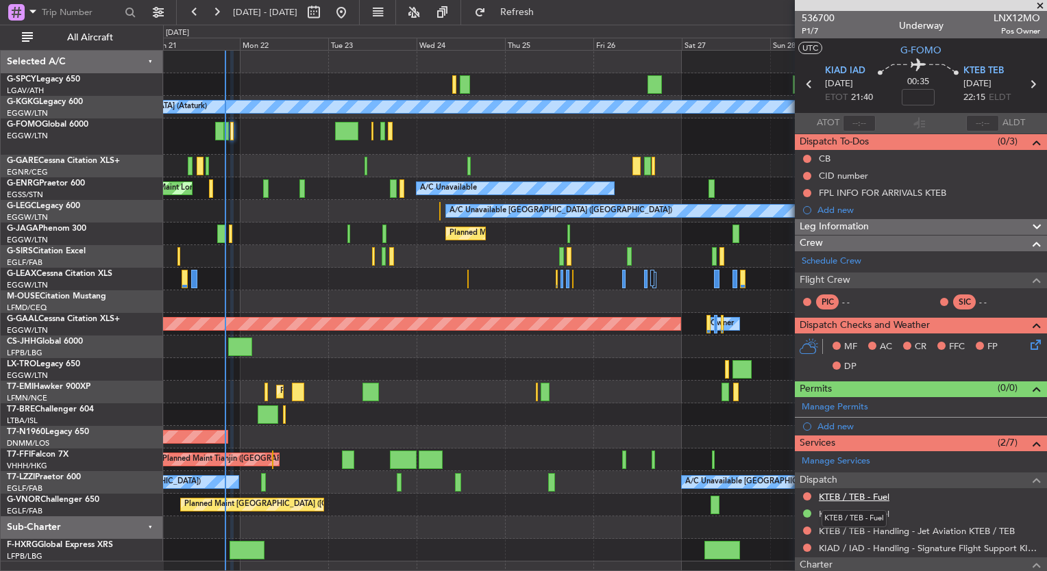
click at [871, 497] on link "KTEB / TEB - Fuel" at bounding box center [853, 497] width 71 height 12
click at [550, 20] on button "Refresh" at bounding box center [509, 12] width 82 height 22
click at [817, 262] on link "Schedule Crew" at bounding box center [831, 262] width 60 height 14
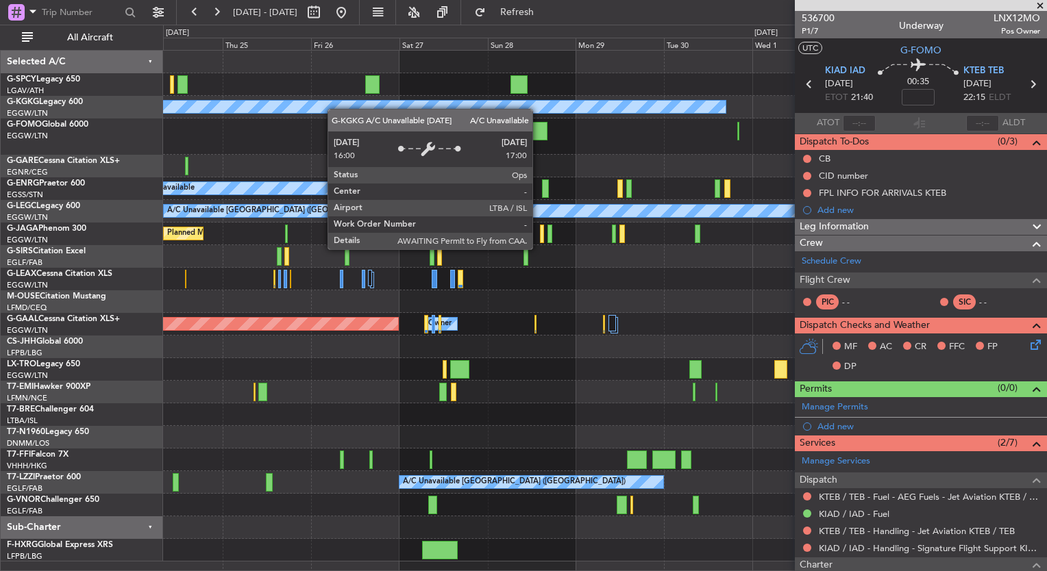
click at [299, 102] on div "A/C Unavailable [GEOGRAPHIC_DATA] (Ataturk) A/C Unavailable A/C Unavailable [GE…" at bounding box center [604, 306] width 883 height 511
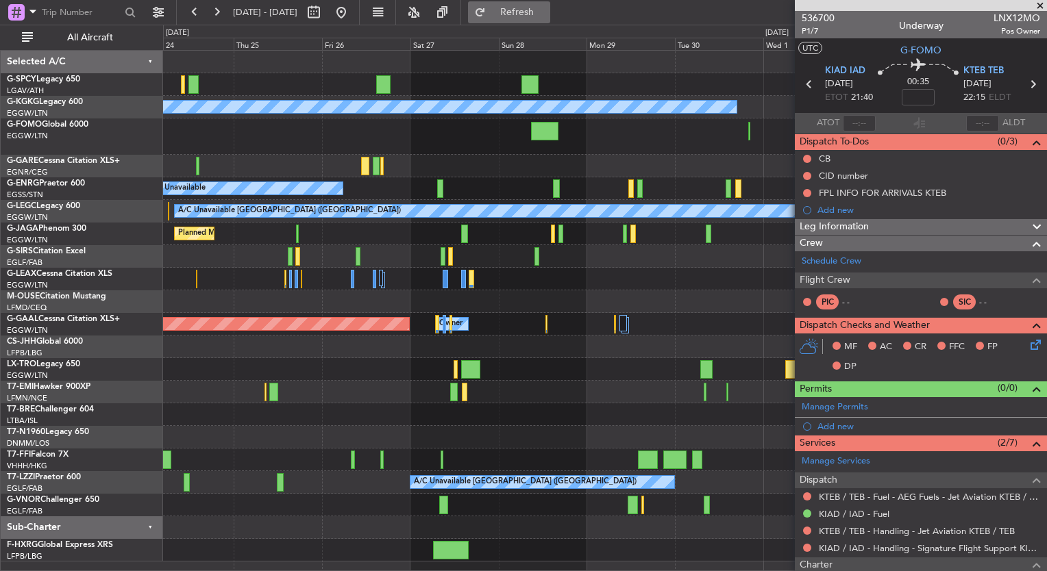
click at [532, 16] on span "Refresh" at bounding box center [517, 13] width 58 height 10
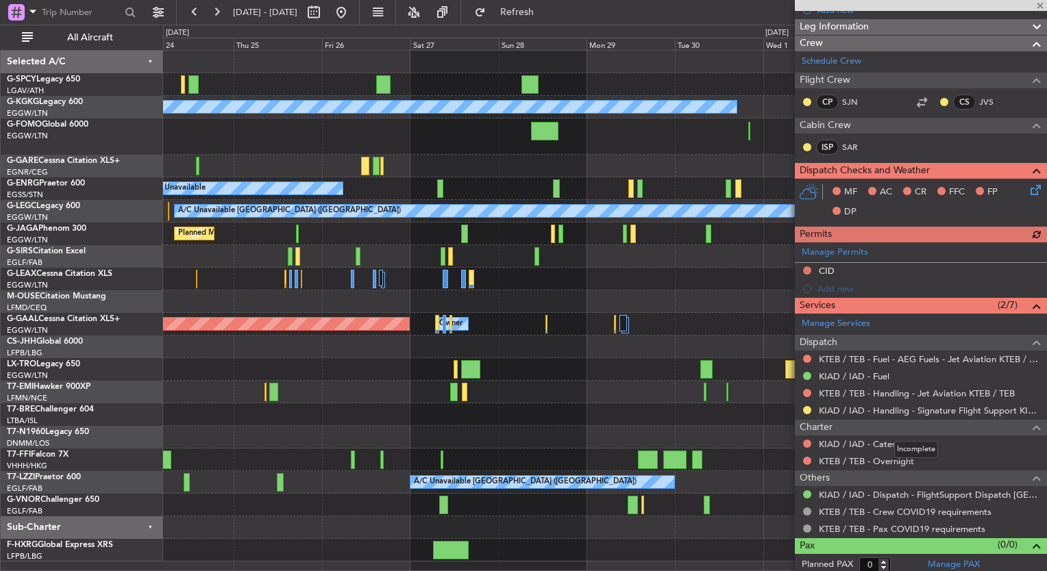
scroll to position [203, 0]
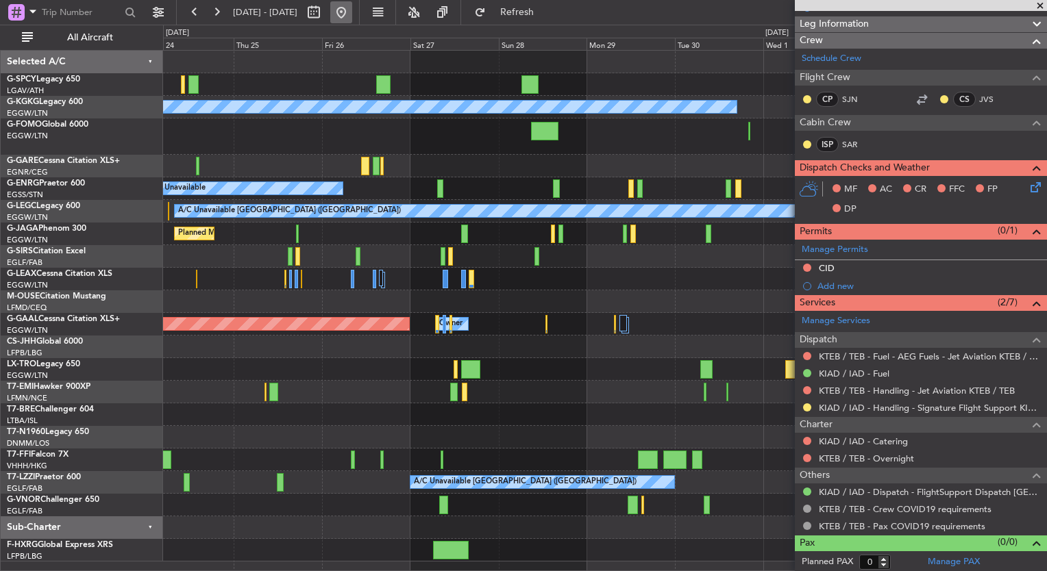
click at [352, 10] on button at bounding box center [341, 12] width 22 height 22
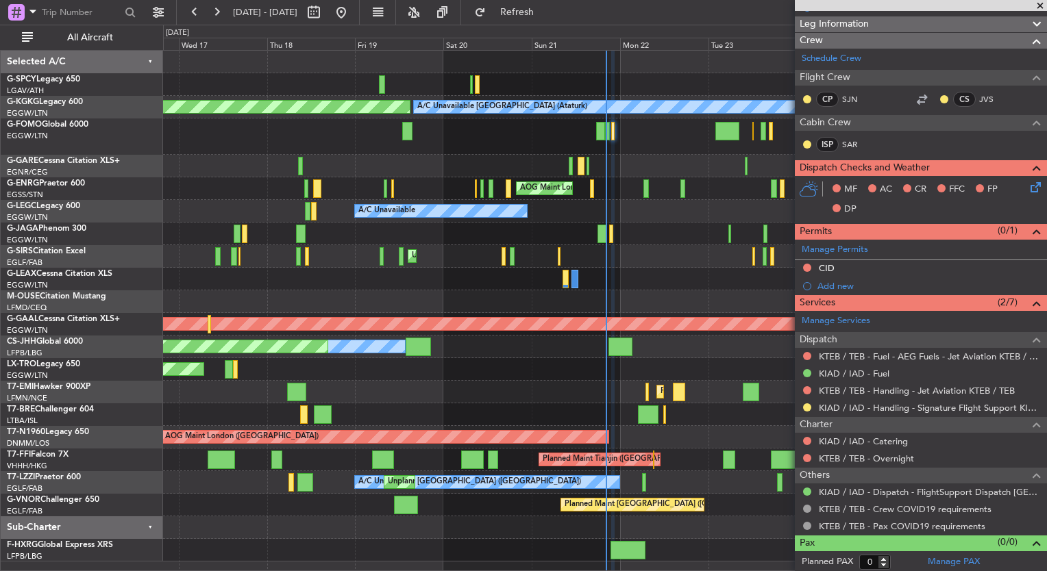
click at [317, 364] on div "A/C Unavailable [GEOGRAPHIC_DATA] (Ataturk) AOG Maint [GEOGRAPHIC_DATA] ([GEOGR…" at bounding box center [604, 306] width 883 height 511
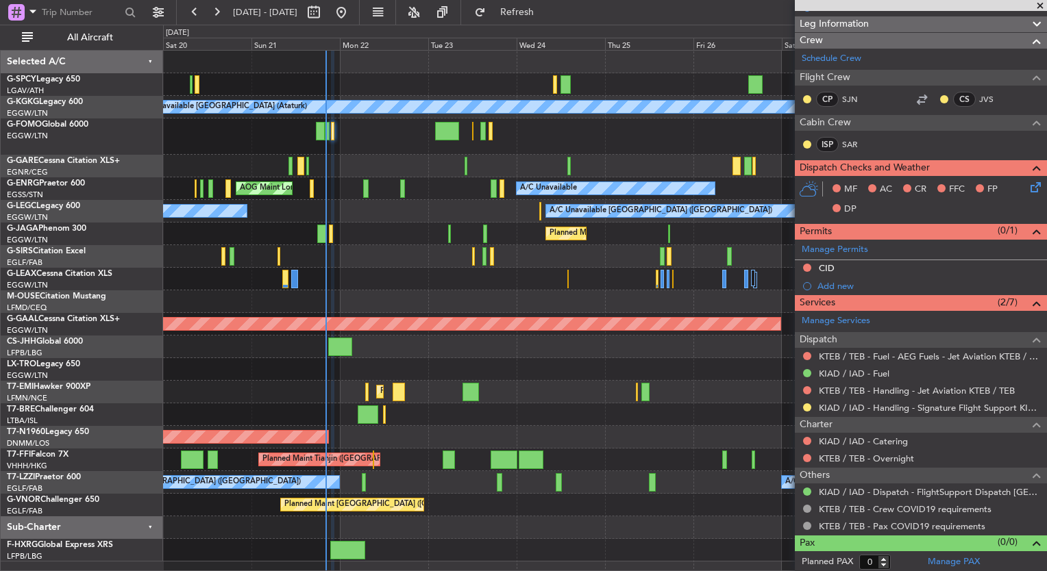
click at [413, 466] on div "A/C Unavailable [GEOGRAPHIC_DATA] (Ataturk) AOG Maint [GEOGRAPHIC_DATA] ([GEOGR…" at bounding box center [604, 306] width 883 height 511
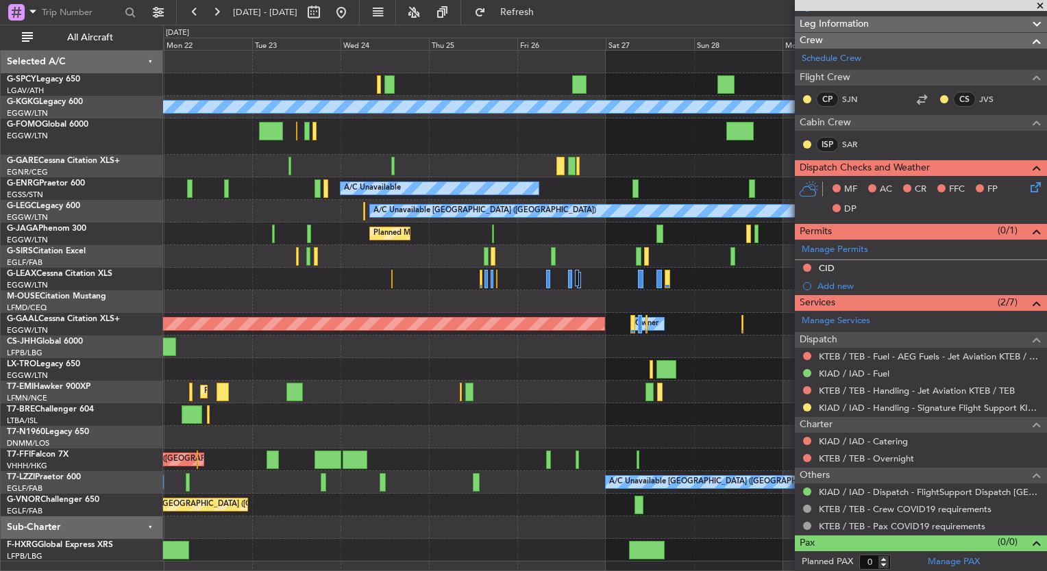
click at [350, 451] on div "Planned Maint Tianjin ([GEOGRAPHIC_DATA])" at bounding box center [604, 460] width 883 height 23
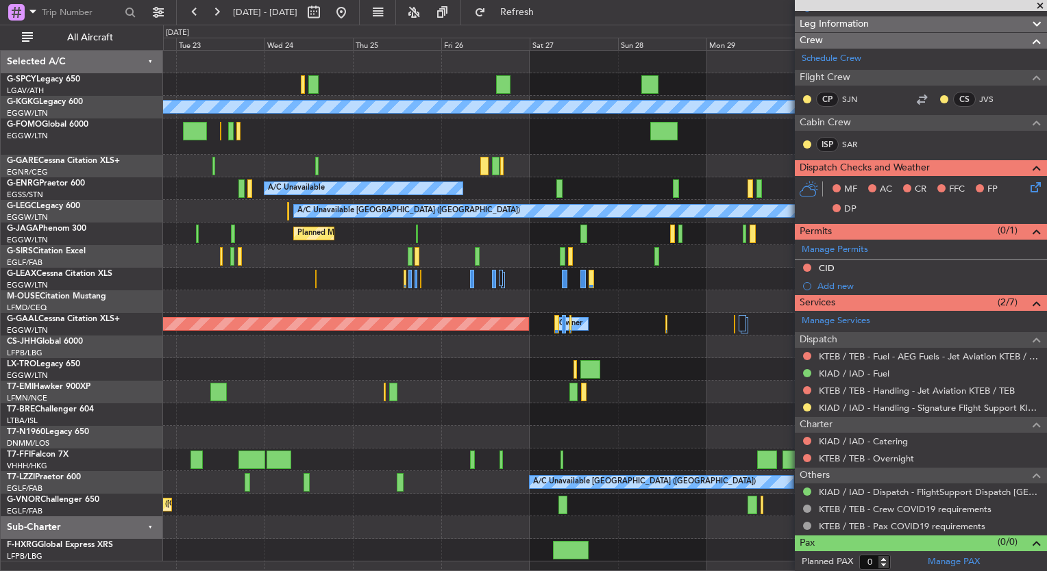
click at [1035, 7] on span at bounding box center [1040, 6] width 14 height 12
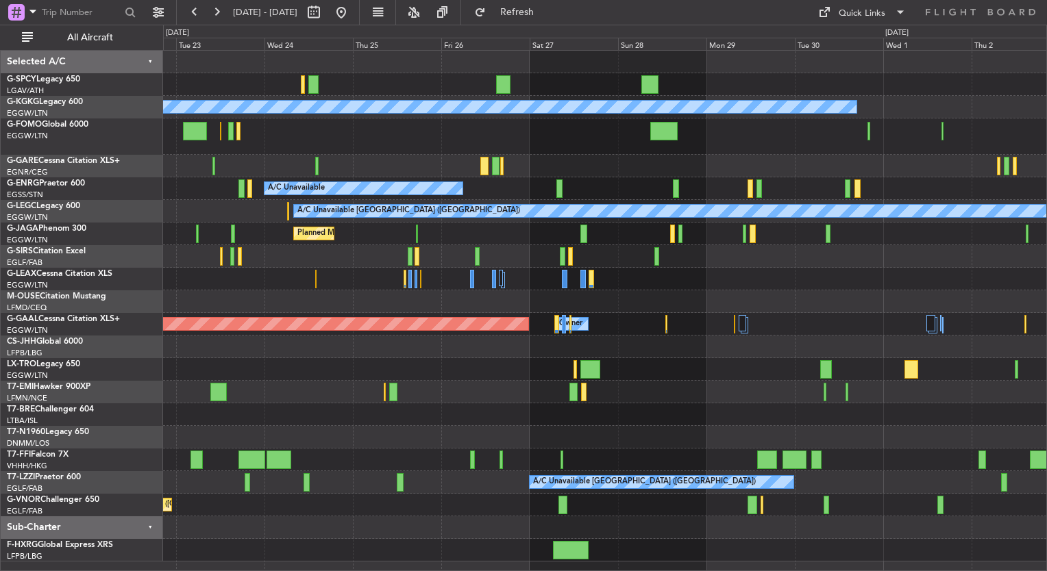
scroll to position [0, 0]
click at [352, 12] on button at bounding box center [341, 12] width 22 height 22
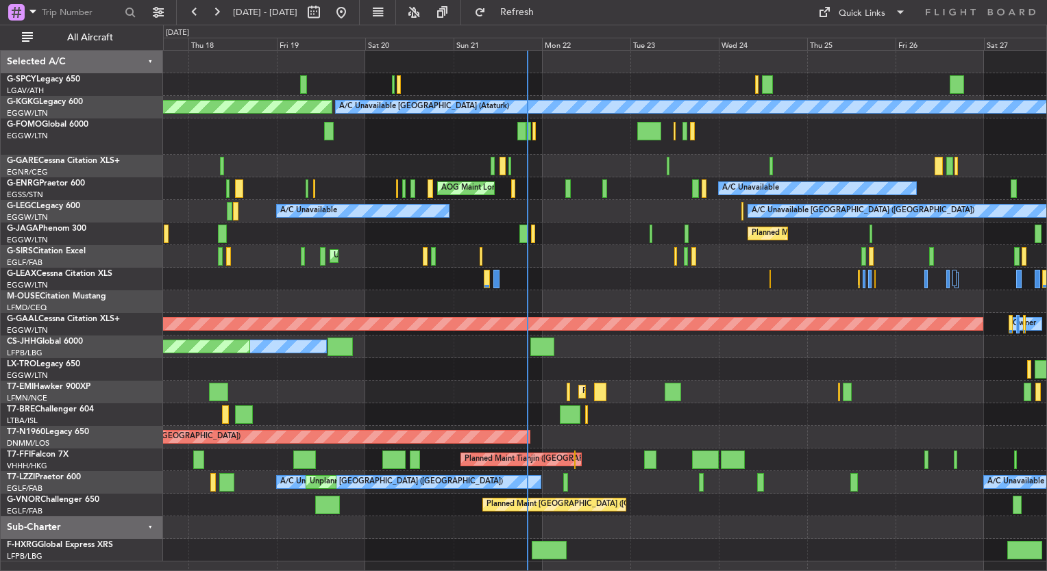
click at [612, 351] on div "A/C Unavailable [GEOGRAPHIC_DATA] (Ataturk) AOG Maint [GEOGRAPHIC_DATA] ([GEOGR…" at bounding box center [604, 306] width 883 height 511
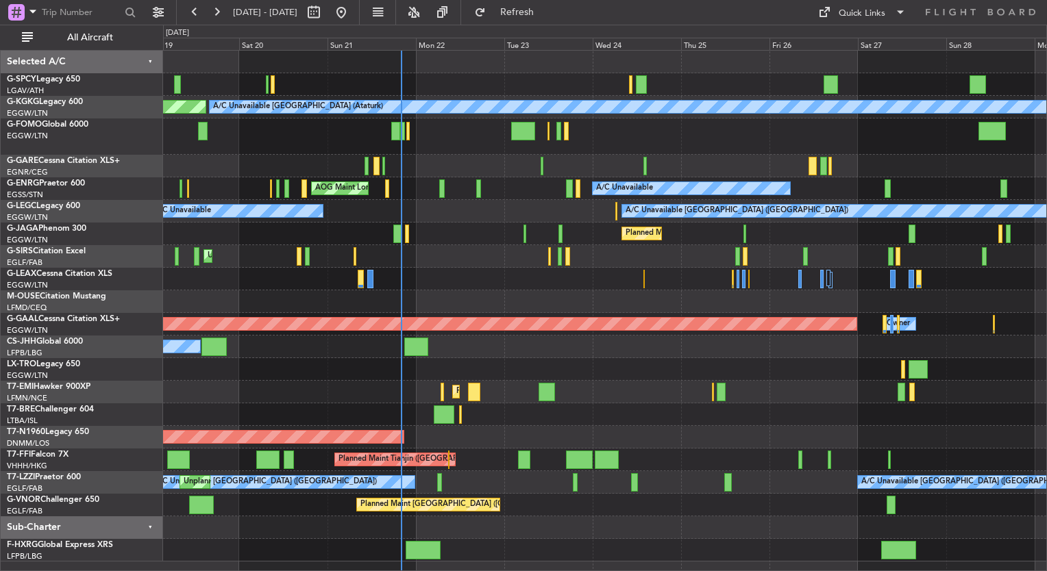
click at [980, 442] on div "A/C Unavailable [GEOGRAPHIC_DATA] (Ataturk) AOG Maint [GEOGRAPHIC_DATA] ([GEOGR…" at bounding box center [604, 306] width 883 height 511
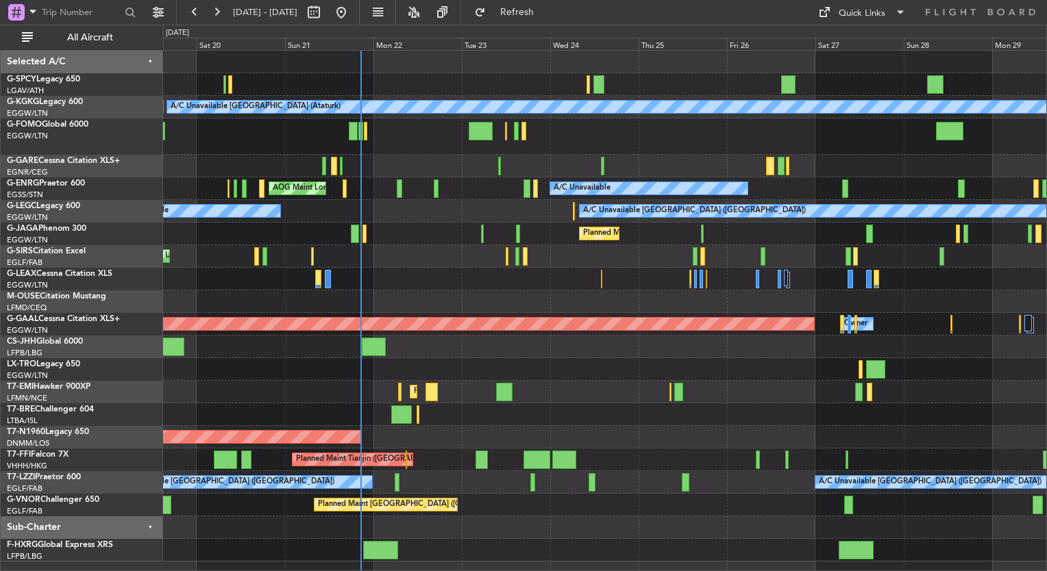
click at [471, 218] on div "A/C Unavailable [GEOGRAPHIC_DATA] (Ataturk) AOG Maint [GEOGRAPHIC_DATA] ([GEOGR…" at bounding box center [604, 306] width 883 height 511
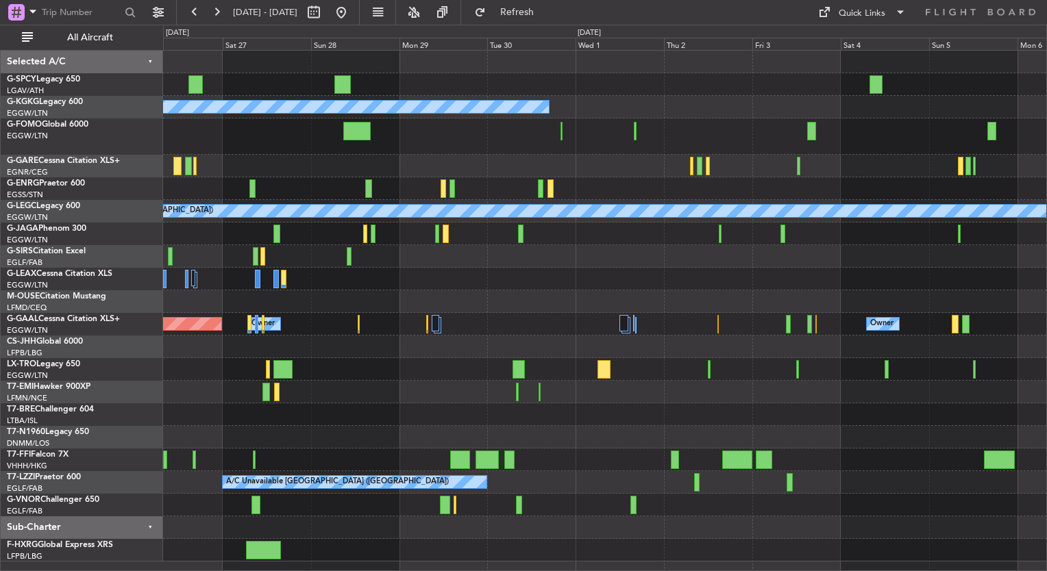
click at [0, 279] on html "[DATE] - [DATE] Refresh Quick Links All Aircraft A/C Unavailable [GEOGRAPHIC_DA…" at bounding box center [523, 285] width 1047 height 571
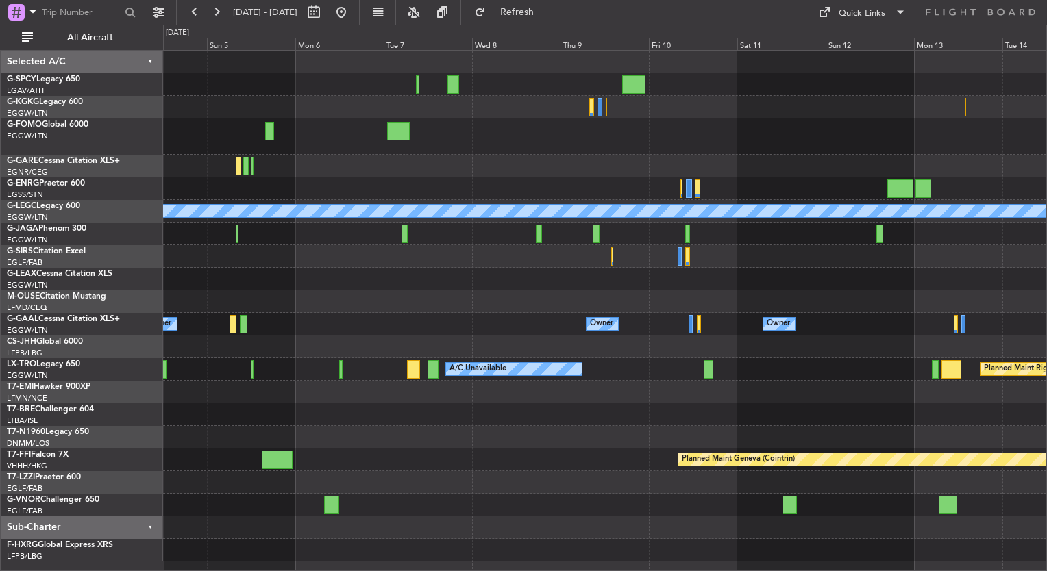
click at [0, 330] on html "[DATE] - [DATE] Refresh Quick Links All Aircraft A/C Unavailable [GEOGRAPHIC_DA…" at bounding box center [523, 285] width 1047 height 571
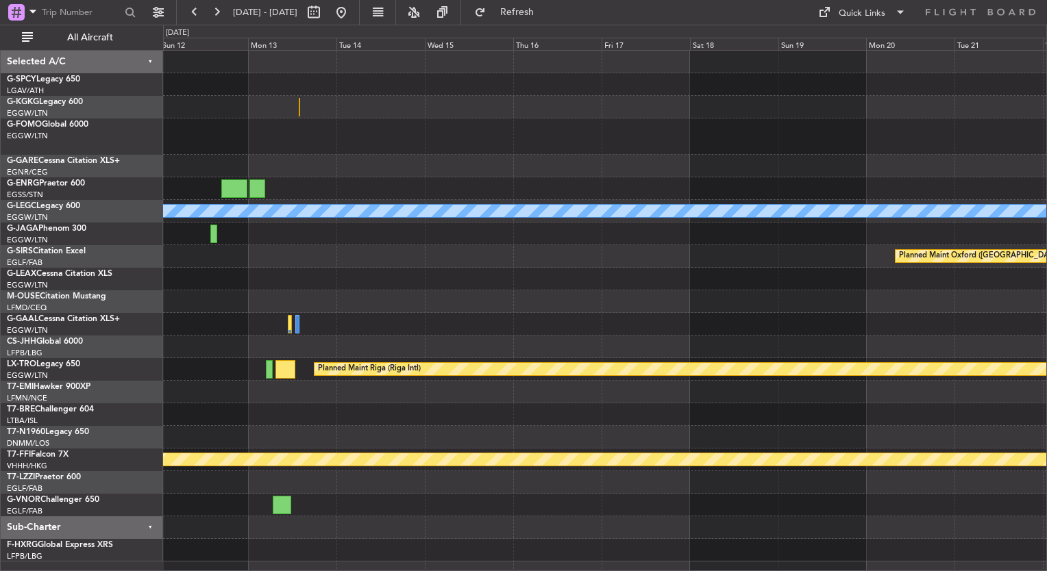
click at [58, 366] on div "A/C Unavailable [GEOGRAPHIC_DATA] ([GEOGRAPHIC_DATA]) Planned Maint [GEOGRAPHIC…" at bounding box center [523, 298] width 1047 height 547
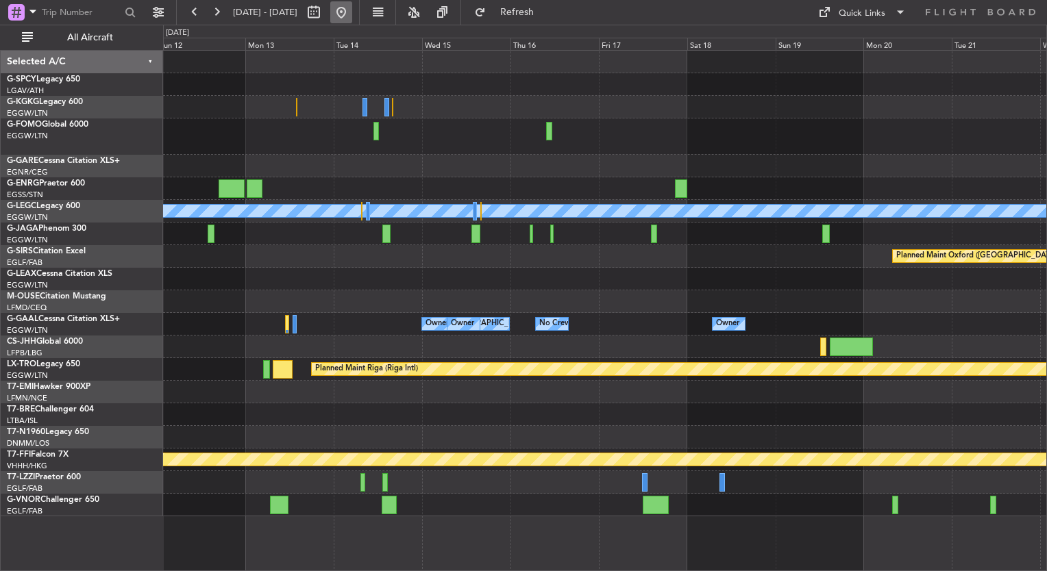
click at [352, 18] on button at bounding box center [341, 12] width 22 height 22
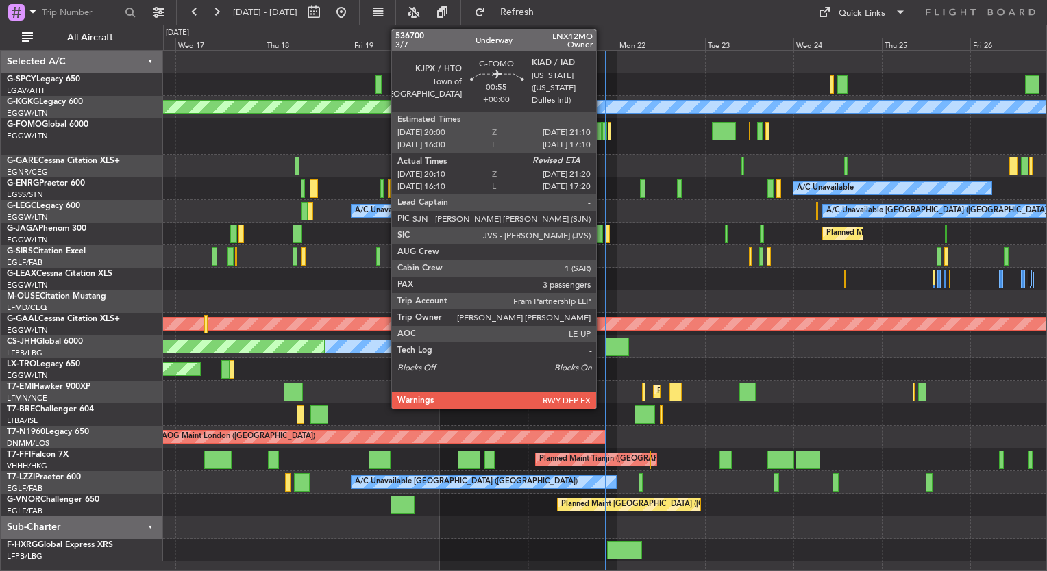
click at [602, 135] on div at bounding box center [604, 131] width 5 height 18
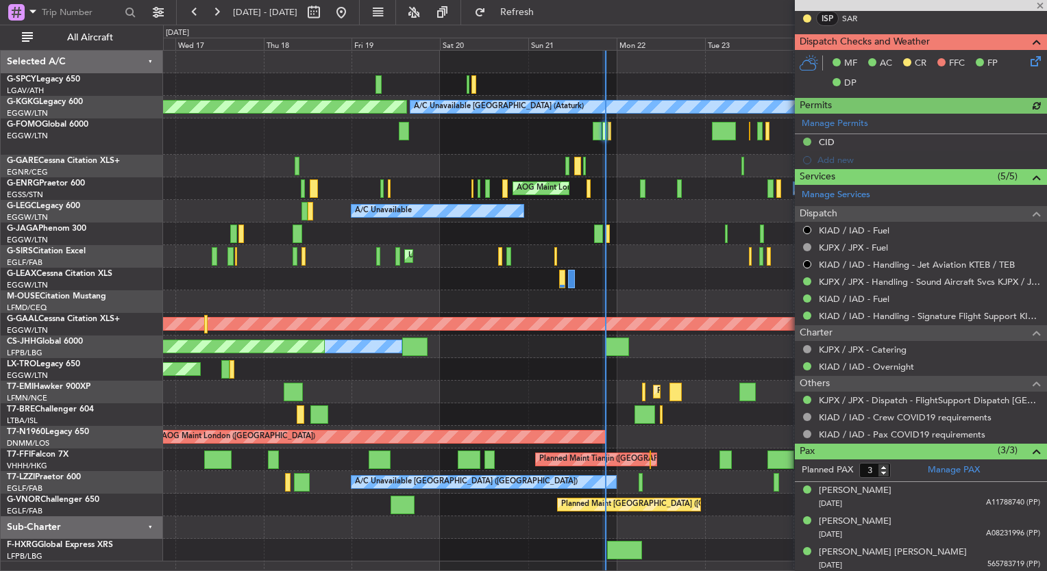
scroll to position [362, 0]
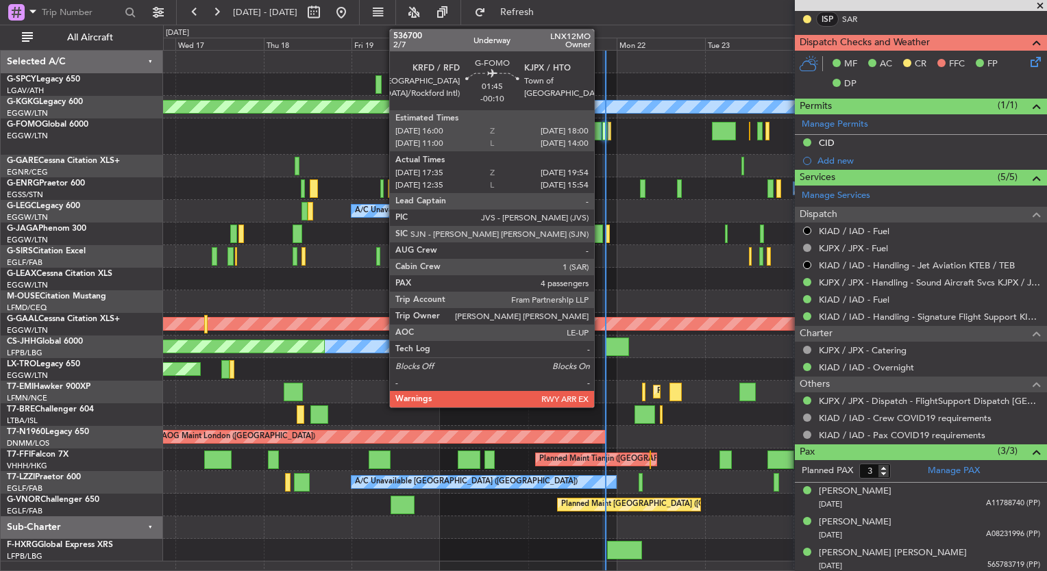
click at [600, 127] on div at bounding box center [596, 131] width 9 height 18
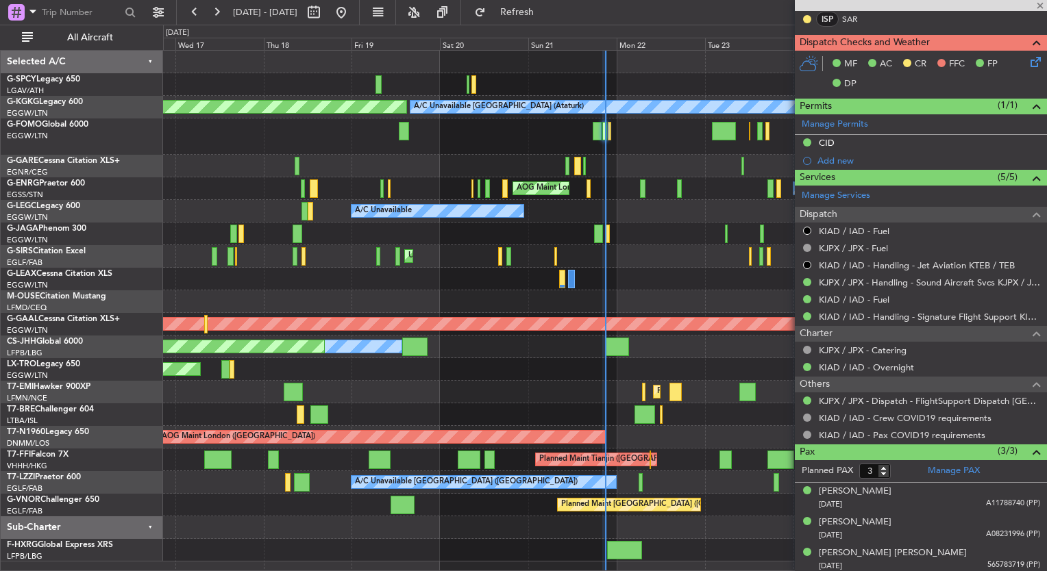
type input "-00:10"
type input "17:35"
type input "19:39"
type input "4"
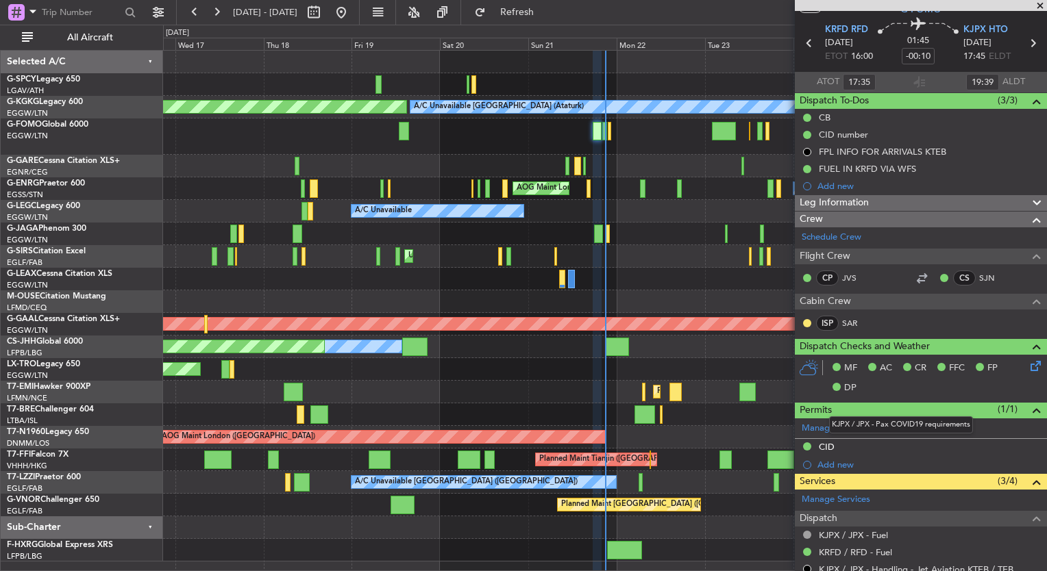
scroll to position [35, 0]
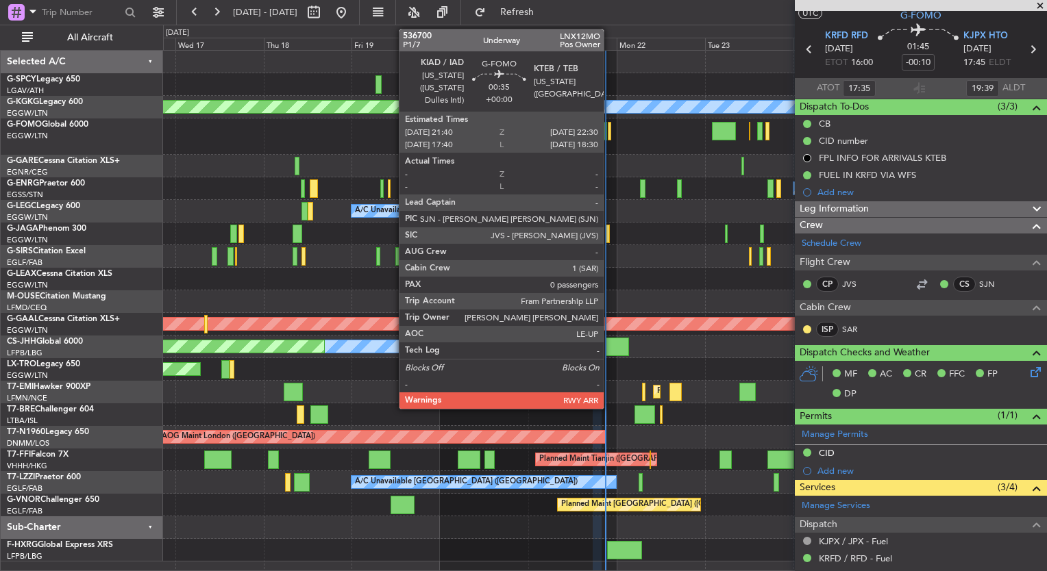
click at [610, 138] on div at bounding box center [609, 131] width 3 height 18
type input "0"
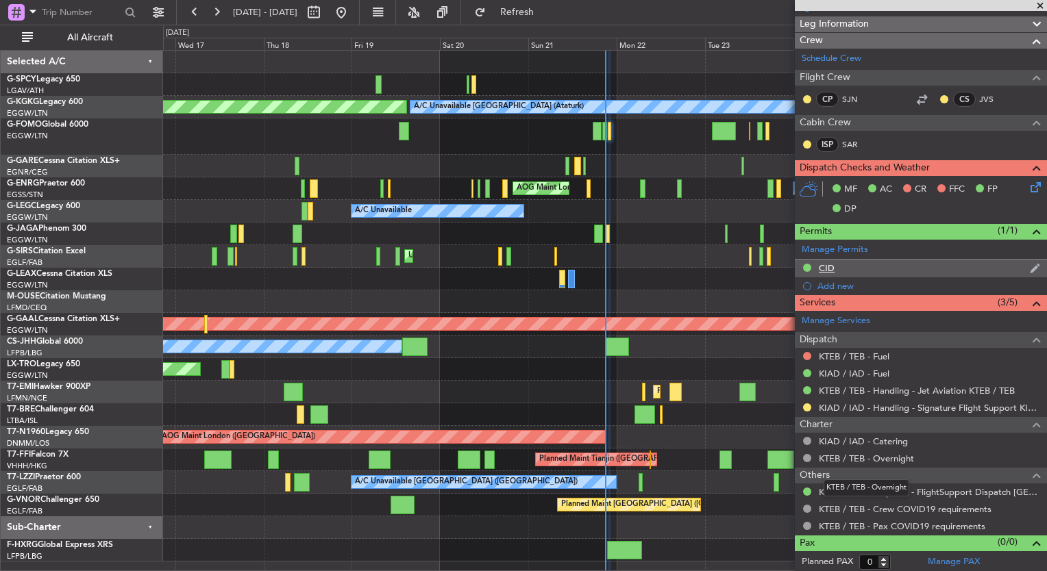
scroll to position [202, 0]
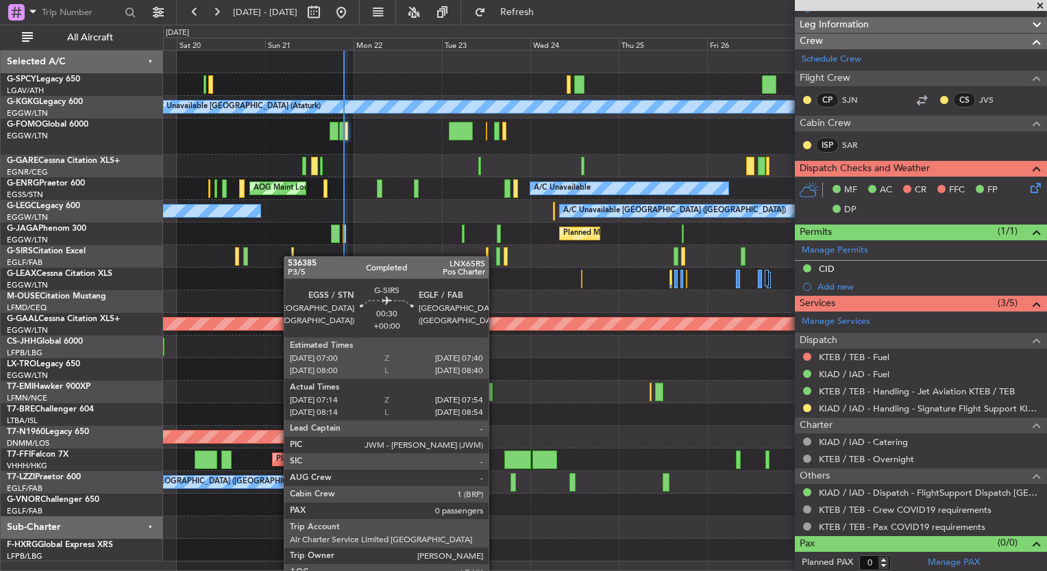
click at [290, 255] on div "A/C Unavailable [GEOGRAPHIC_DATA] (Ataturk) AOG Maint [GEOGRAPHIC_DATA] ([GEOGR…" at bounding box center [604, 306] width 883 height 511
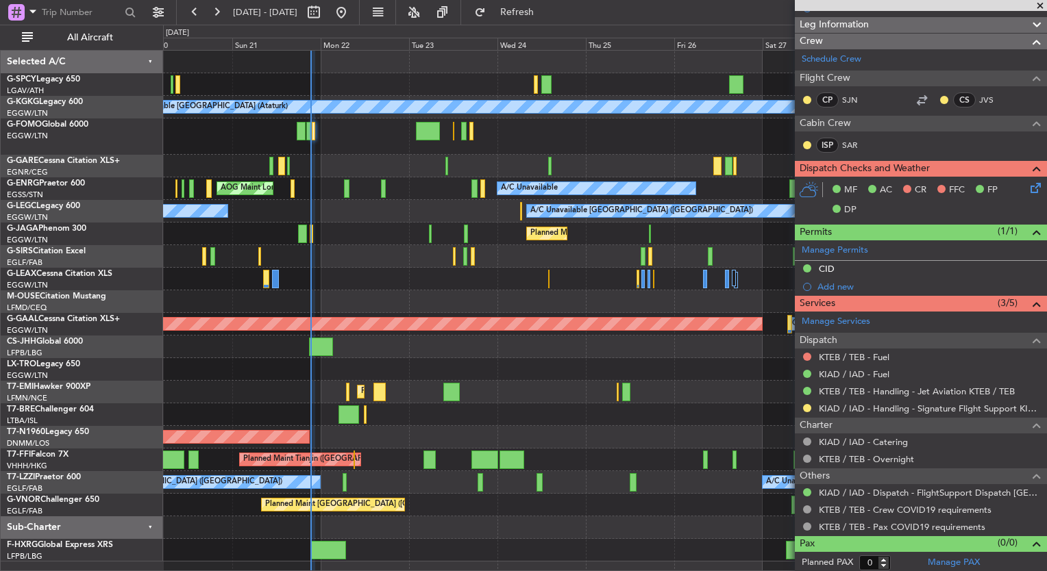
click at [526, 255] on div "Unplanned Maint [GEOGRAPHIC_DATA] ([GEOGRAPHIC_DATA])" at bounding box center [604, 256] width 883 height 23
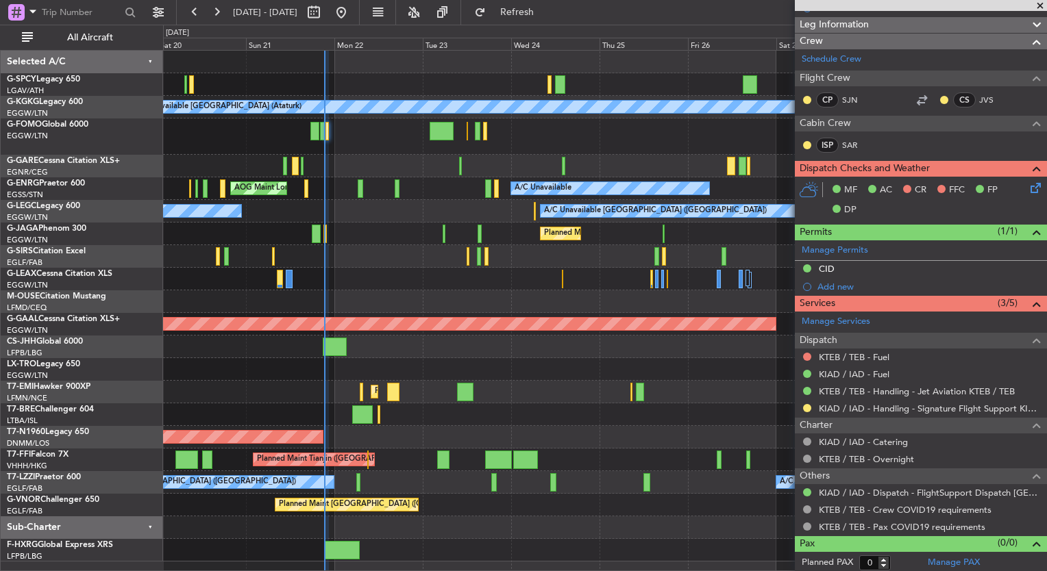
click at [526, 399] on div "A/C Unavailable [GEOGRAPHIC_DATA] (Ataturk) AOG Maint [GEOGRAPHIC_DATA] ([GEOGR…" at bounding box center [604, 306] width 883 height 511
click at [1036, 4] on span at bounding box center [1040, 6] width 14 height 12
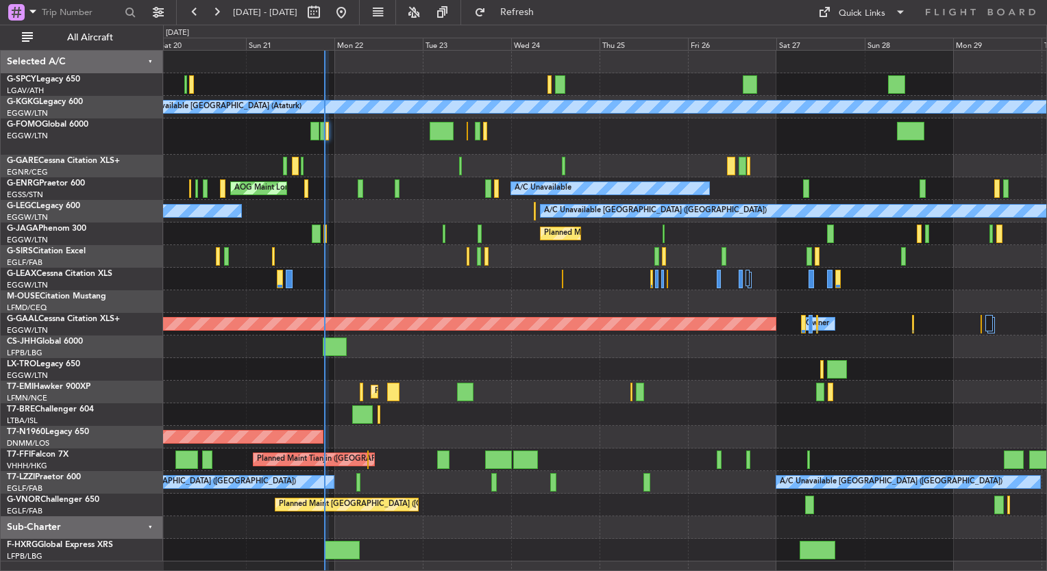
scroll to position [0, 0]
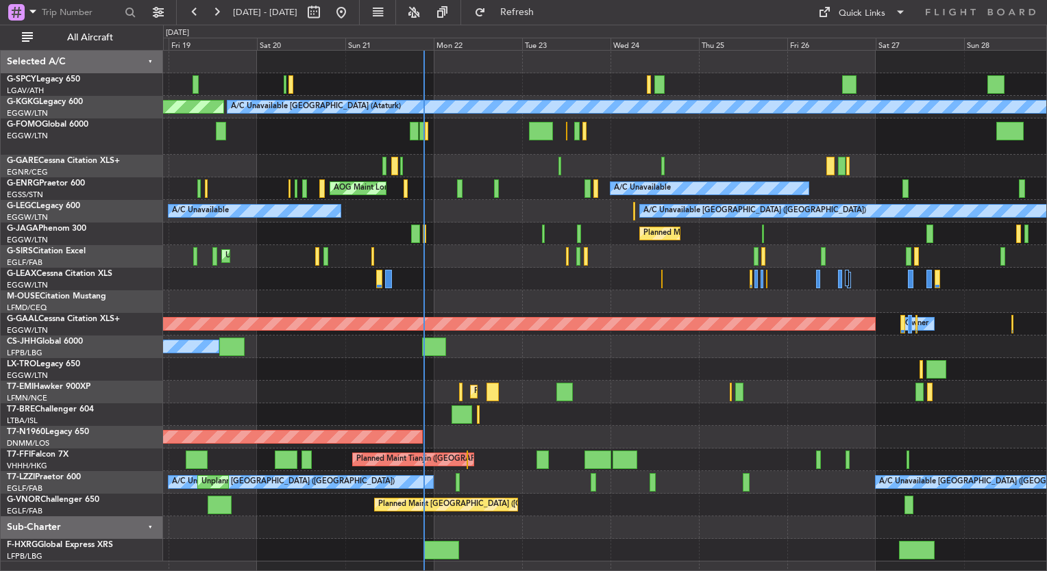
click at [522, 338] on div "A/C Unavailable [GEOGRAPHIC_DATA] (Ataturk) AOG Maint [GEOGRAPHIC_DATA] ([GEOGR…" at bounding box center [604, 306] width 883 height 511
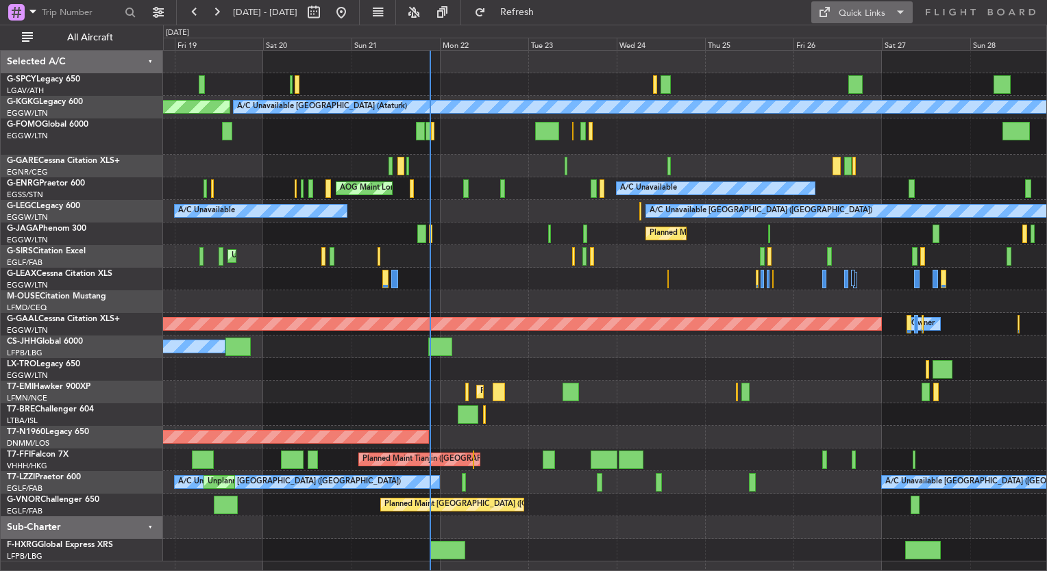
click at [875, 7] on div "Quick Links" at bounding box center [861, 14] width 47 height 14
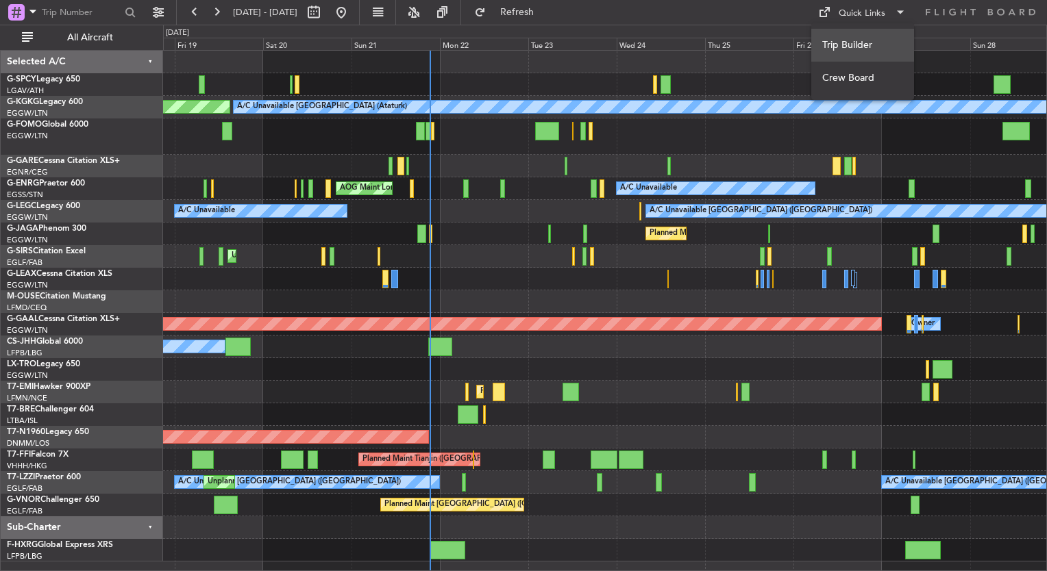
click at [859, 57] on button "Trip Builder" at bounding box center [862, 45] width 103 height 33
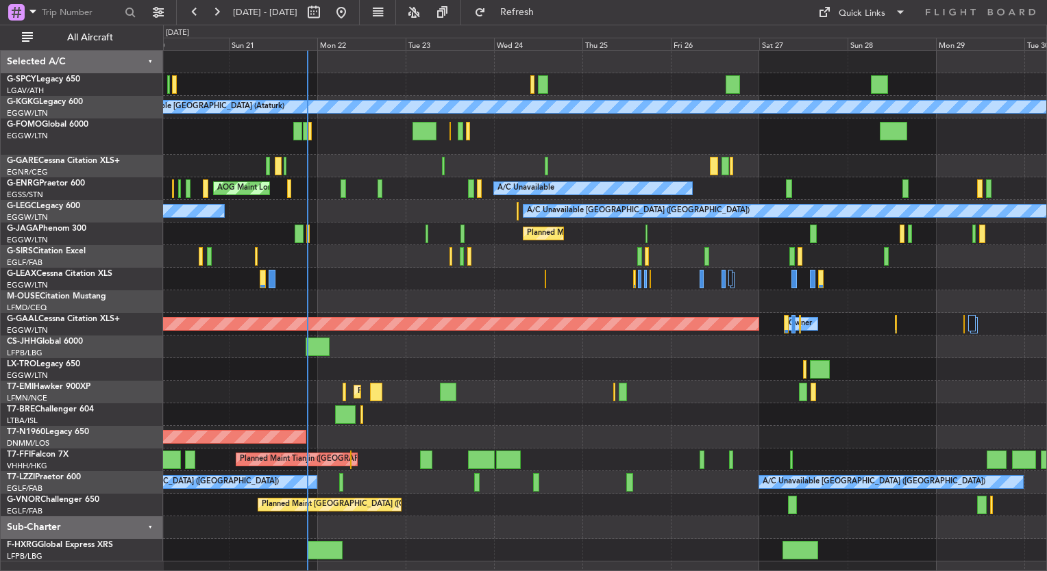
click at [395, 360] on div at bounding box center [604, 369] width 883 height 23
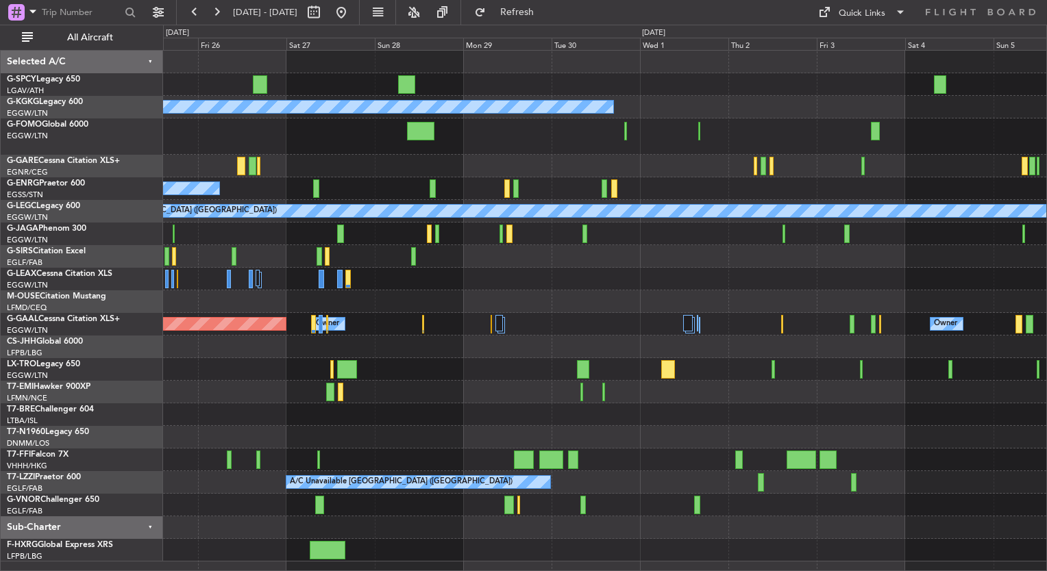
click at [579, 333] on div "Planned Maint Dusseldorf Owner Owner" at bounding box center [604, 324] width 883 height 23
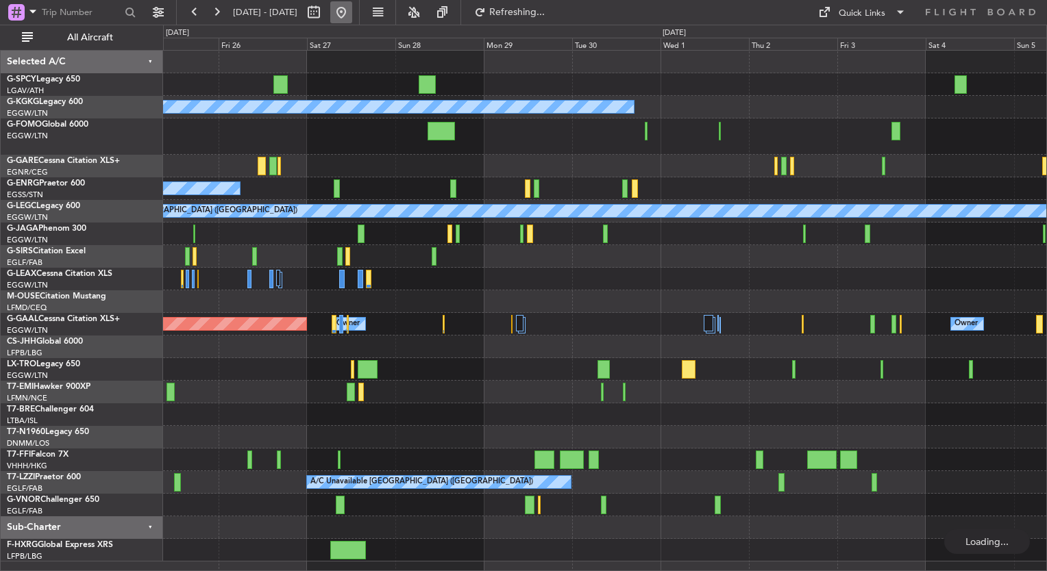
click at [352, 12] on button at bounding box center [341, 12] width 22 height 22
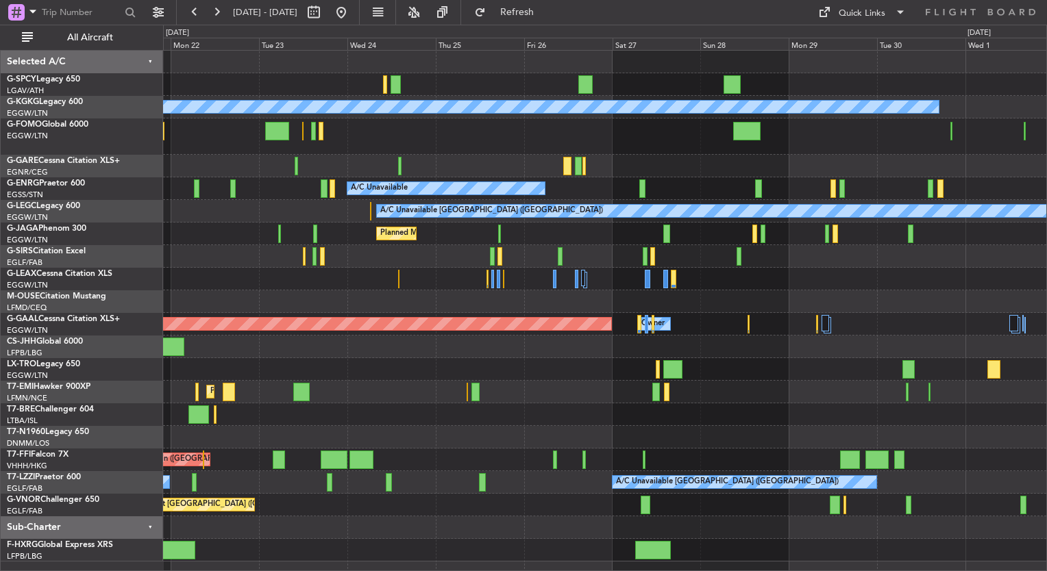
click at [104, 258] on div "A/C Unavailable [GEOGRAPHIC_DATA] (Ataturk) AOG Maint [GEOGRAPHIC_DATA] ([GEOGR…" at bounding box center [523, 298] width 1047 height 547
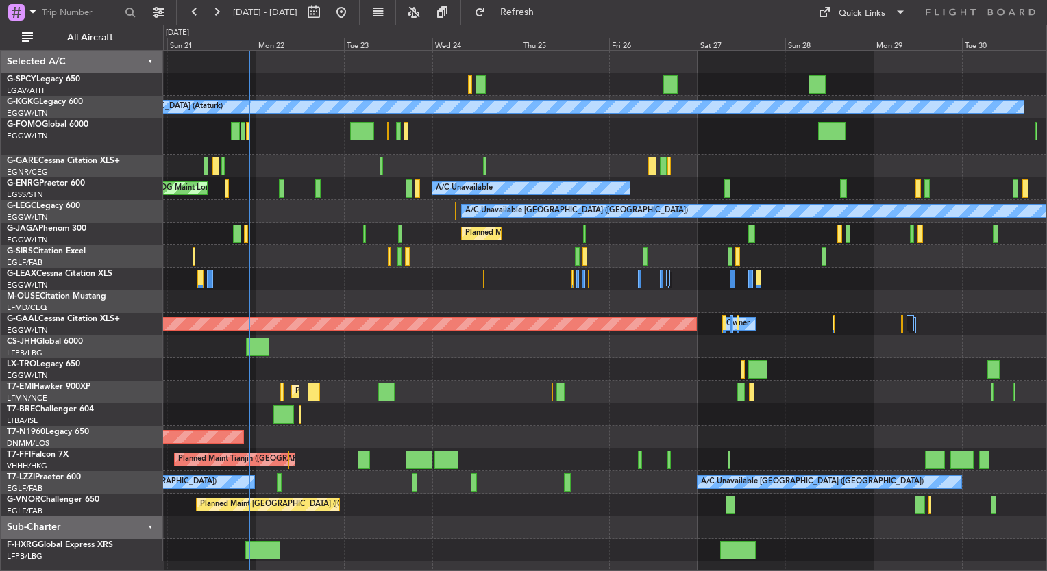
click at [258, 136] on div at bounding box center [604, 136] width 883 height 36
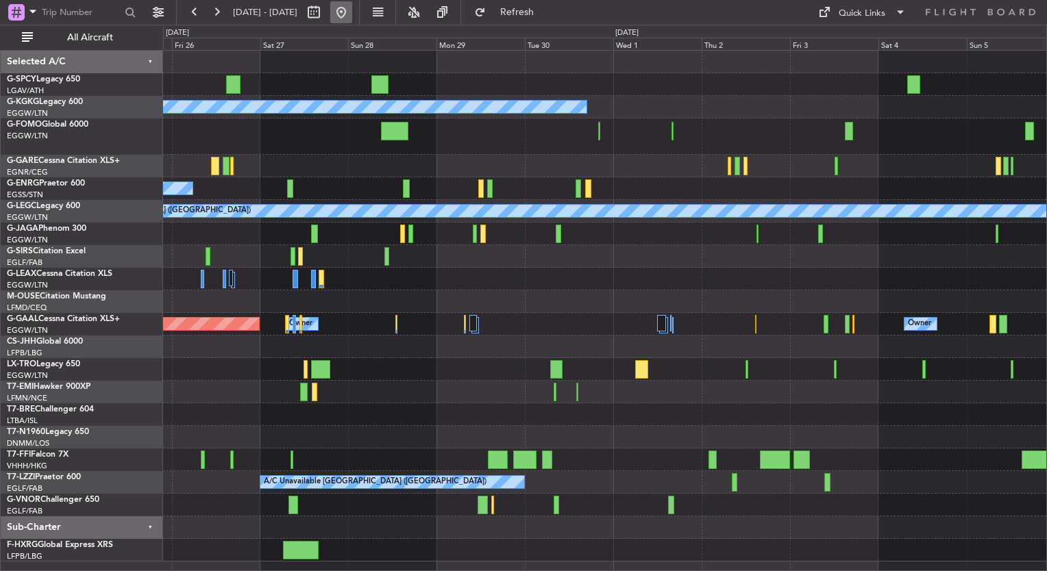
click at [352, 14] on button at bounding box center [341, 12] width 22 height 22
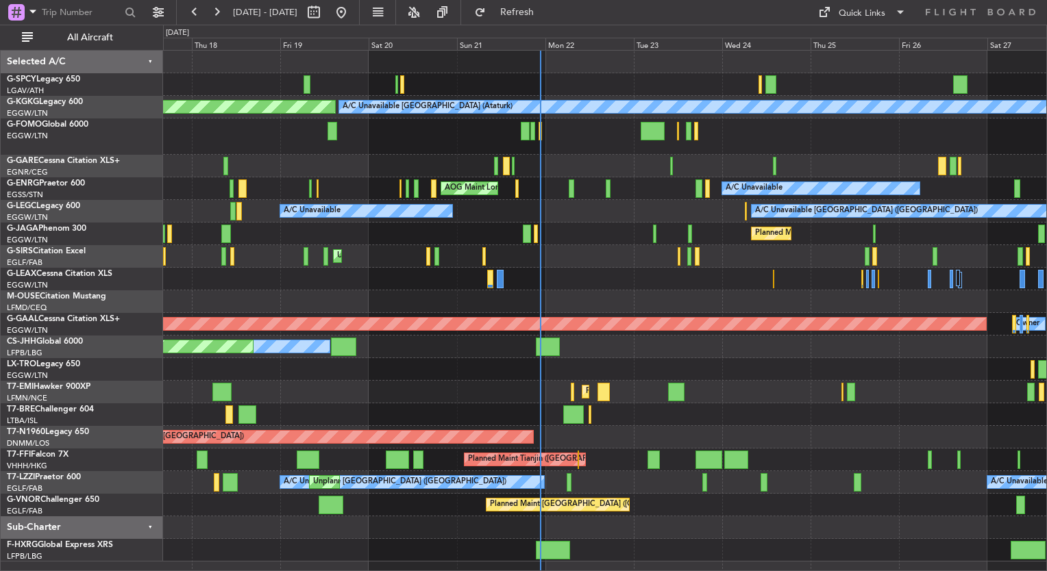
click at [585, 151] on div at bounding box center [604, 136] width 883 height 36
